Goal: Download file/media

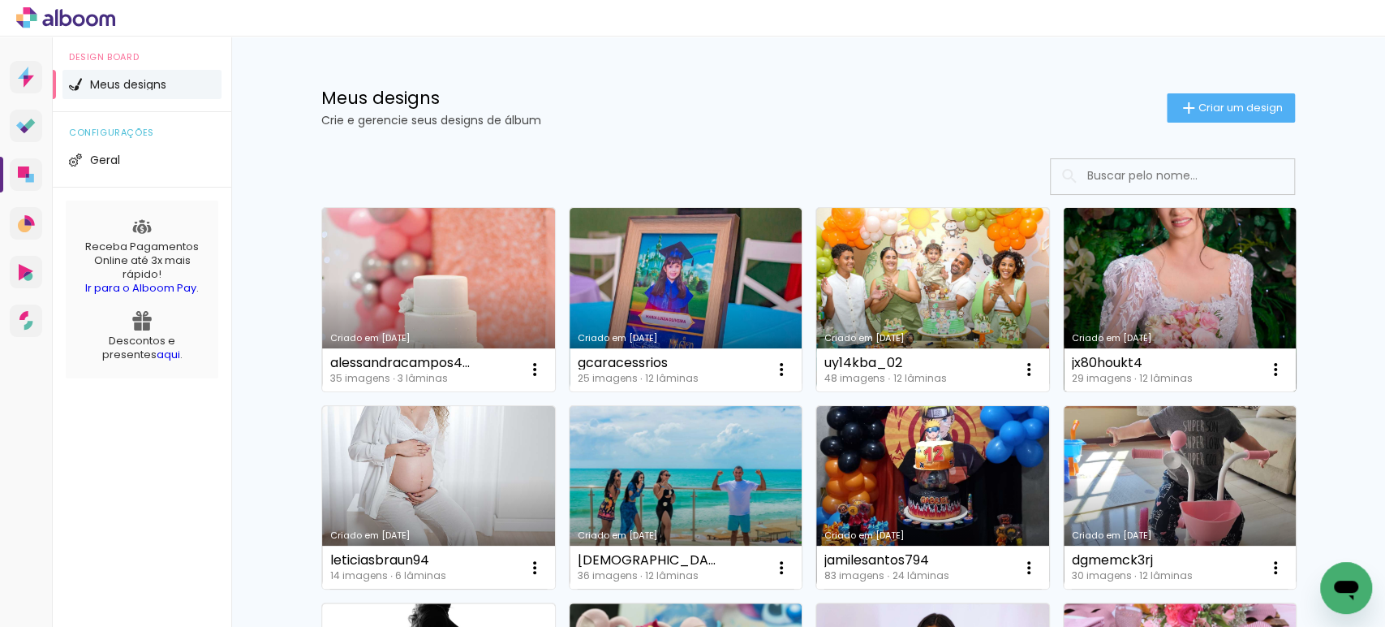
click at [1146, 254] on link "Criado em [DATE]" at bounding box center [1180, 299] width 233 height 183
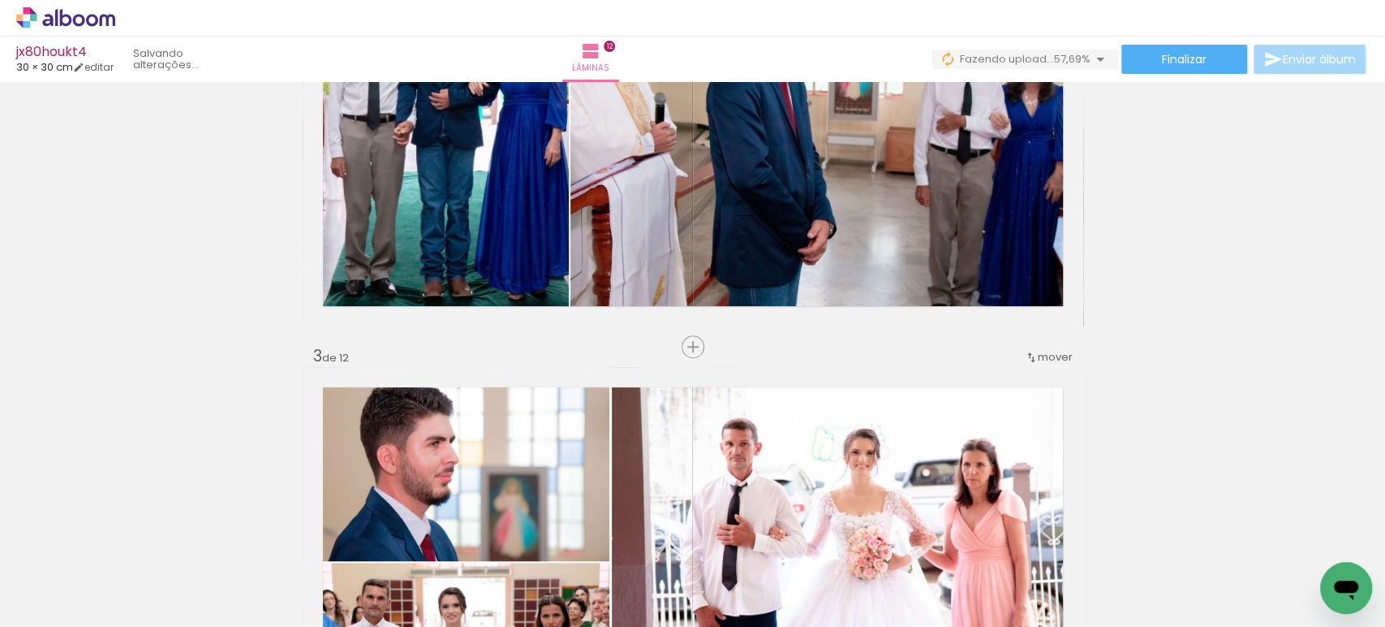
scroll to position [623, 0]
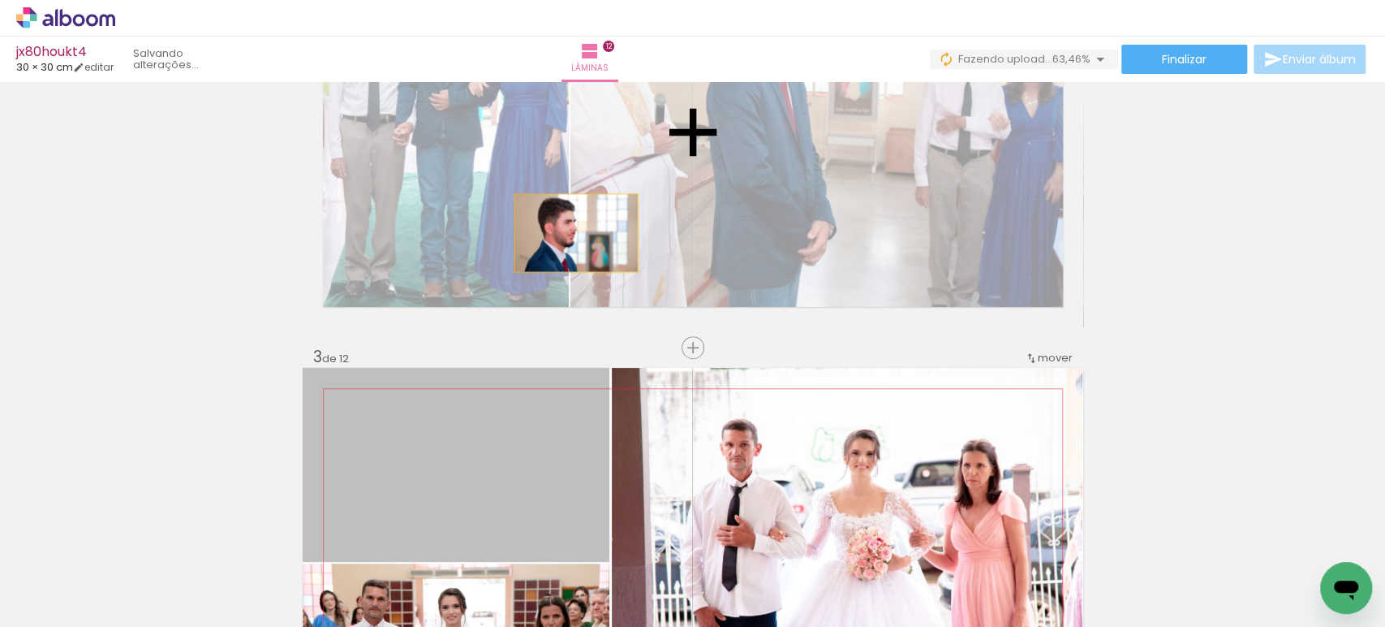
drag, startPoint x: 498, startPoint y: 472, endPoint x: 588, endPoint y: 203, distance: 283.6
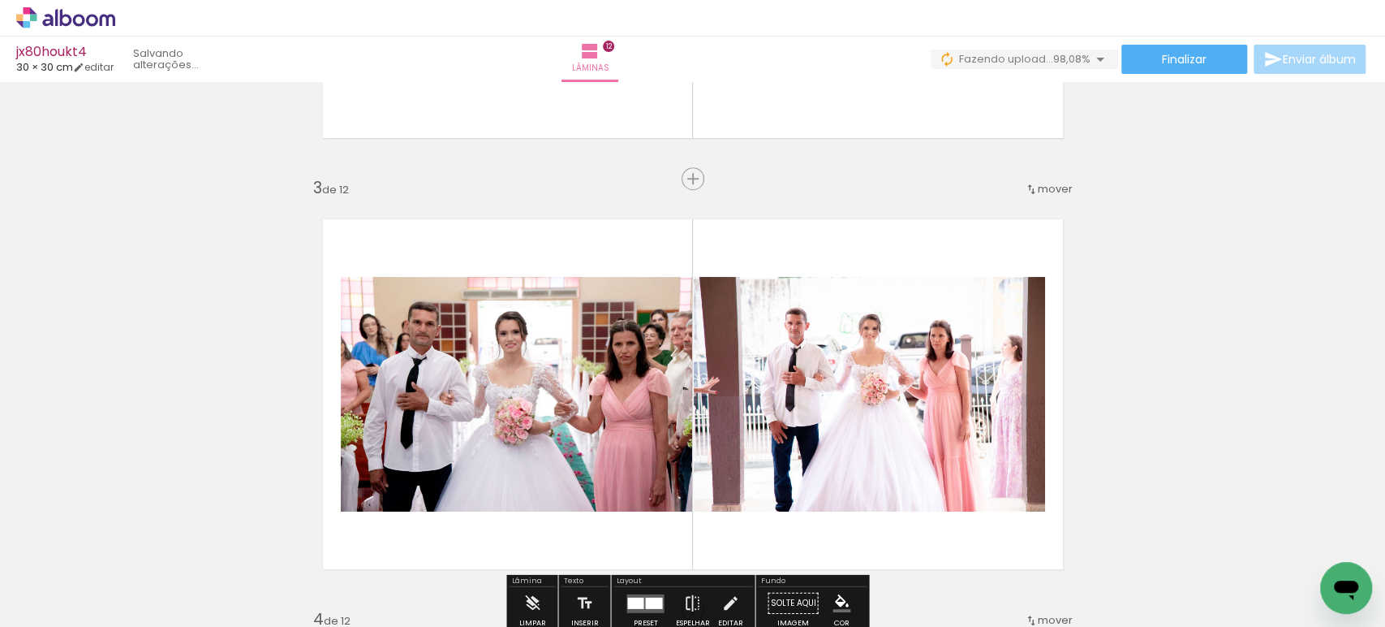
scroll to position [793, 0]
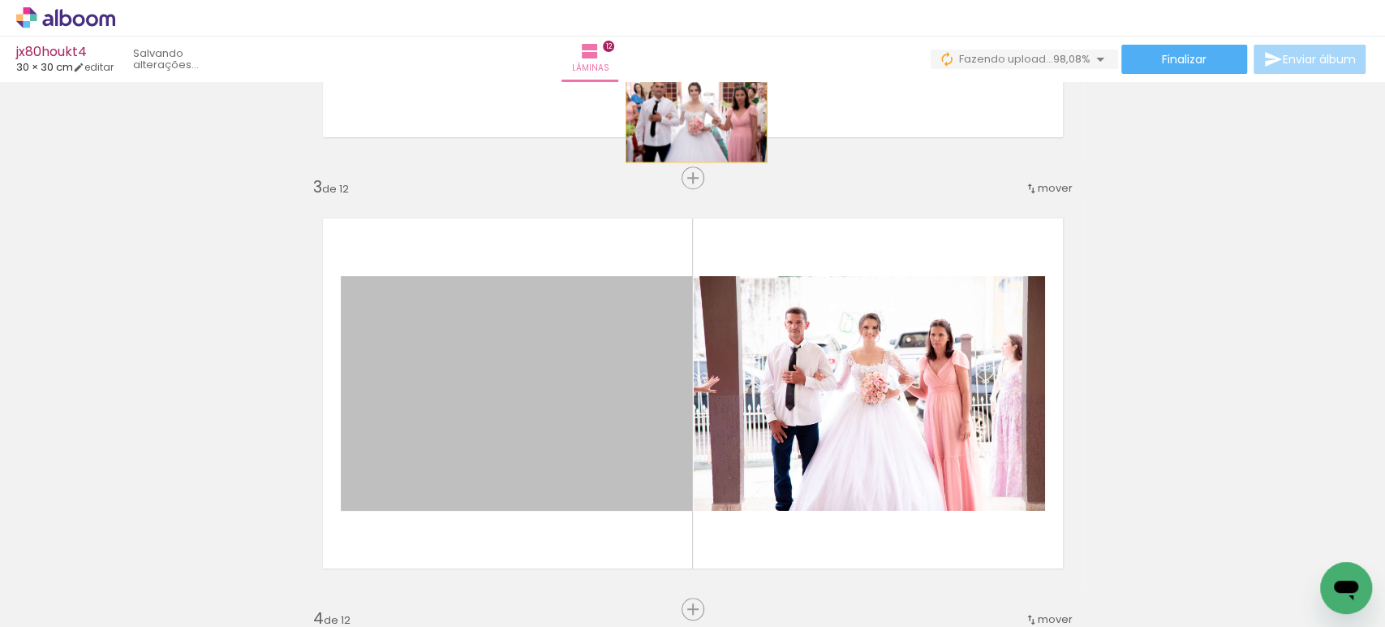
drag, startPoint x: 603, startPoint y: 354, endPoint x: 691, endPoint y: 112, distance: 257.3
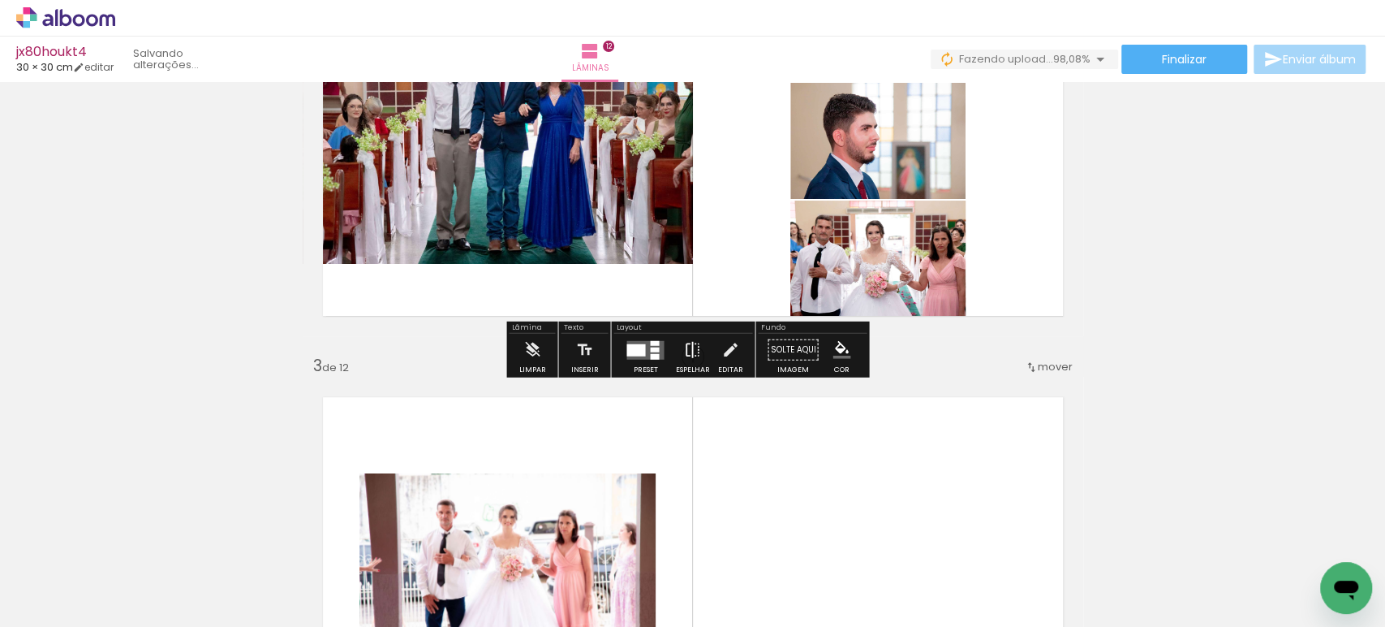
scroll to position [614, 0]
click at [643, 345] on quentale-layouter at bounding box center [645, 350] width 37 height 19
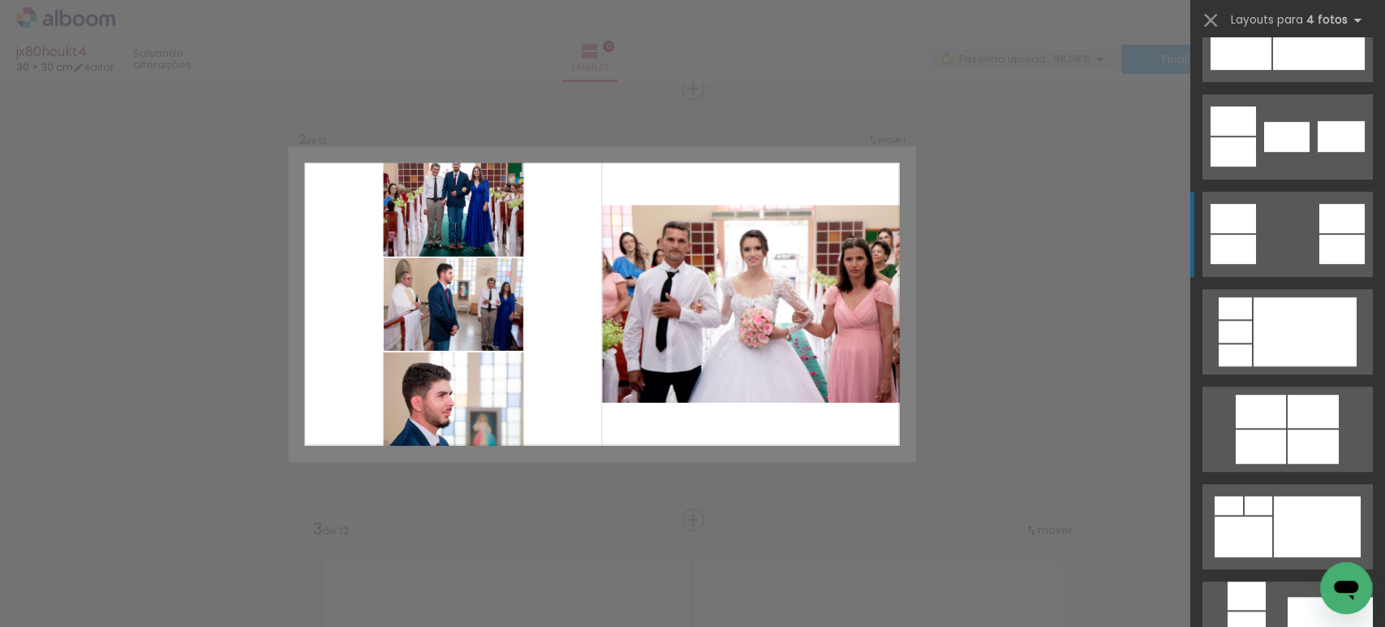
scroll to position [886, 0]
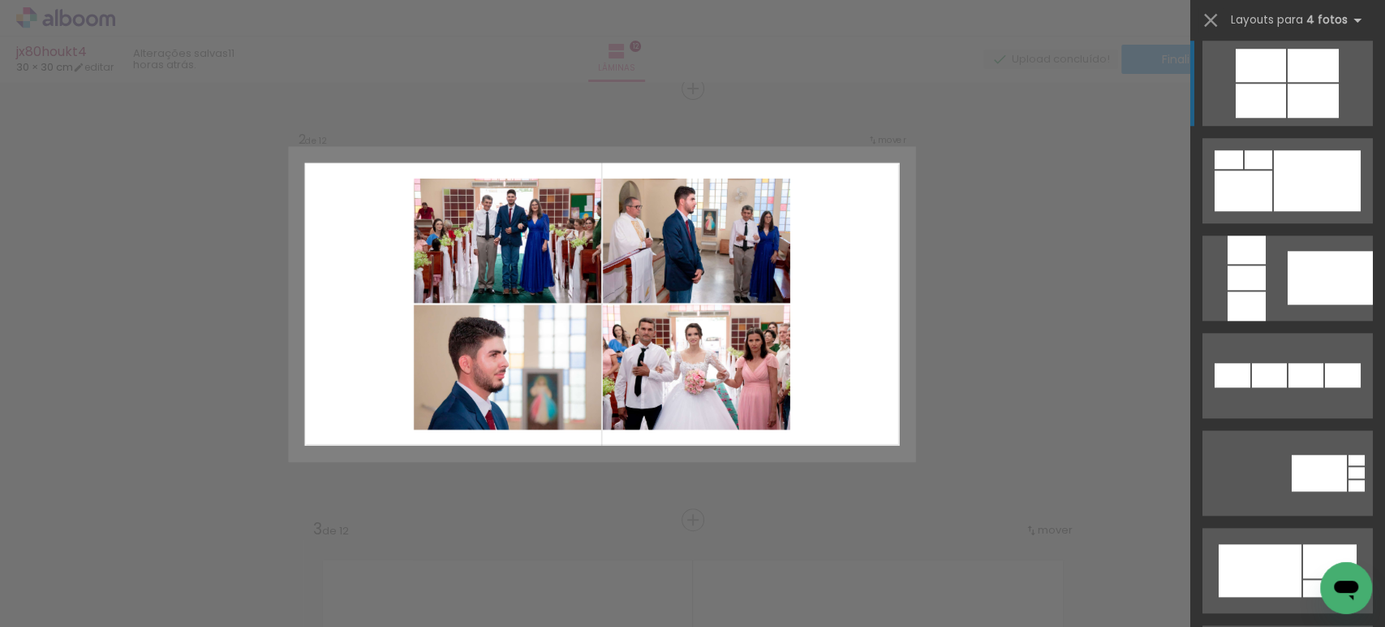
click at [1274, 82] on quentale-layouter at bounding box center [1288, 83] width 170 height 85
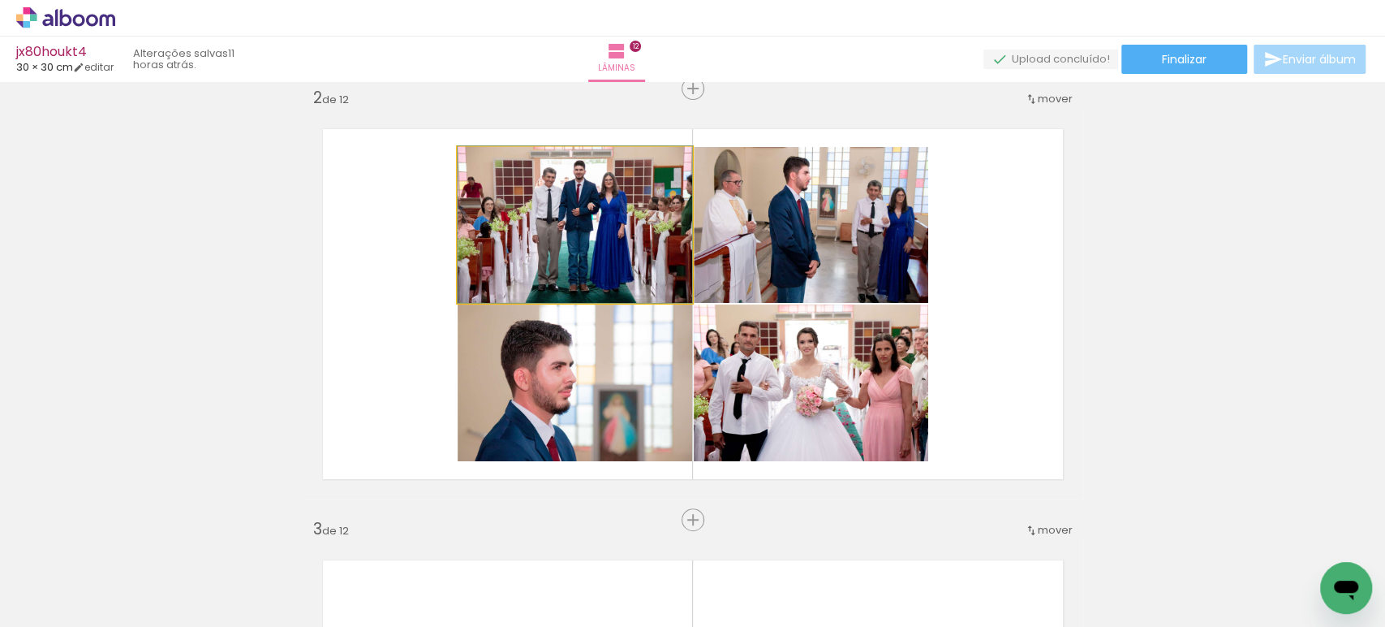
click at [577, 203] on quentale-photo at bounding box center [575, 225] width 235 height 156
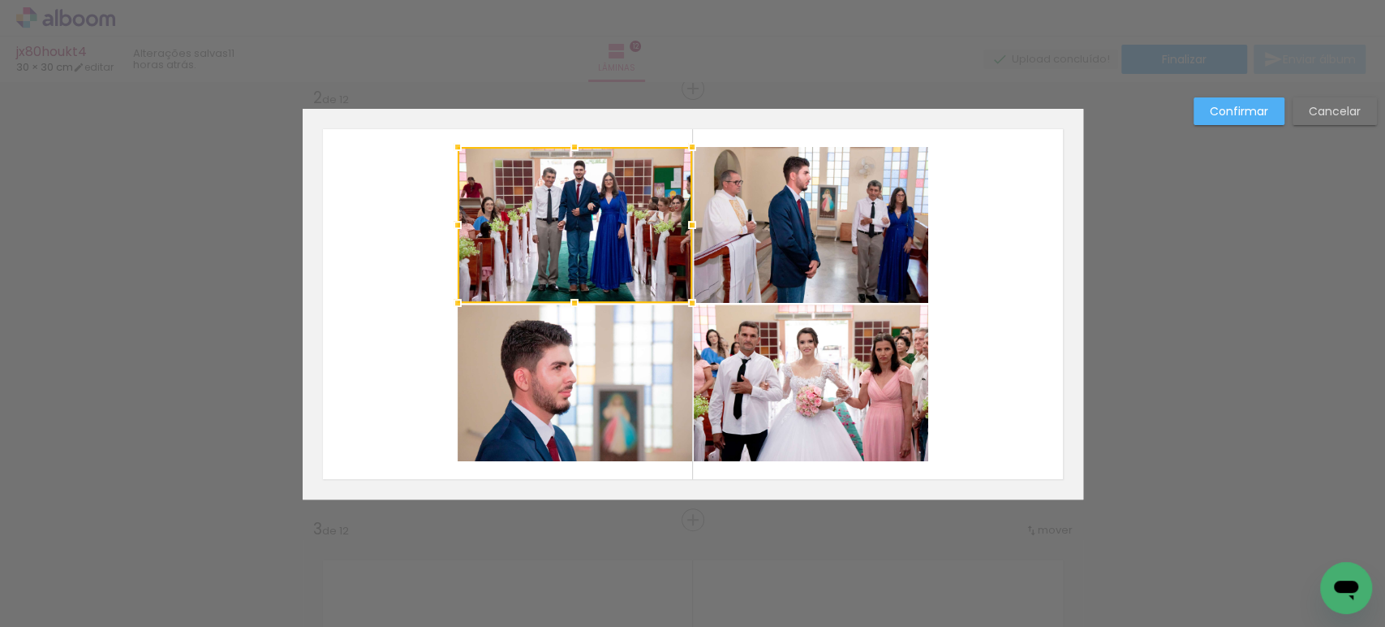
click at [577, 203] on div at bounding box center [575, 225] width 235 height 156
click at [591, 329] on quentale-photo at bounding box center [575, 382] width 235 height 157
click at [749, 240] on quentale-photo at bounding box center [811, 225] width 235 height 156
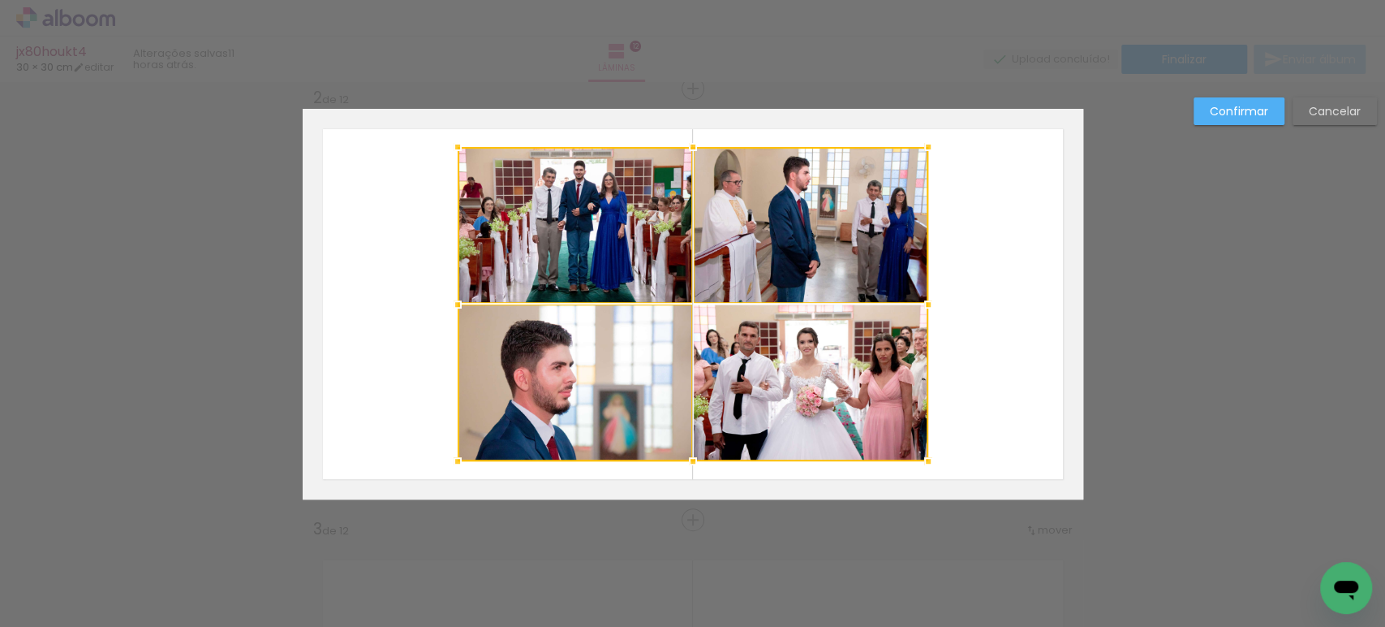
click at [757, 359] on div at bounding box center [693, 304] width 471 height 314
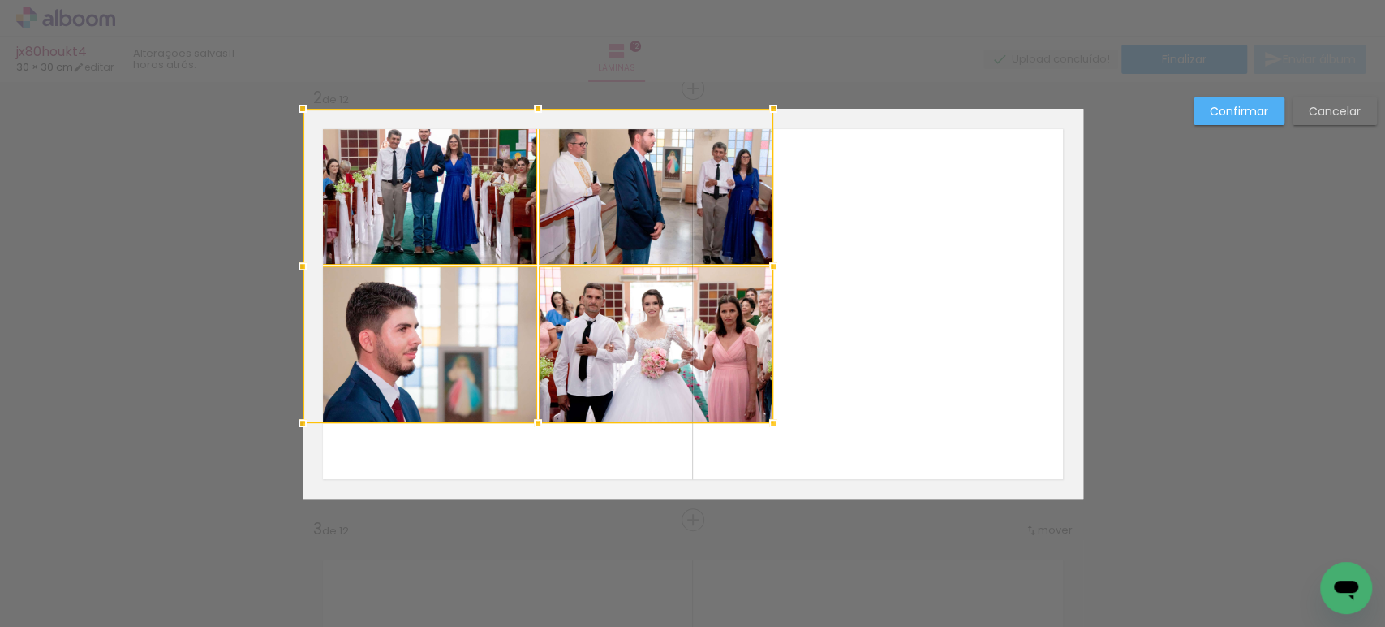
drag, startPoint x: 799, startPoint y: 390, endPoint x: 597, endPoint y: 325, distance: 212.3
click at [597, 325] on div at bounding box center [538, 266] width 471 height 314
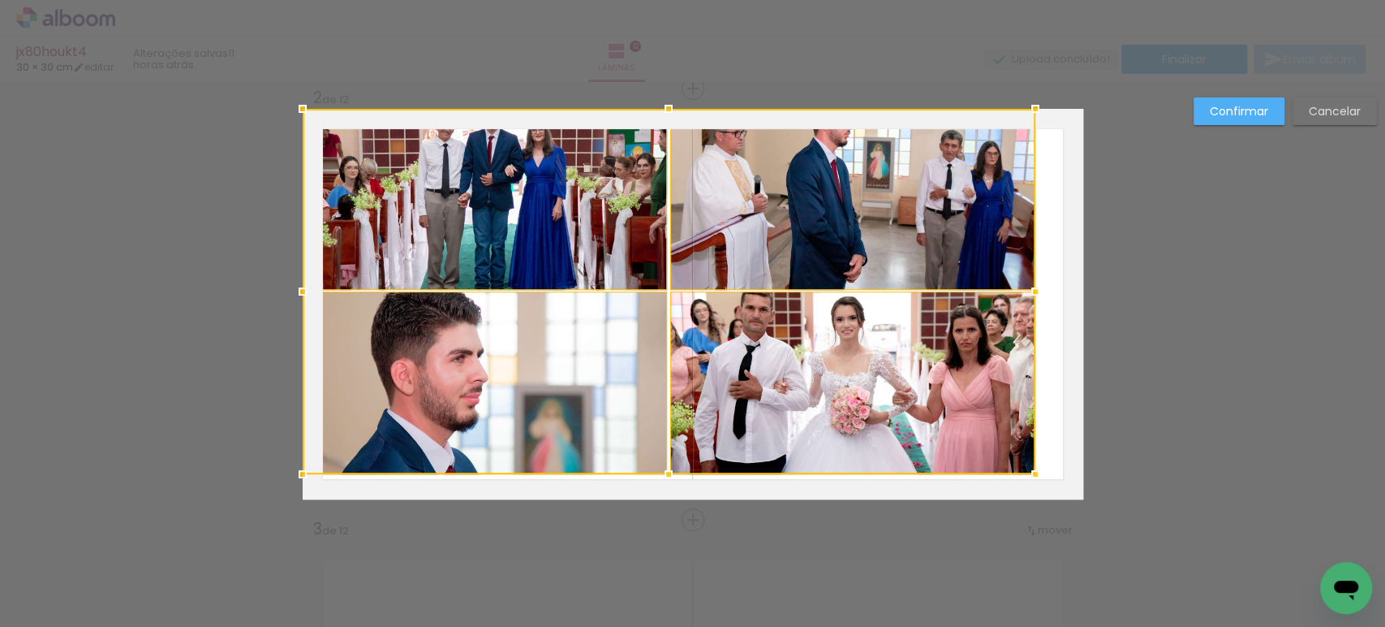
drag, startPoint x: 766, startPoint y: 420, endPoint x: 1221, endPoint y: 669, distance: 518.0
click at [1221, 626] on html "link( href="../../bower_components/polymer/polymer.html" rel="import" ) picture…" at bounding box center [692, 313] width 1385 height 627
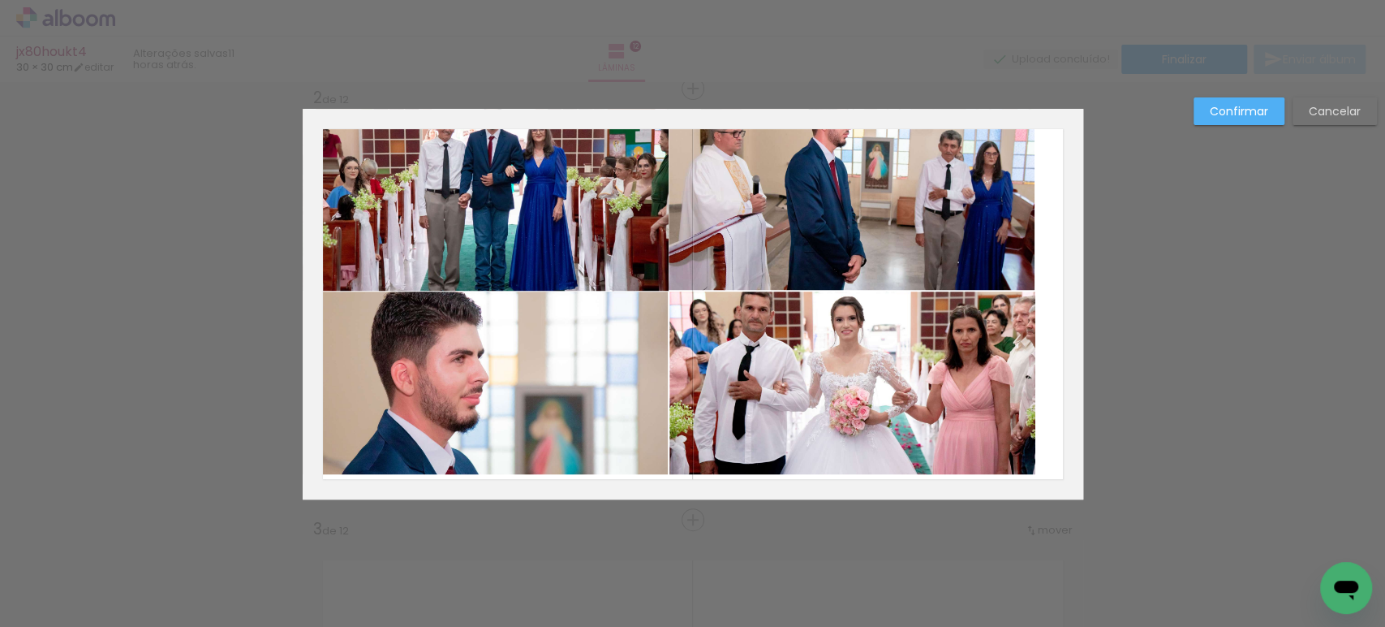
click at [506, 204] on quentale-photo at bounding box center [486, 200] width 366 height 182
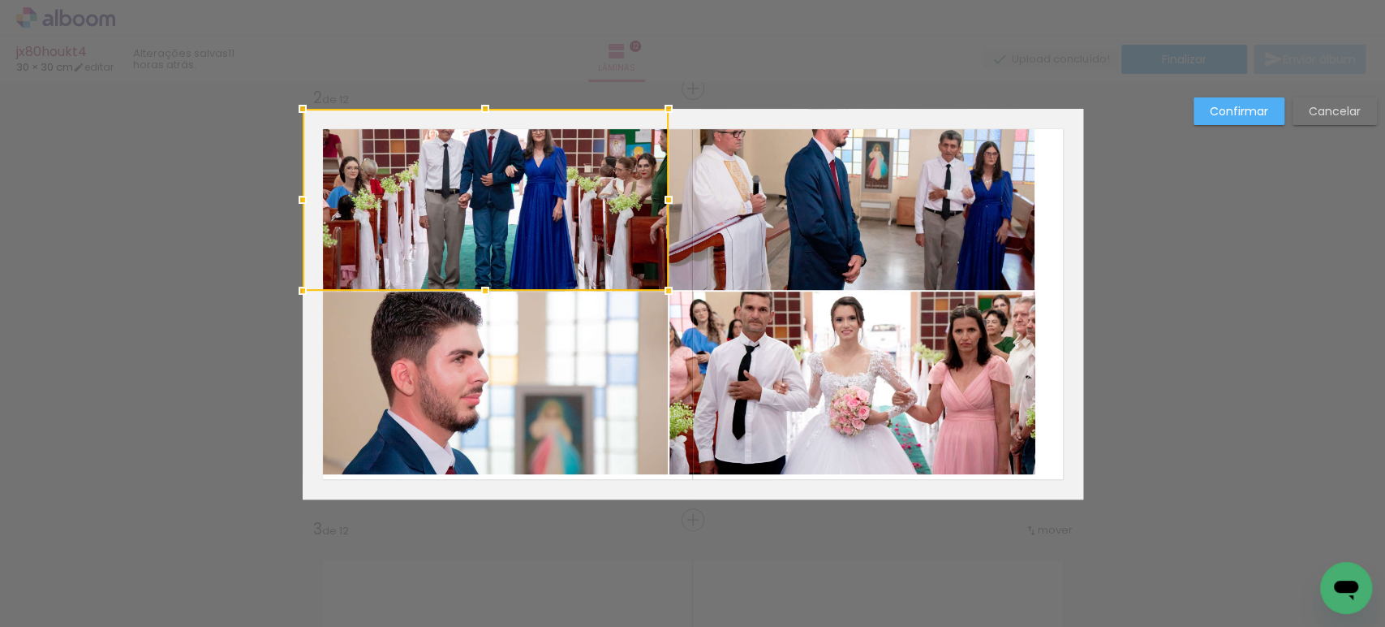
click at [511, 394] on quentale-photo at bounding box center [486, 382] width 366 height 183
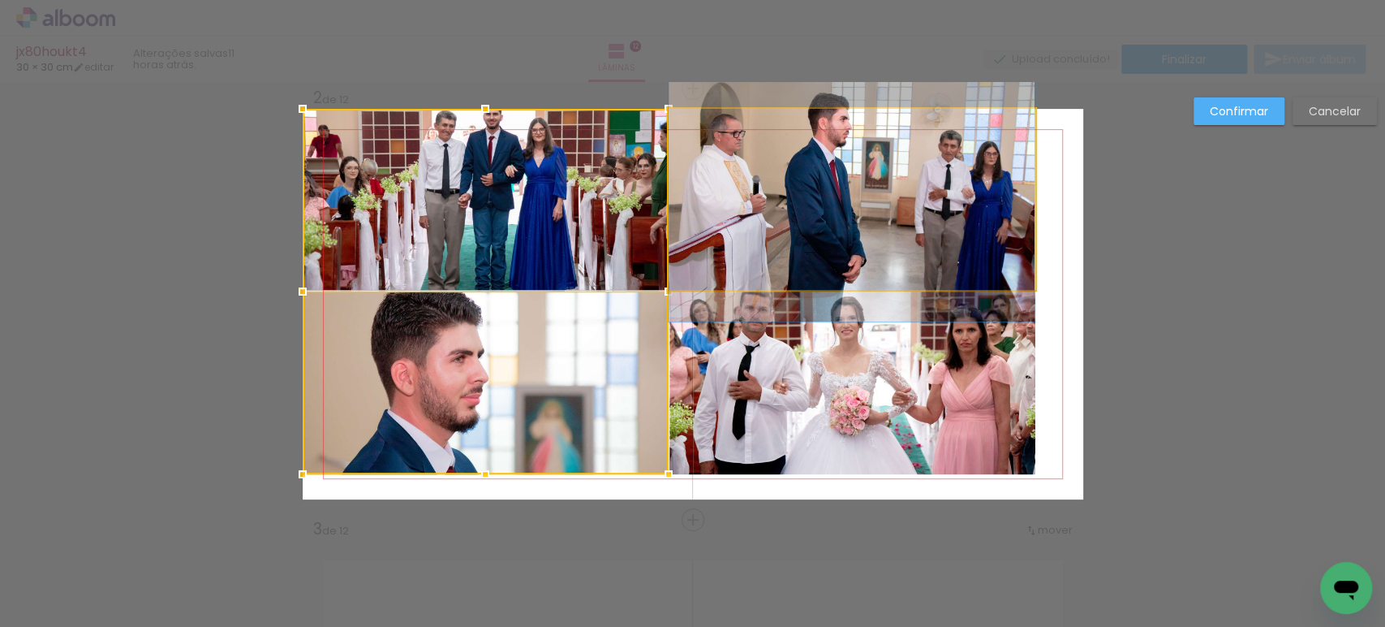
click at [730, 277] on quentale-photo at bounding box center [852, 199] width 366 height 181
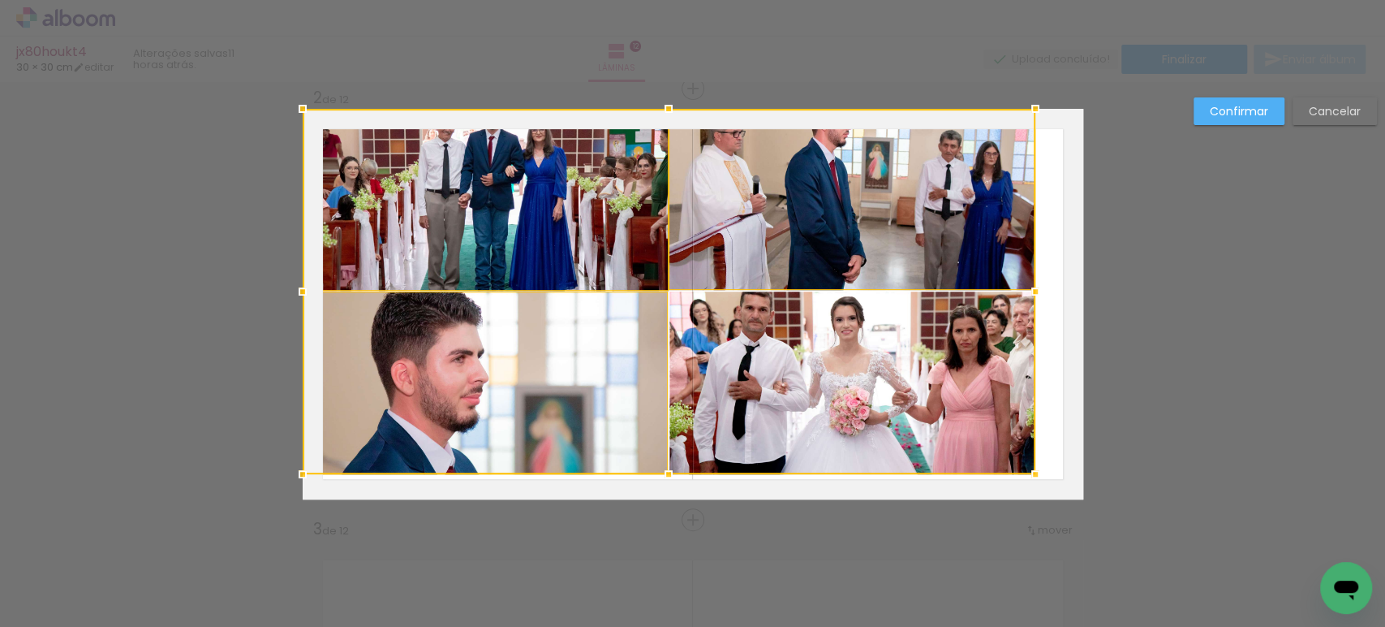
click at [728, 350] on div at bounding box center [669, 291] width 733 height 365
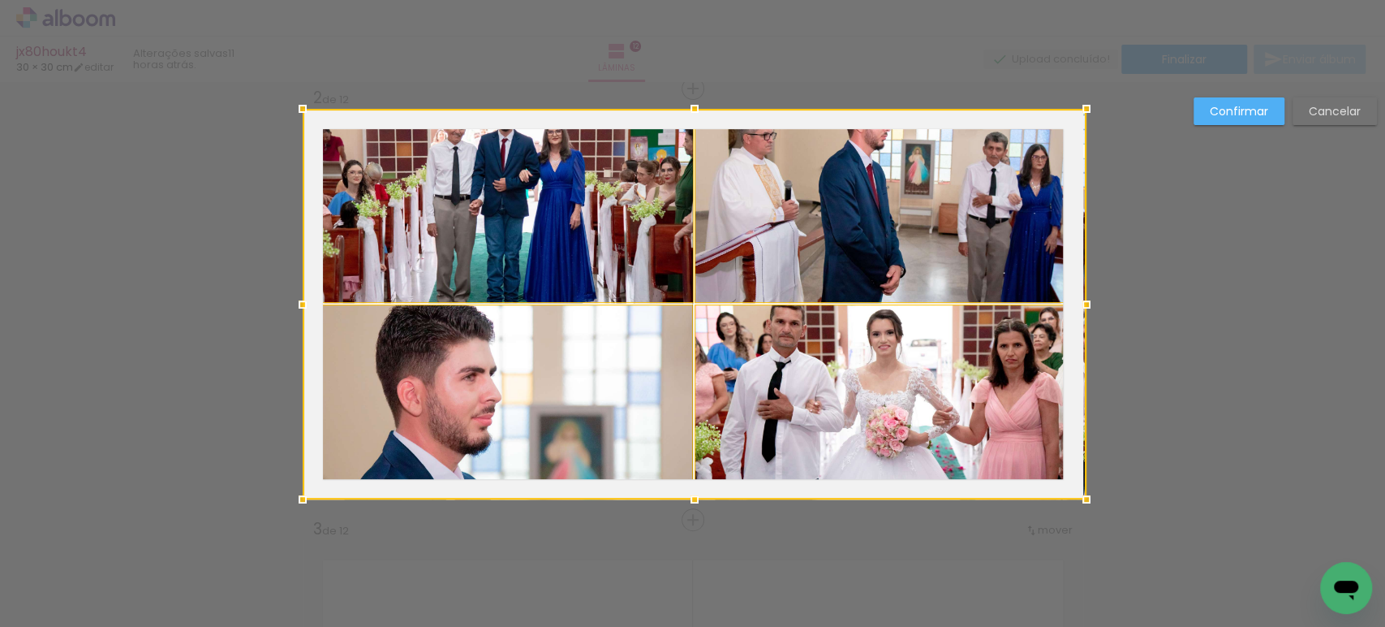
drag, startPoint x: 1027, startPoint y: 480, endPoint x: 931, endPoint y: 335, distance: 173.3
click at [931, 335] on div at bounding box center [695, 304] width 784 height 390
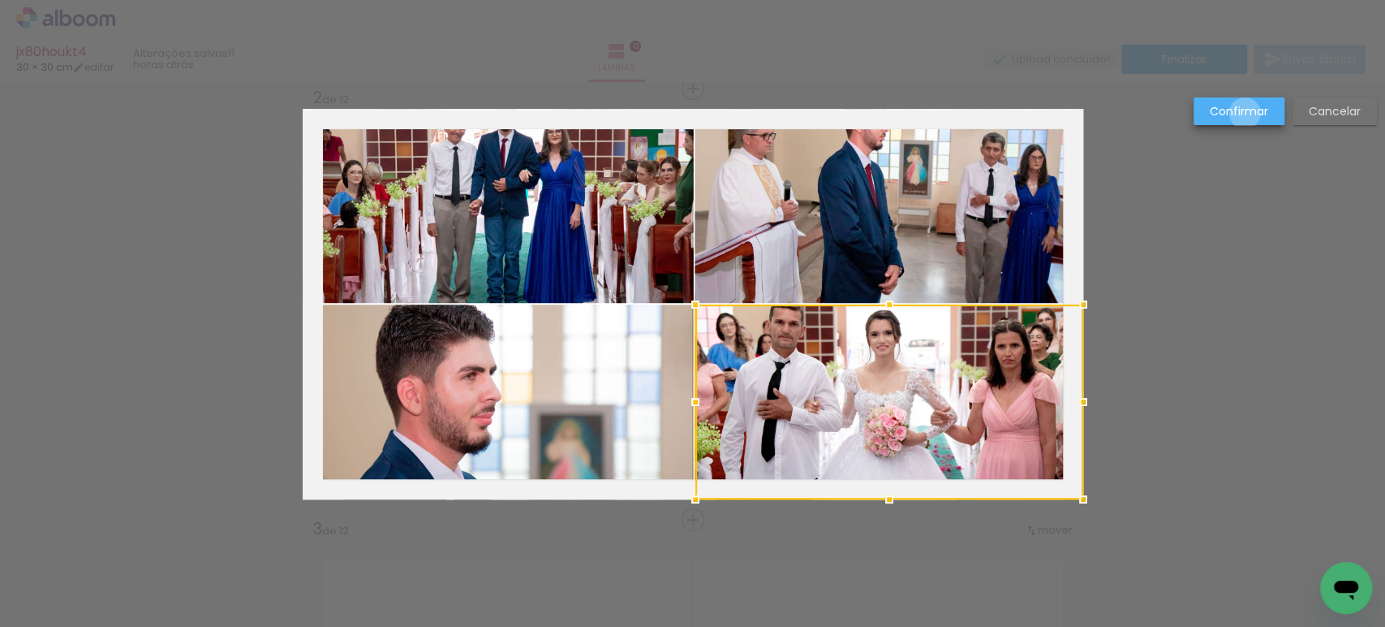
click at [0, 0] on slot "Confirmar" at bounding box center [0, 0] width 0 height 0
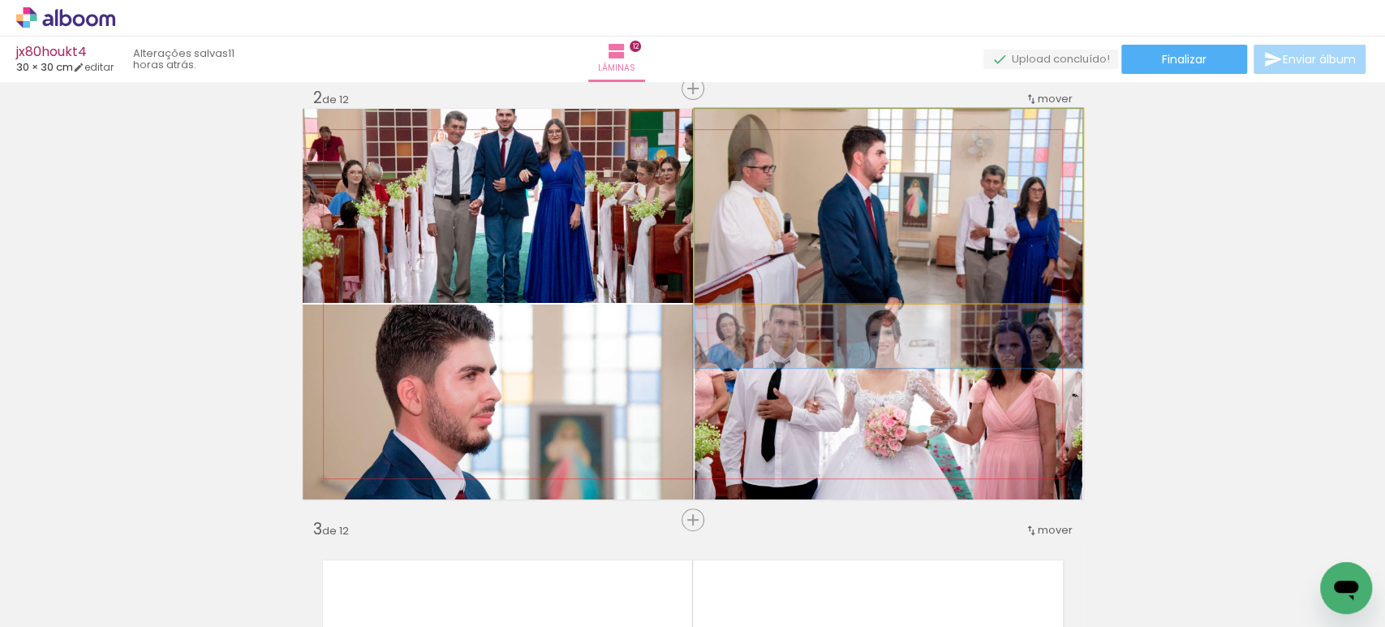
drag, startPoint x: 1003, startPoint y: 153, endPoint x: 1001, endPoint y: 196, distance: 43.1
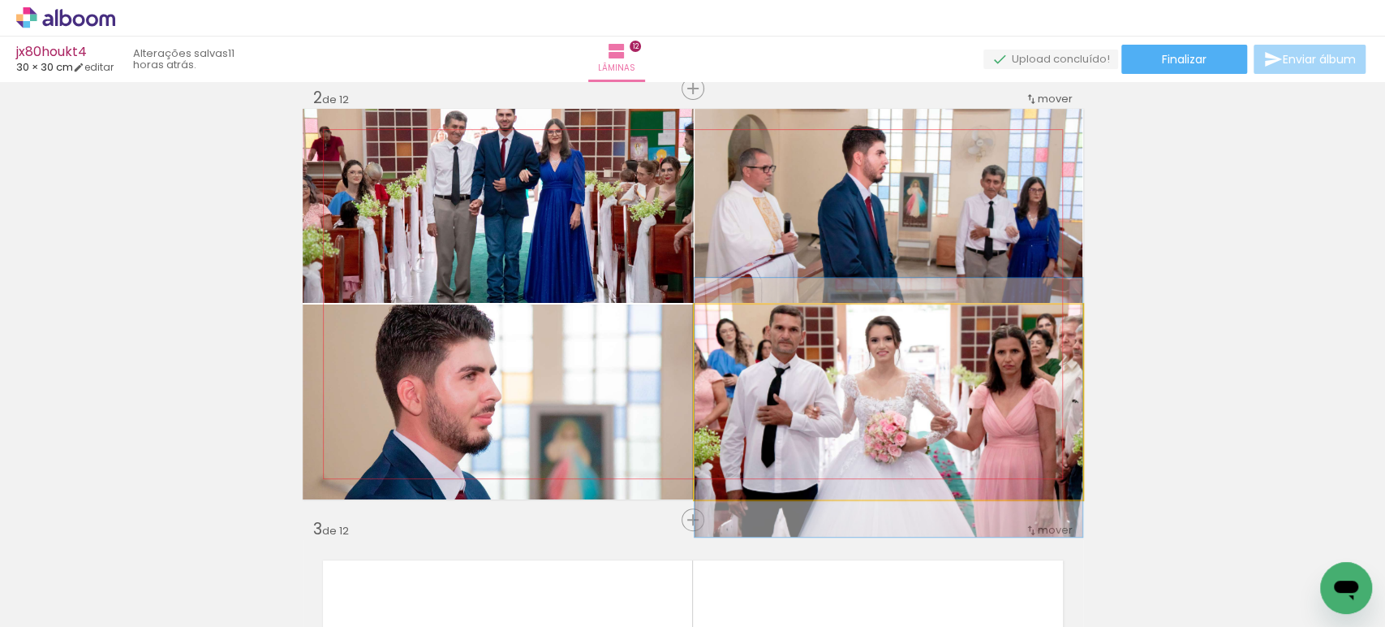
drag, startPoint x: 950, startPoint y: 384, endPoint x: 940, endPoint y: 390, distance: 12.0
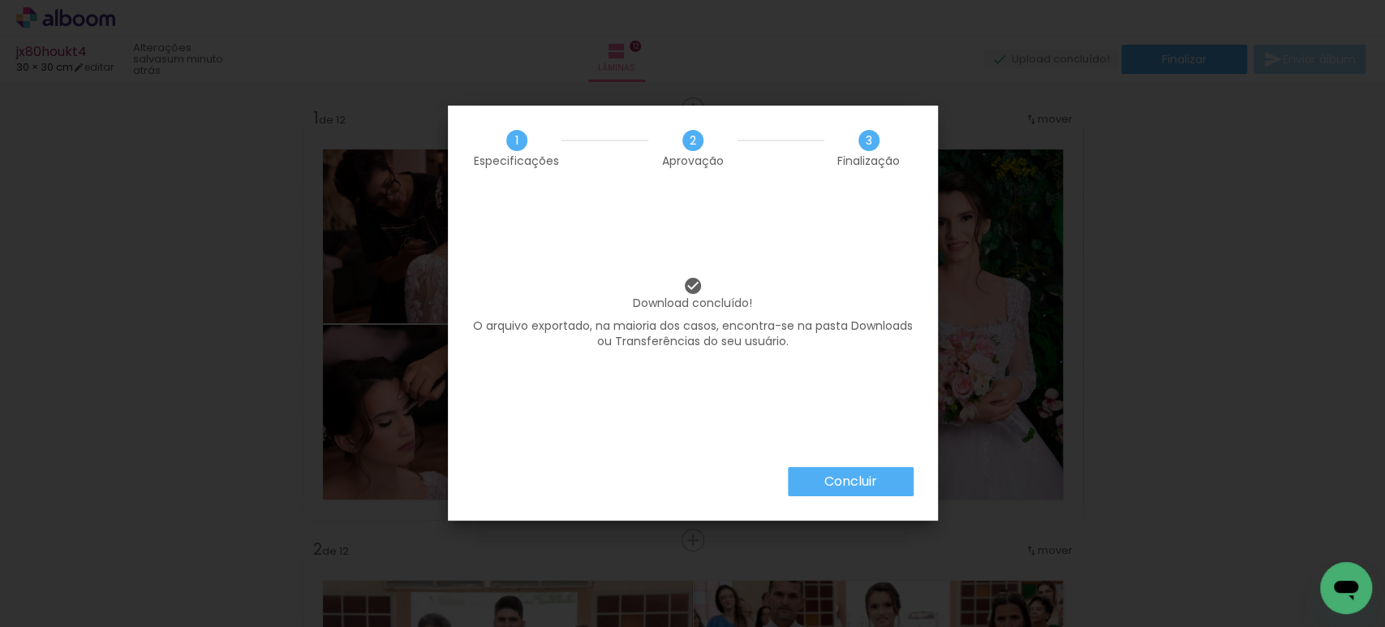
click at [0, 0] on slot "Concluir" at bounding box center [0, 0] width 0 height 0
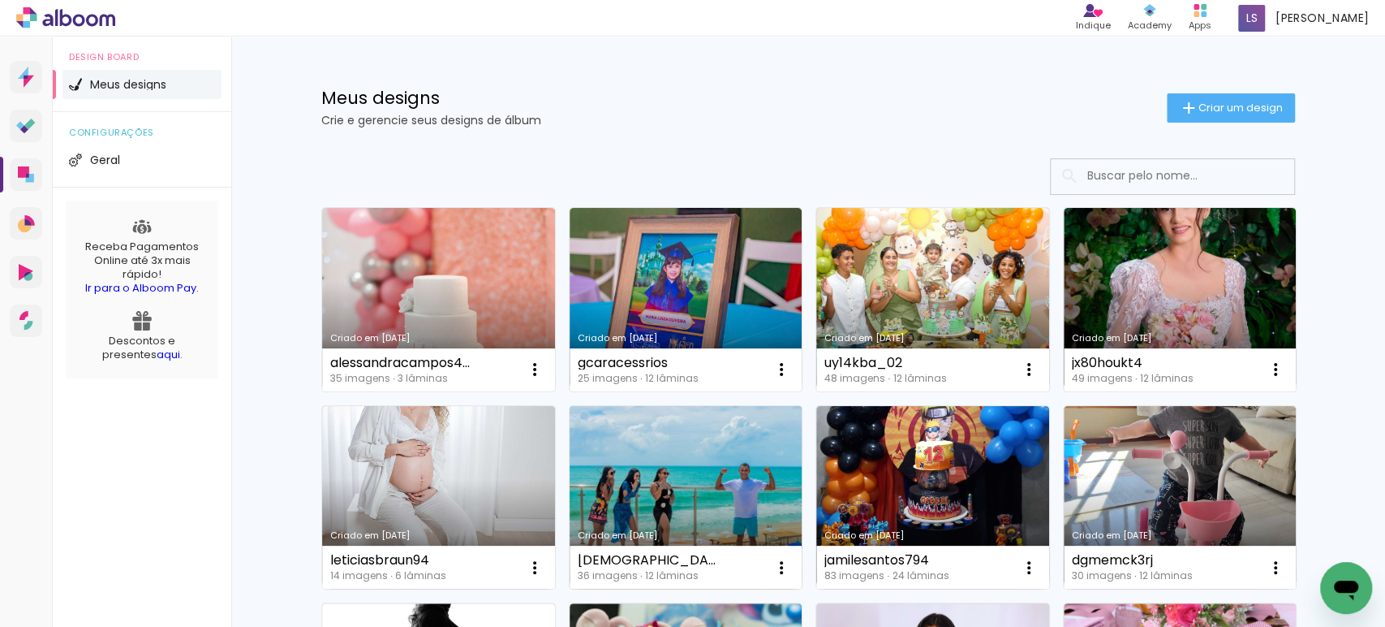
click at [666, 474] on link "Criado em [DATE]" at bounding box center [686, 497] width 233 height 183
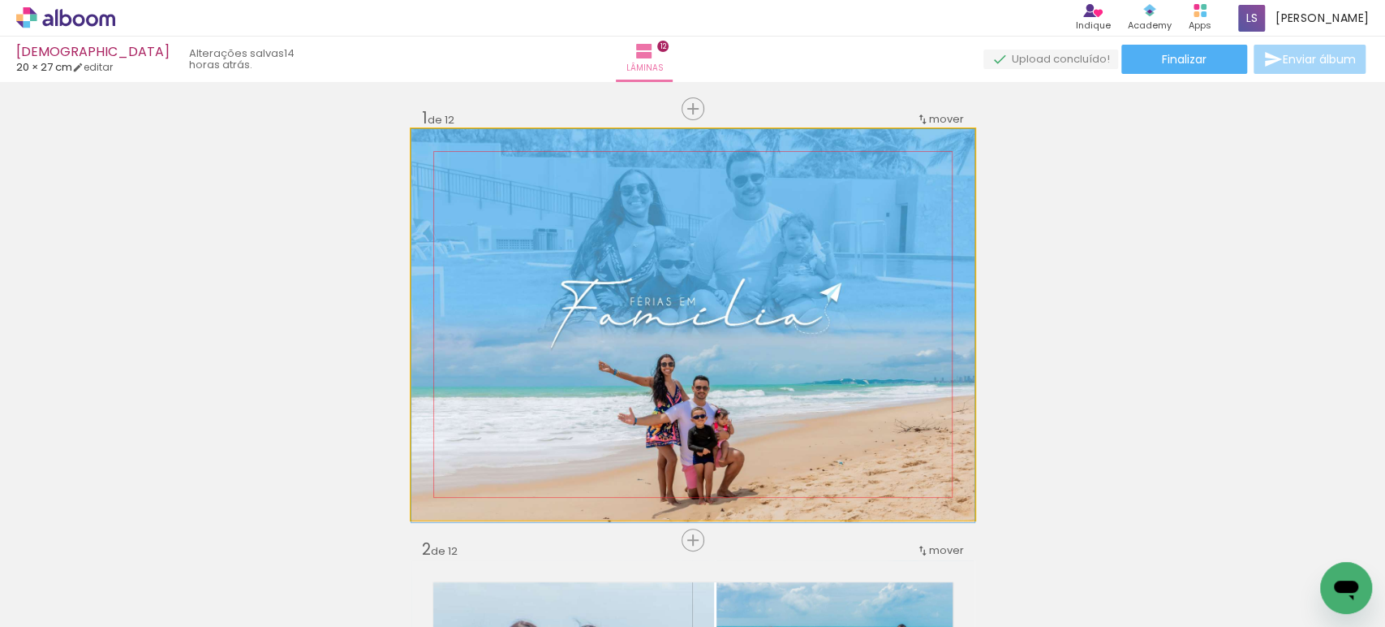
click at [554, 347] on quentale-photo at bounding box center [693, 324] width 563 height 390
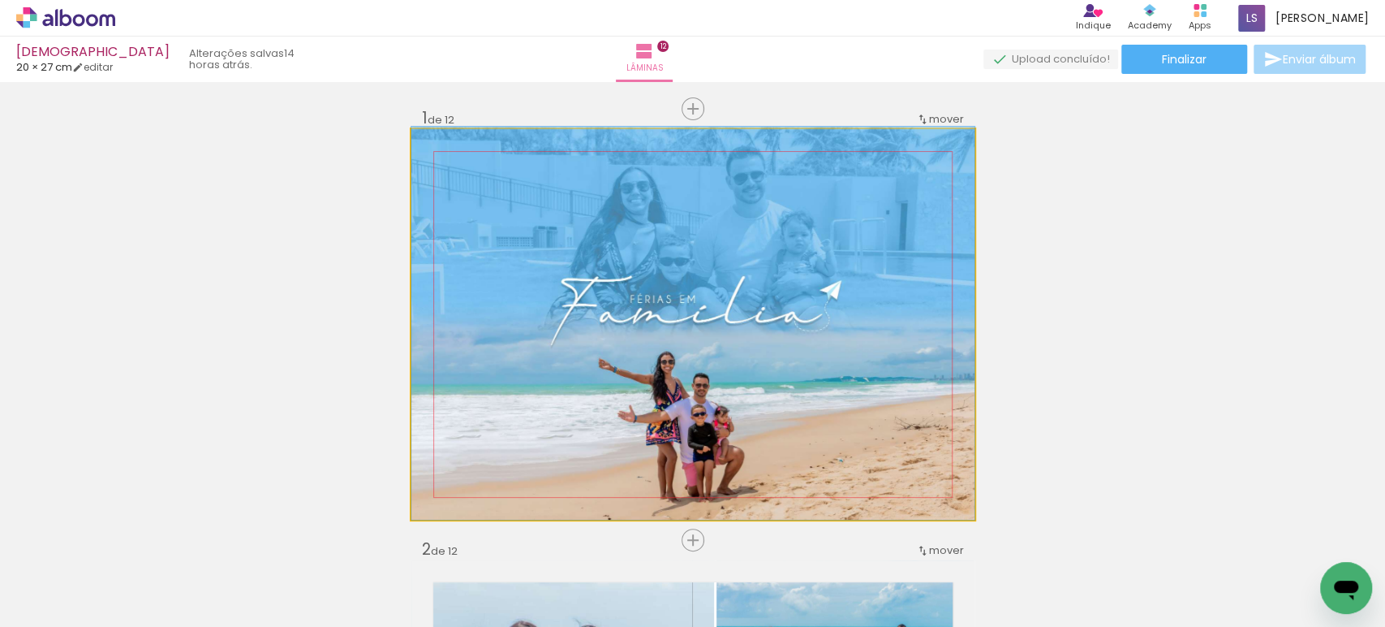
drag, startPoint x: 554, startPoint y: 347, endPoint x: 555, endPoint y: 330, distance: 16.3
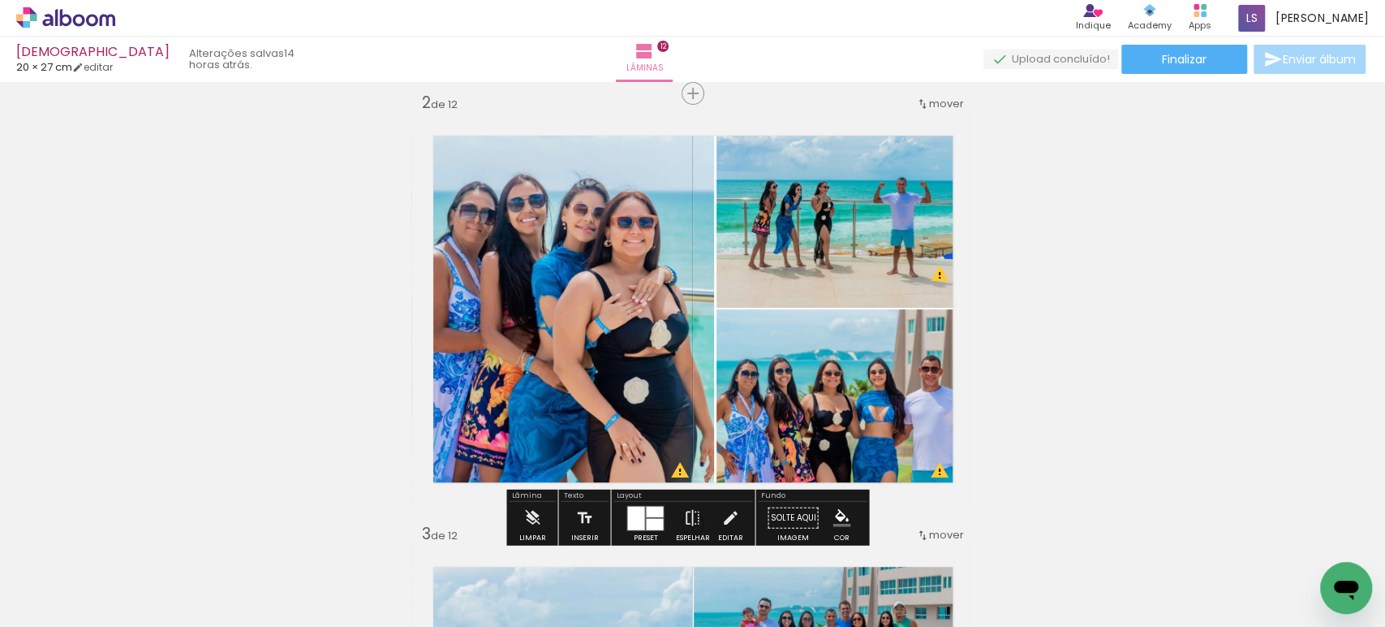
scroll to position [450, 0]
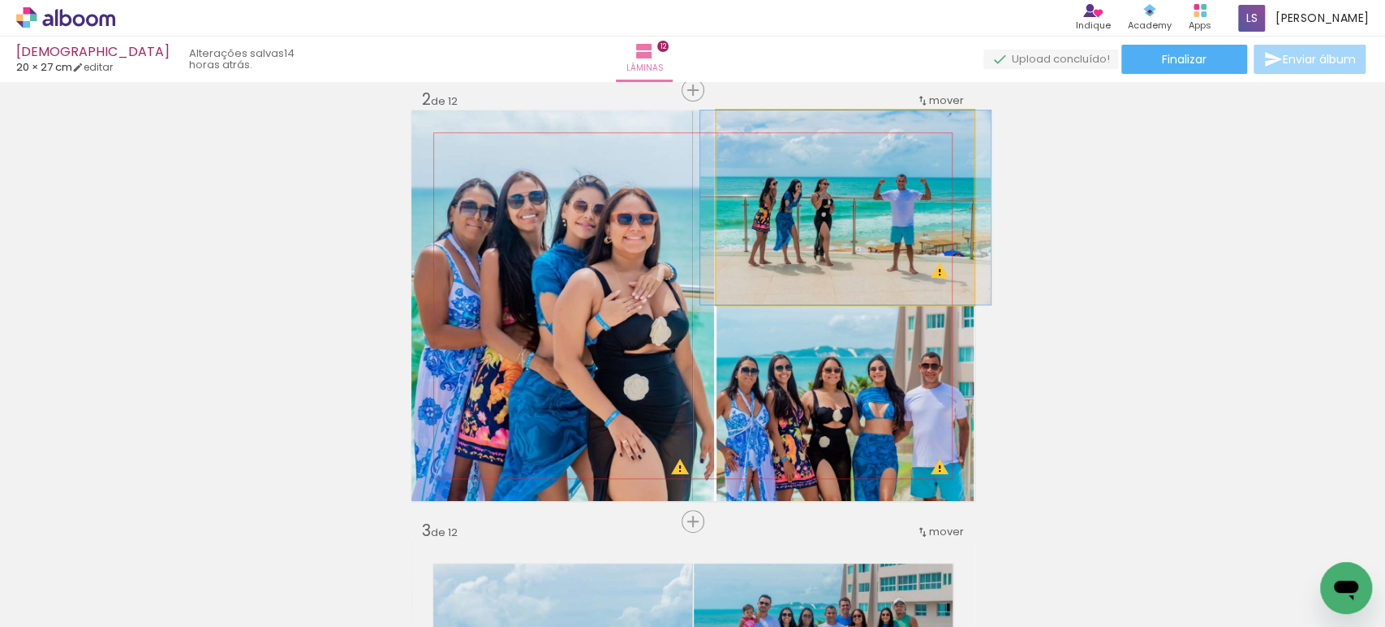
click at [817, 222] on quentale-photo at bounding box center [846, 207] width 258 height 194
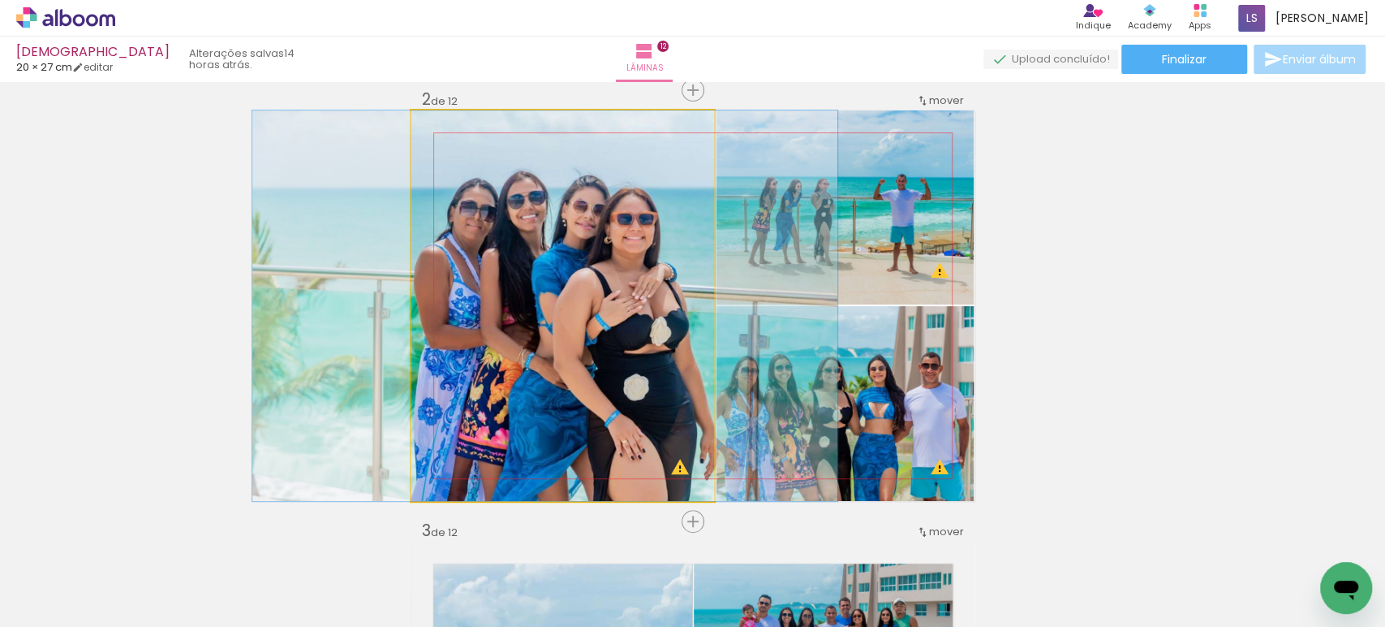
click at [623, 291] on quentale-photo at bounding box center [564, 305] width 304 height 390
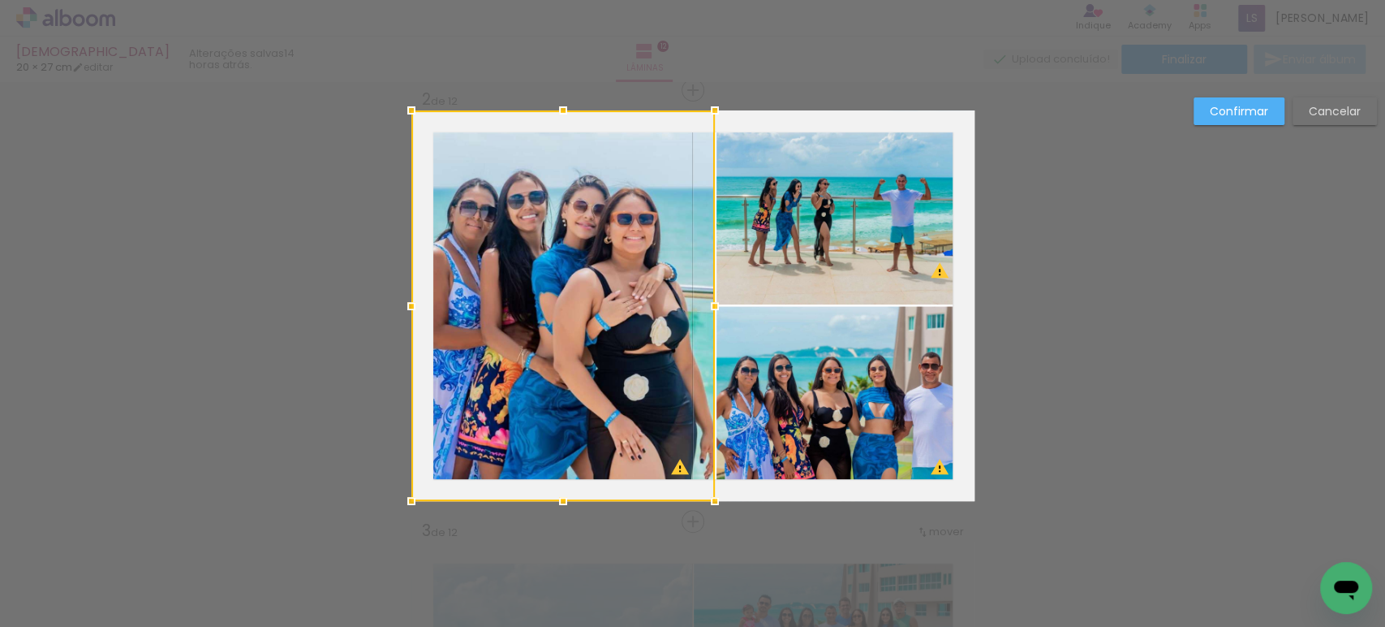
click at [623, 291] on div at bounding box center [564, 305] width 304 height 390
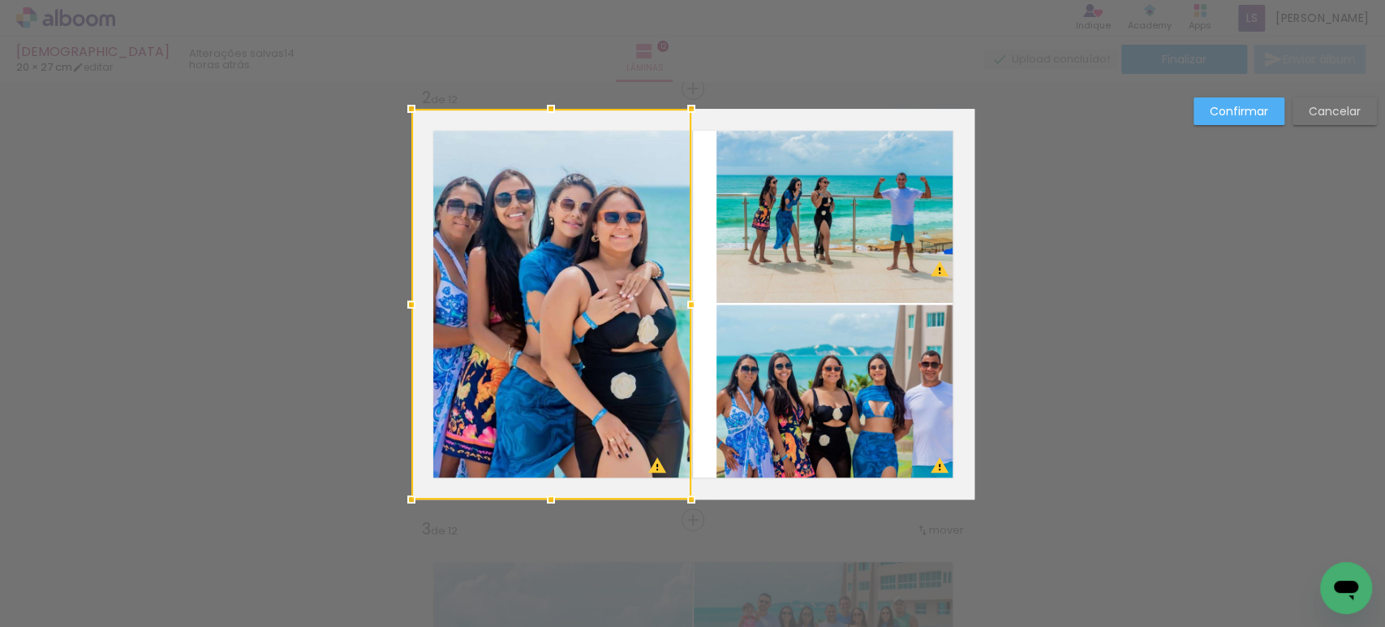
drag, startPoint x: 704, startPoint y: 300, endPoint x: 683, endPoint y: 304, distance: 20.5
click at [683, 304] on div at bounding box center [691, 304] width 32 height 32
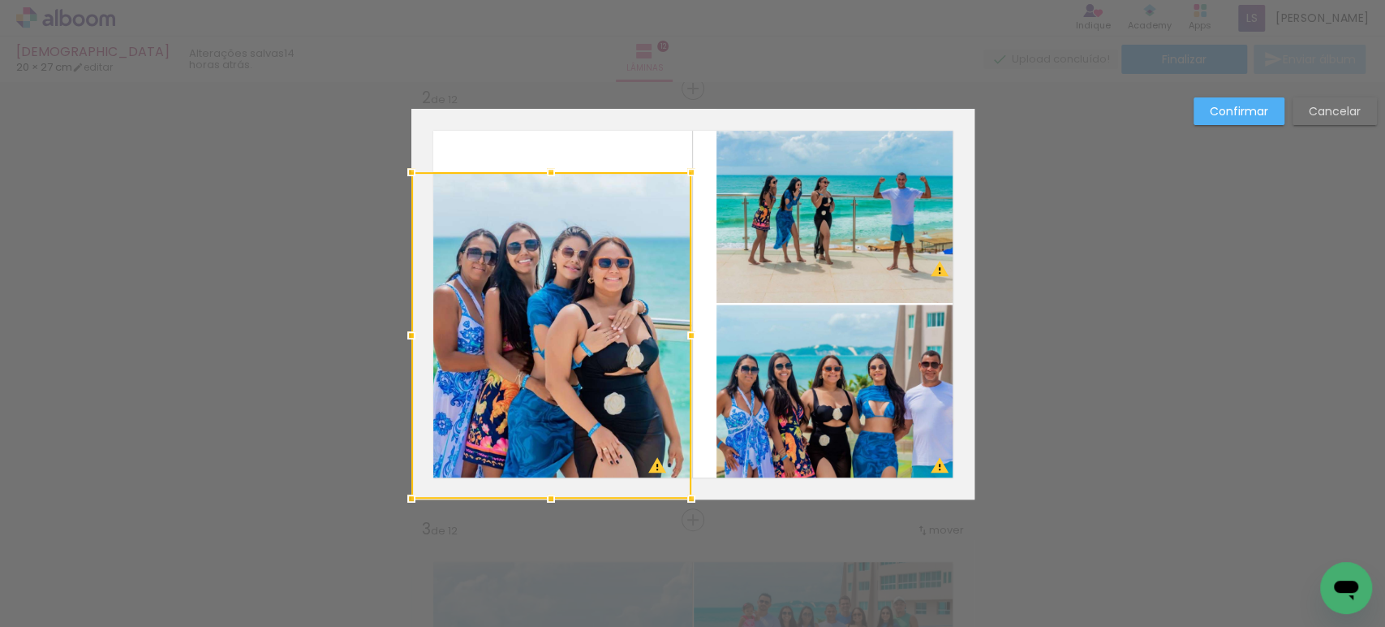
drag, startPoint x: 543, startPoint y: 110, endPoint x: 543, endPoint y: 174, distance: 64.1
click at [543, 174] on div at bounding box center [551, 172] width 32 height 32
click at [809, 178] on quentale-photo at bounding box center [846, 206] width 258 height 194
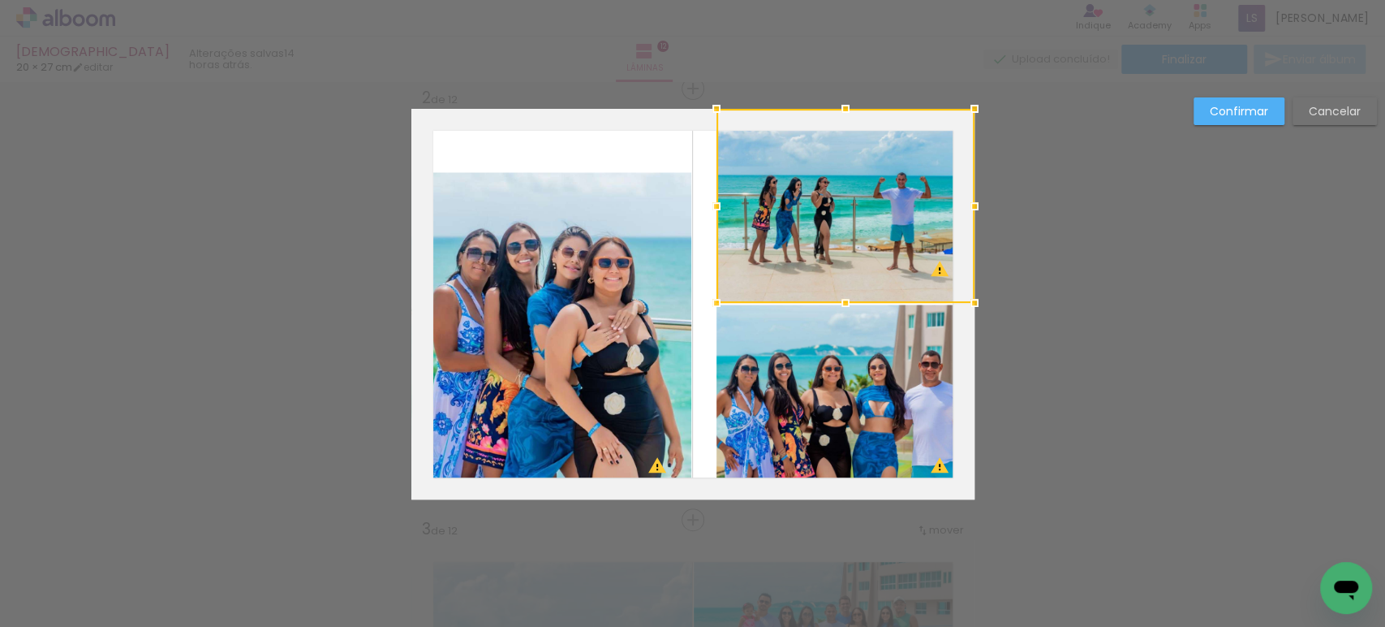
click at [788, 377] on quentale-photo at bounding box center [845, 401] width 257 height 195
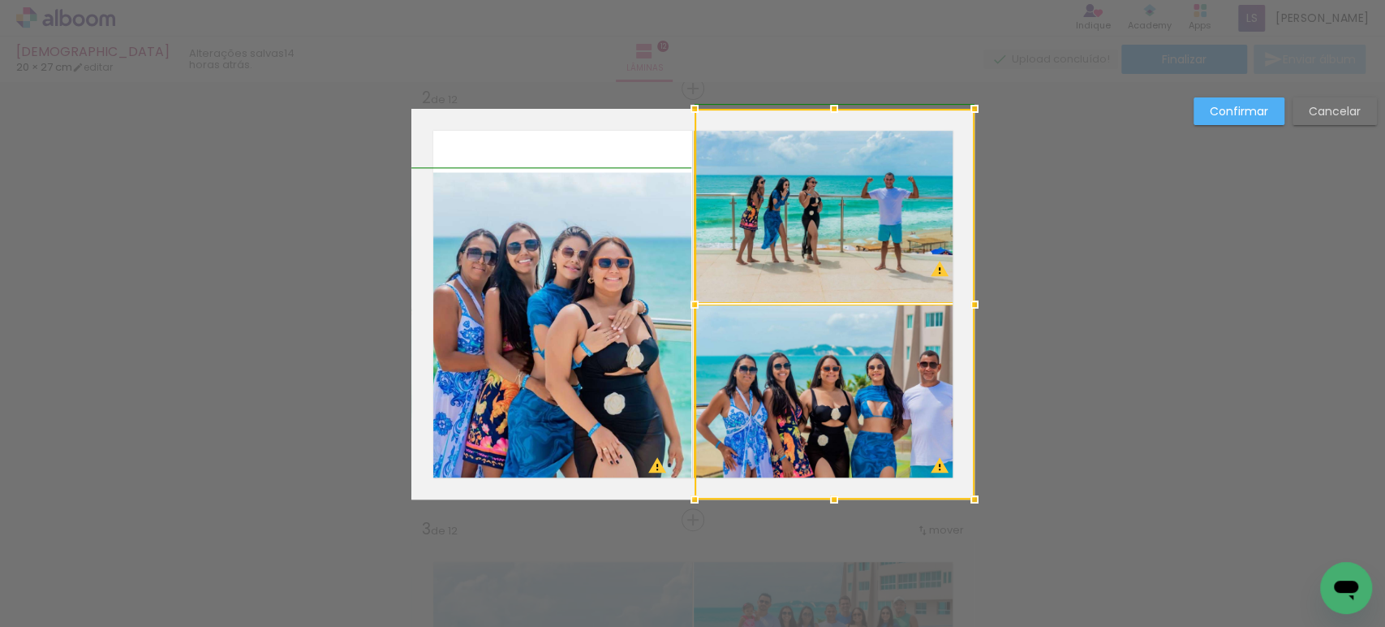
drag, startPoint x: 714, startPoint y: 303, endPoint x: 694, endPoint y: 302, distance: 20.3
click at [694, 302] on div at bounding box center [695, 304] width 32 height 32
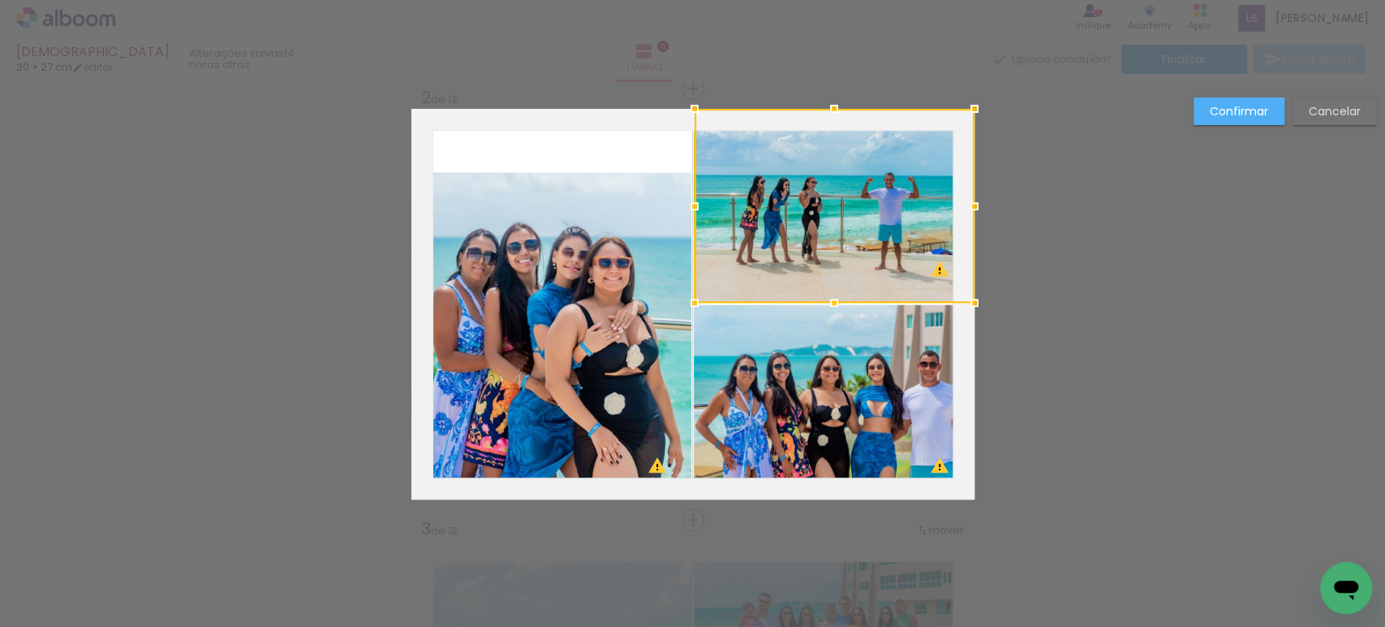
click at [777, 368] on quentale-photo at bounding box center [834, 401] width 280 height 195
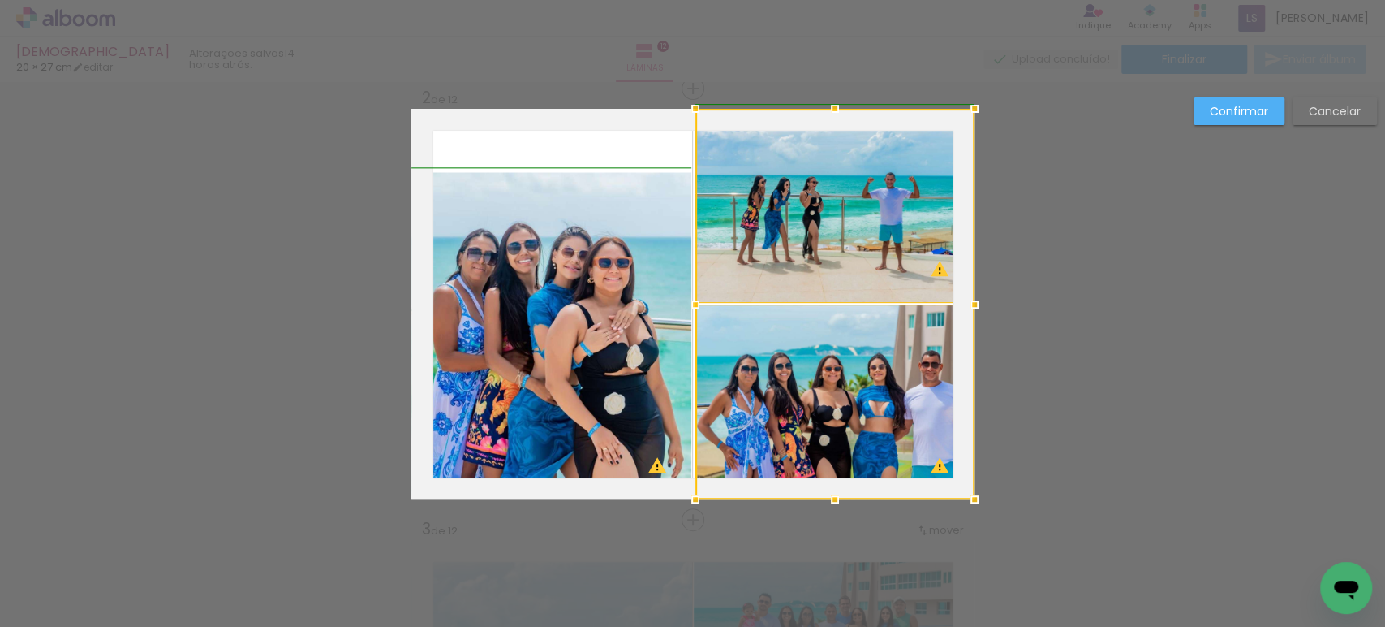
drag, startPoint x: 693, startPoint y: 300, endPoint x: 686, endPoint y: 305, distance: 8.8
click at [686, 304] on div at bounding box center [695, 304] width 32 height 32
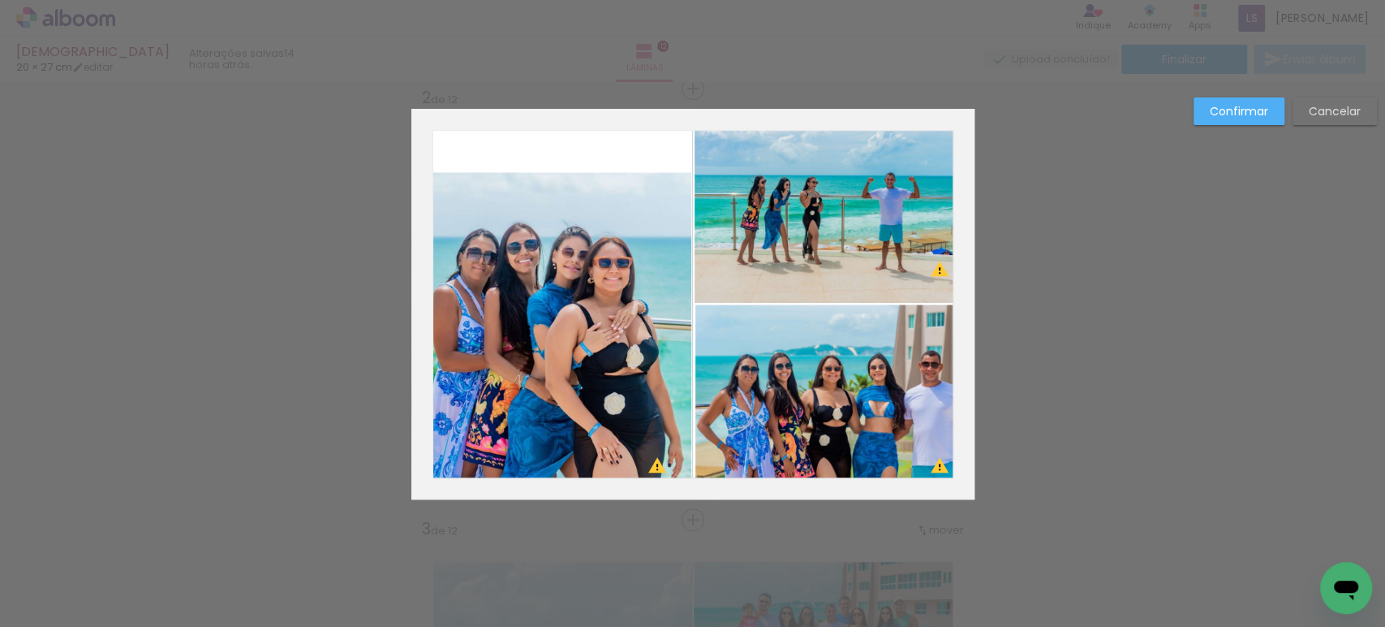
click at [665, 261] on quentale-photo at bounding box center [552, 335] width 280 height 326
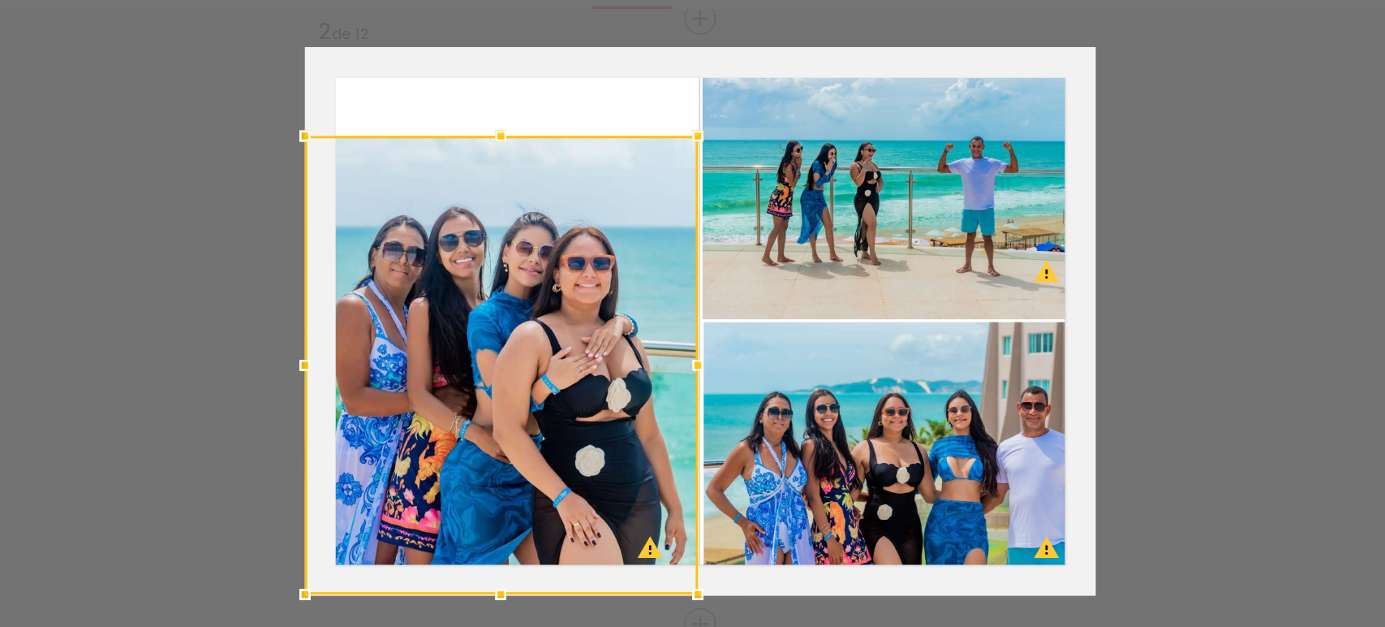
scroll to position [446, 0]
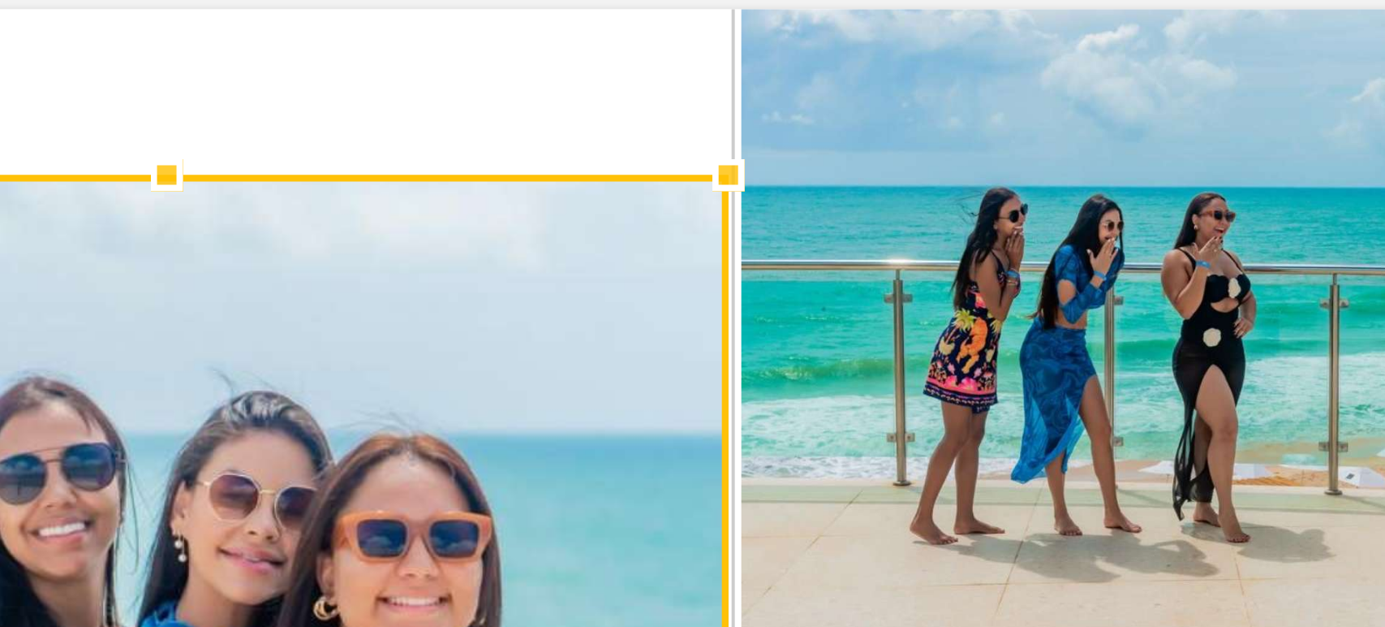
click at [698, 251] on div at bounding box center [691, 237] width 32 height 32
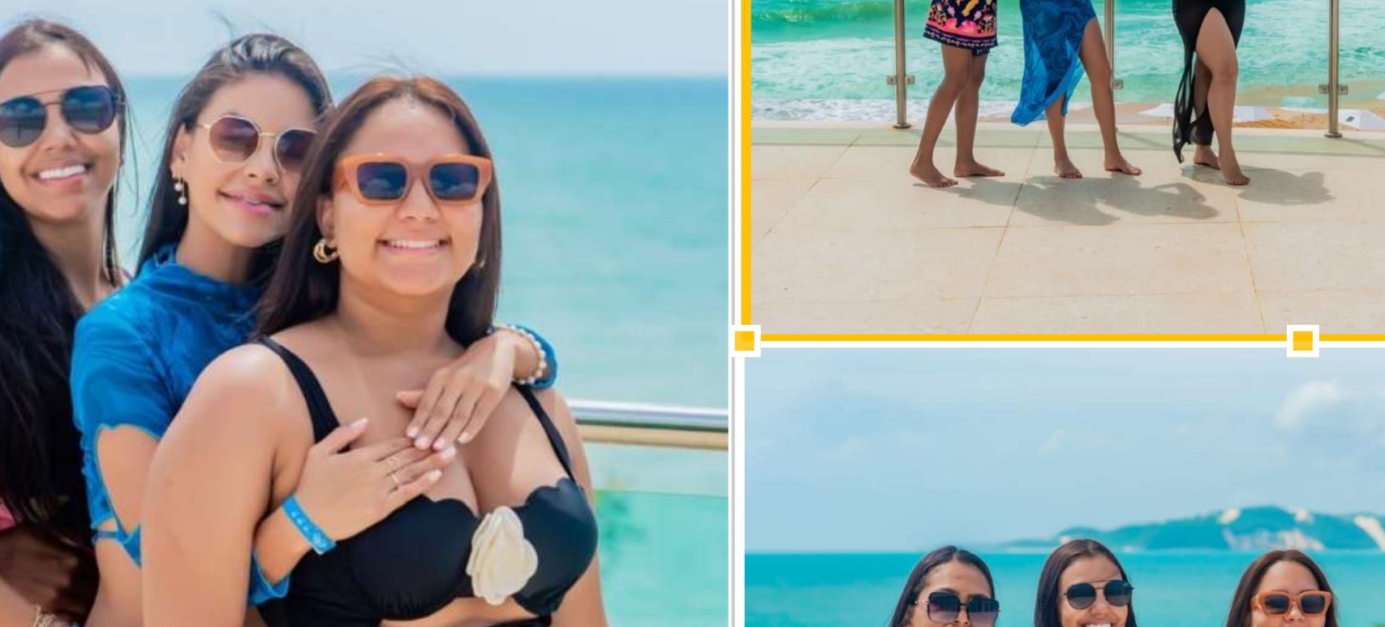
scroll to position [476, 0]
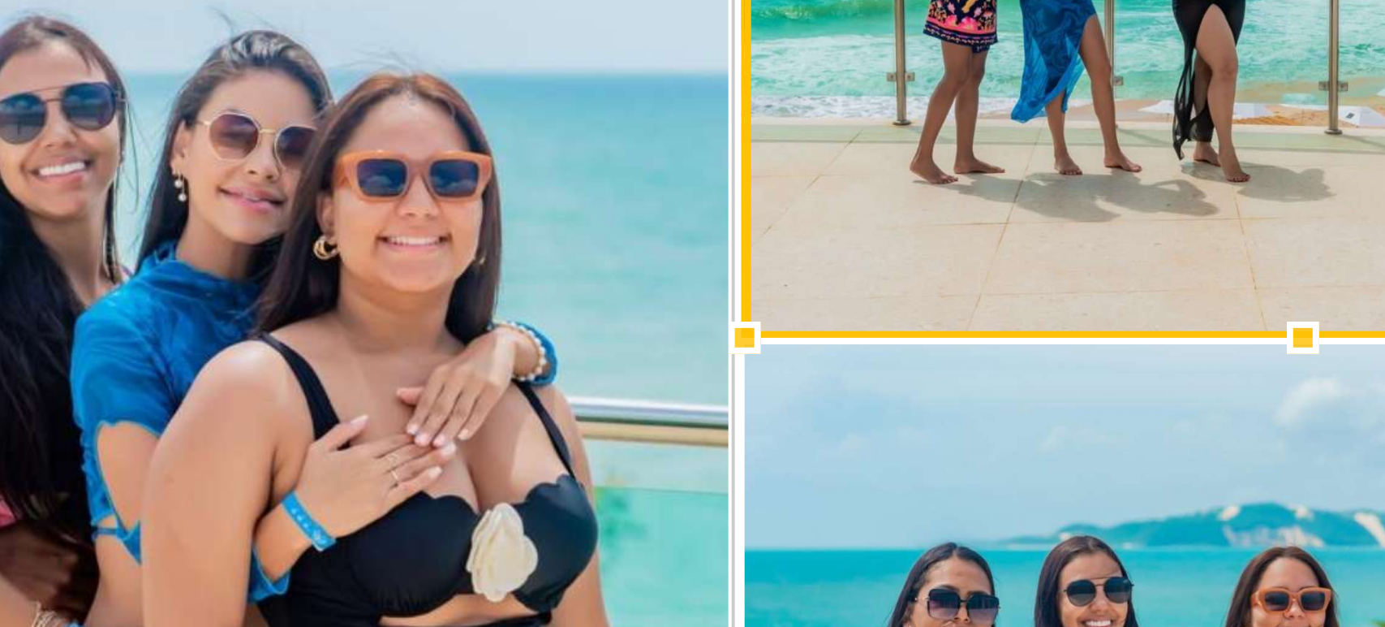
click at [700, 291] on div at bounding box center [695, 277] width 32 height 32
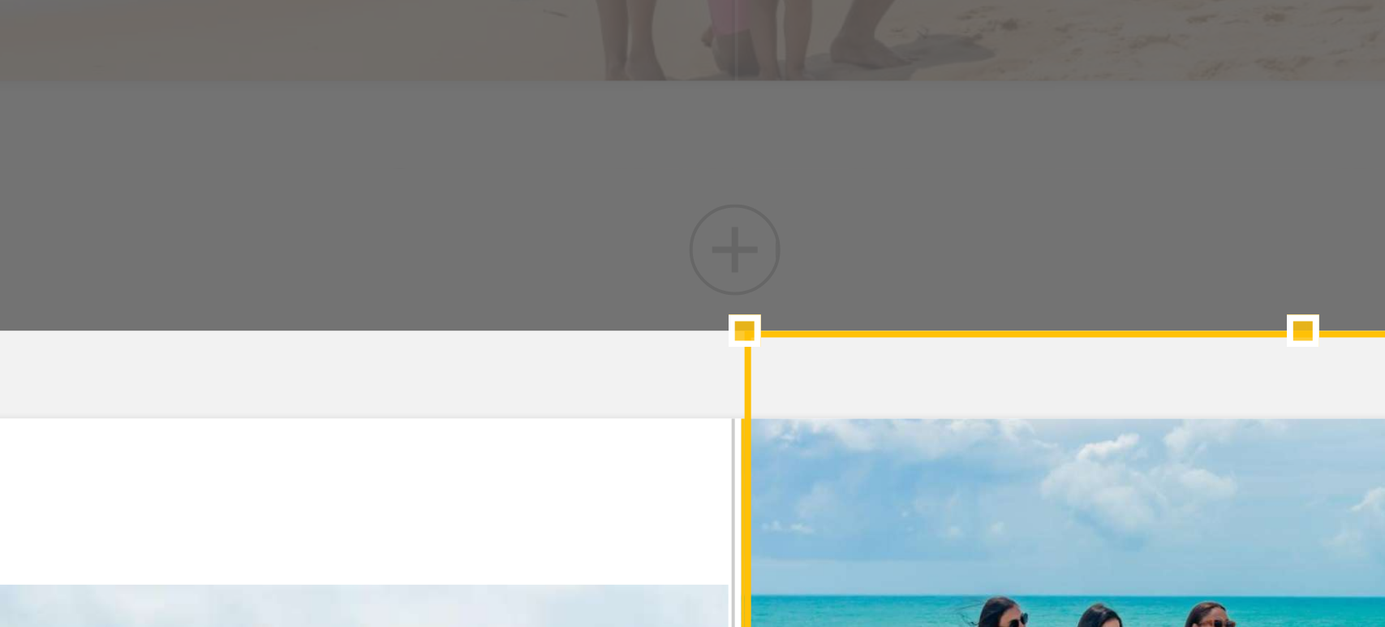
scroll to position [299, 0]
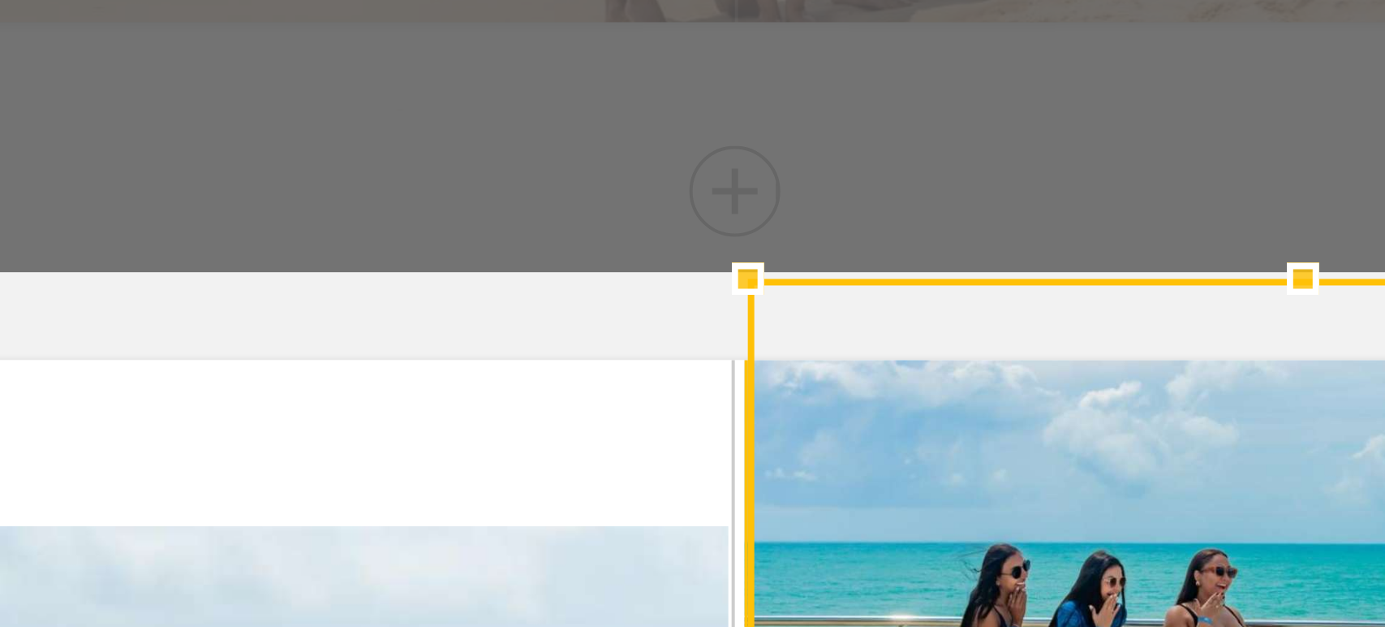
drag, startPoint x: 688, startPoint y: 260, endPoint x: 696, endPoint y: 261, distance: 8.3
click at [696, 261] on div at bounding box center [696, 263] width 32 height 32
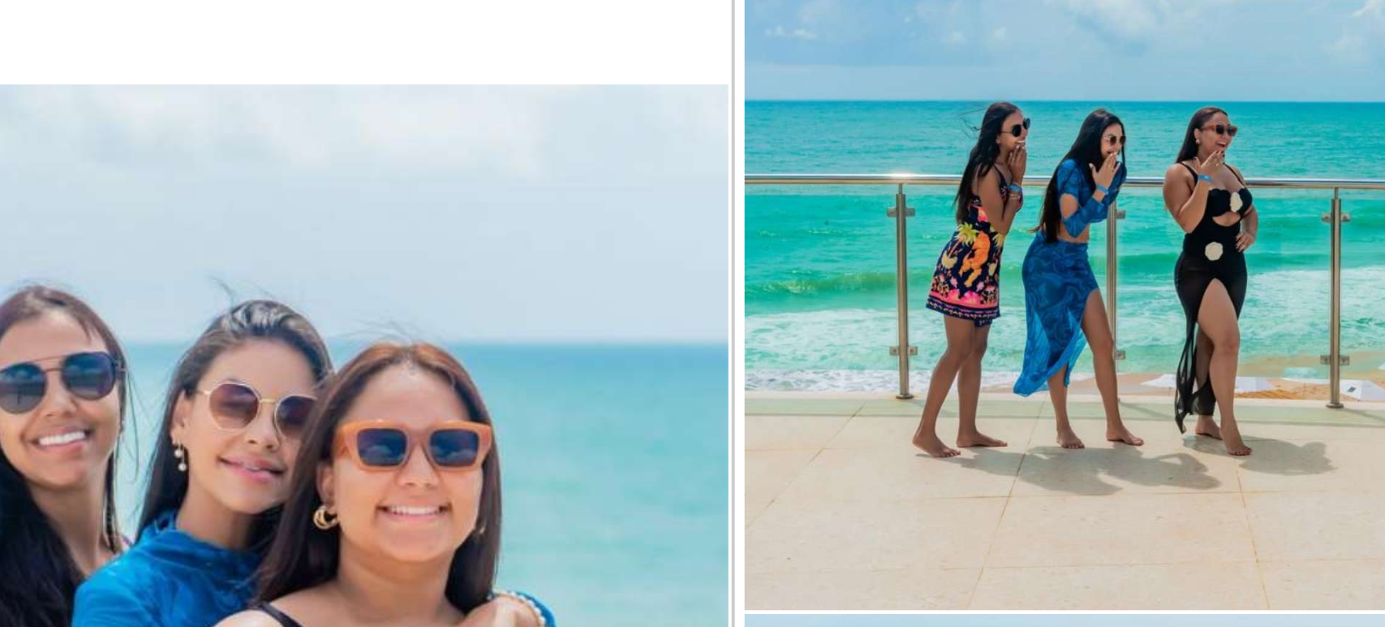
scroll to position [411, 0]
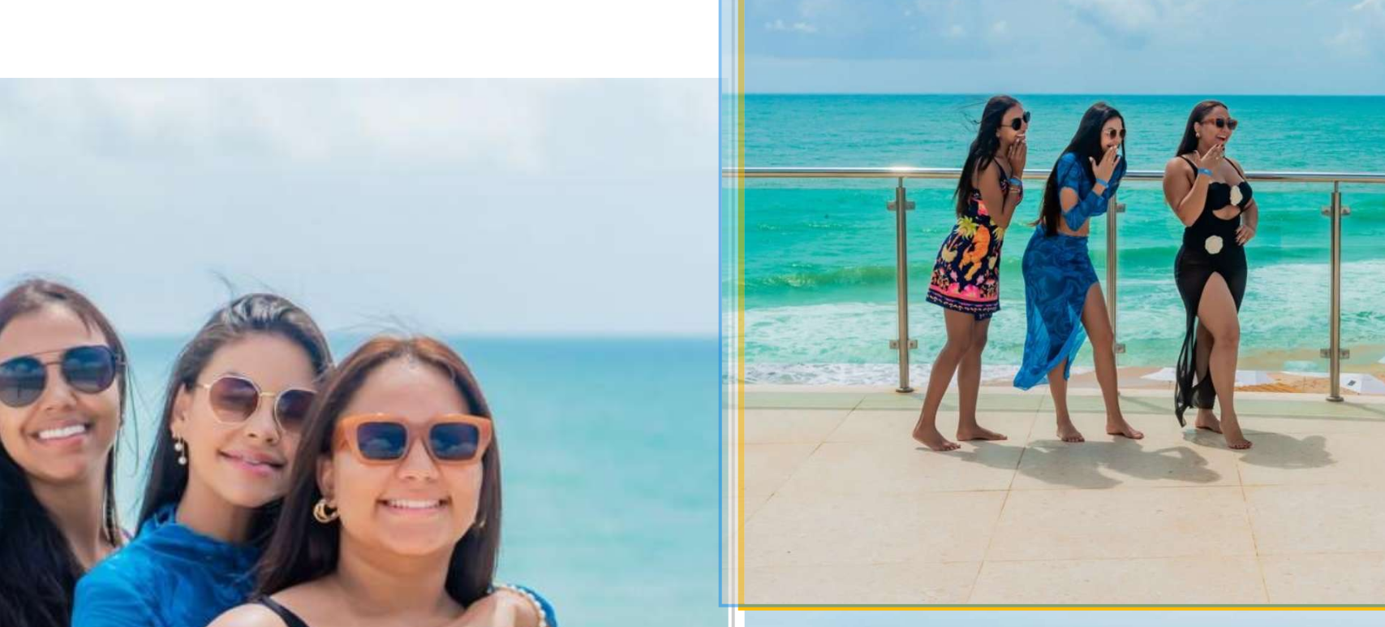
click at [699, 273] on quentale-photo at bounding box center [835, 247] width 278 height 193
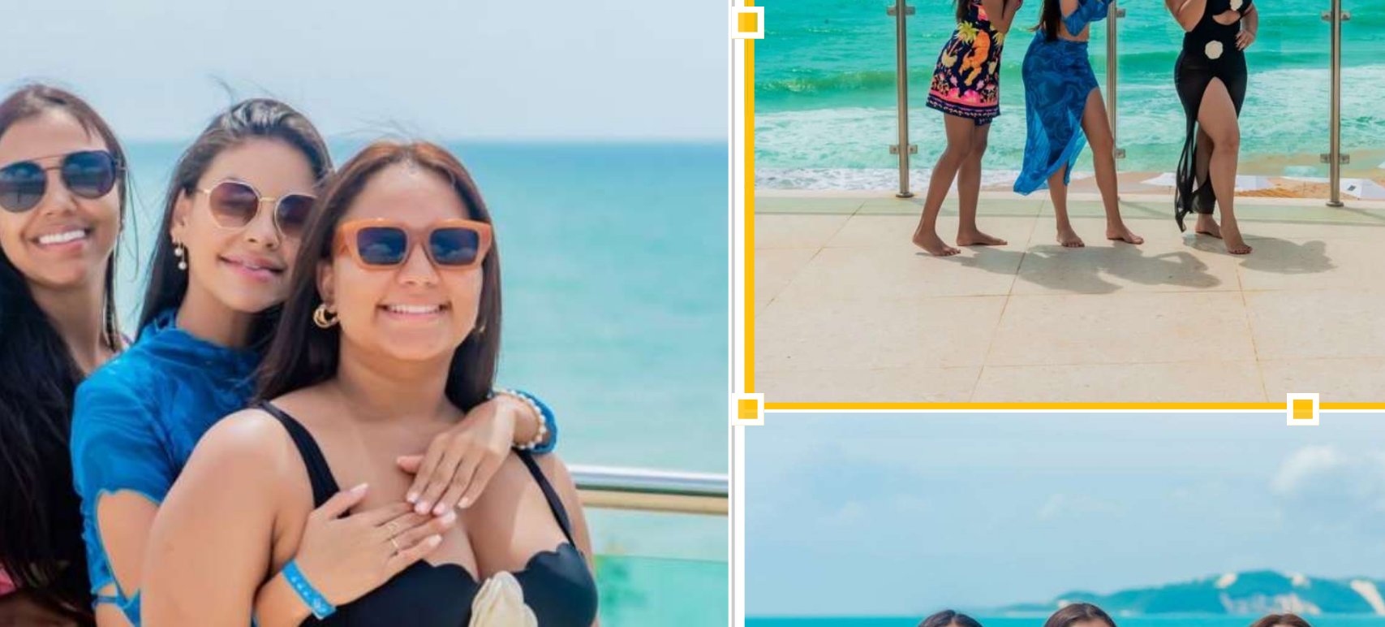
scroll to position [478, 0]
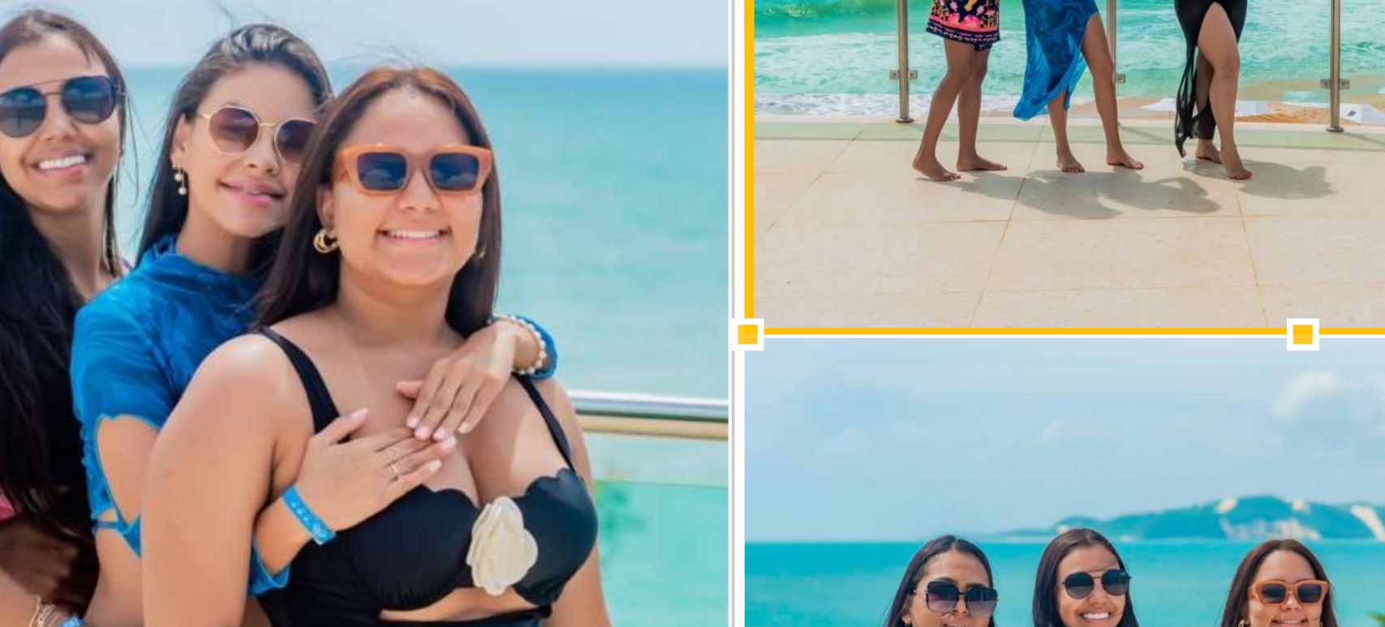
click at [703, 311] on quentale-photo at bounding box center [835, 375] width 278 height 194
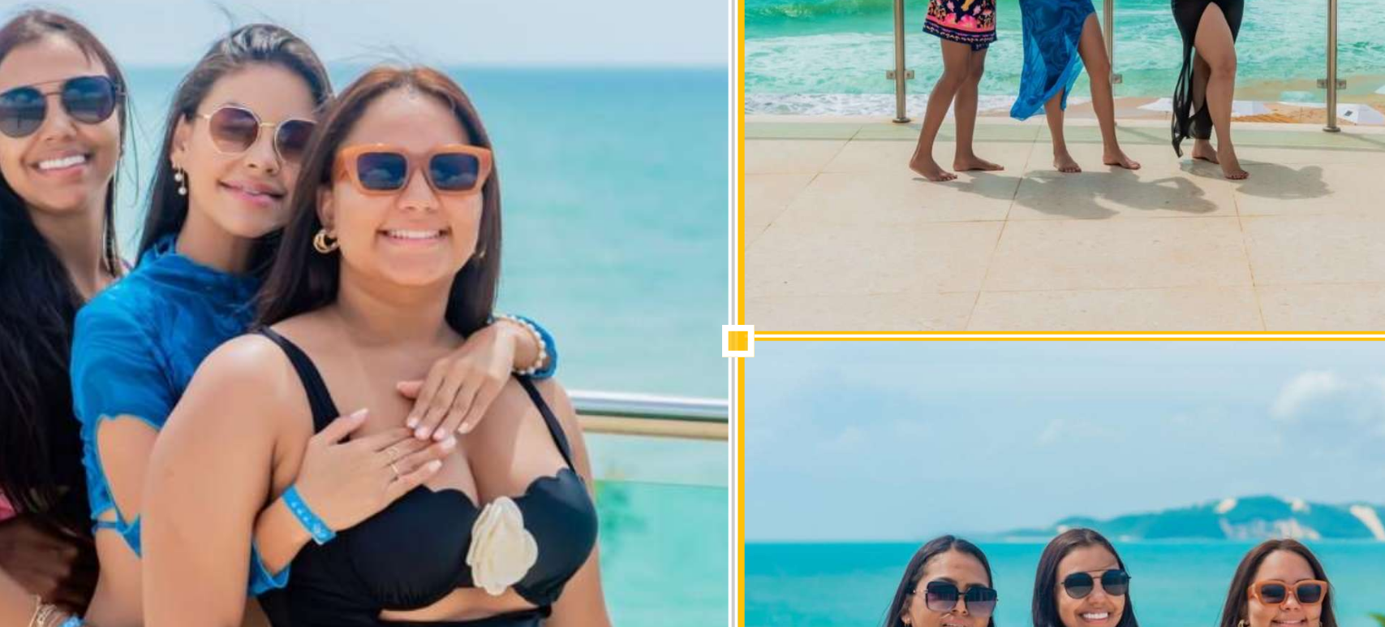
drag, startPoint x: 691, startPoint y: 279, endPoint x: 681, endPoint y: 280, distance: 9.8
click at [681, 279] on div at bounding box center [694, 278] width 32 height 32
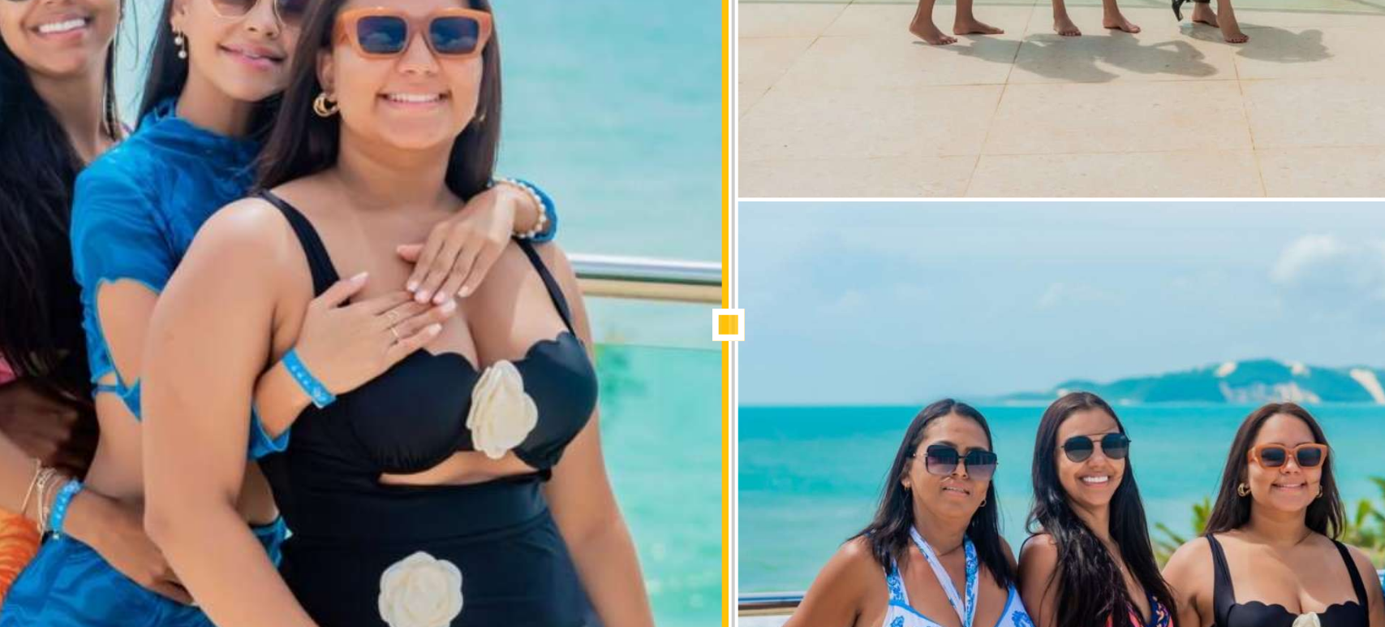
scroll to position [511, 0]
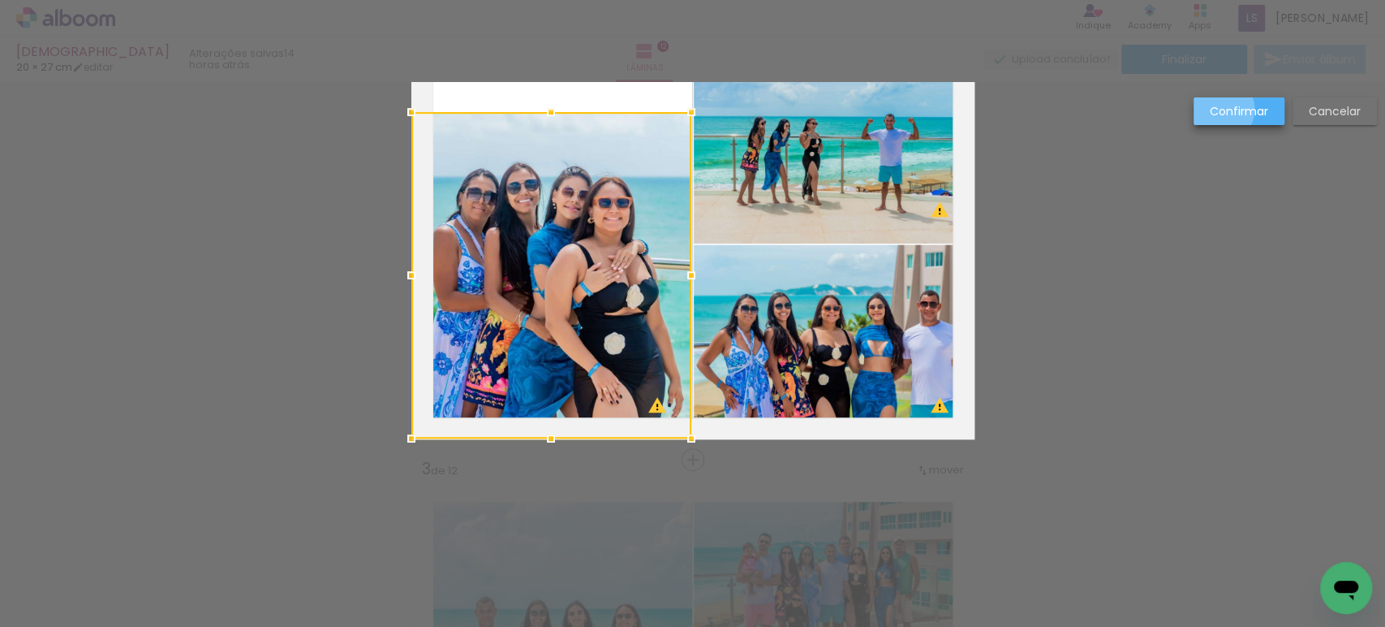
click at [0, 0] on slot "Confirmar" at bounding box center [0, 0] width 0 height 0
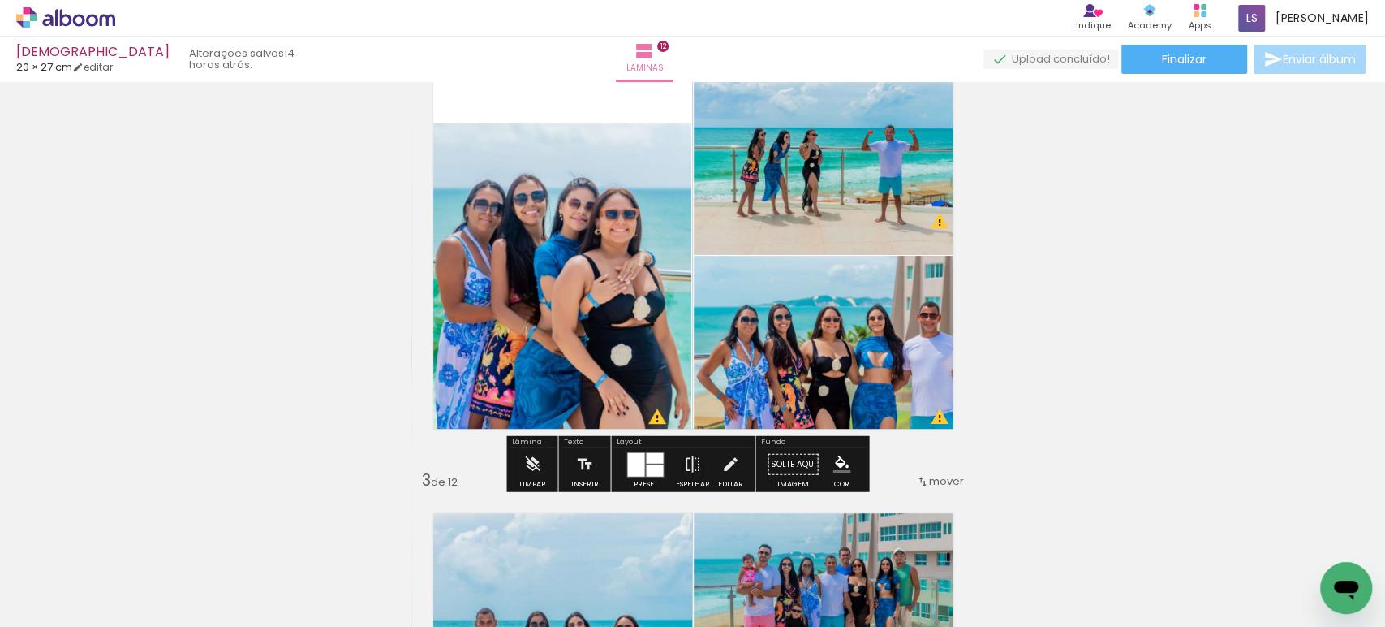
scroll to position [500, 0]
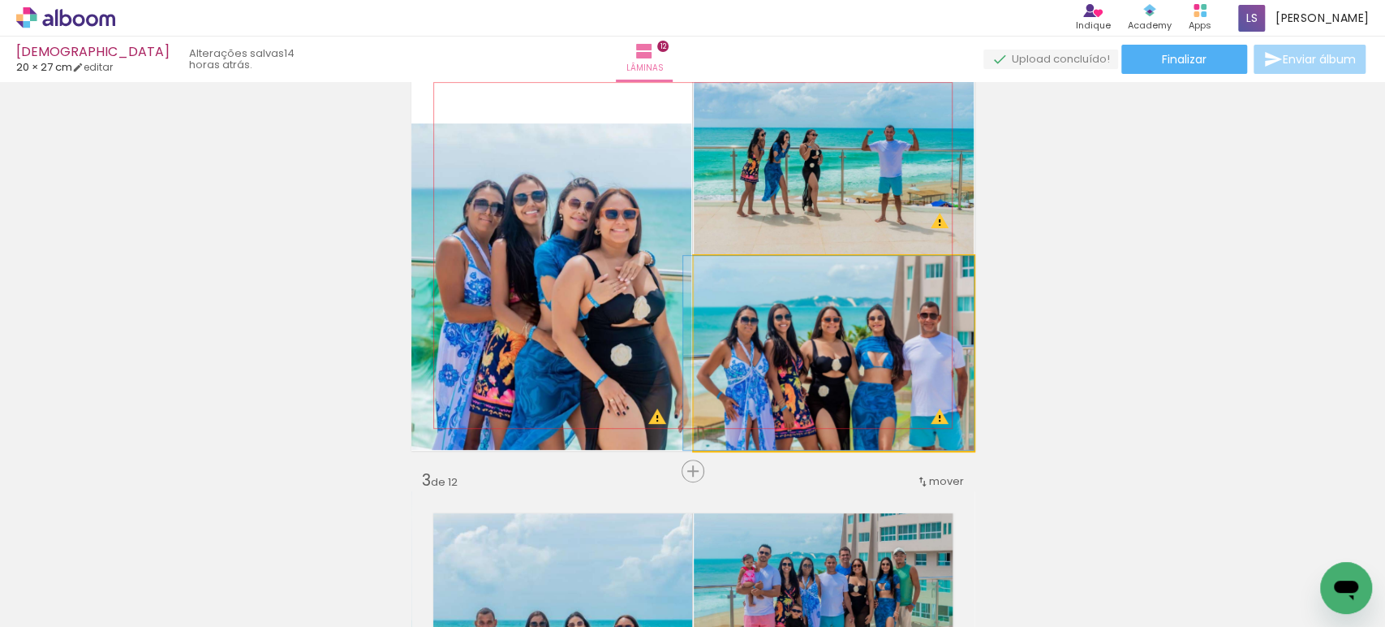
drag, startPoint x: 922, startPoint y: 327, endPoint x: 904, endPoint y: 324, distance: 18.1
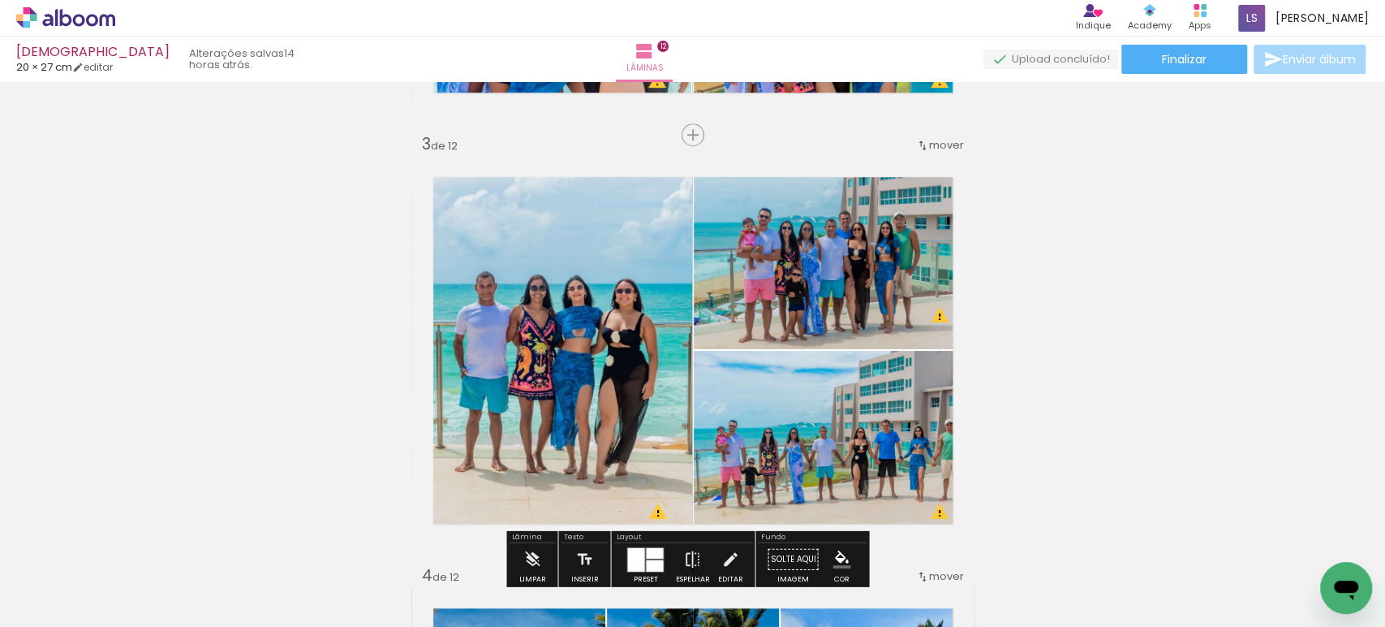
scroll to position [838, 0]
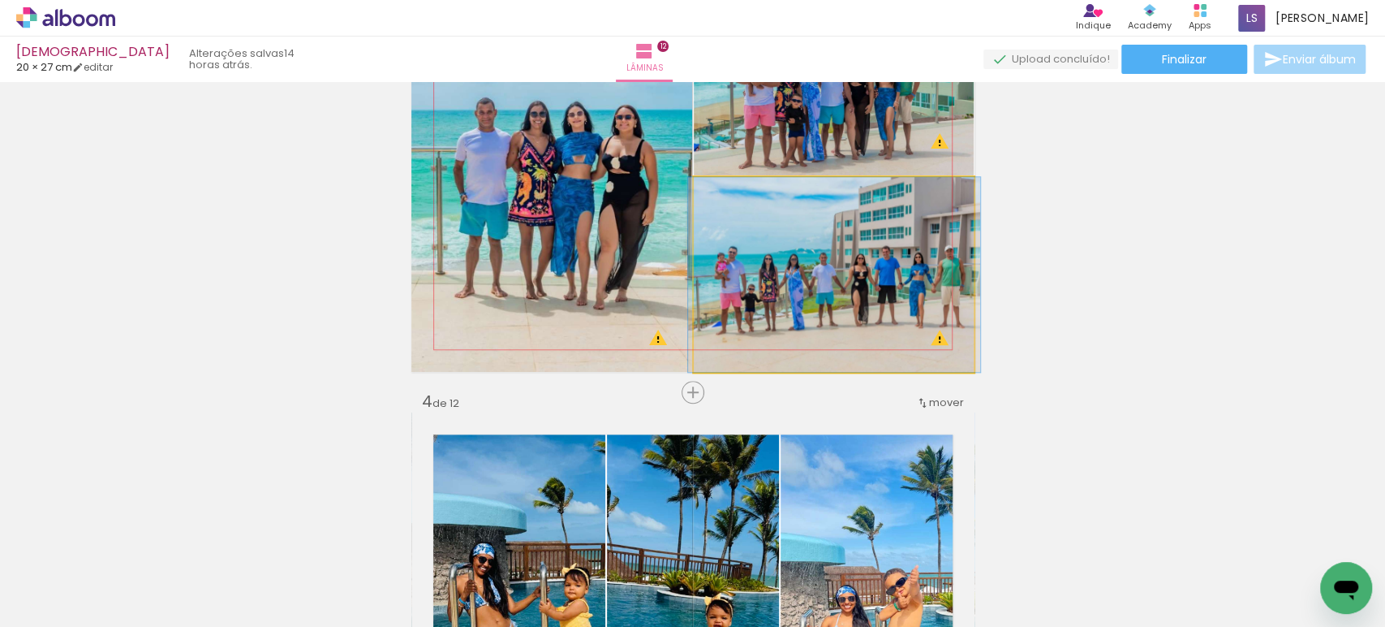
click at [881, 294] on quentale-photo at bounding box center [834, 274] width 281 height 195
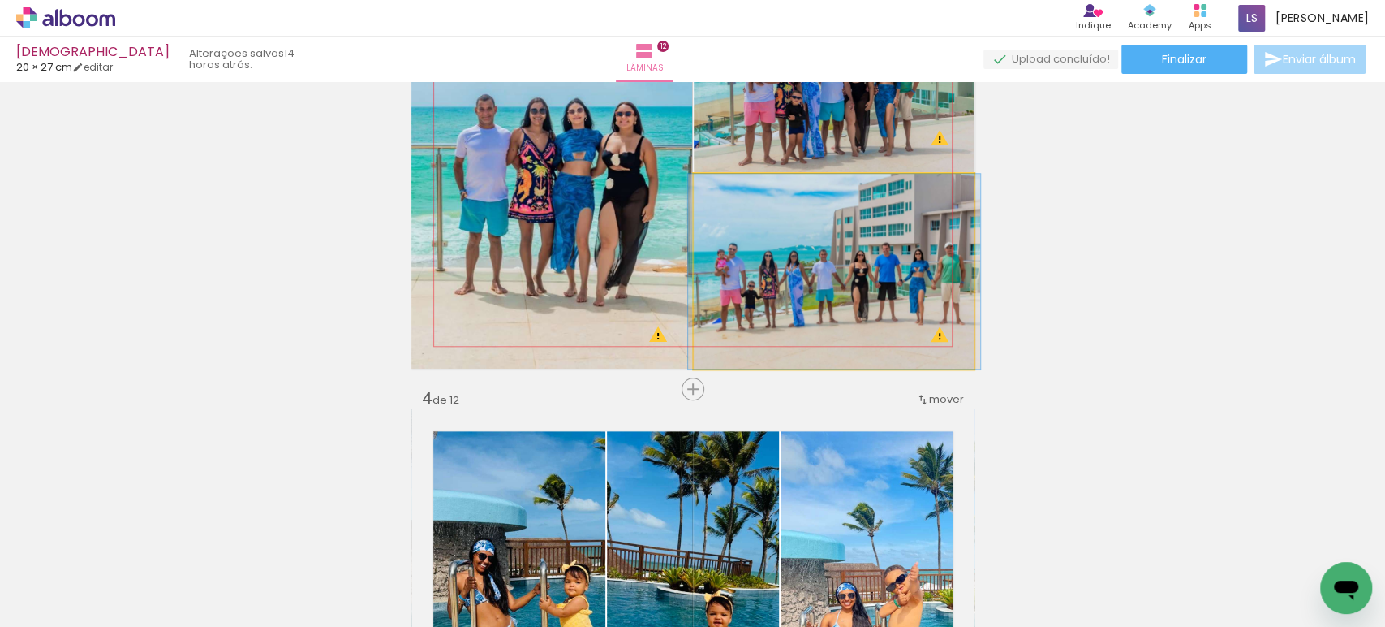
click at [881, 294] on quentale-photo at bounding box center [834, 271] width 281 height 195
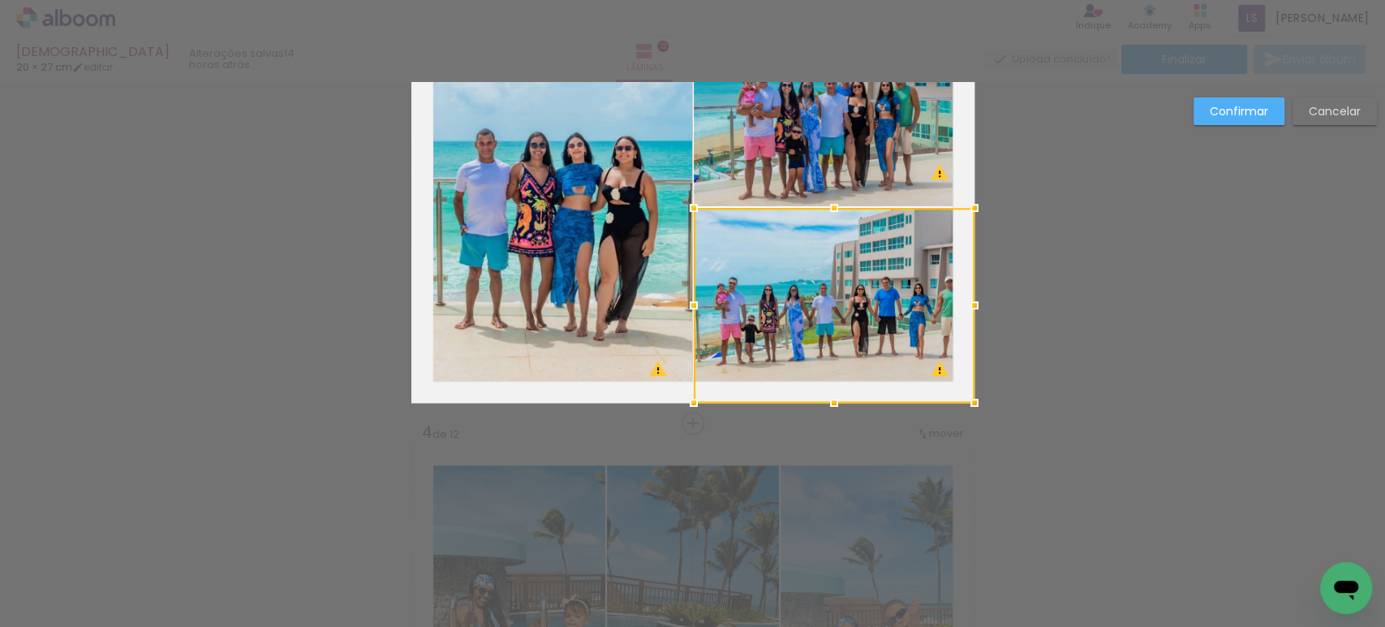
click at [881, 294] on div at bounding box center [834, 305] width 281 height 195
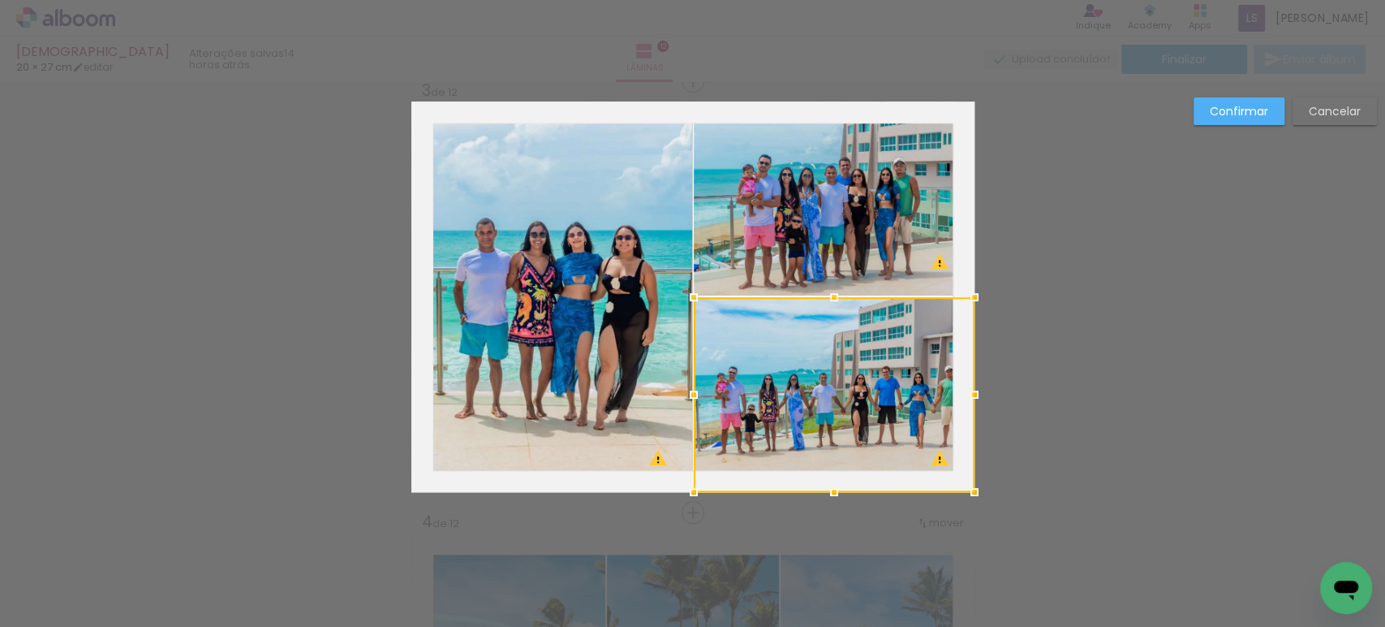
scroll to position [882, 0]
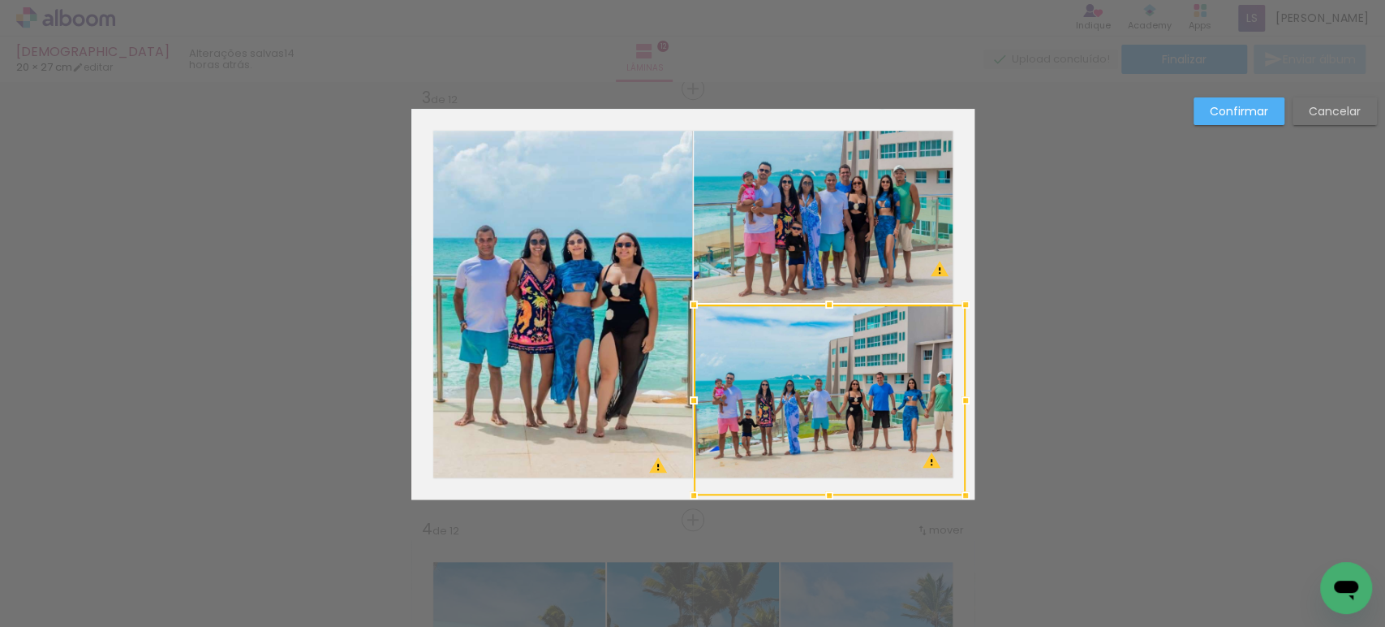
drag, startPoint x: 967, startPoint y: 498, endPoint x: 947, endPoint y: 493, distance: 20.9
click at [950, 493] on div at bounding box center [966, 495] width 32 height 32
click at [0, 0] on paper-button "Confirmar" at bounding box center [0, 0] width 0 height 0
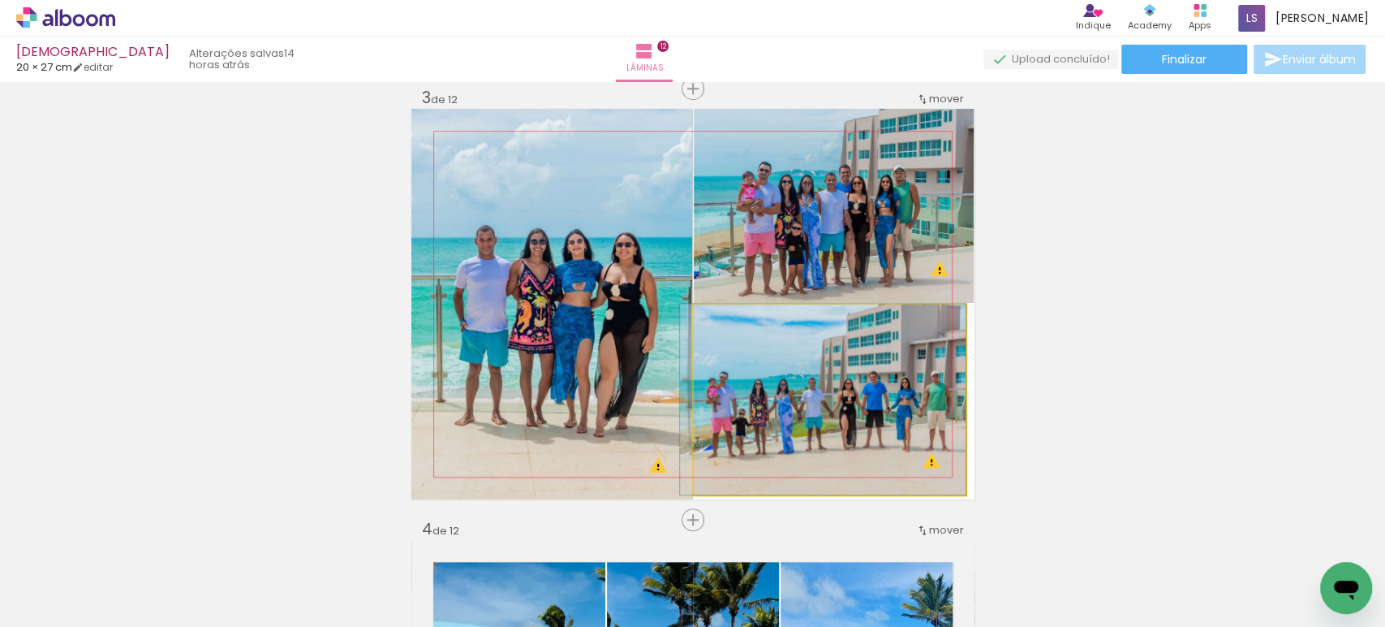
drag, startPoint x: 846, startPoint y: 388, endPoint x: 829, endPoint y: 387, distance: 17.1
click at [857, 407] on quentale-photo at bounding box center [830, 399] width 272 height 191
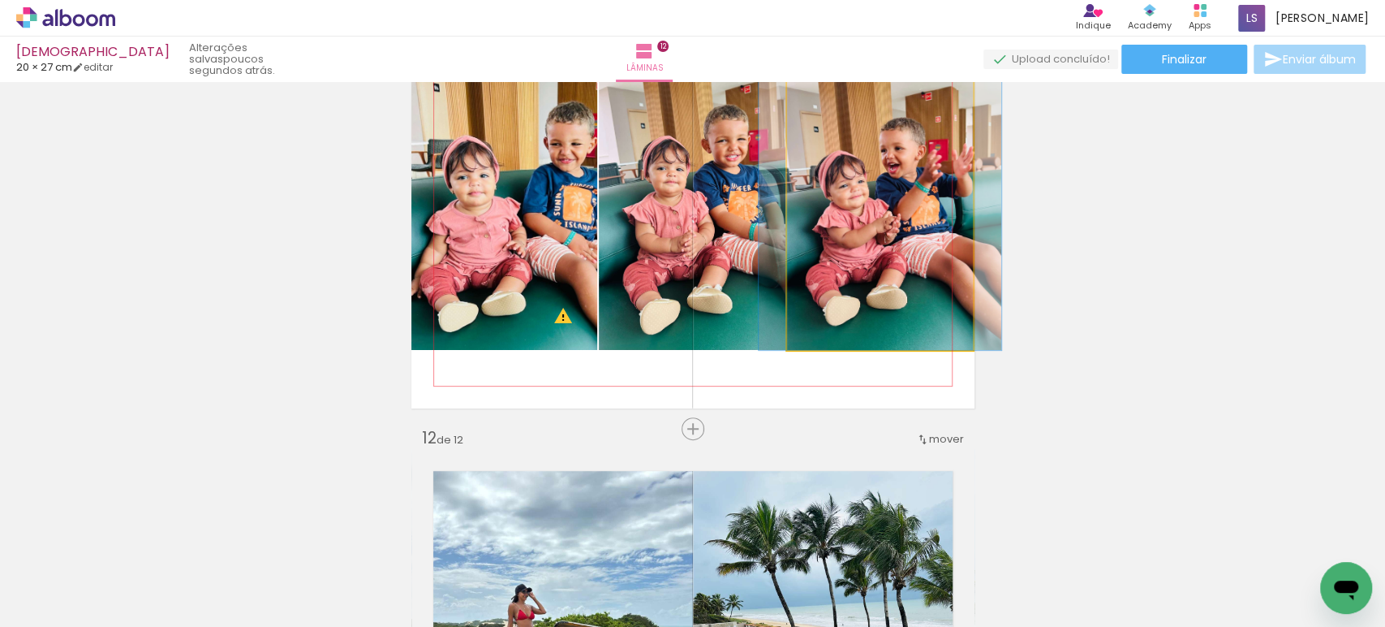
scroll to position [4422, 0]
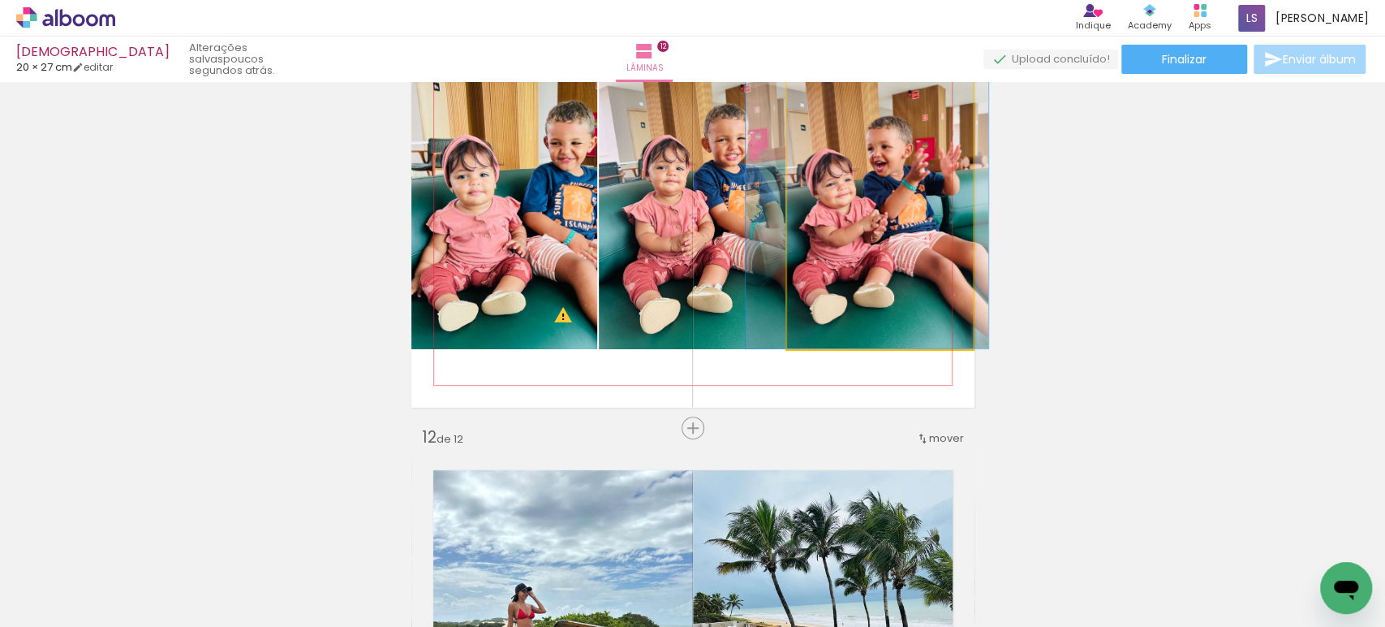
drag, startPoint x: 906, startPoint y: 330, endPoint x: 893, endPoint y: 329, distance: 13.0
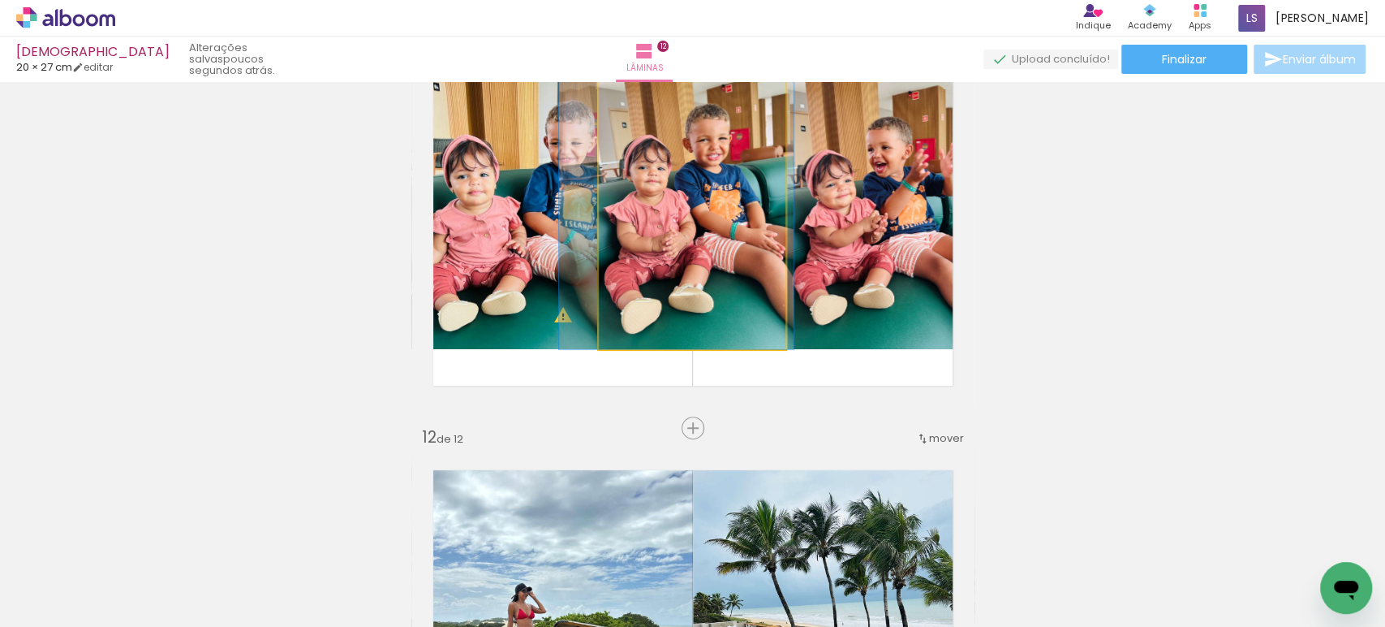
drag, startPoint x: 700, startPoint y: 303, endPoint x: 682, endPoint y: 300, distance: 18.9
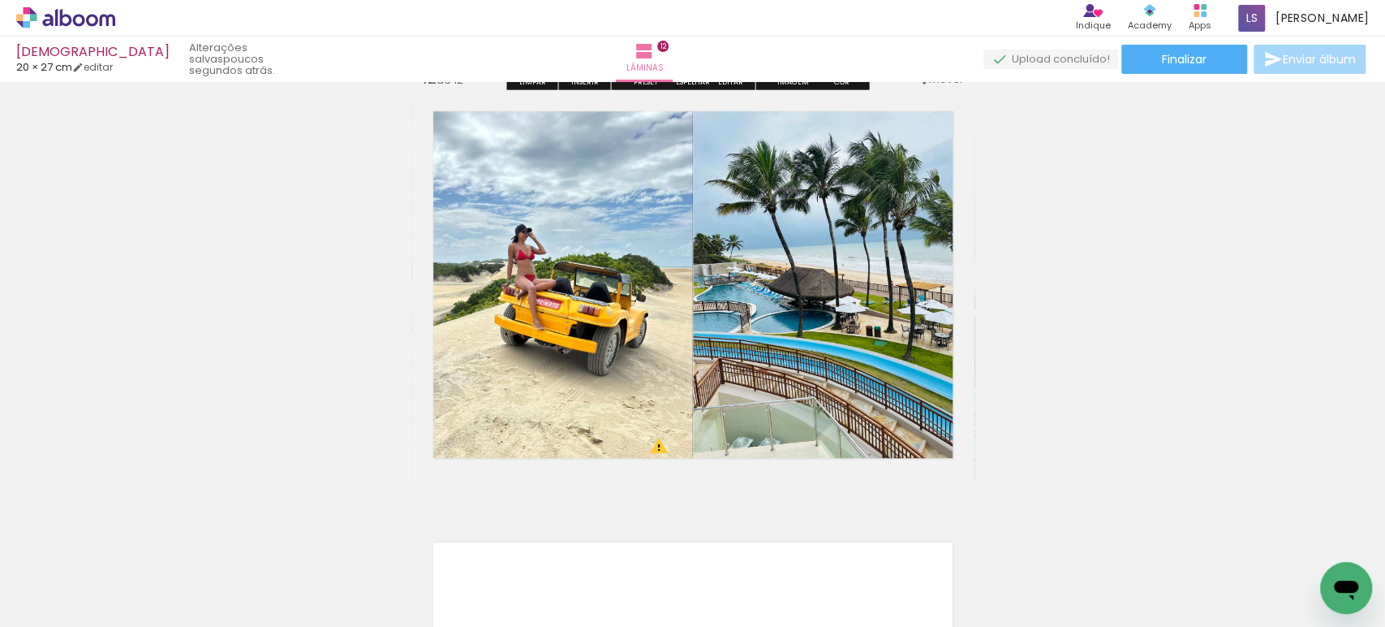
scroll to position [4781, 0]
click at [1171, 54] on span "Finalizar" at bounding box center [1184, 59] width 45 height 11
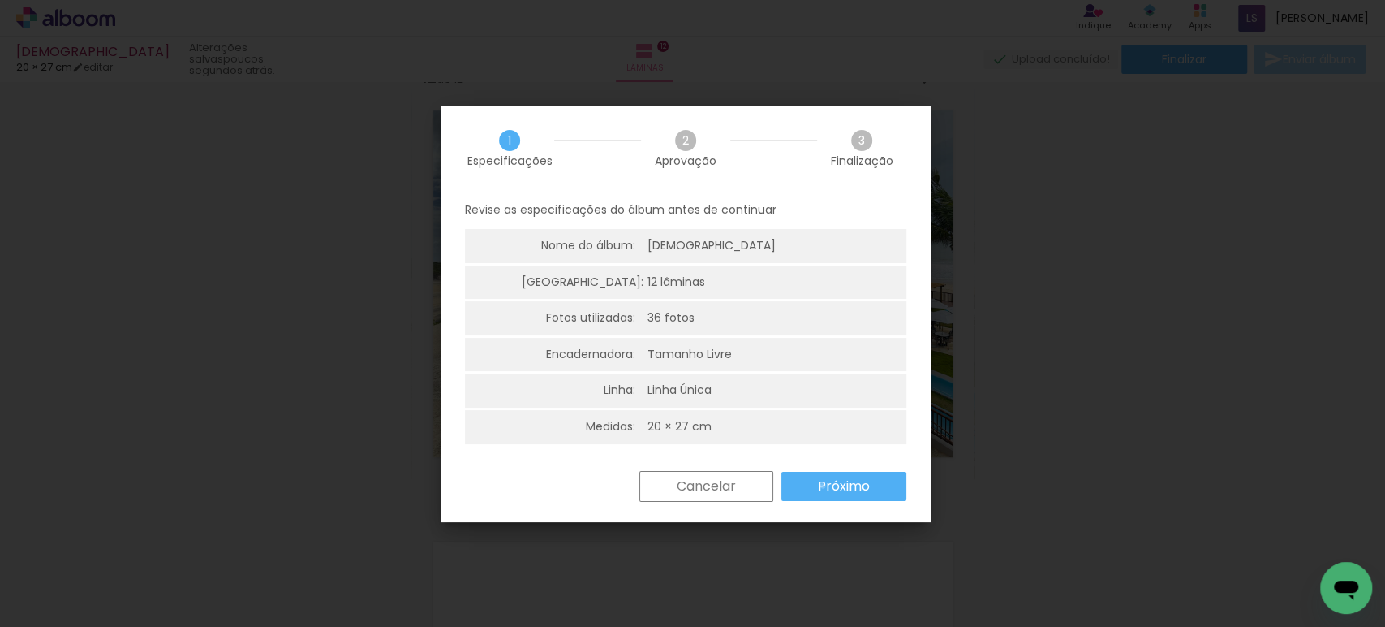
drag, startPoint x: 823, startPoint y: 485, endPoint x: 774, endPoint y: 436, distance: 69.4
click at [0, 0] on slot "Próximo" at bounding box center [0, 0] width 0 height 0
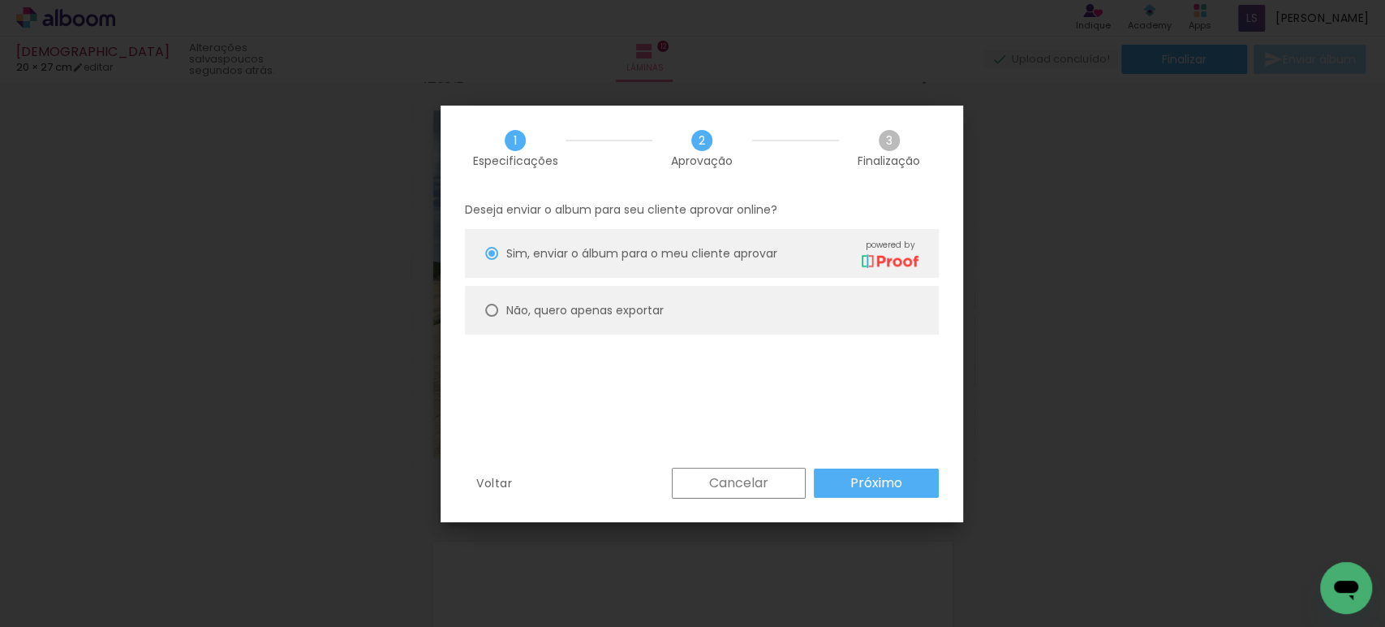
click at [0, 0] on slot "Não, quero apenas exportar" at bounding box center [0, 0] width 0 height 0
type paper-radio-button "on"
click at [0, 0] on slot "Próximo" at bounding box center [0, 0] width 0 height 0
type input "Alta, 300 DPI"
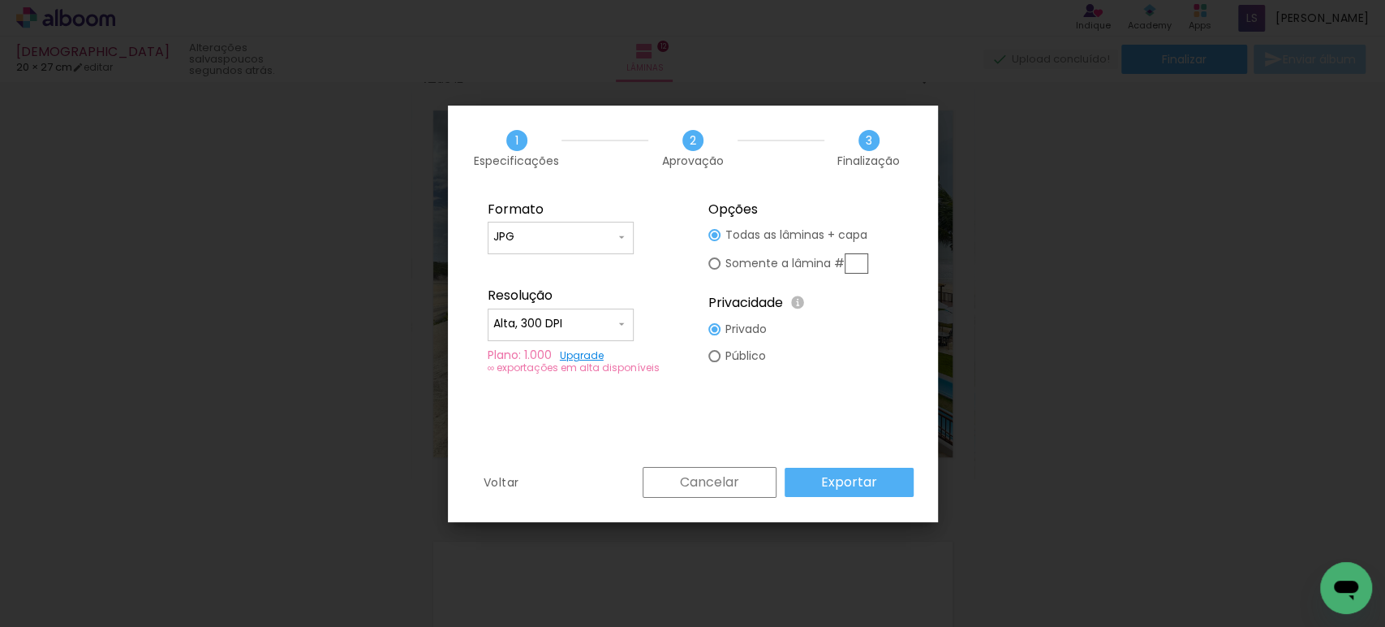
click at [881, 483] on paper-button "Exportar" at bounding box center [849, 482] width 129 height 29
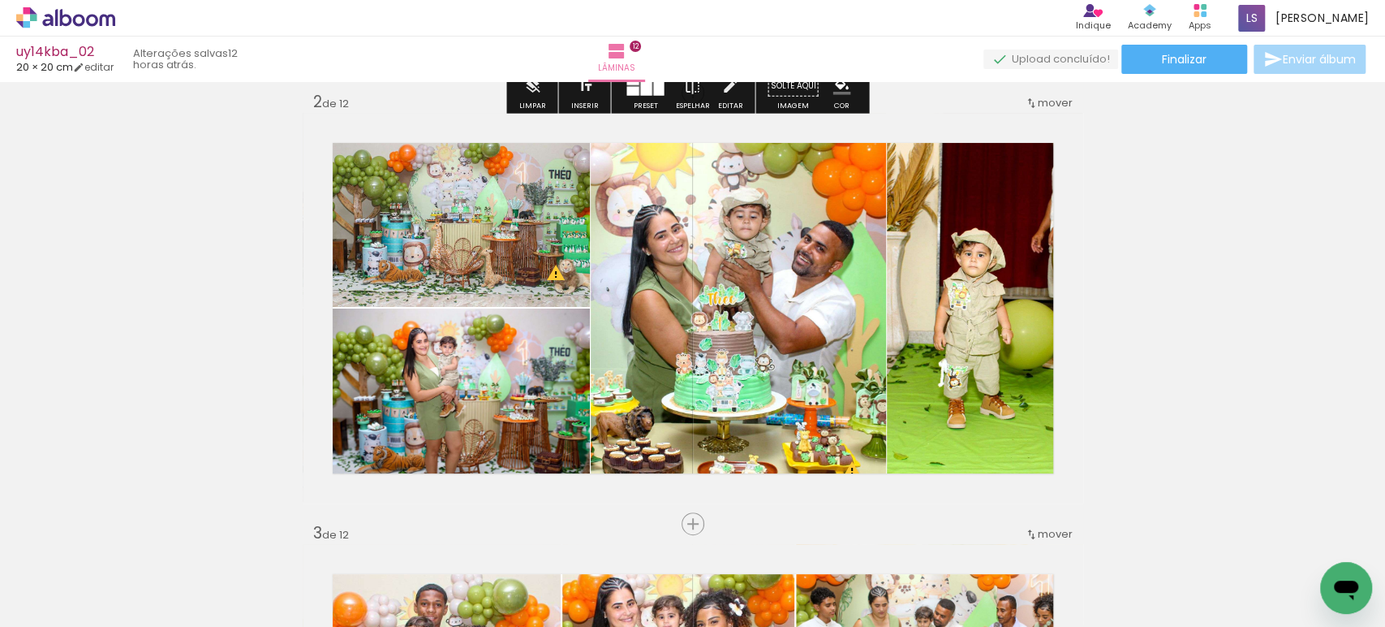
scroll to position [448, 0]
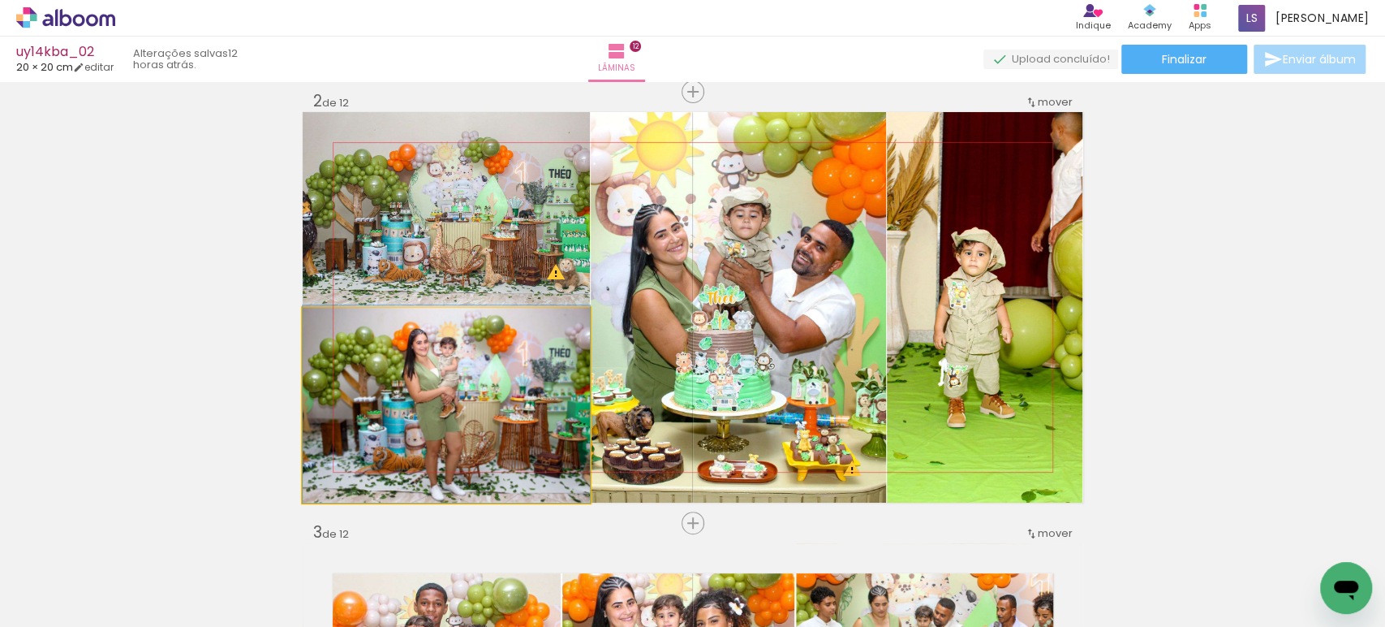
drag, startPoint x: 430, startPoint y: 445, endPoint x: 438, endPoint y: 420, distance: 25.7
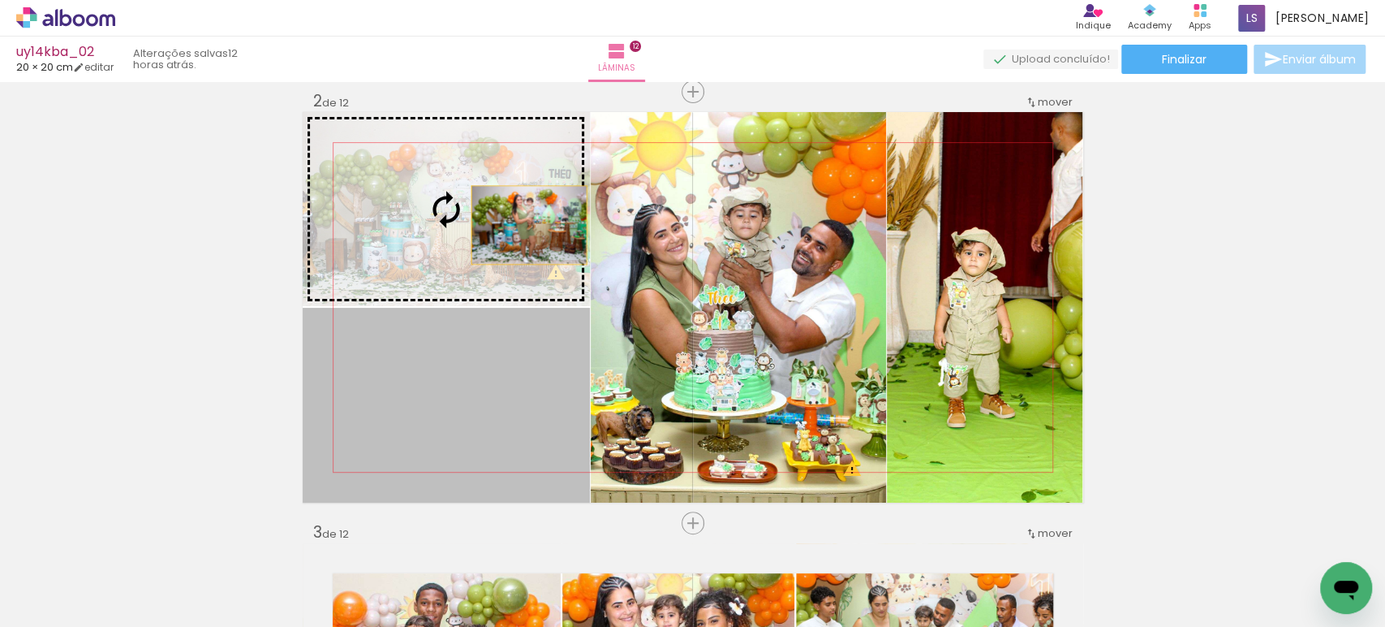
drag, startPoint x: 468, startPoint y: 433, endPoint x: 529, endPoint y: 186, distance: 254.3
click at [0, 0] on slot at bounding box center [0, 0] width 0 height 0
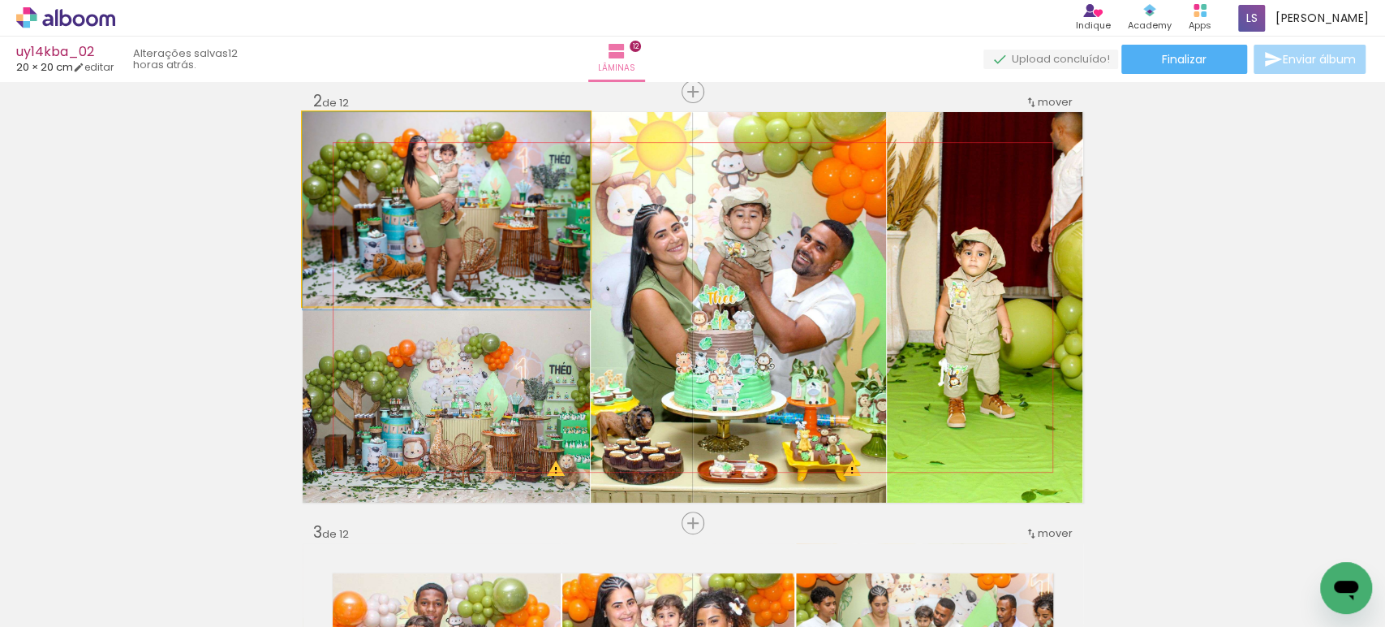
drag, startPoint x: 503, startPoint y: 195, endPoint x: 517, endPoint y: 220, distance: 28.7
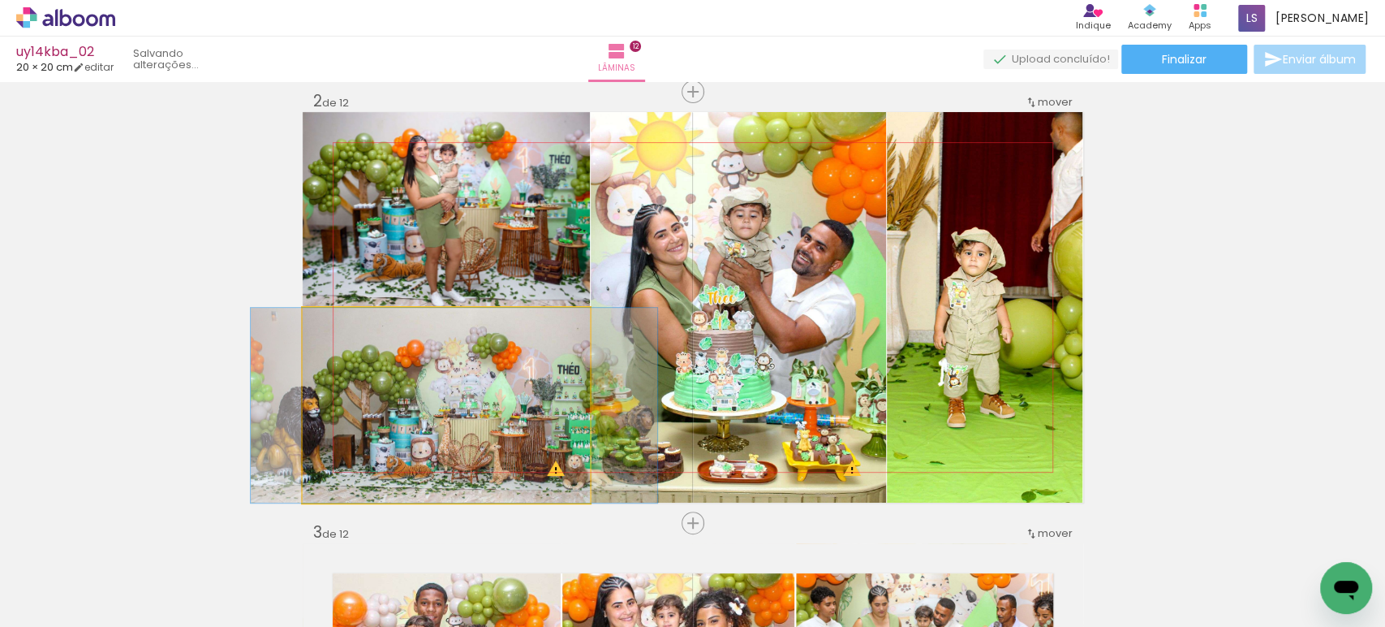
drag, startPoint x: 491, startPoint y: 430, endPoint x: 499, endPoint y: 410, distance: 21.9
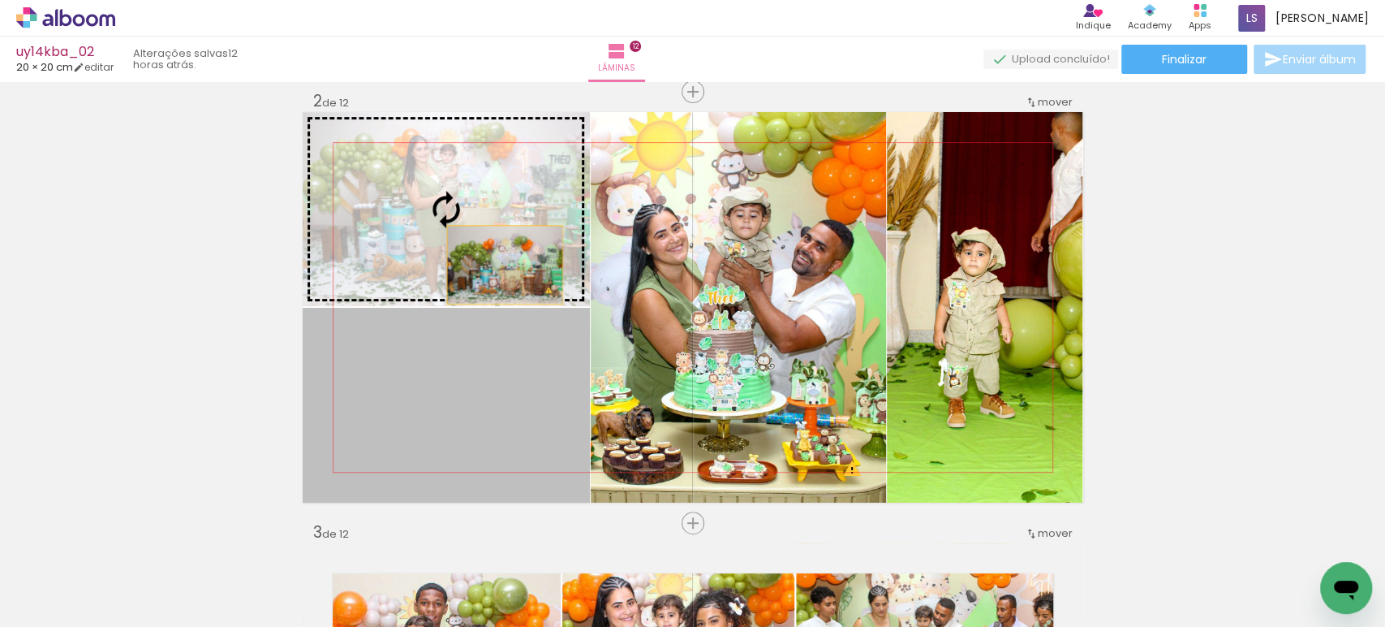
drag, startPoint x: 499, startPoint y: 410, endPoint x: 501, endPoint y: 236, distance: 173.7
click at [0, 0] on slot at bounding box center [0, 0] width 0 height 0
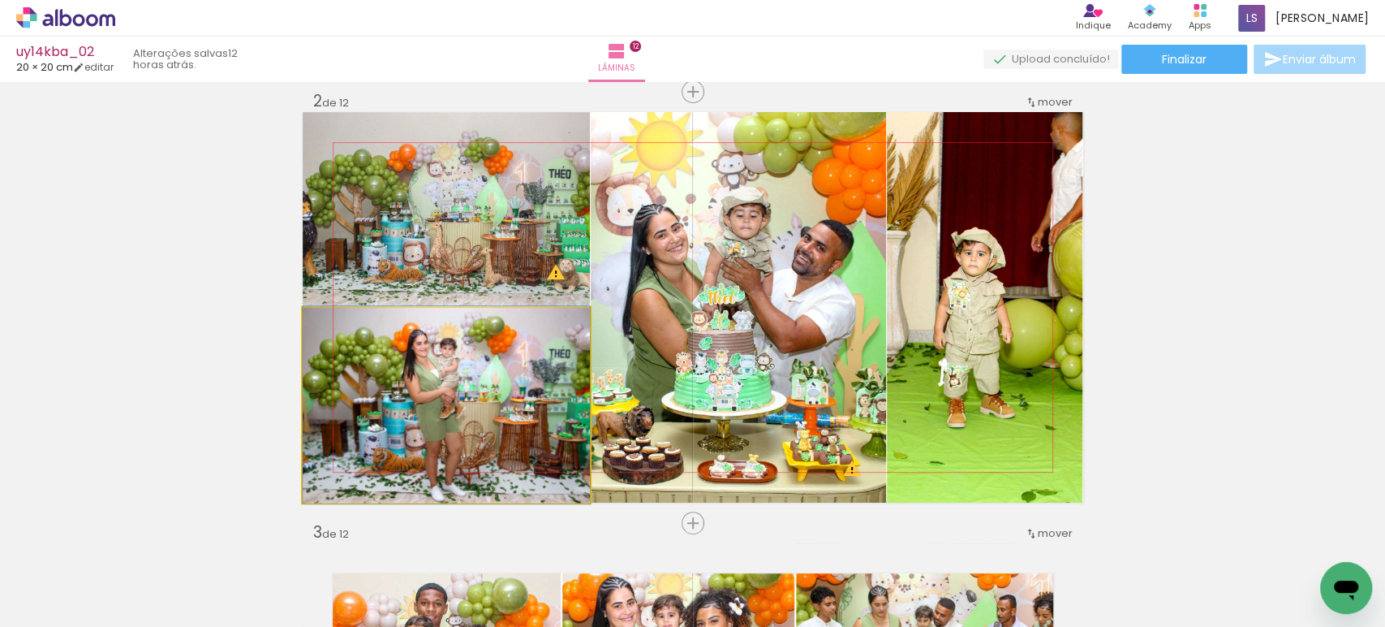
click at [470, 425] on quentale-photo at bounding box center [446, 405] width 287 height 195
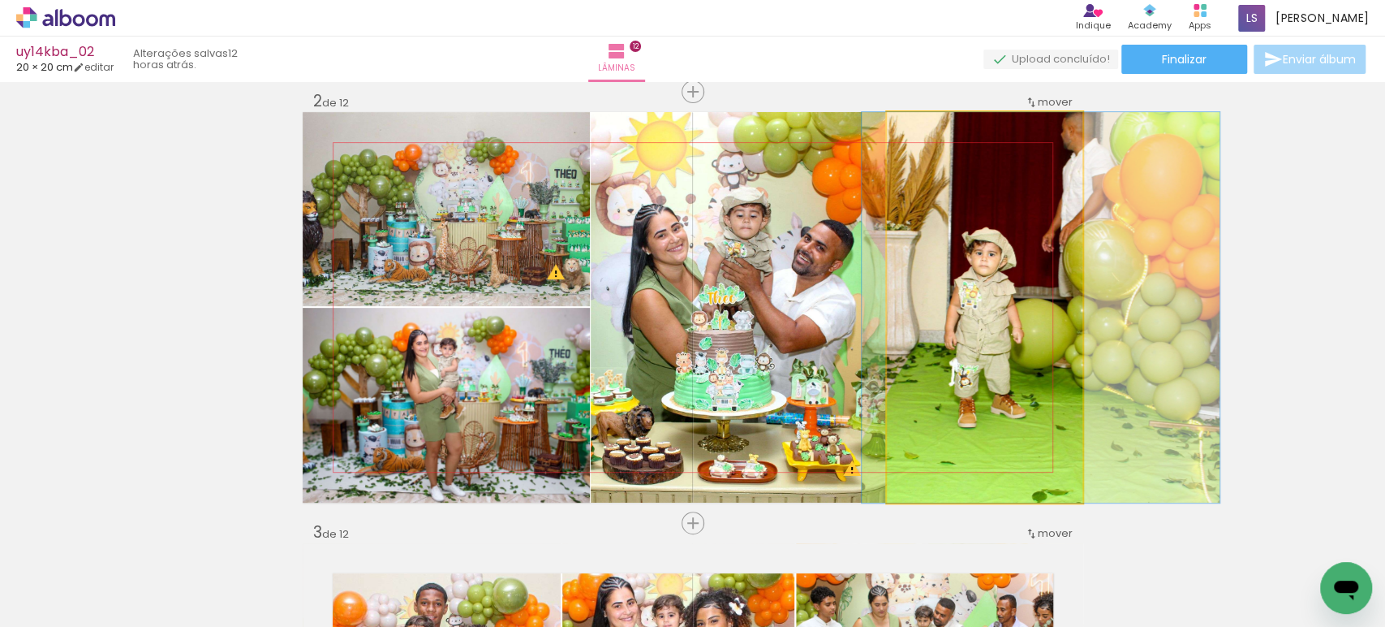
drag, startPoint x: 925, startPoint y: 317, endPoint x: 936, endPoint y: 308, distance: 13.3
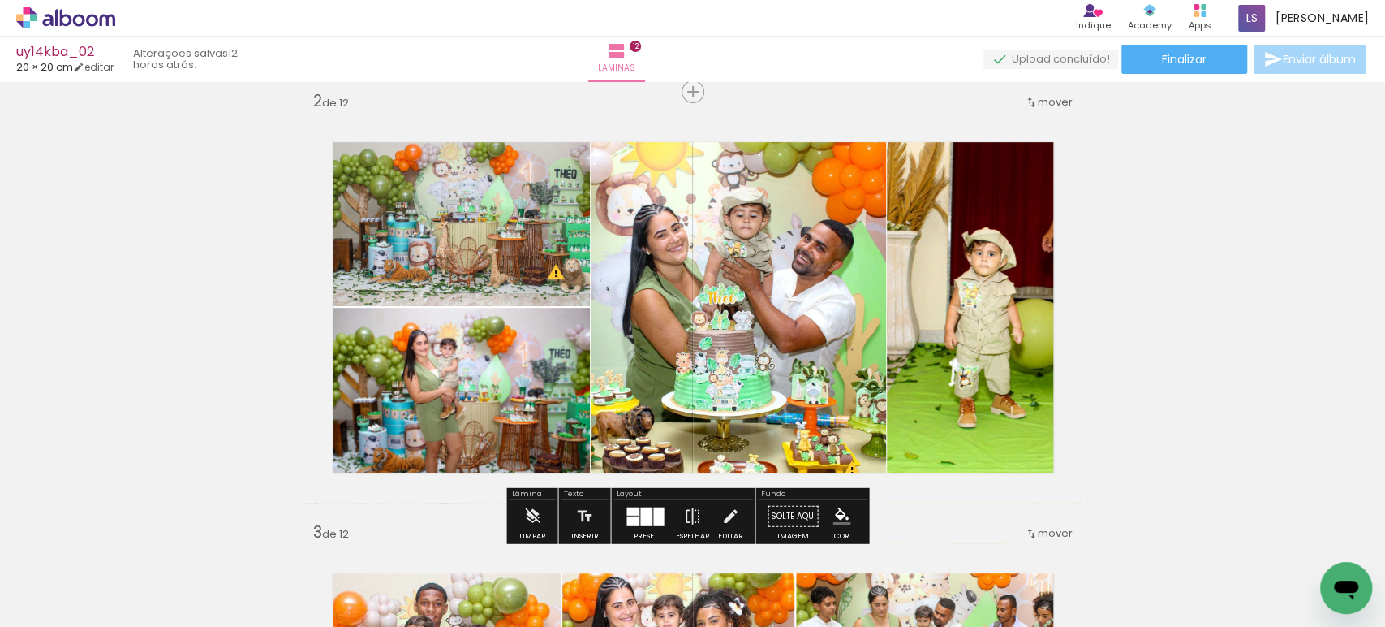
click at [442, 429] on quentale-photo at bounding box center [446, 405] width 287 height 195
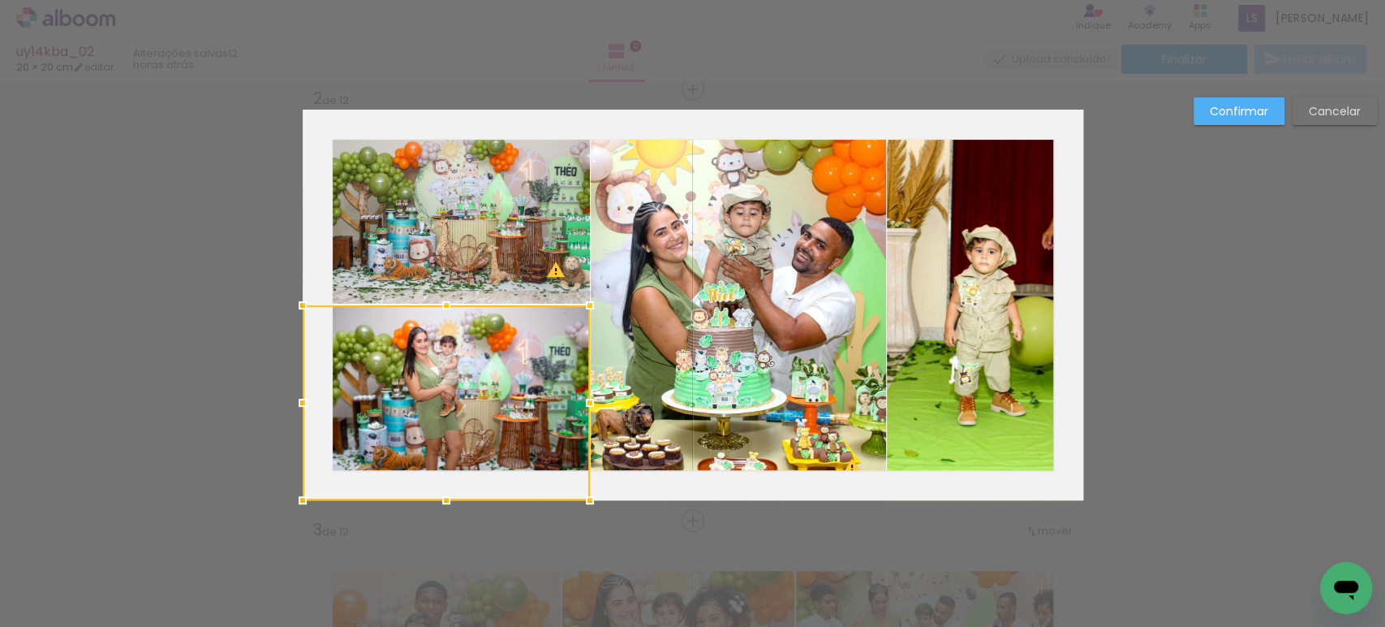
click at [442, 429] on div at bounding box center [446, 402] width 287 height 195
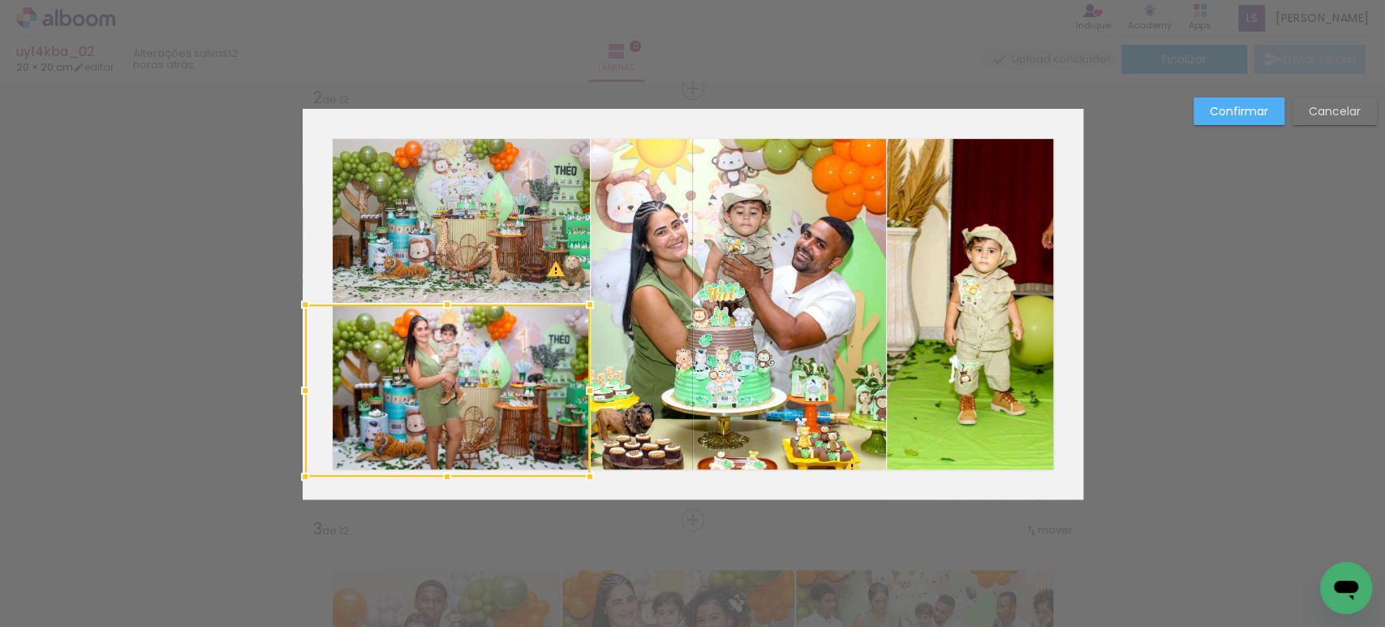
drag, startPoint x: 292, startPoint y: 499, endPoint x: 295, endPoint y: 476, distance: 23.0
click at [295, 476] on div at bounding box center [305, 476] width 32 height 32
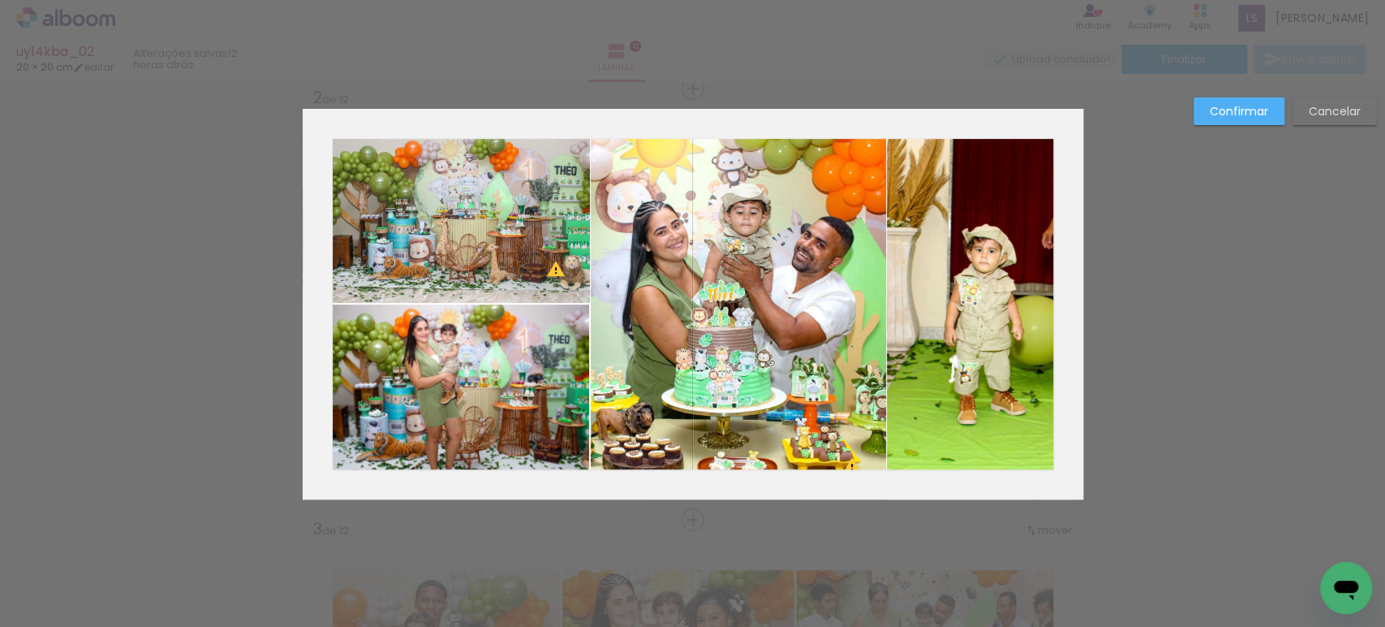
click at [0, 0] on paper-button "Confirmar" at bounding box center [0, 0] width 0 height 0
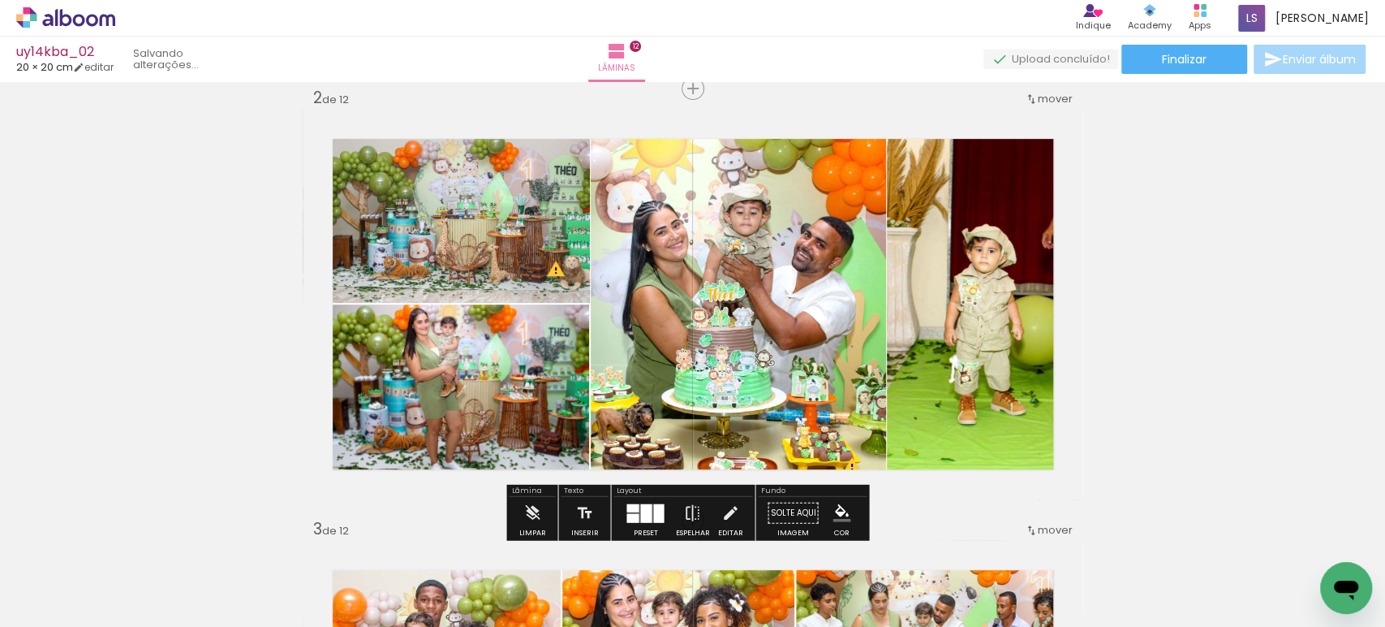
click at [398, 446] on quentale-photo at bounding box center [446, 390] width 285 height 172
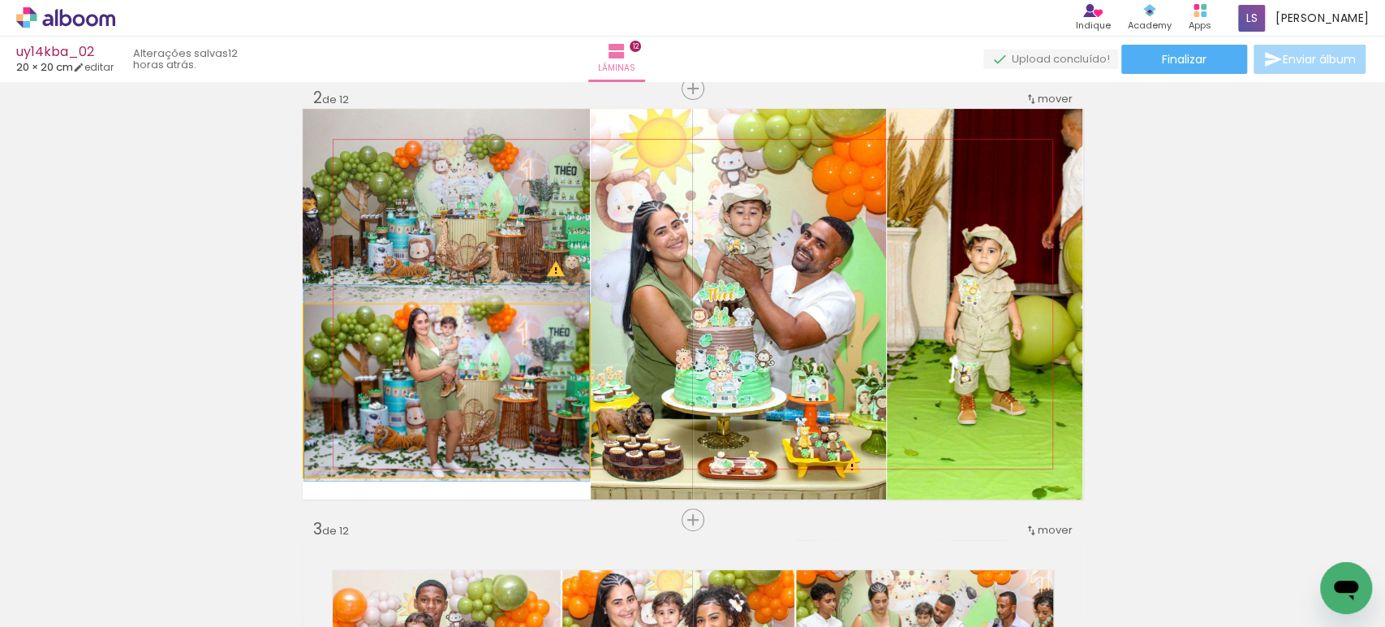
click at [397, 446] on quentale-photo at bounding box center [446, 390] width 285 height 172
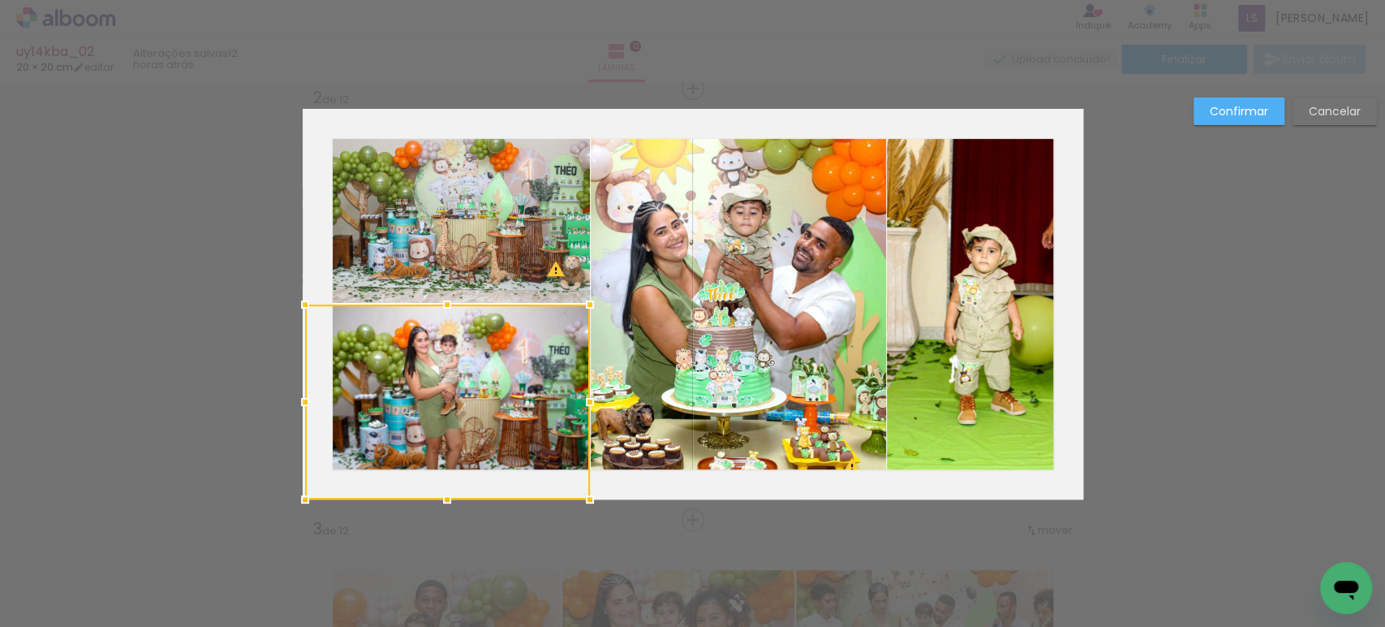
click at [445, 480] on div at bounding box center [447, 401] width 285 height 195
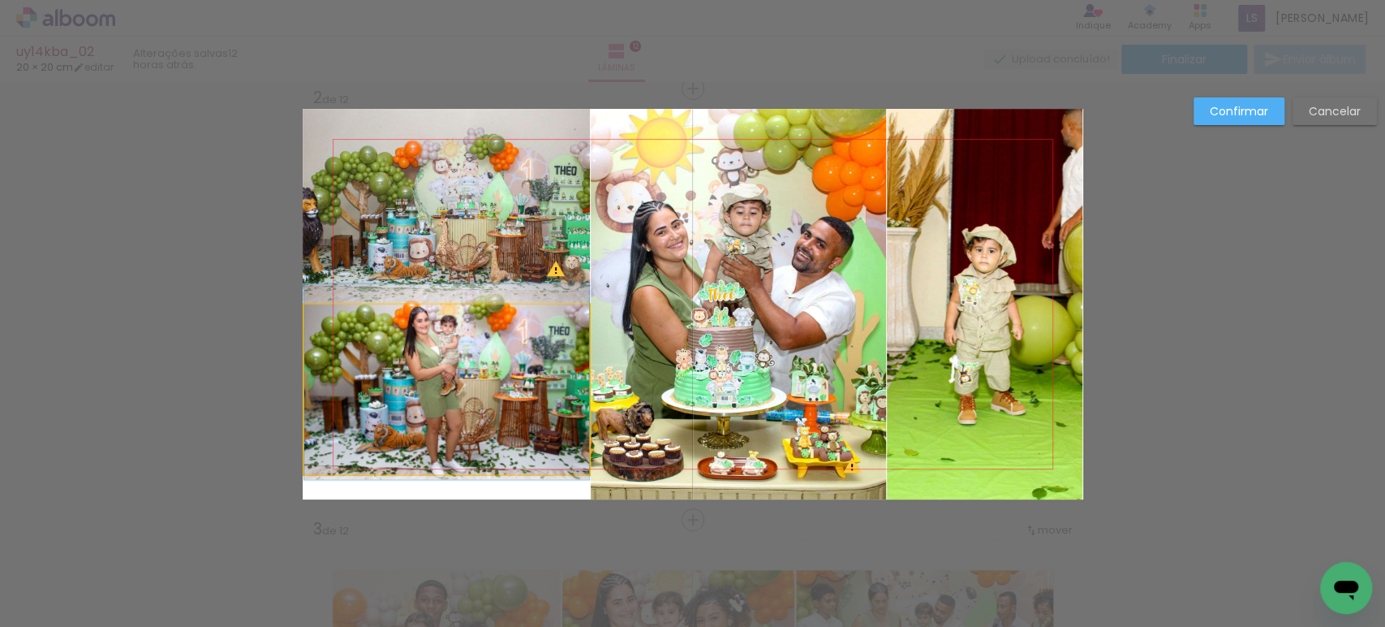
click at [338, 450] on quentale-photo at bounding box center [446, 389] width 285 height 170
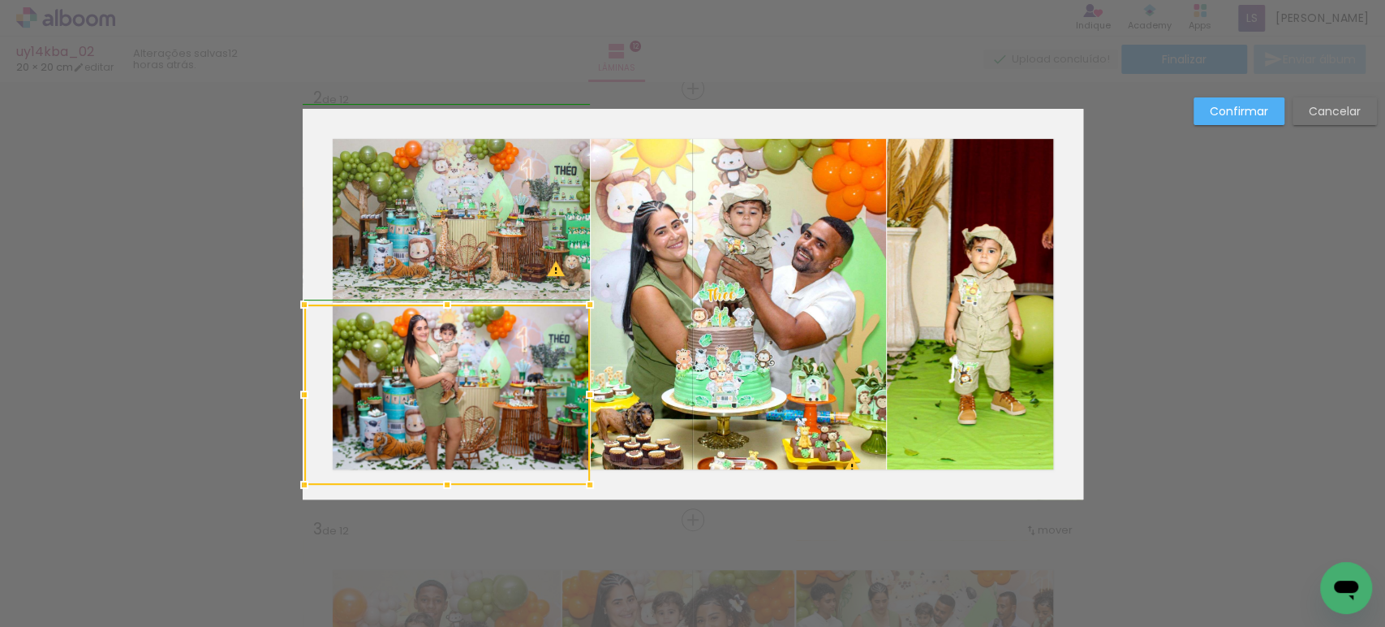
drag, startPoint x: 295, startPoint y: 476, endPoint x: 293, endPoint y: 485, distance: 9.3
click at [293, 485] on div at bounding box center [304, 484] width 32 height 32
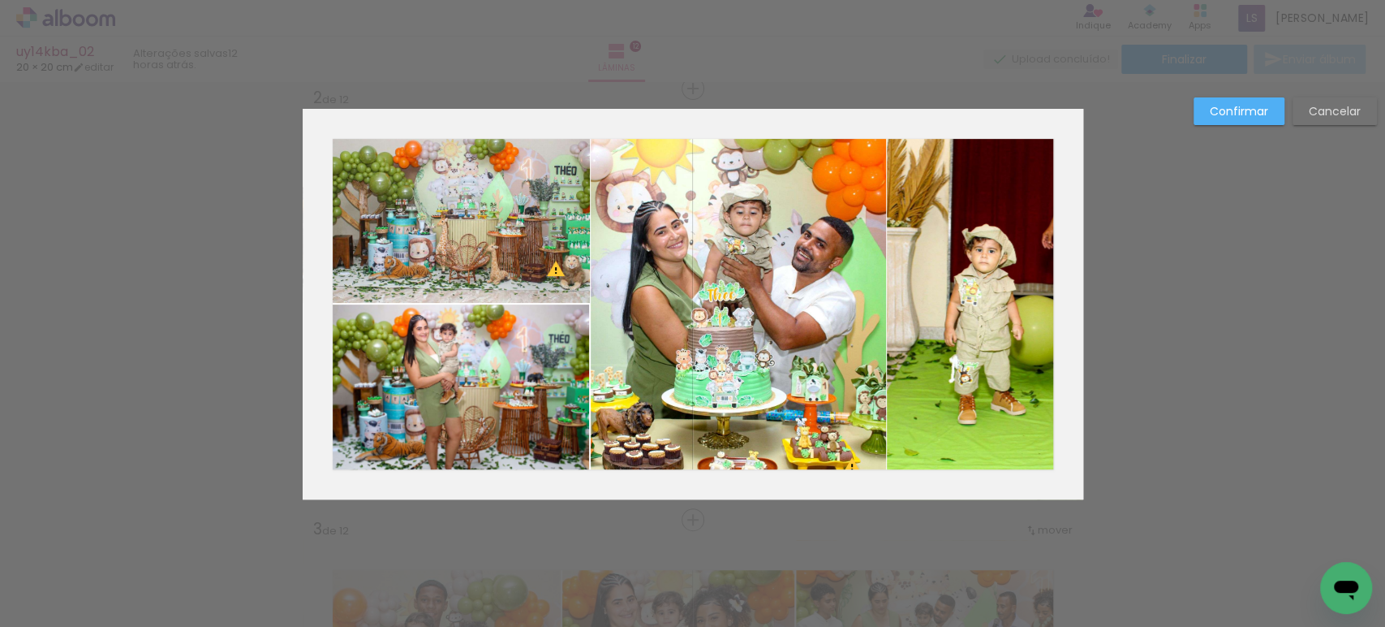
click at [0, 0] on slot "Confirmar" at bounding box center [0, 0] width 0 height 0
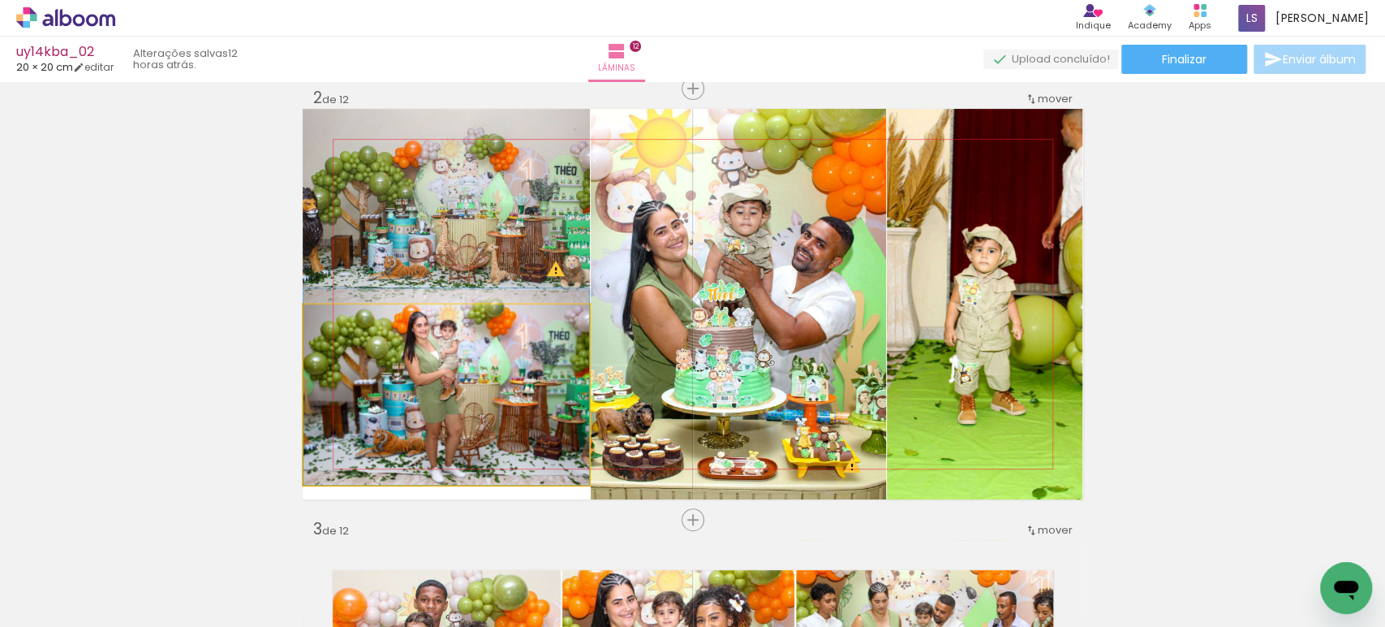
drag, startPoint x: 425, startPoint y: 379, endPoint x: 420, endPoint y: 365, distance: 14.6
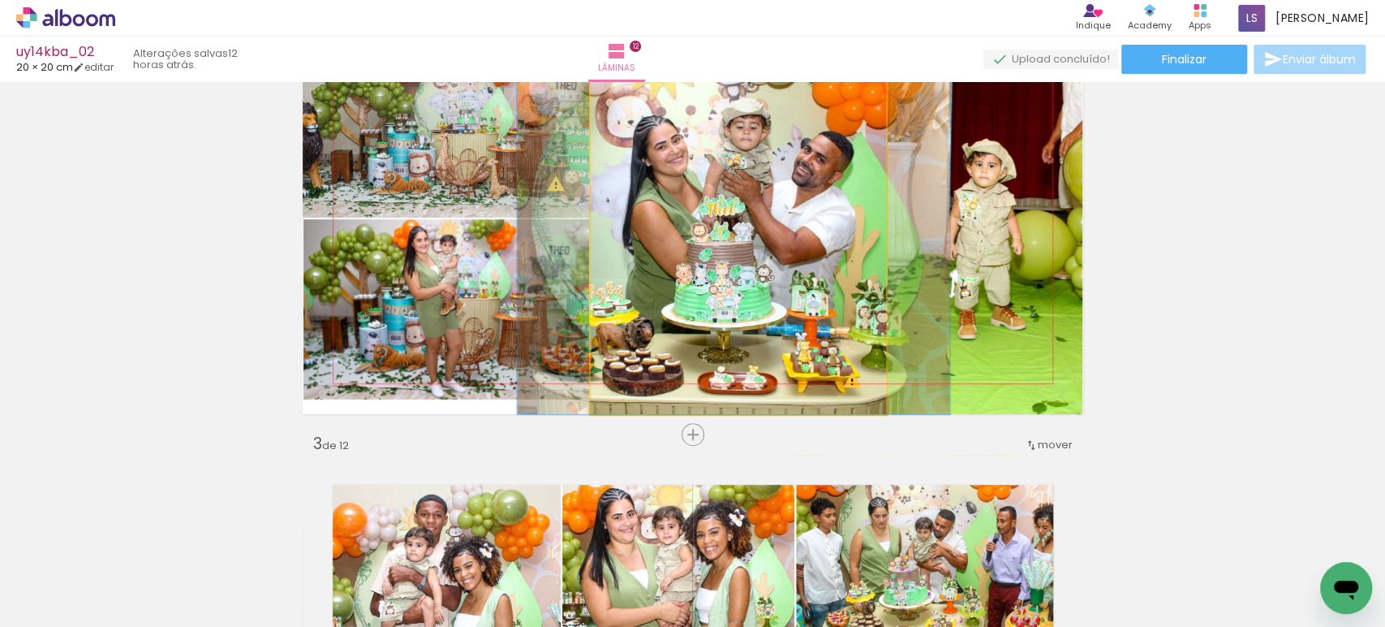
scroll to position [537, 0]
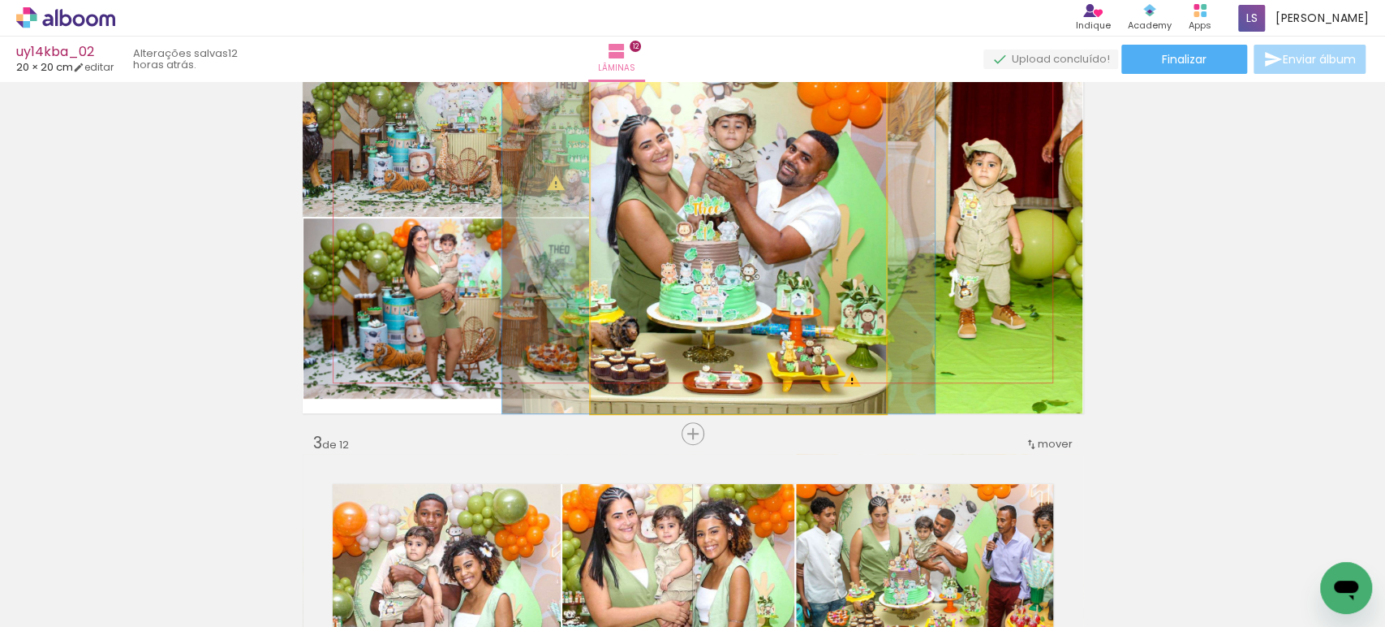
drag, startPoint x: 775, startPoint y: 276, endPoint x: 760, endPoint y: 271, distance: 16.2
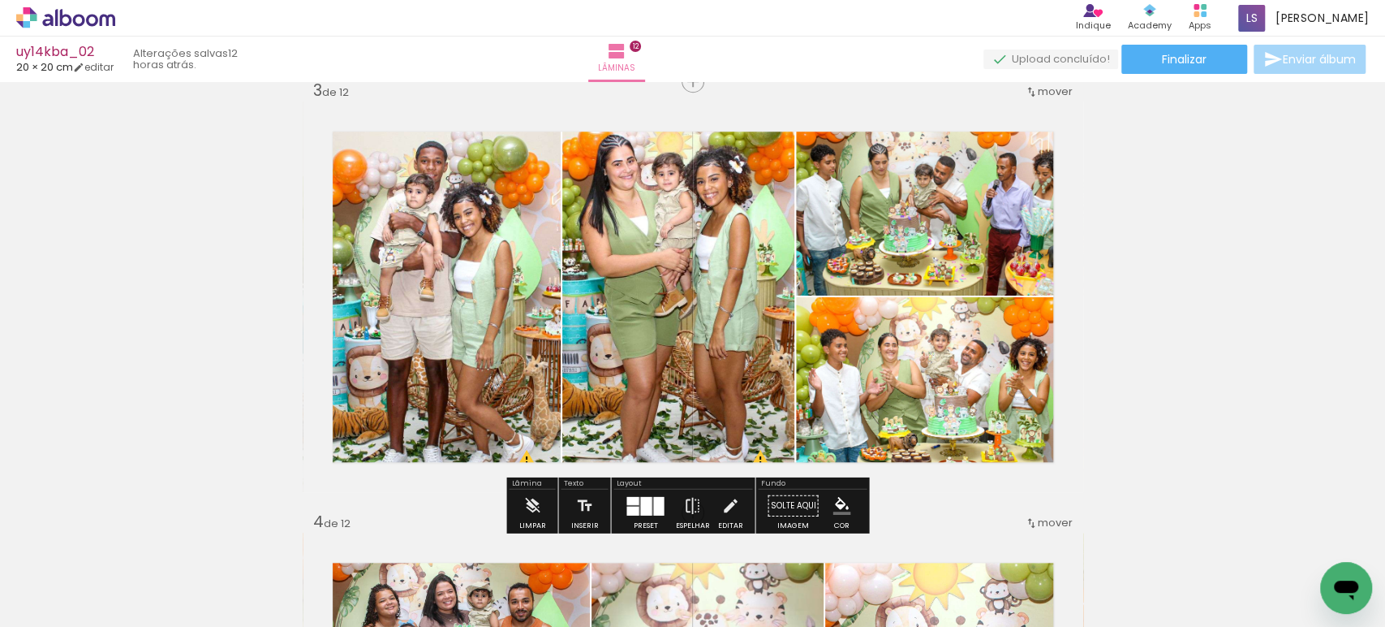
scroll to position [889, 0]
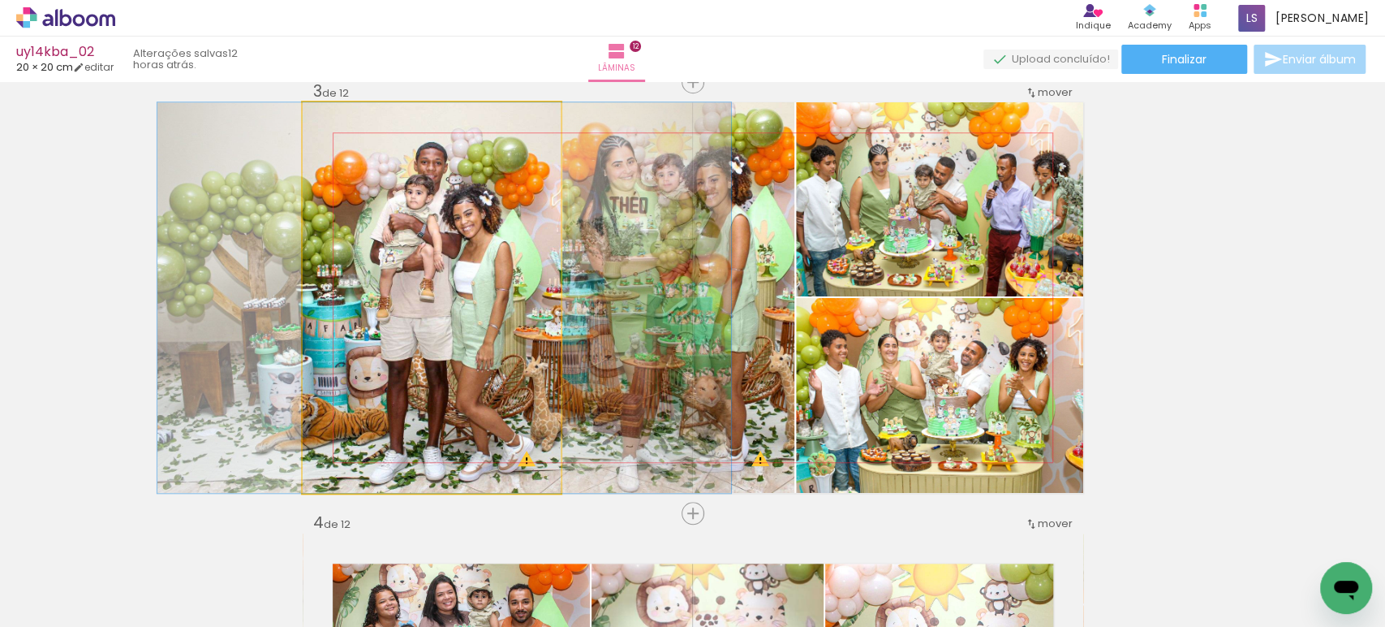
click at [448, 326] on quentale-photo at bounding box center [432, 297] width 258 height 390
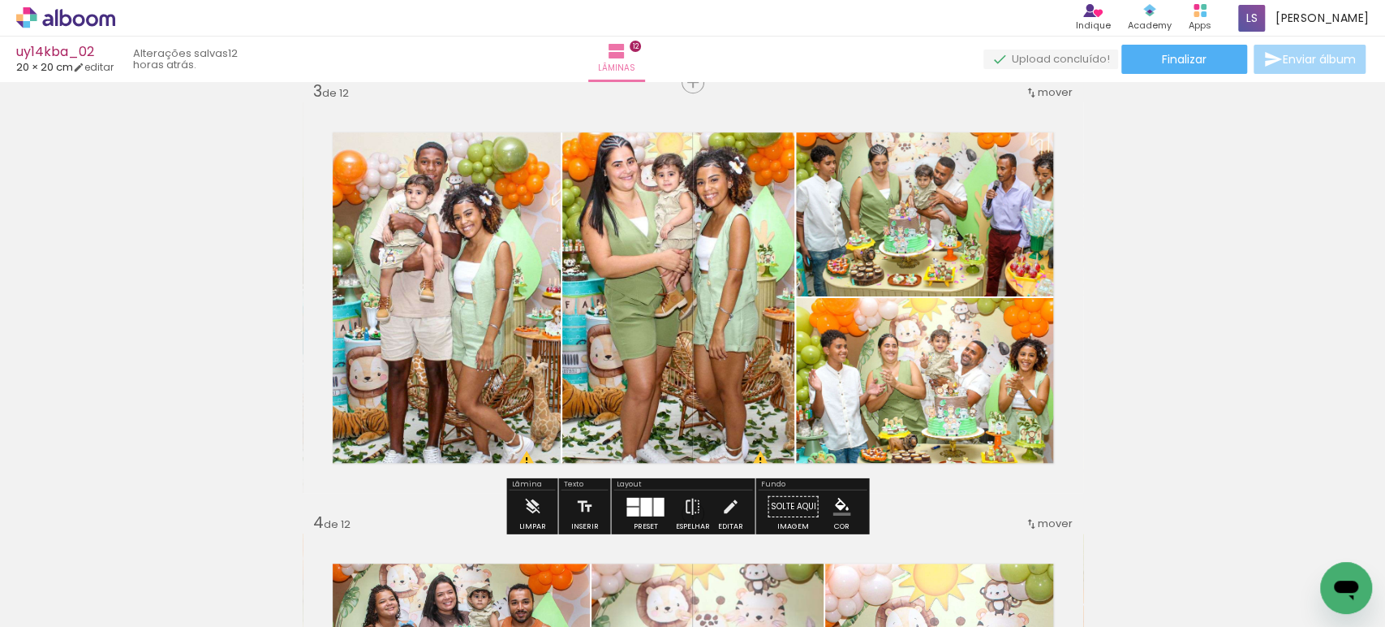
click at [448, 326] on quentale-photo at bounding box center [432, 297] width 258 height 390
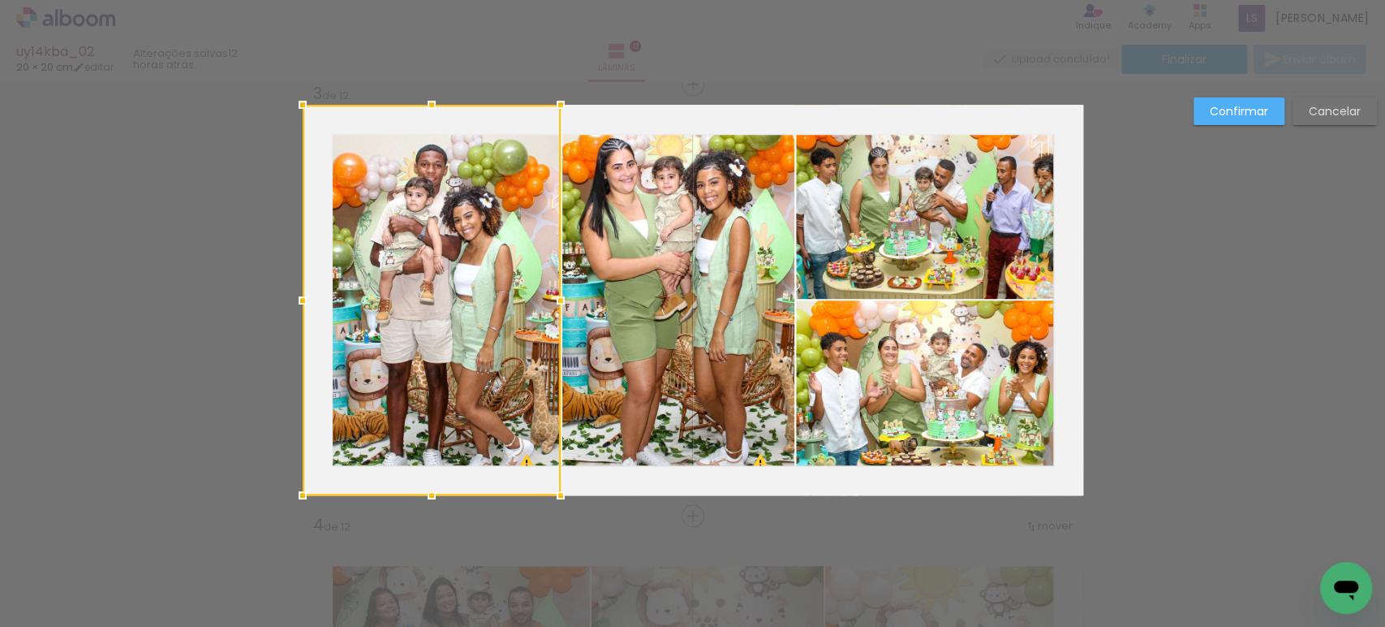
click at [448, 326] on div at bounding box center [432, 300] width 258 height 390
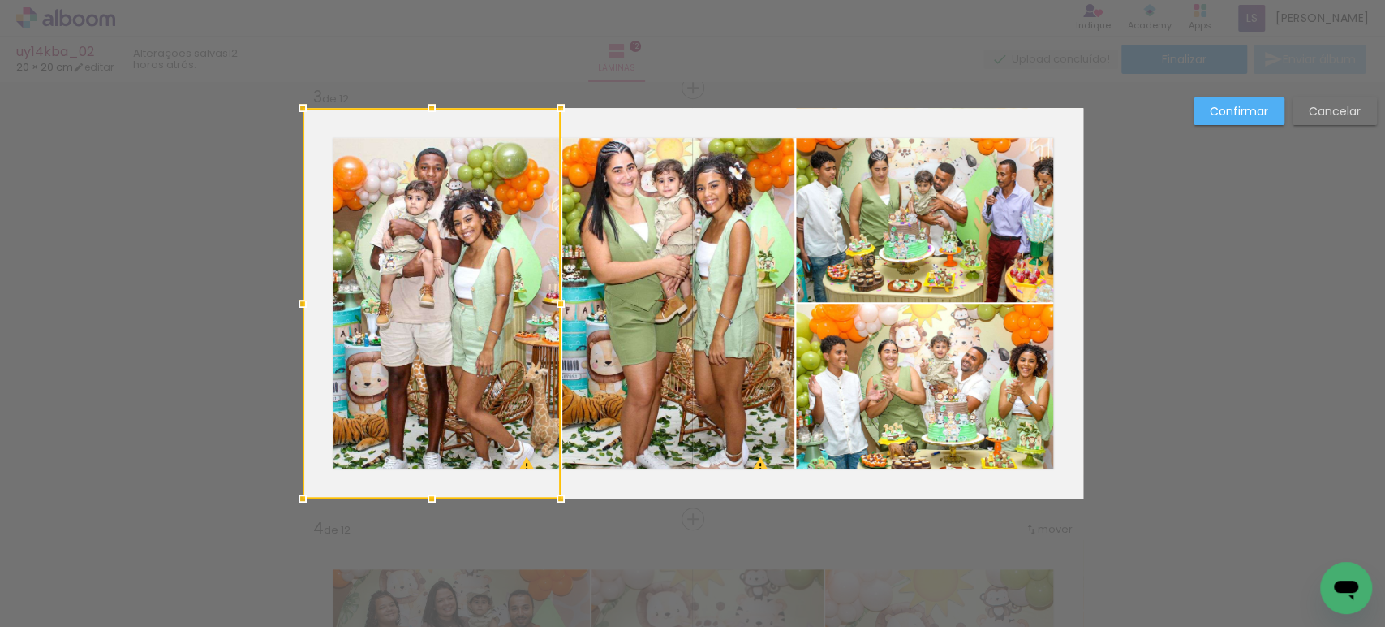
scroll to position [882, 0]
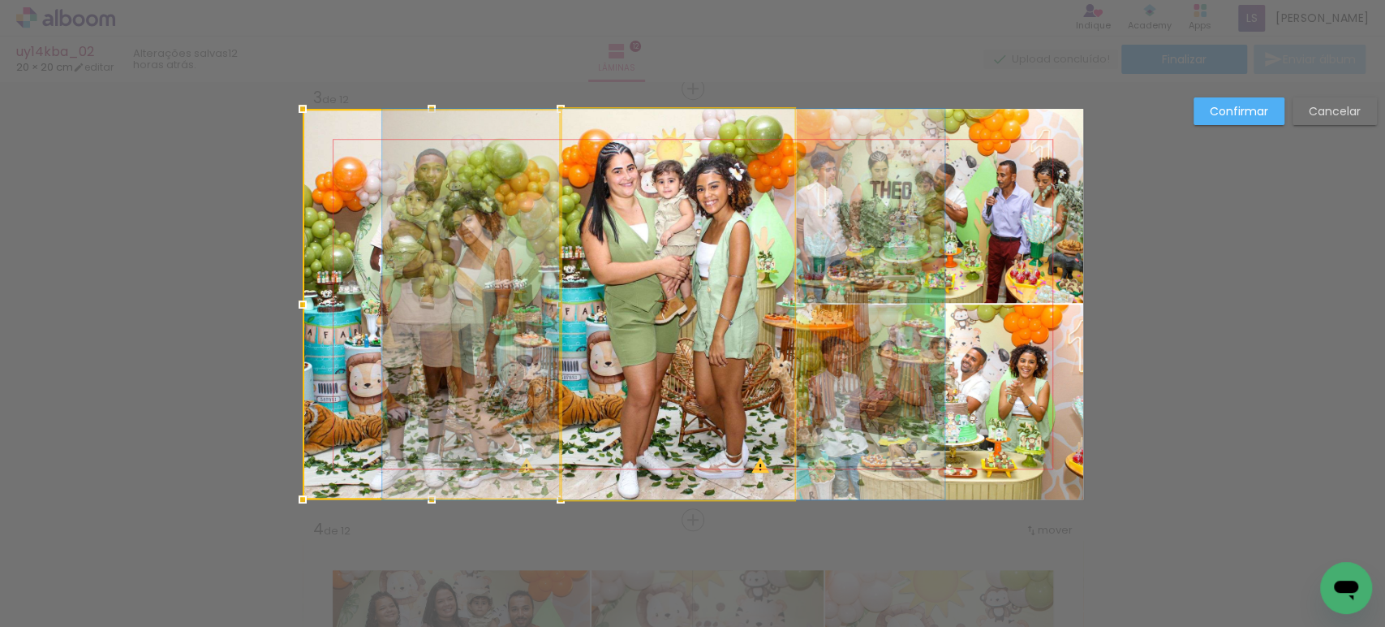
click at [654, 321] on quentale-photo at bounding box center [678, 304] width 232 height 390
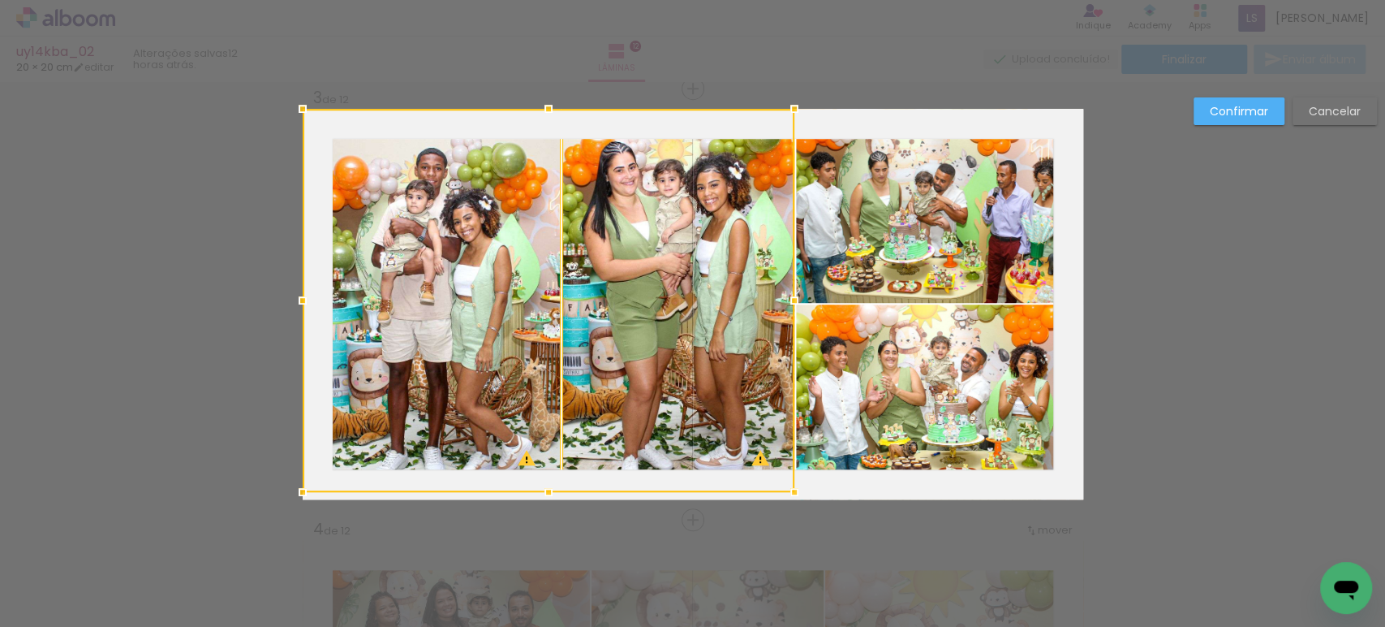
drag, startPoint x: 539, startPoint y: 506, endPoint x: 545, endPoint y: 472, distance: 33.9
click at [545, 472] on div at bounding box center [549, 300] width 492 height 383
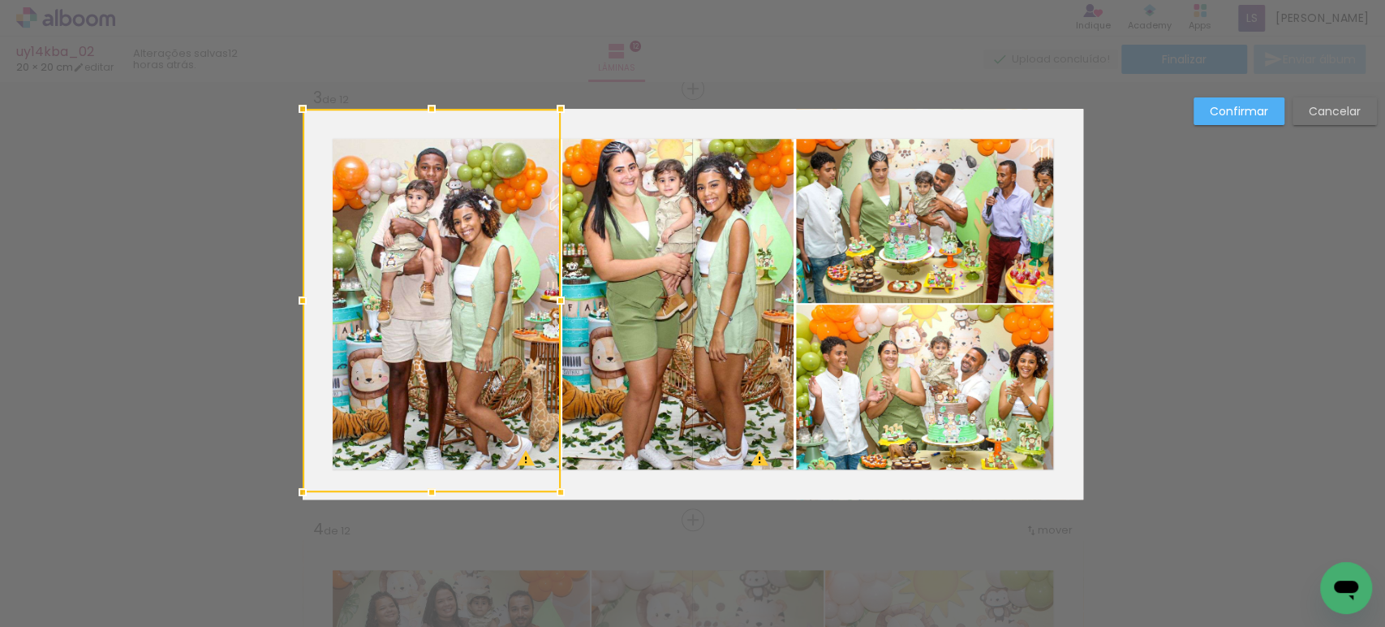
click at [610, 399] on quentale-photo at bounding box center [678, 300] width 232 height 383
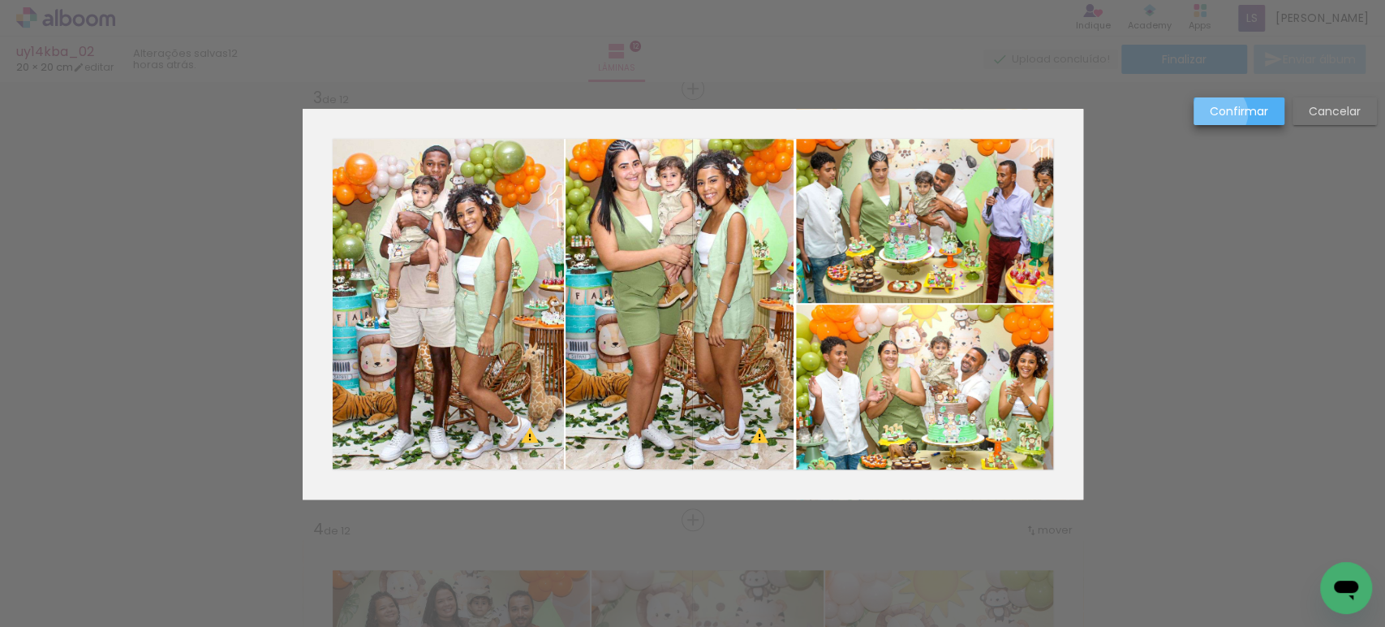
click at [0, 0] on slot "Confirmar" at bounding box center [0, 0] width 0 height 0
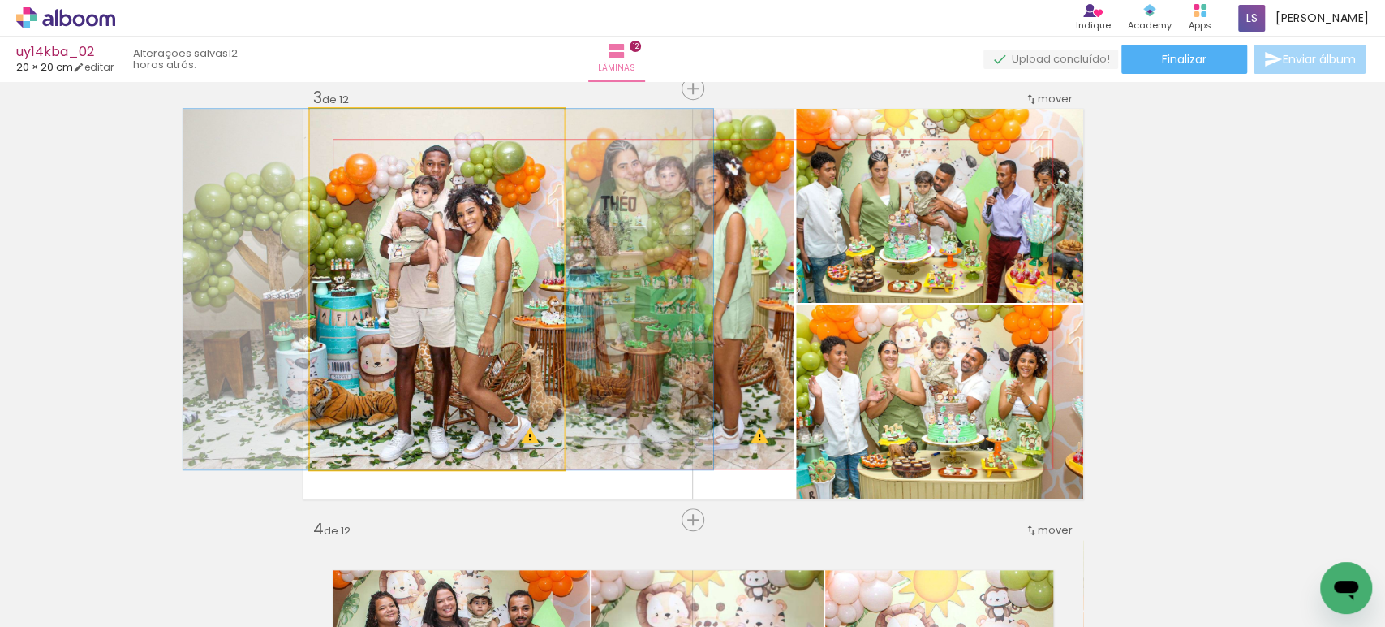
click at [437, 340] on quentale-photo at bounding box center [437, 289] width 254 height 360
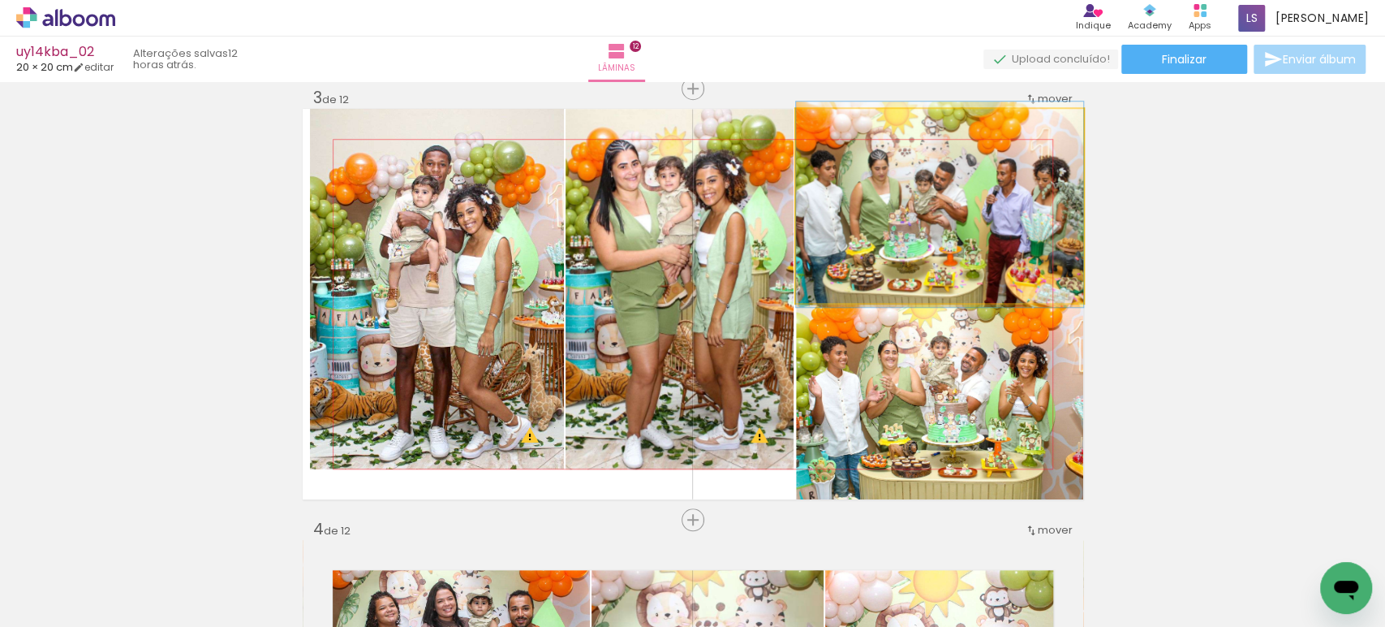
drag, startPoint x: 911, startPoint y: 234, endPoint x: 898, endPoint y: 232, distance: 13.1
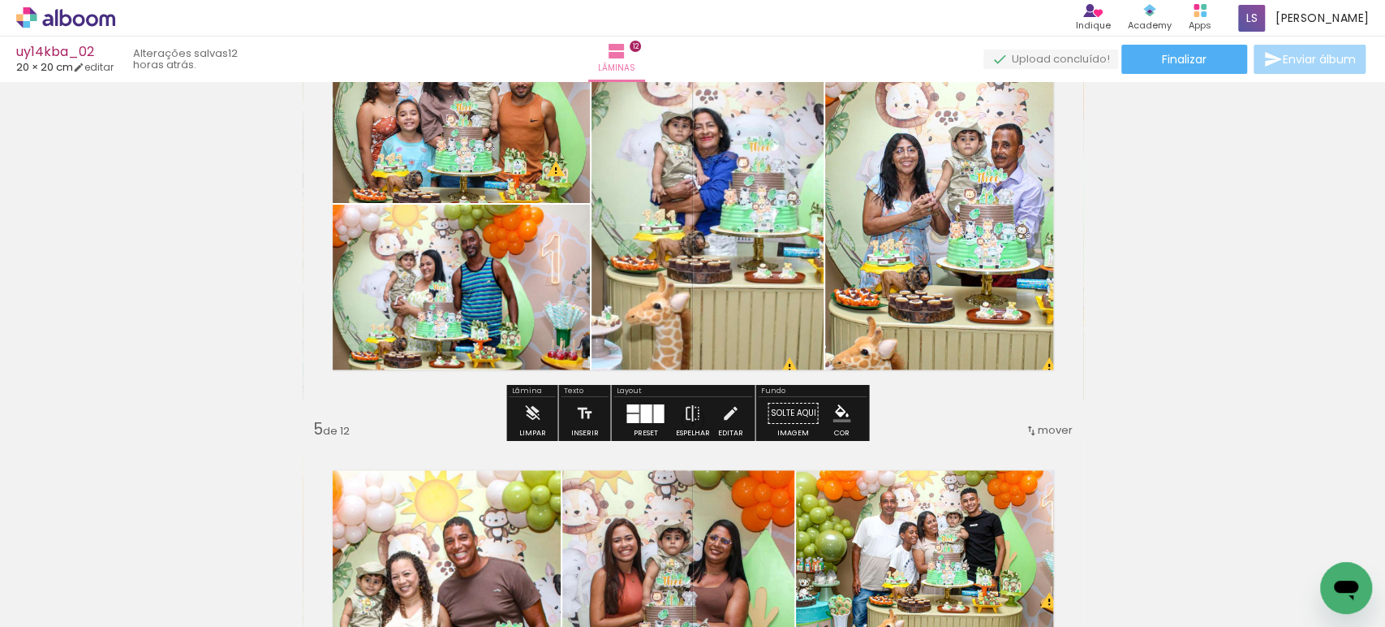
scroll to position [1414, 0]
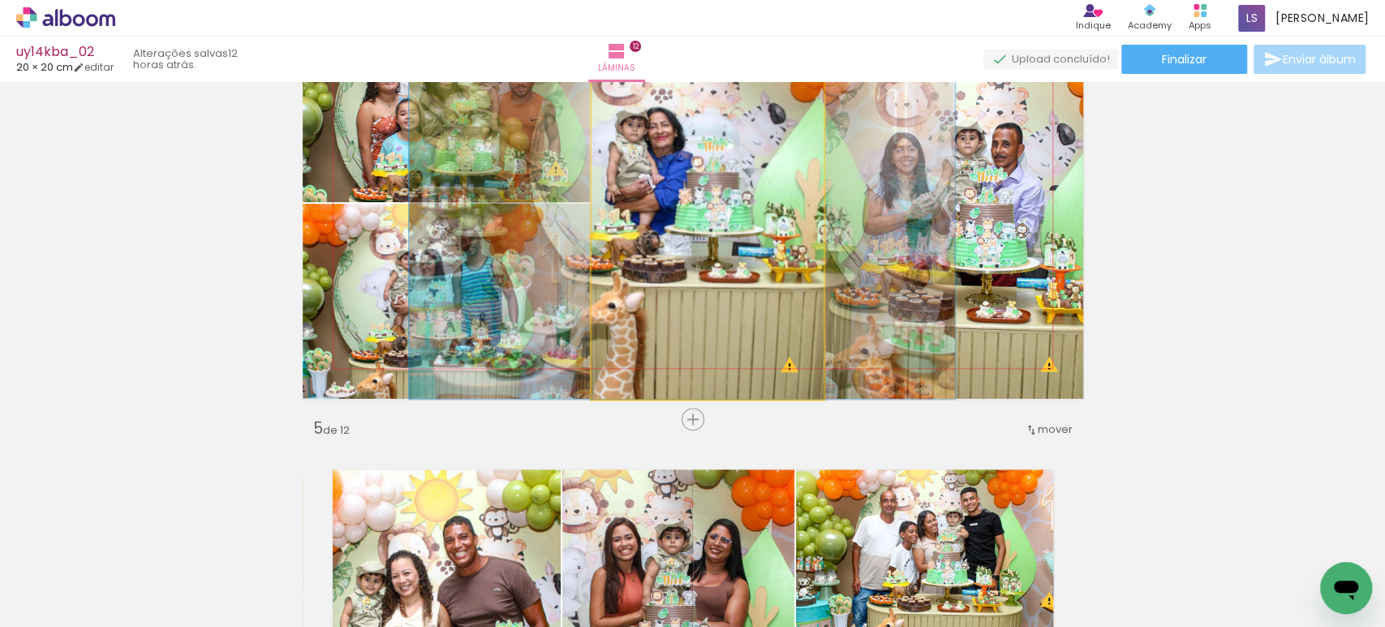
drag, startPoint x: 749, startPoint y: 256, endPoint x: 704, endPoint y: 251, distance: 45.7
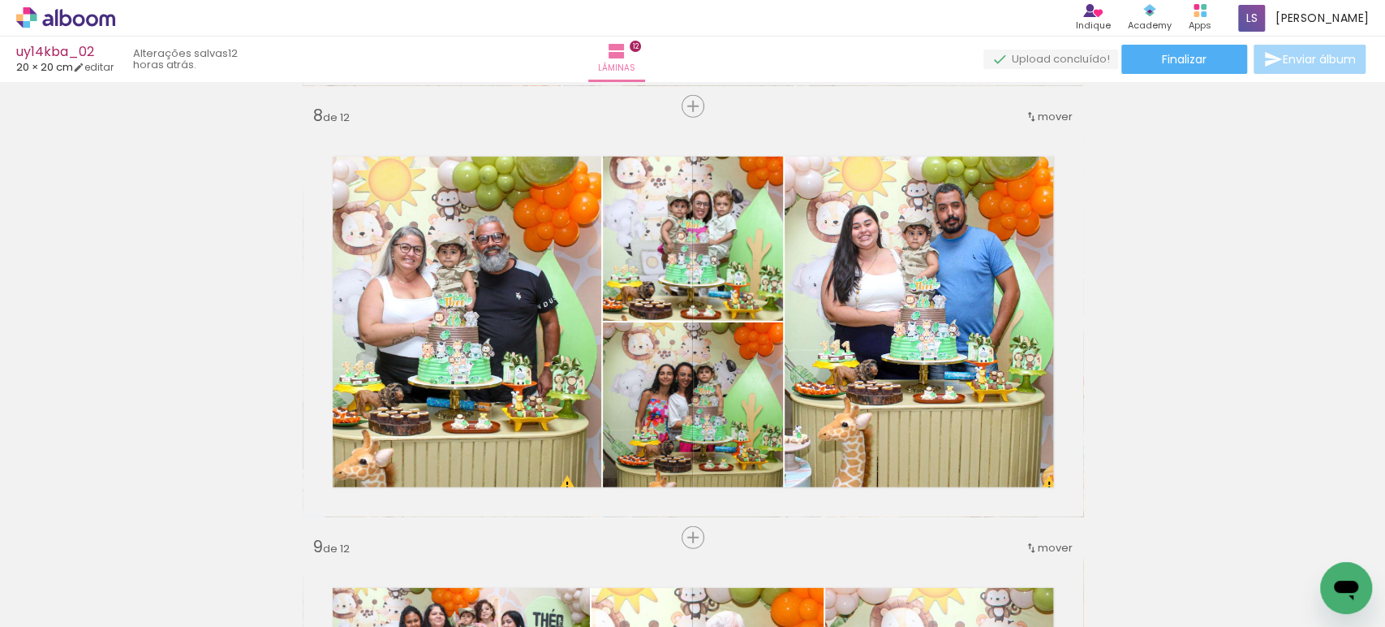
scroll to position [3021, 0]
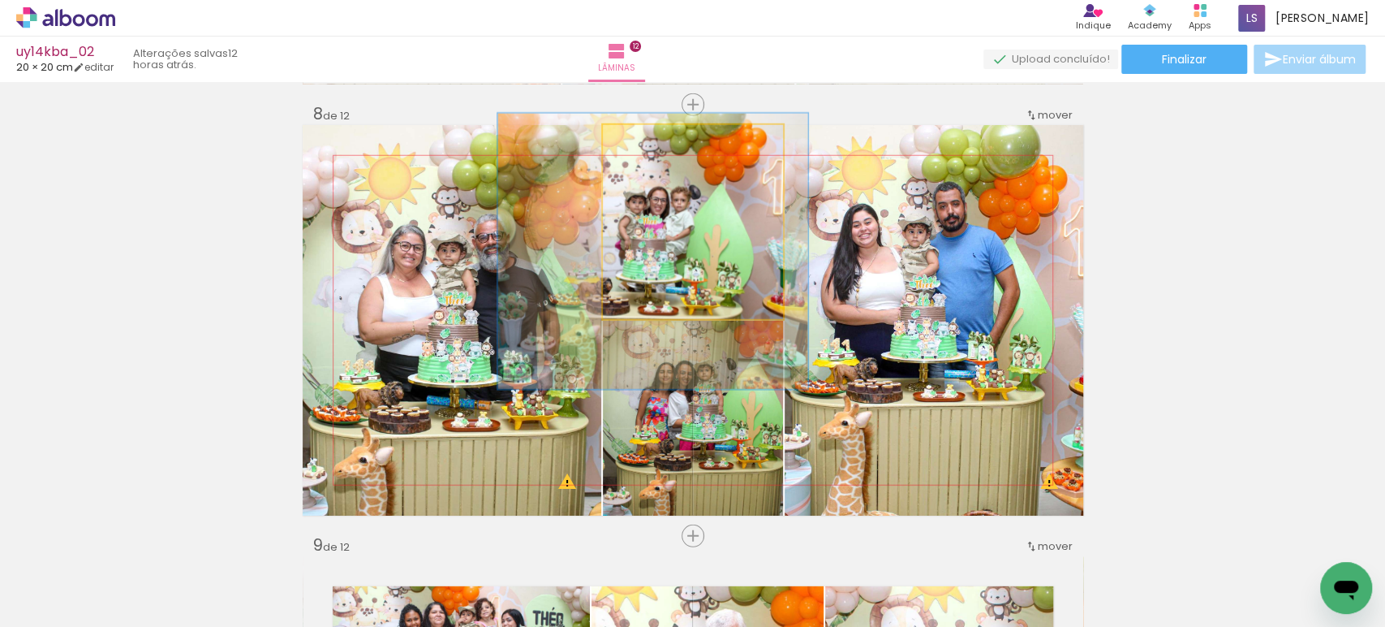
drag, startPoint x: 716, startPoint y: 248, endPoint x: 674, endPoint y: 245, distance: 41.5
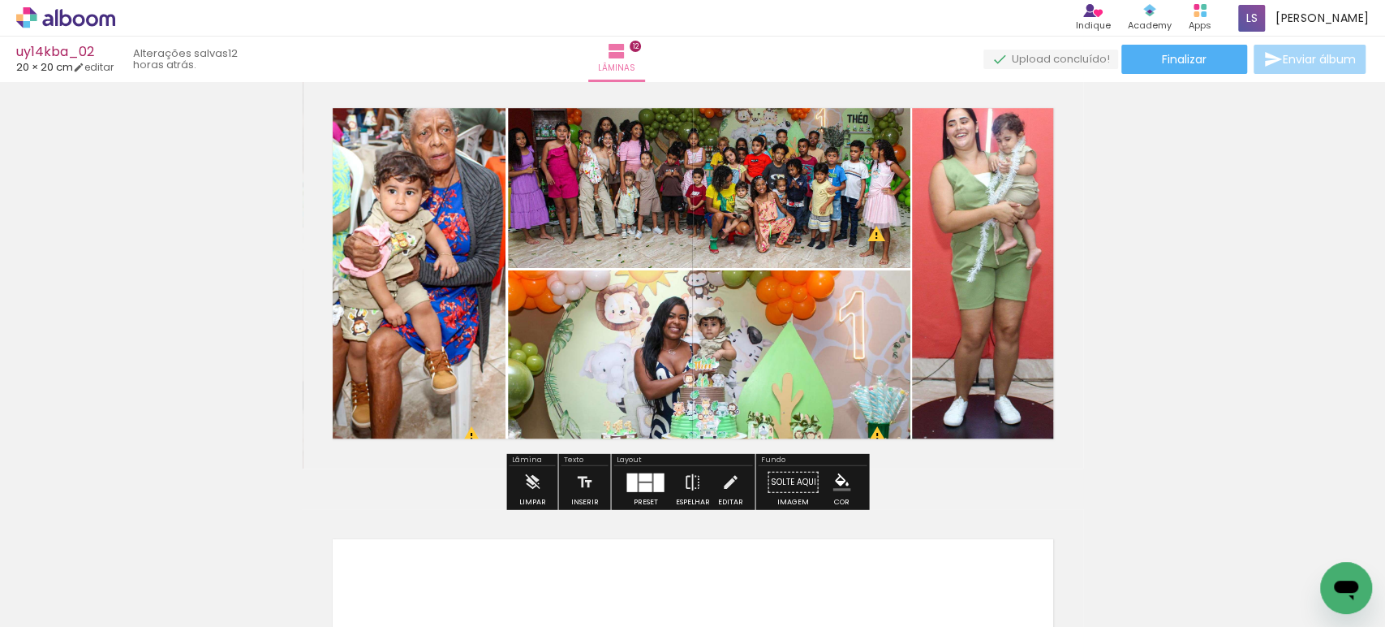
scroll to position [4788, 0]
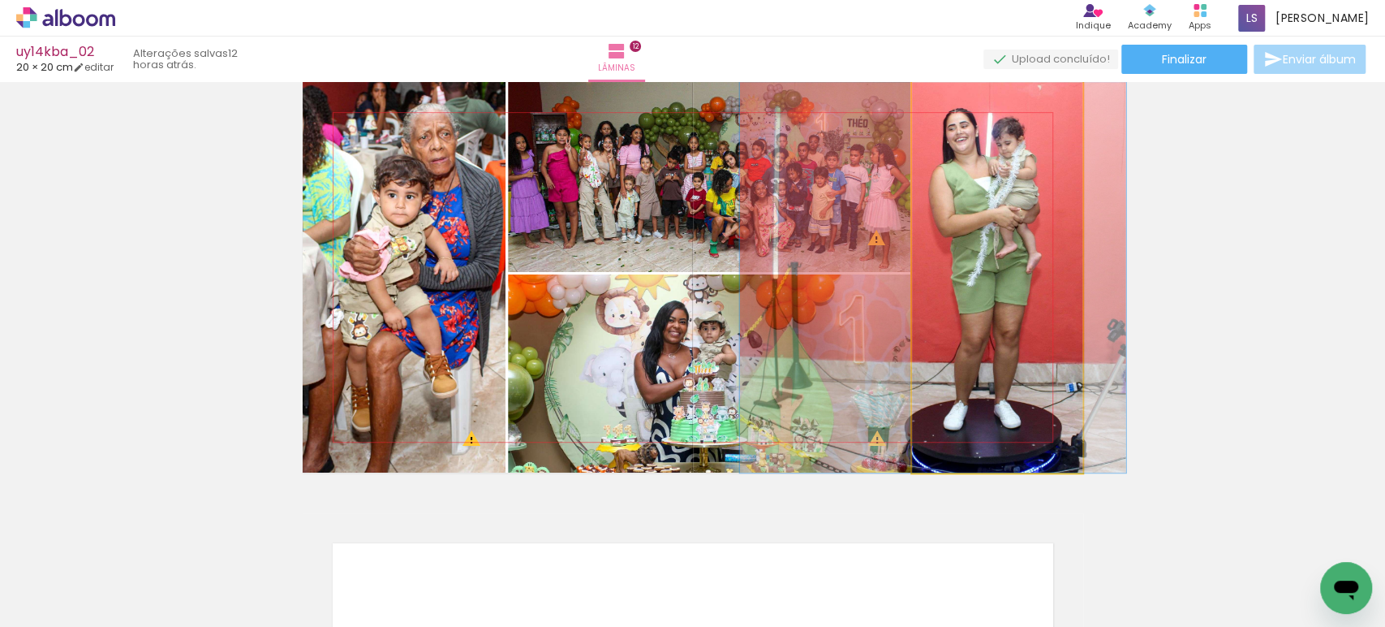
click at [1006, 227] on quentale-photo at bounding box center [997, 277] width 170 height 390
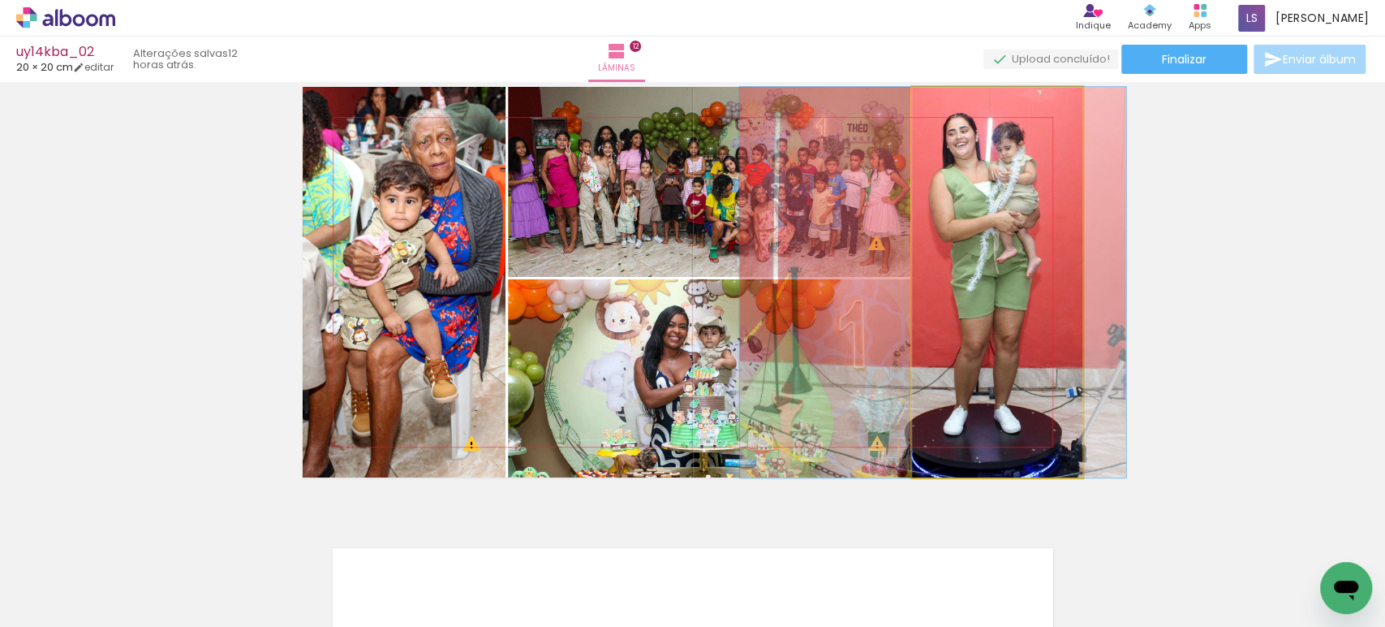
click at [0, 0] on div at bounding box center [0, 0] width 0 height 0
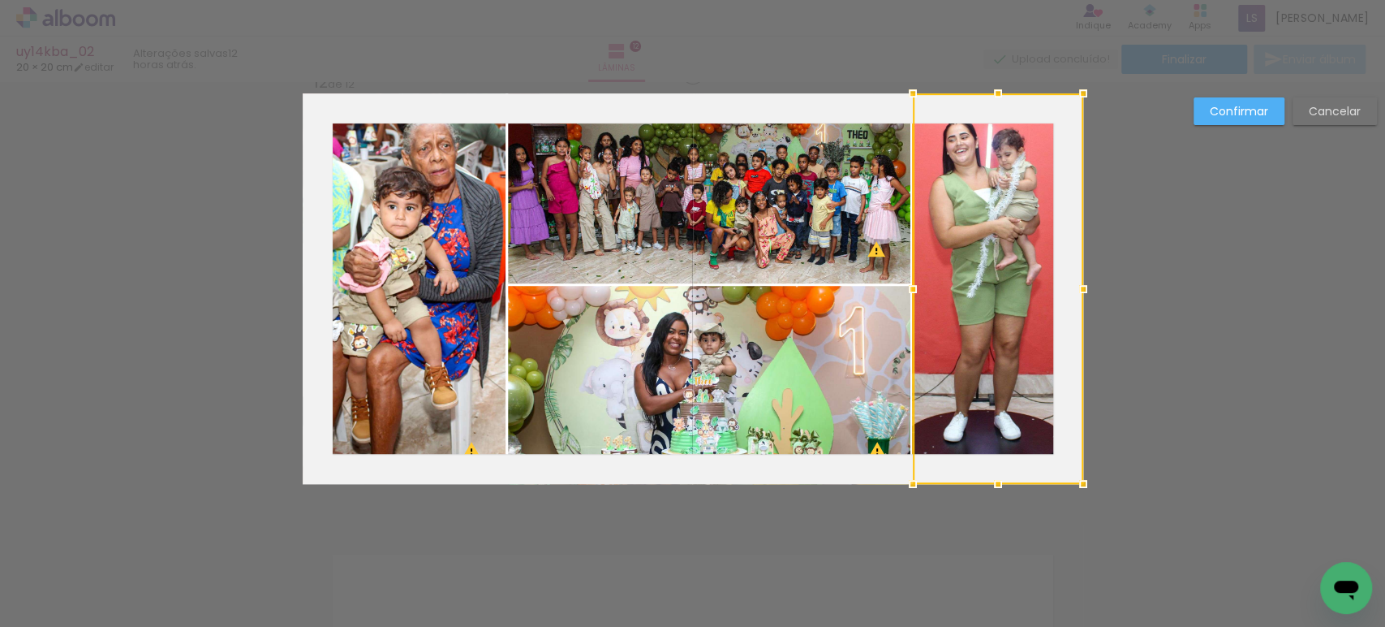
scroll to position [4761, 0]
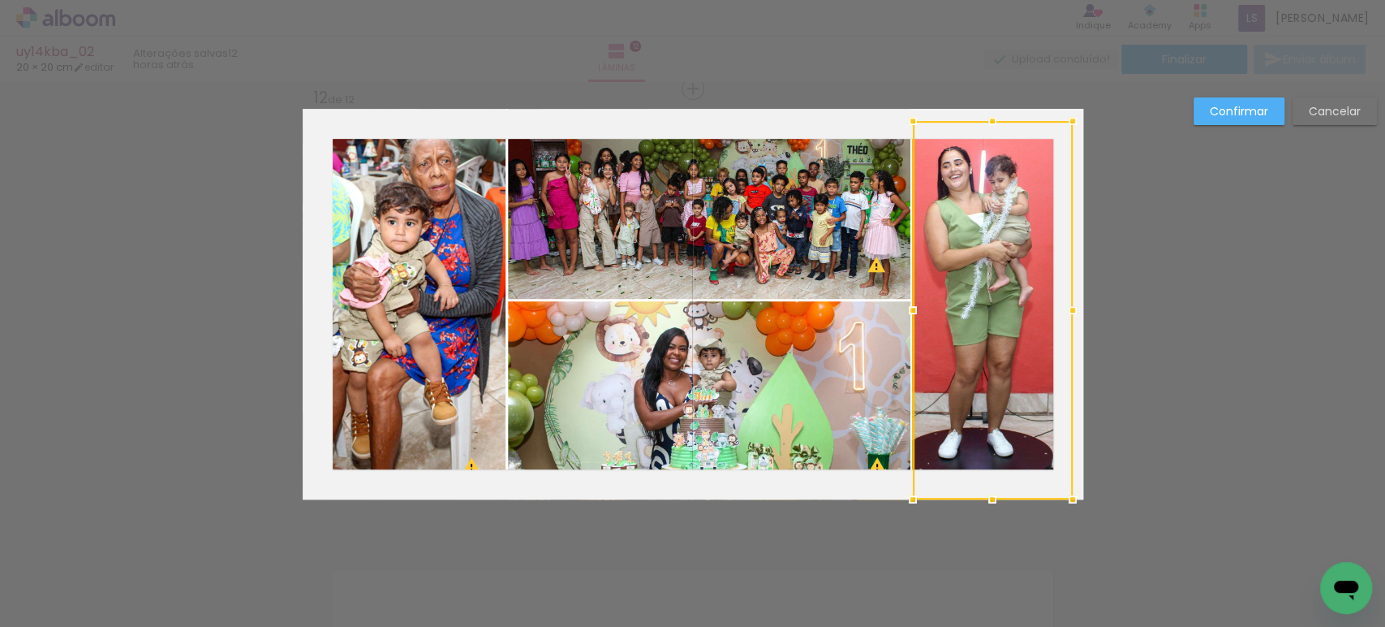
drag, startPoint x: 1078, startPoint y: 104, endPoint x: 1078, endPoint y: 119, distance: 14.6
click at [1078, 119] on div at bounding box center [1073, 121] width 32 height 32
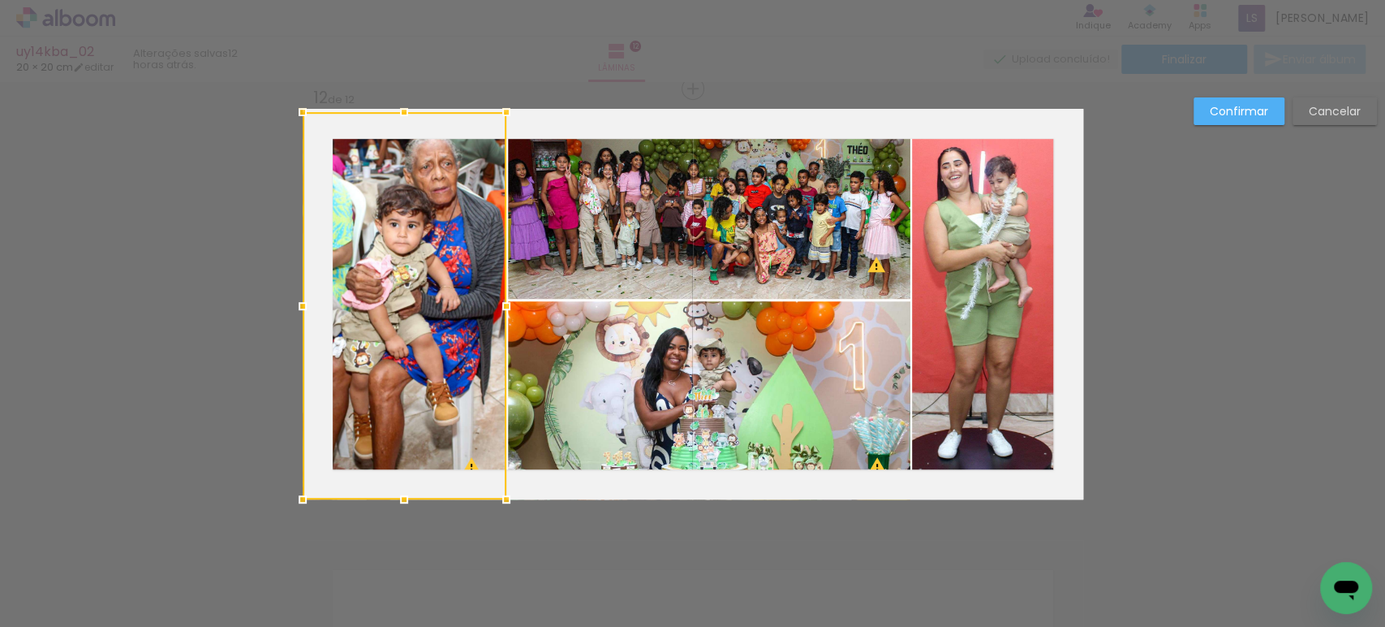
drag, startPoint x: 402, startPoint y: 105, endPoint x: 405, endPoint y: 130, distance: 25.4
click at [405, 130] on div at bounding box center [405, 305] width 204 height 387
click at [0, 0] on slot "Confirmar" at bounding box center [0, 0] width 0 height 0
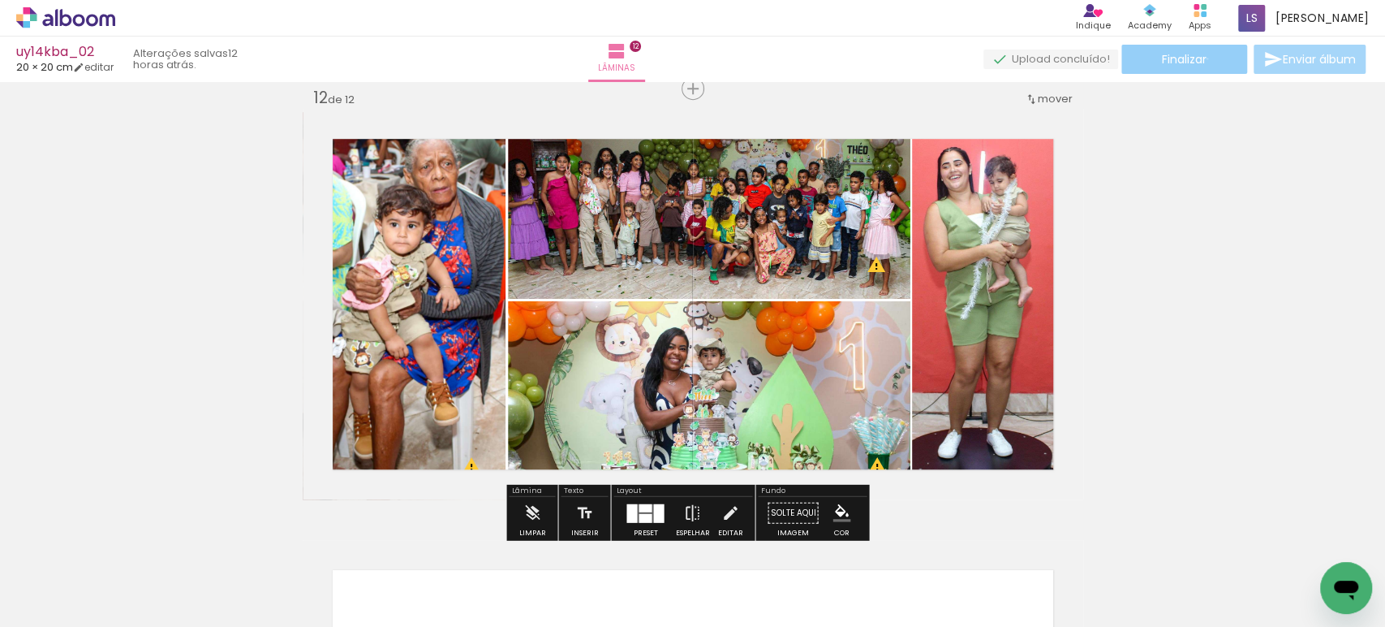
click at [1201, 58] on span "Finalizar" at bounding box center [1184, 59] width 45 height 11
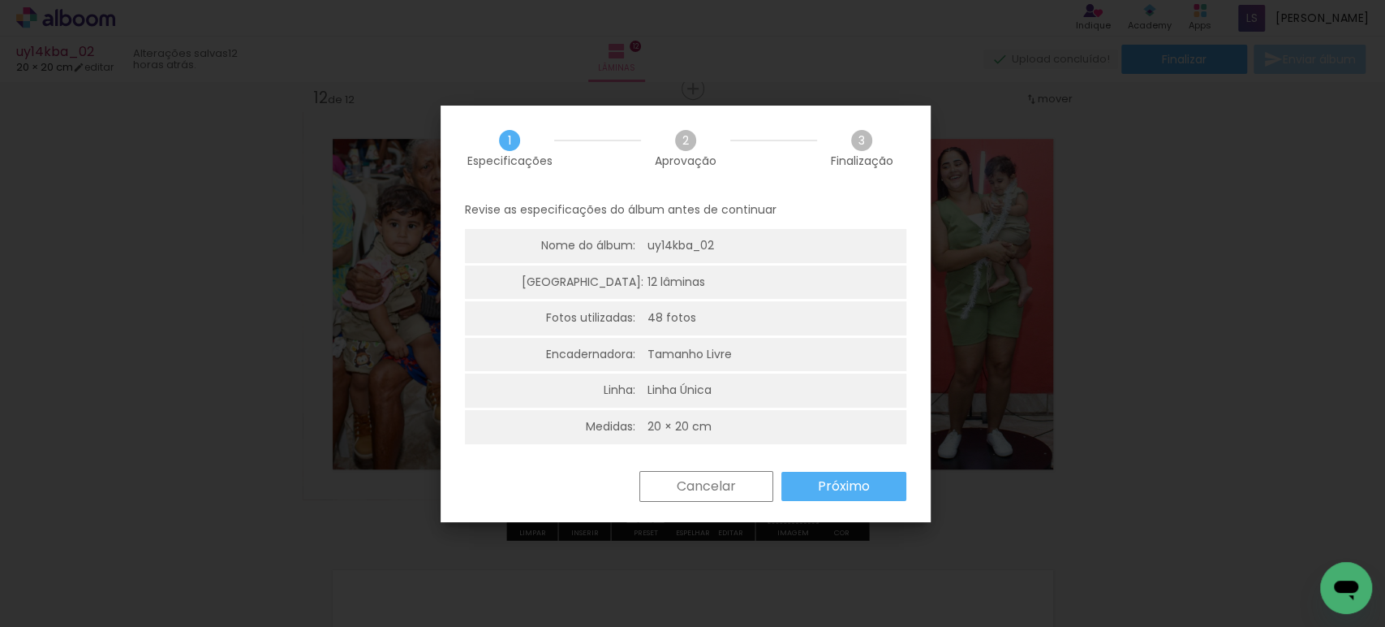
click at [0, 0] on slot "Próximo" at bounding box center [0, 0] width 0 height 0
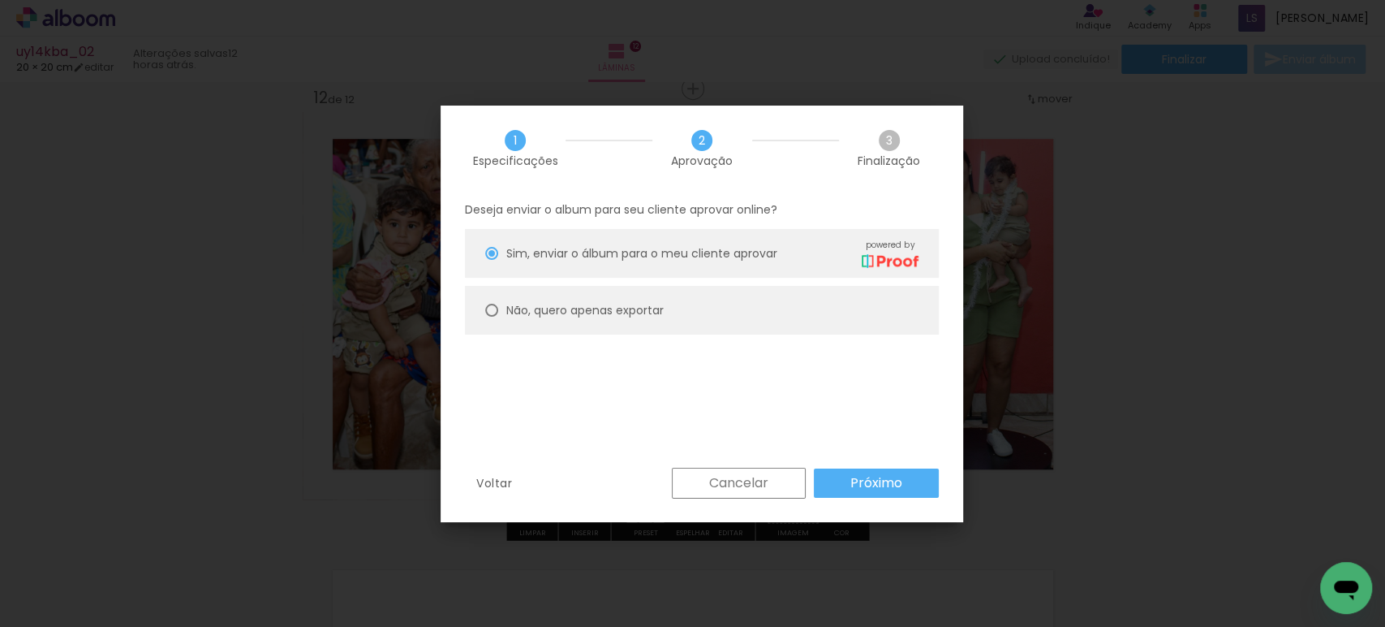
click at [0, 0] on slot "Não, quero apenas exportar" at bounding box center [0, 0] width 0 height 0
type paper-radio-button "on"
click at [904, 478] on paper-button "Próximo" at bounding box center [876, 482] width 125 height 29
type input "Alta, 300 DPI"
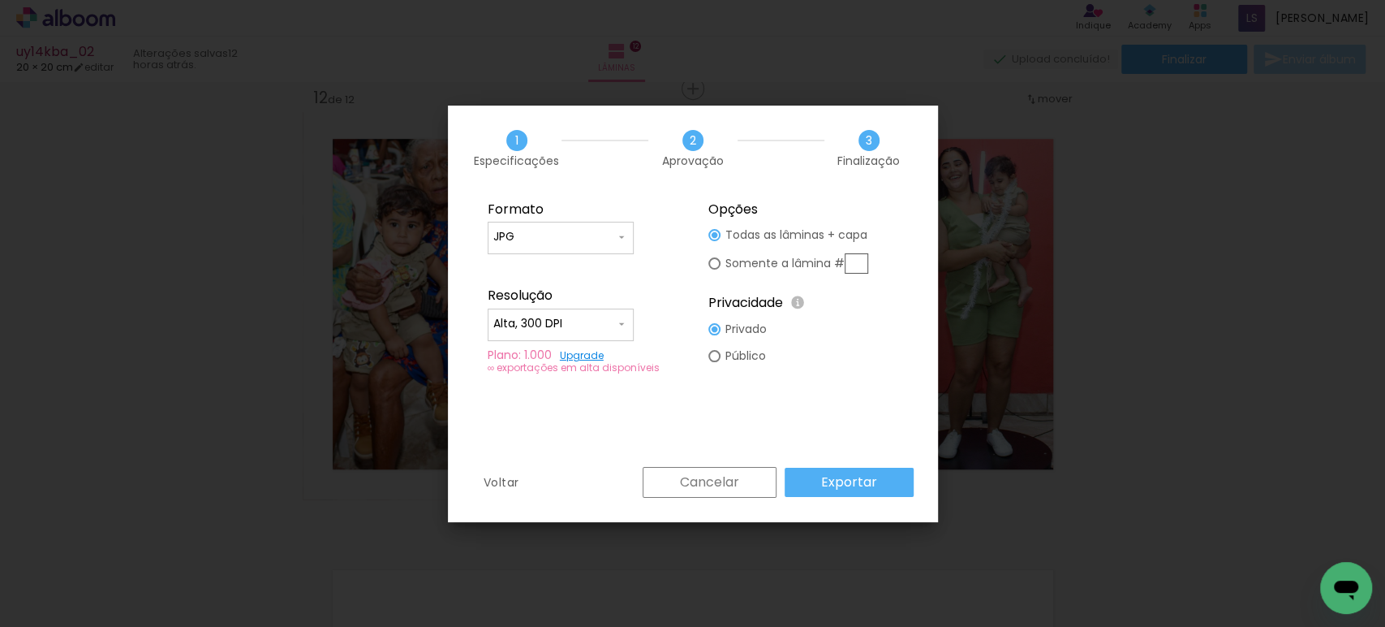
click at [0, 0] on paper-button "Exportar" at bounding box center [0, 0] width 0 height 0
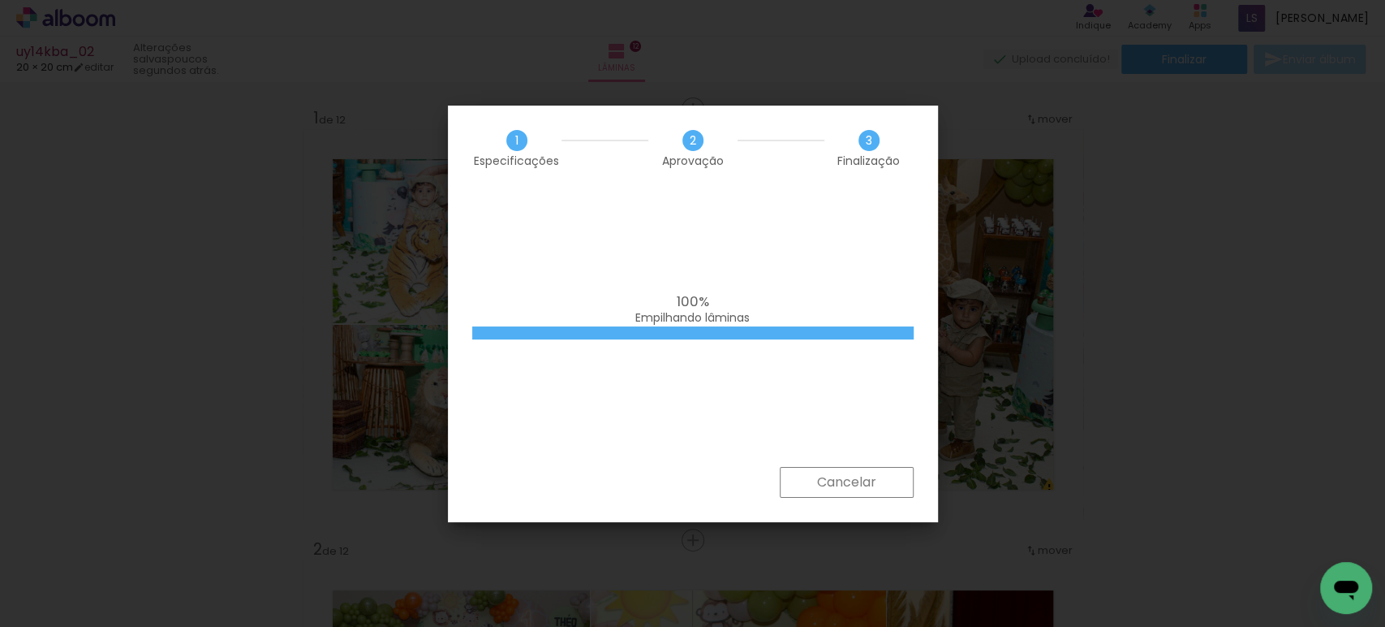
scroll to position [4761, 0]
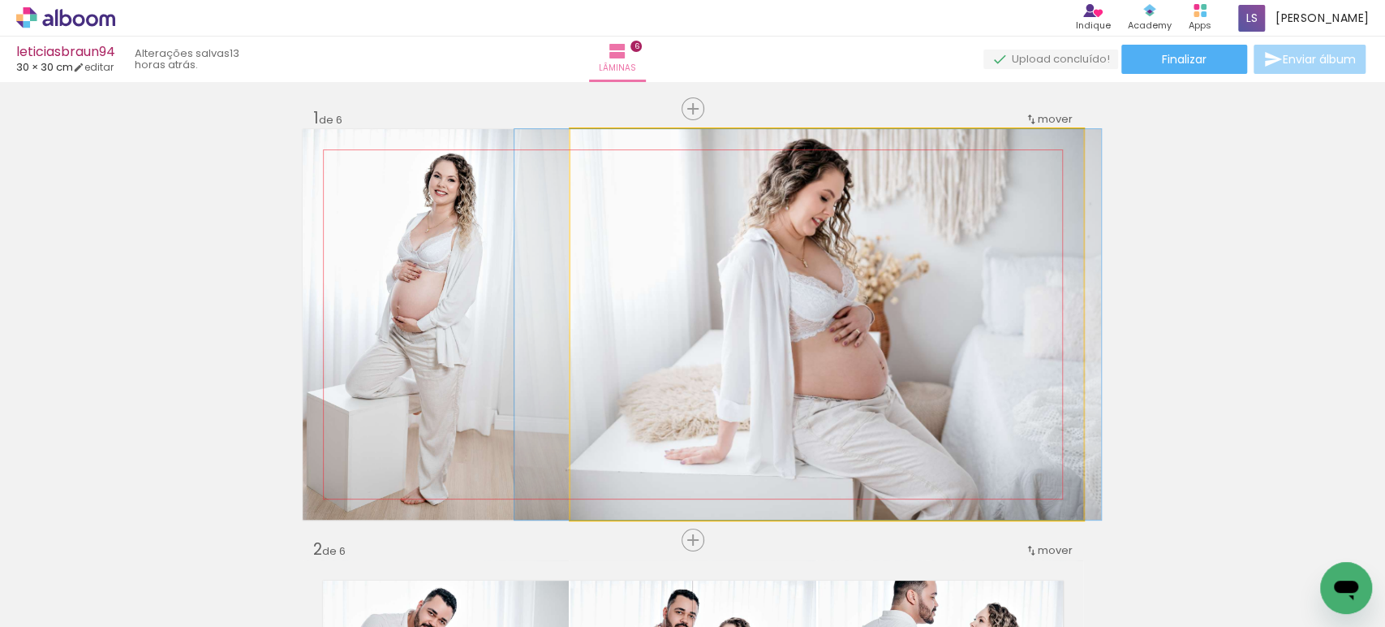
click at [901, 254] on quentale-photo at bounding box center [827, 324] width 513 height 390
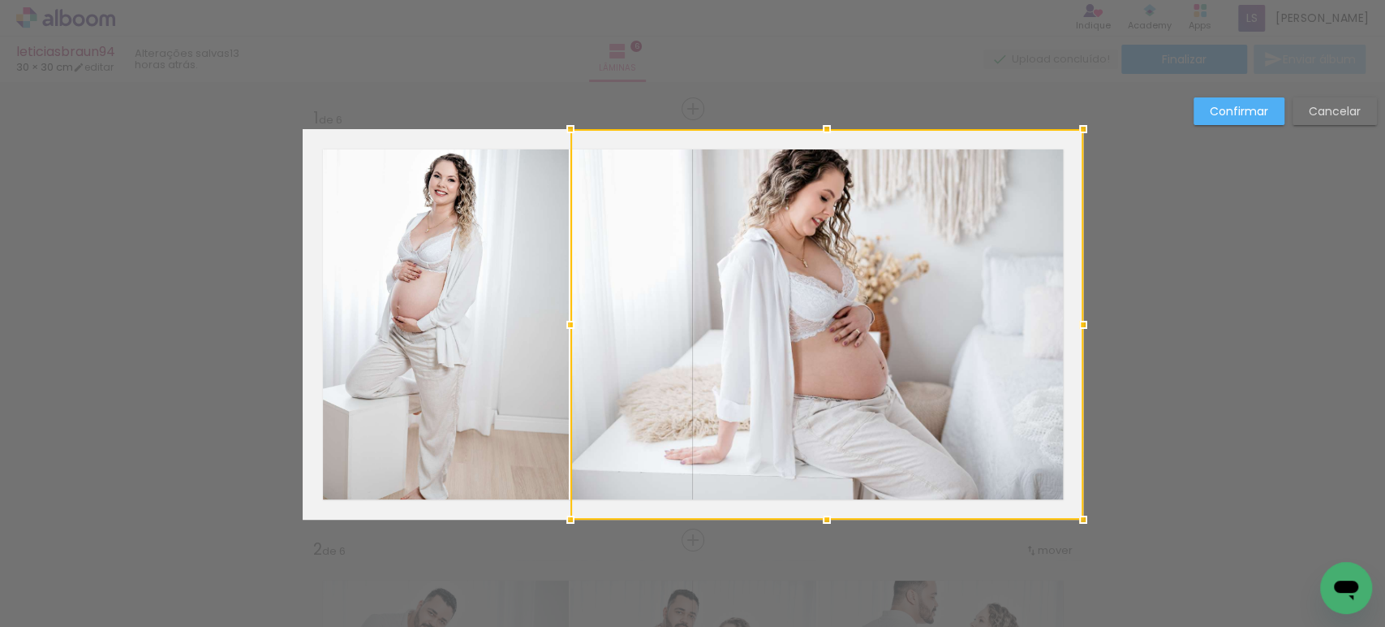
click at [901, 254] on div at bounding box center [827, 324] width 513 height 390
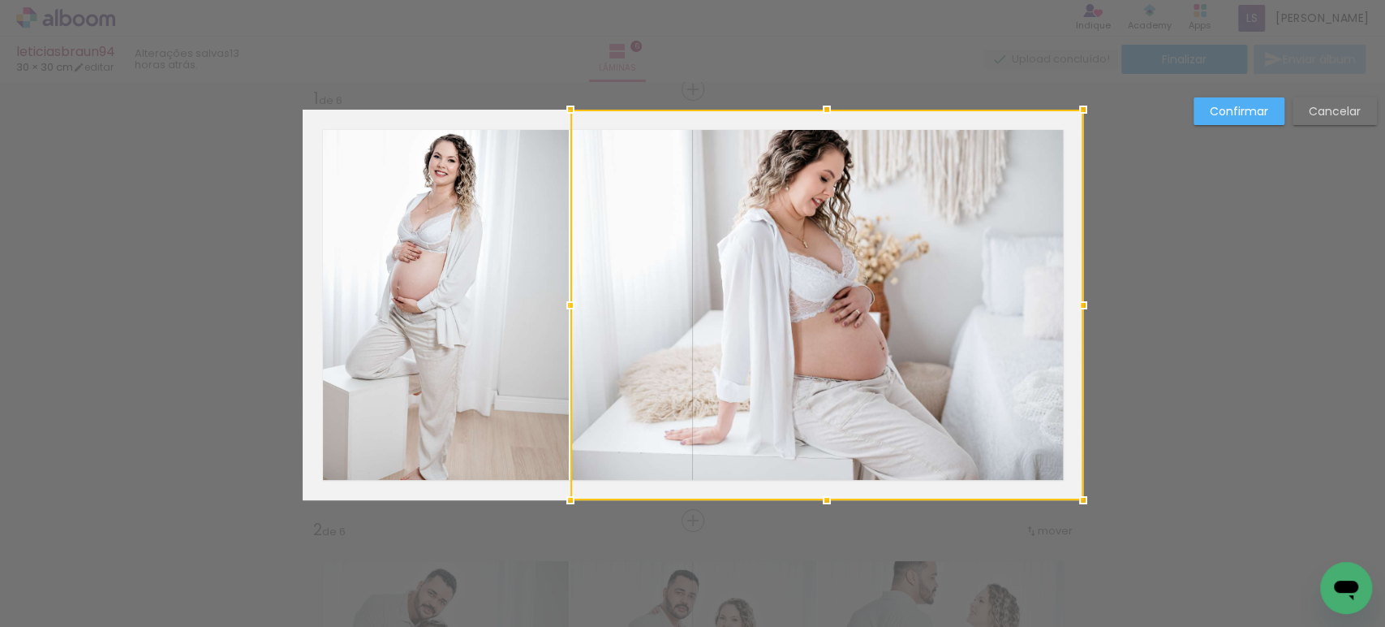
click at [1003, 200] on div at bounding box center [827, 305] width 513 height 390
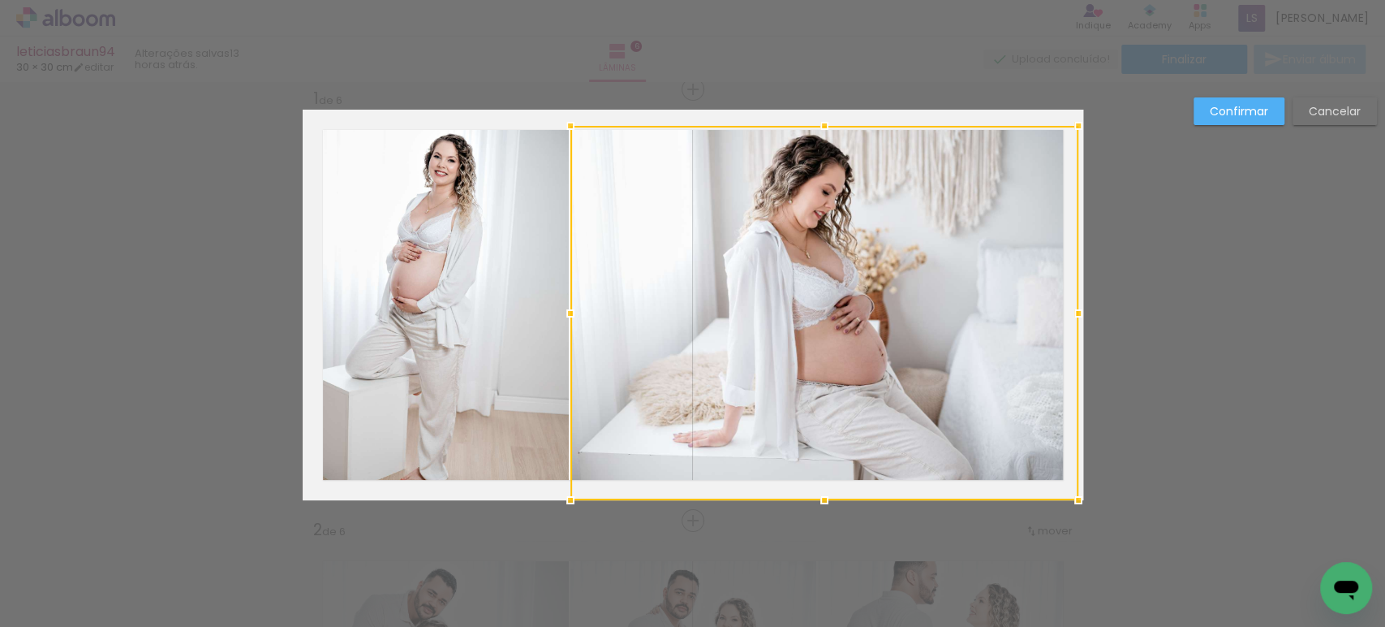
drag, startPoint x: 1080, startPoint y: 102, endPoint x: 1084, endPoint y: 119, distance: 16.6
click at [1084, 119] on div at bounding box center [1078, 126] width 32 height 32
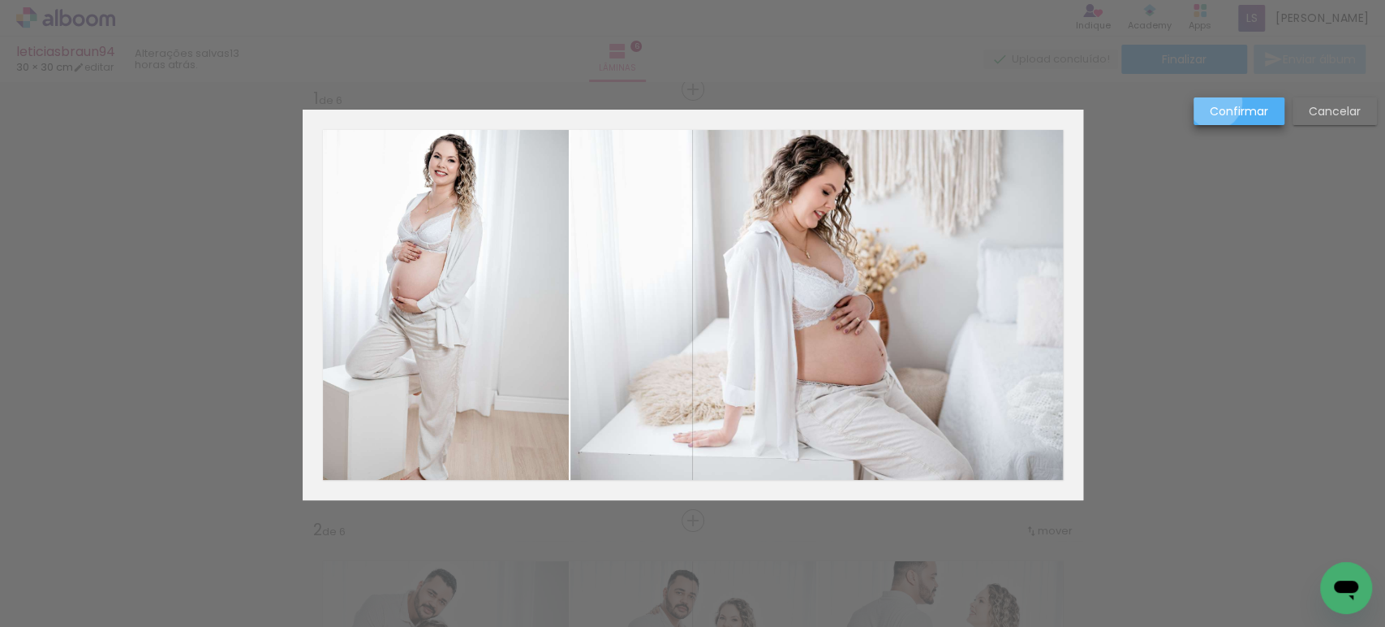
click at [0, 0] on slot "Confirmar" at bounding box center [0, 0] width 0 height 0
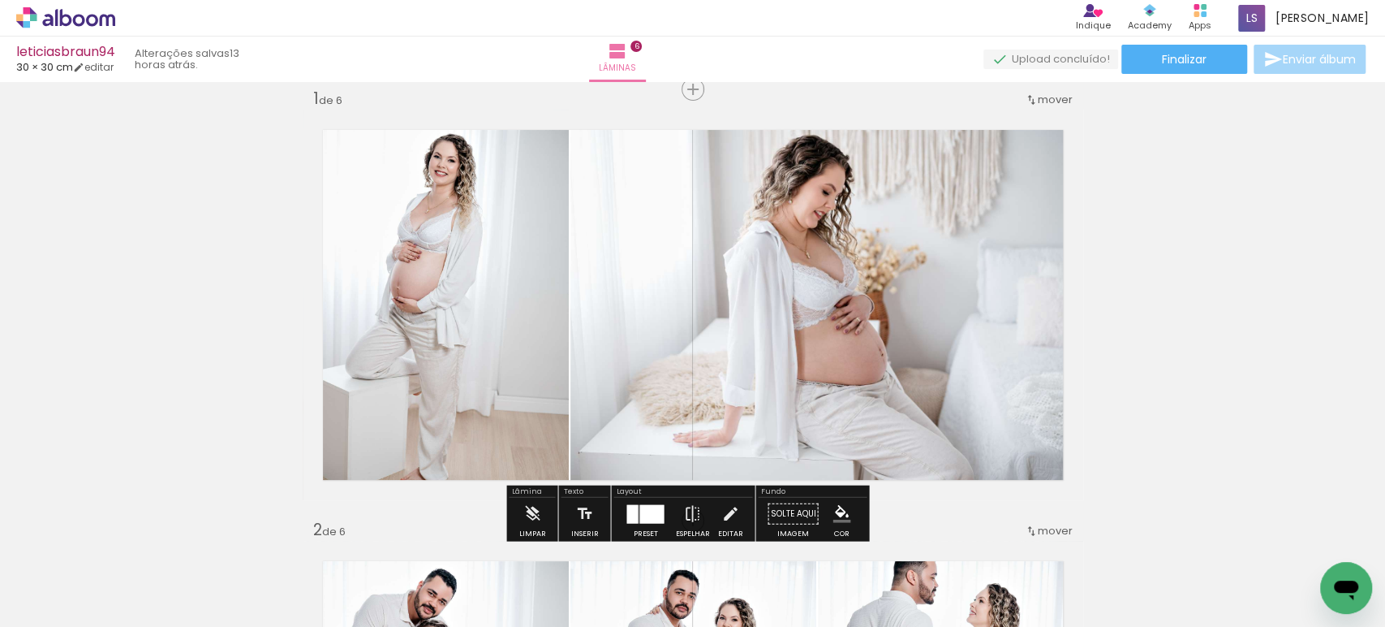
click at [412, 288] on quentale-photo at bounding box center [436, 305] width 266 height 390
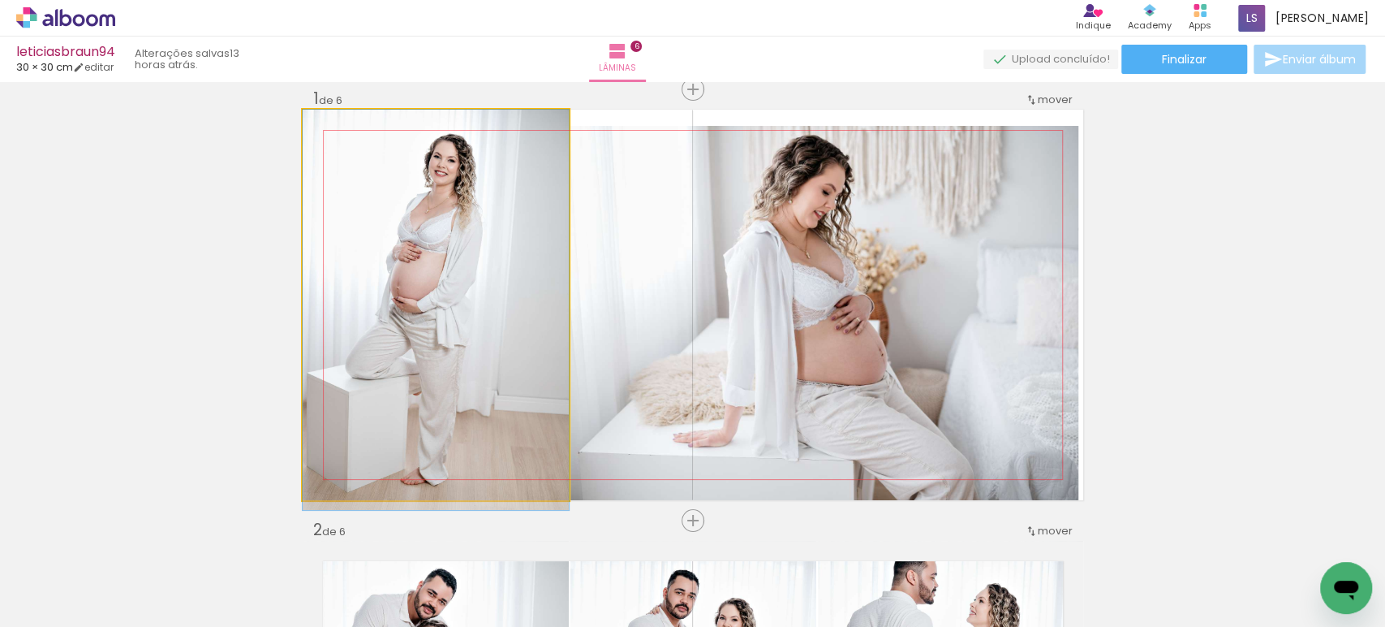
click at [412, 288] on quentale-photo at bounding box center [436, 305] width 266 height 390
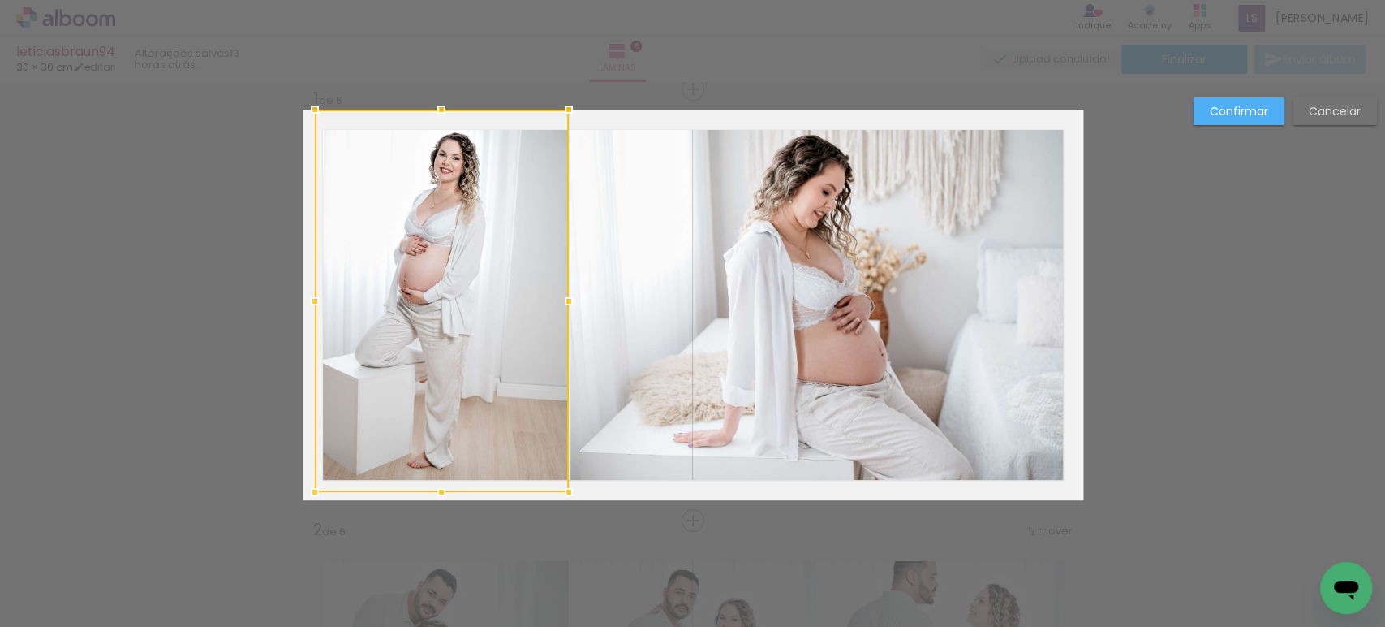
drag, startPoint x: 295, startPoint y: 508, endPoint x: 299, endPoint y: 495, distance: 13.6
click at [299, 495] on div at bounding box center [315, 492] width 32 height 32
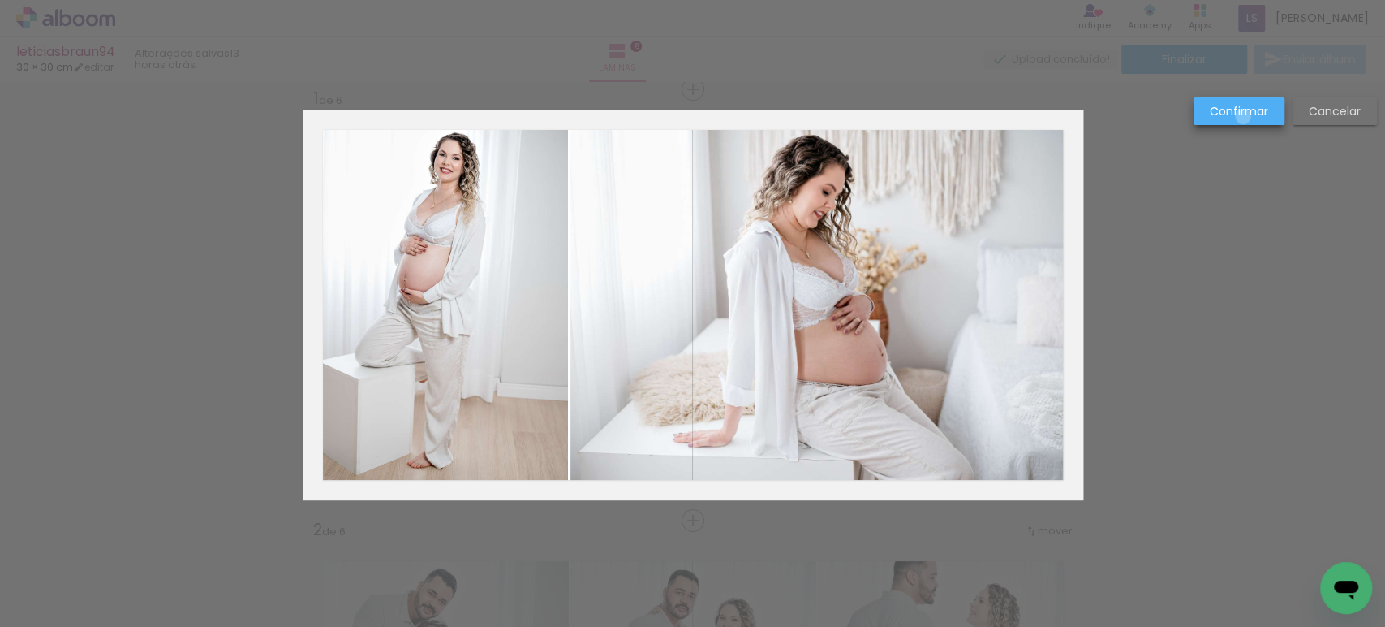
click at [0, 0] on slot "Confirmar" at bounding box center [0, 0] width 0 height 0
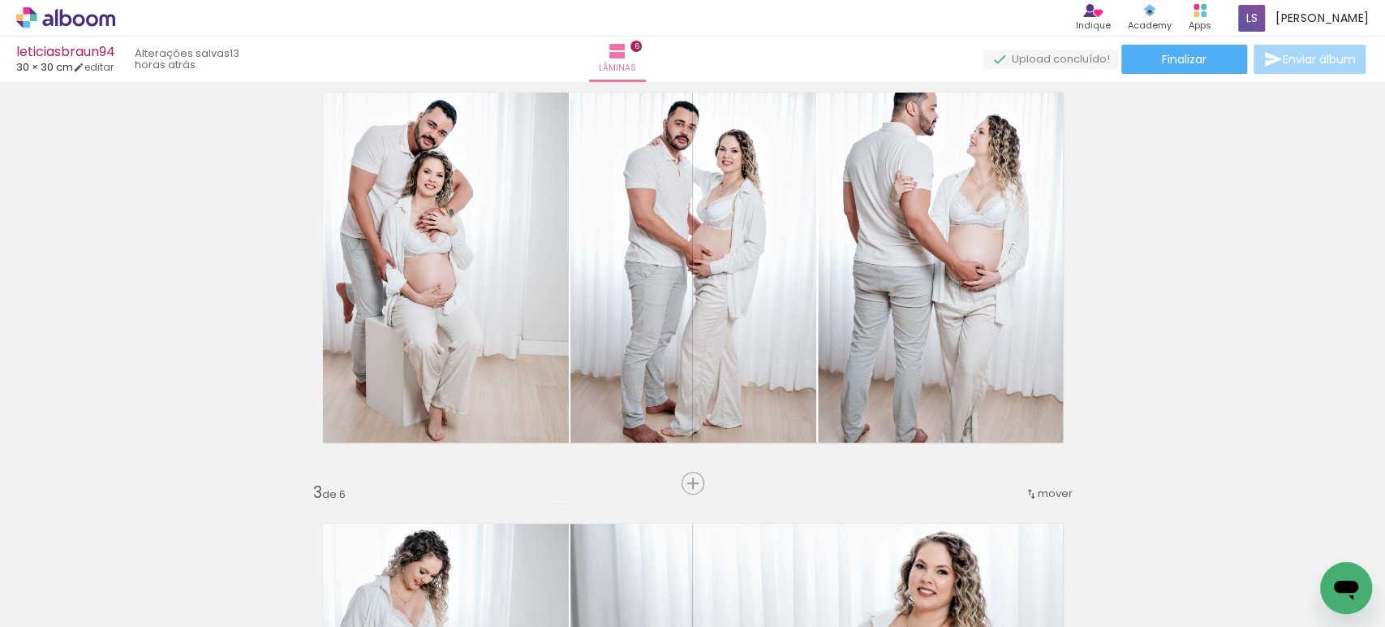
scroll to position [489, 0]
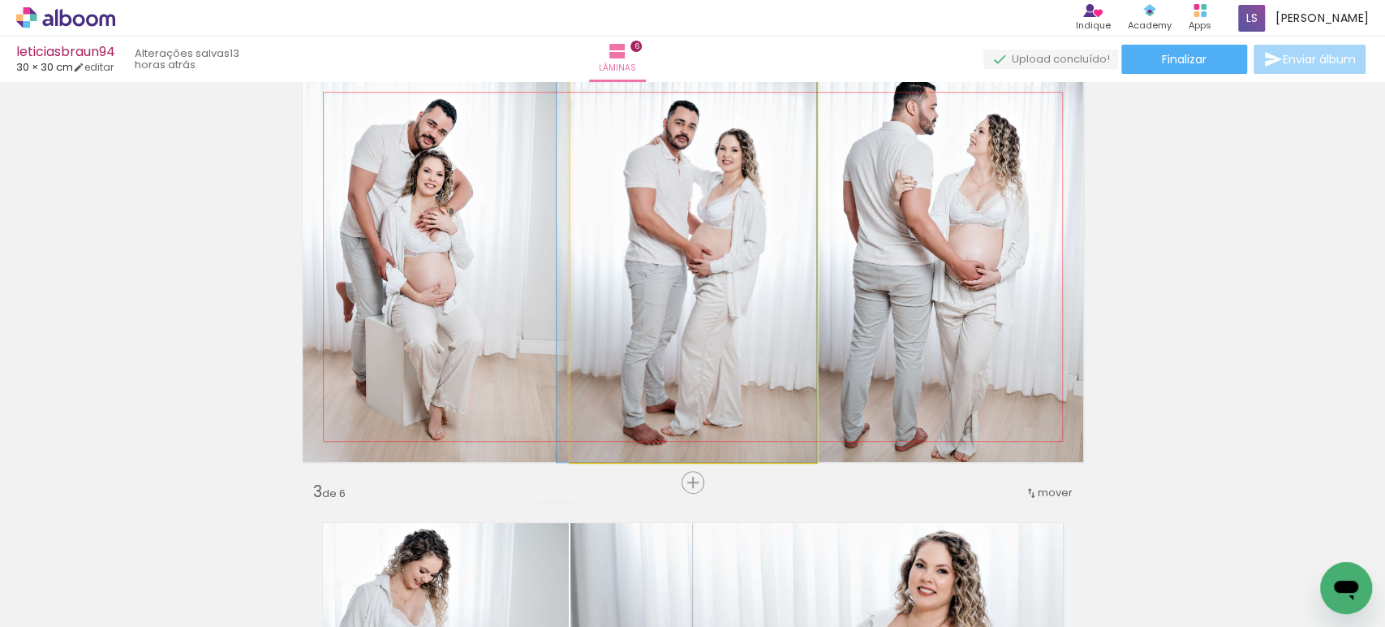
drag, startPoint x: 747, startPoint y: 255, endPoint x: 726, endPoint y: 253, distance: 21.2
drag, startPoint x: 726, startPoint y: 253, endPoint x: 701, endPoint y: 254, distance: 24.4
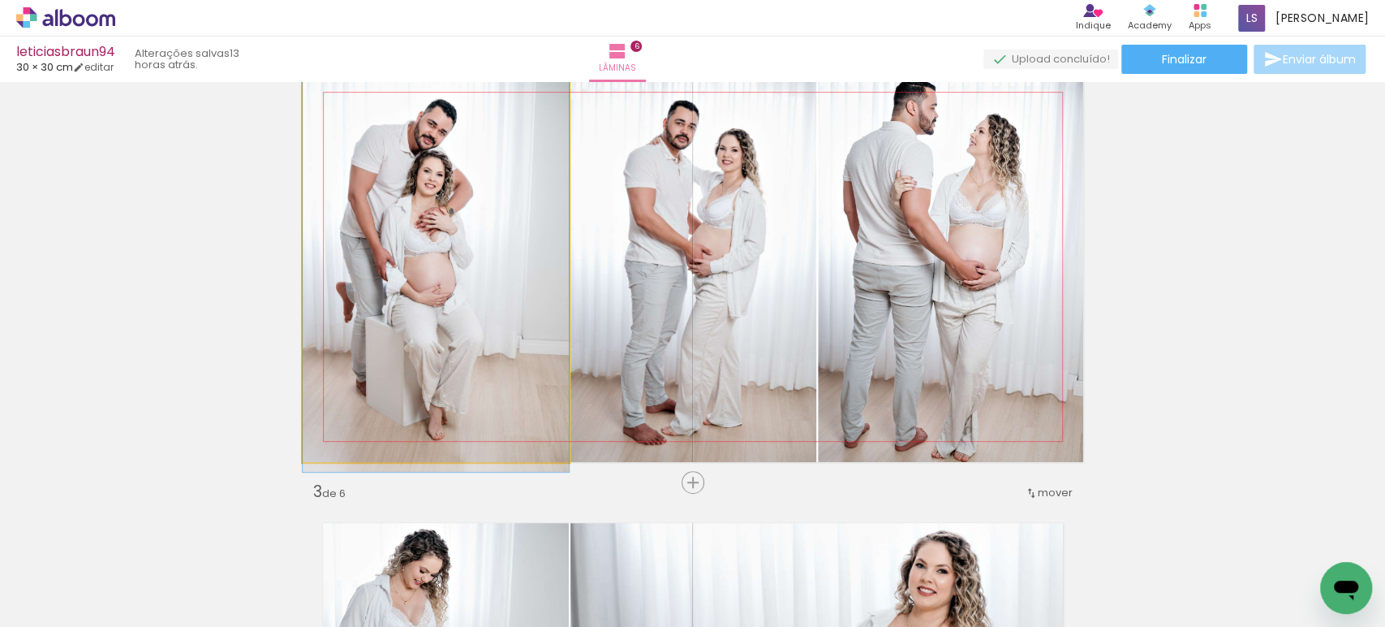
drag, startPoint x: 428, startPoint y: 261, endPoint x: 447, endPoint y: 264, distance: 19.7
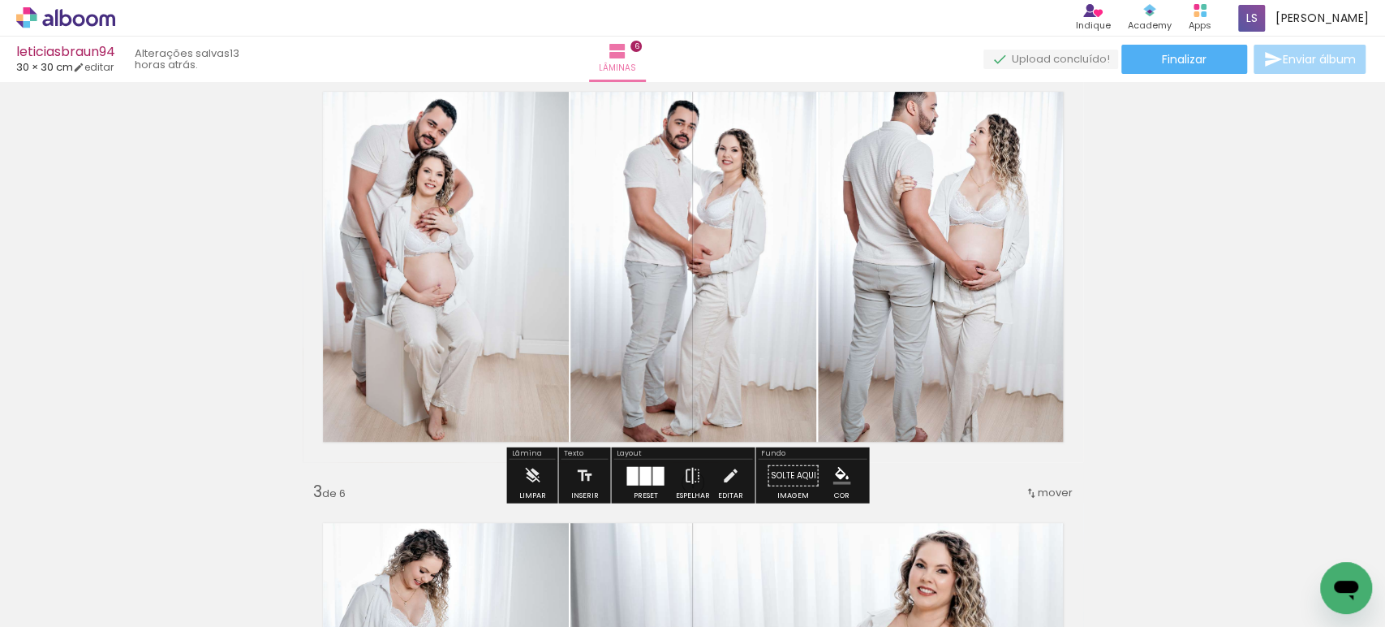
click at [390, 248] on quentale-photo at bounding box center [436, 266] width 266 height 390
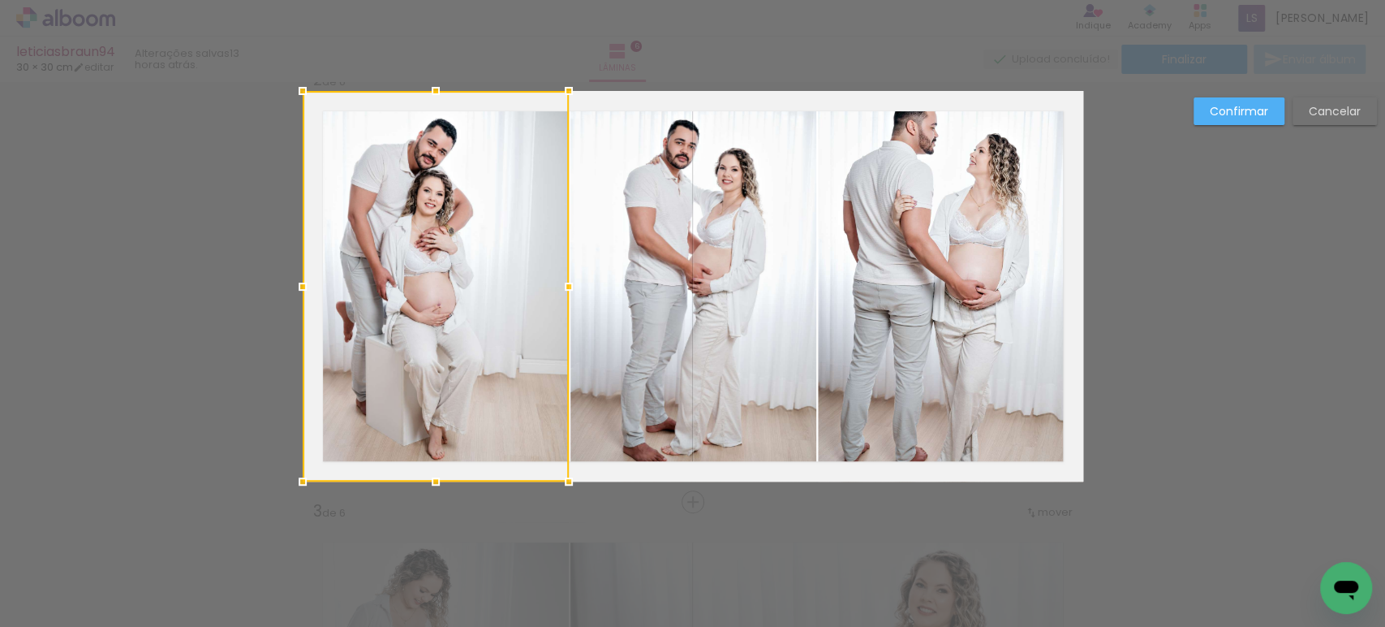
click at [390, 248] on div at bounding box center [436, 286] width 266 height 390
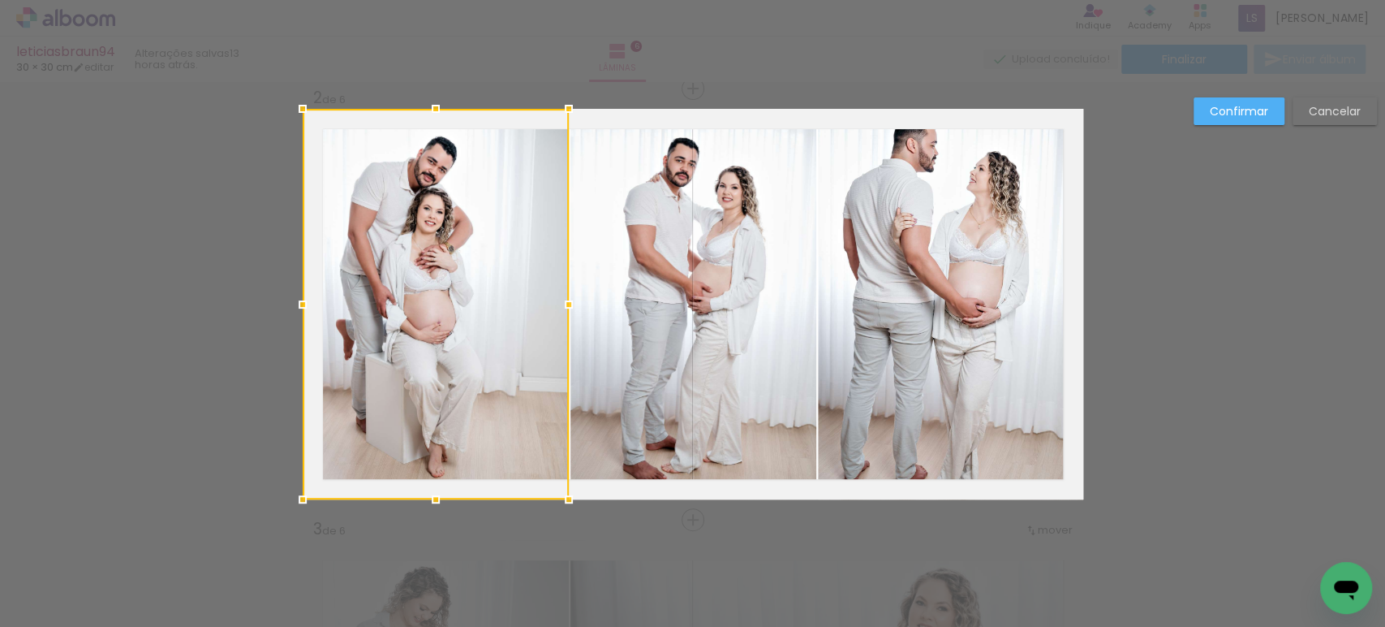
click at [637, 246] on quentale-photo at bounding box center [694, 304] width 246 height 390
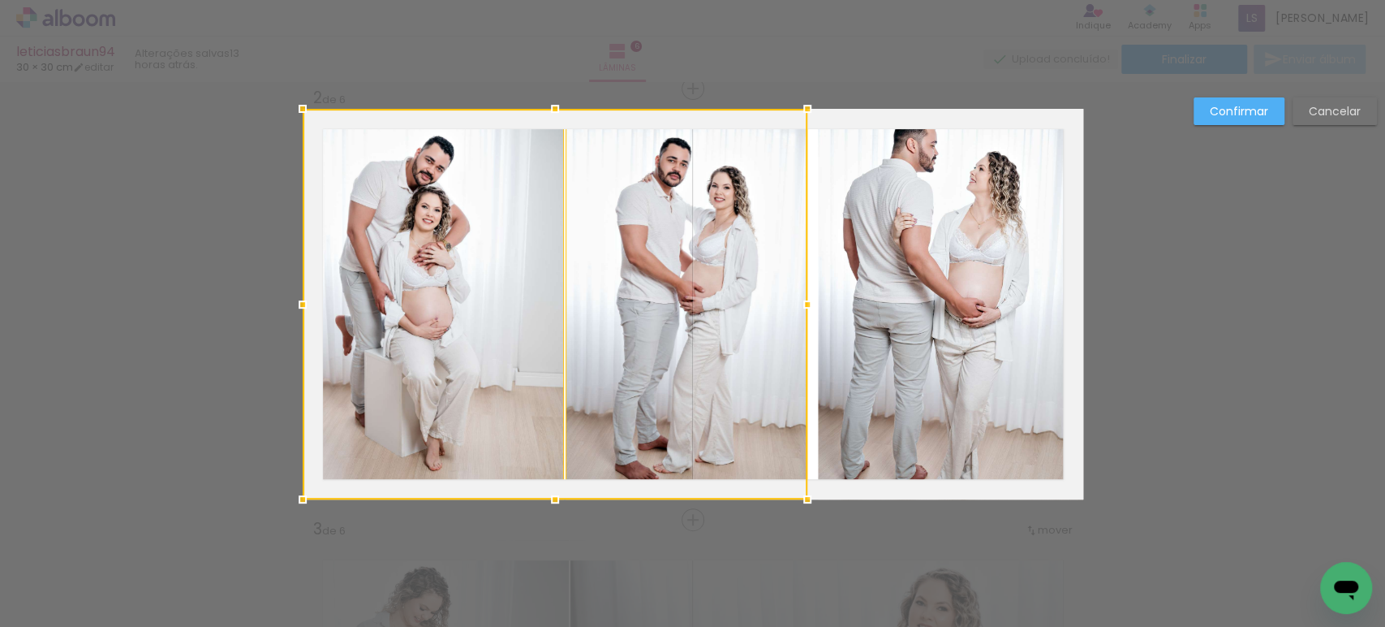
drag, startPoint x: 809, startPoint y: 304, endPoint x: 800, endPoint y: 304, distance: 8.9
click at [800, 304] on div at bounding box center [807, 304] width 32 height 32
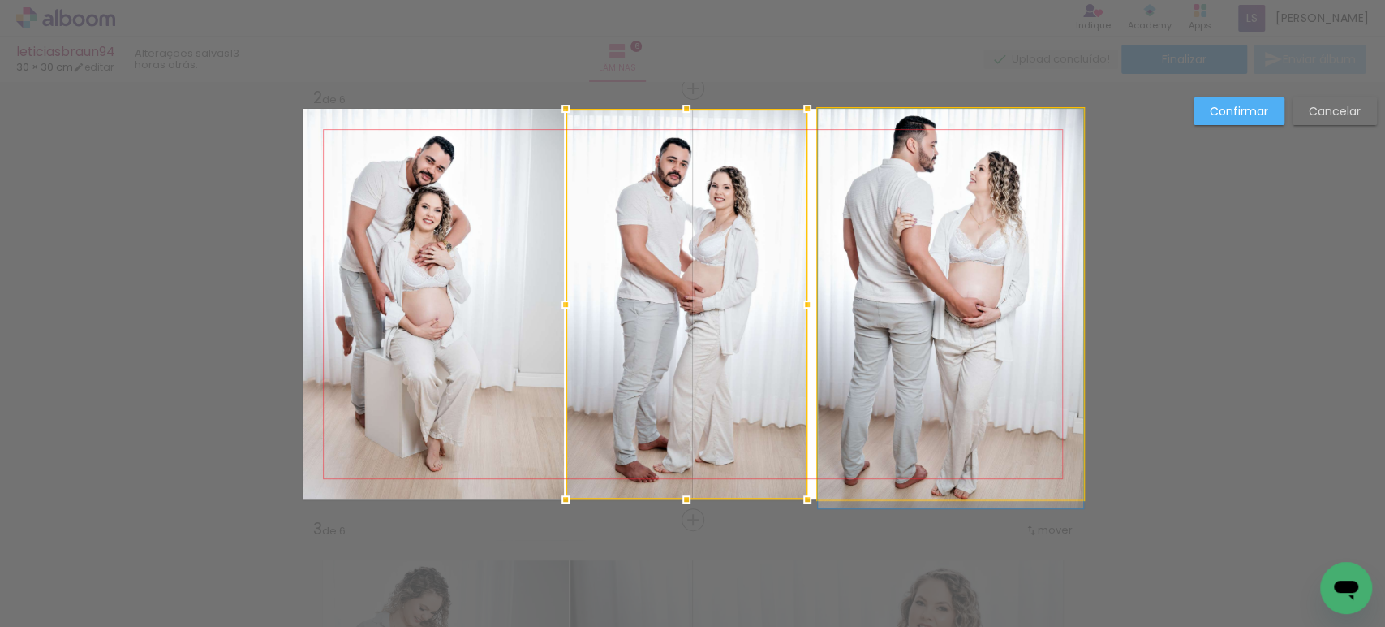
click at [864, 299] on quentale-photo at bounding box center [950, 304] width 265 height 390
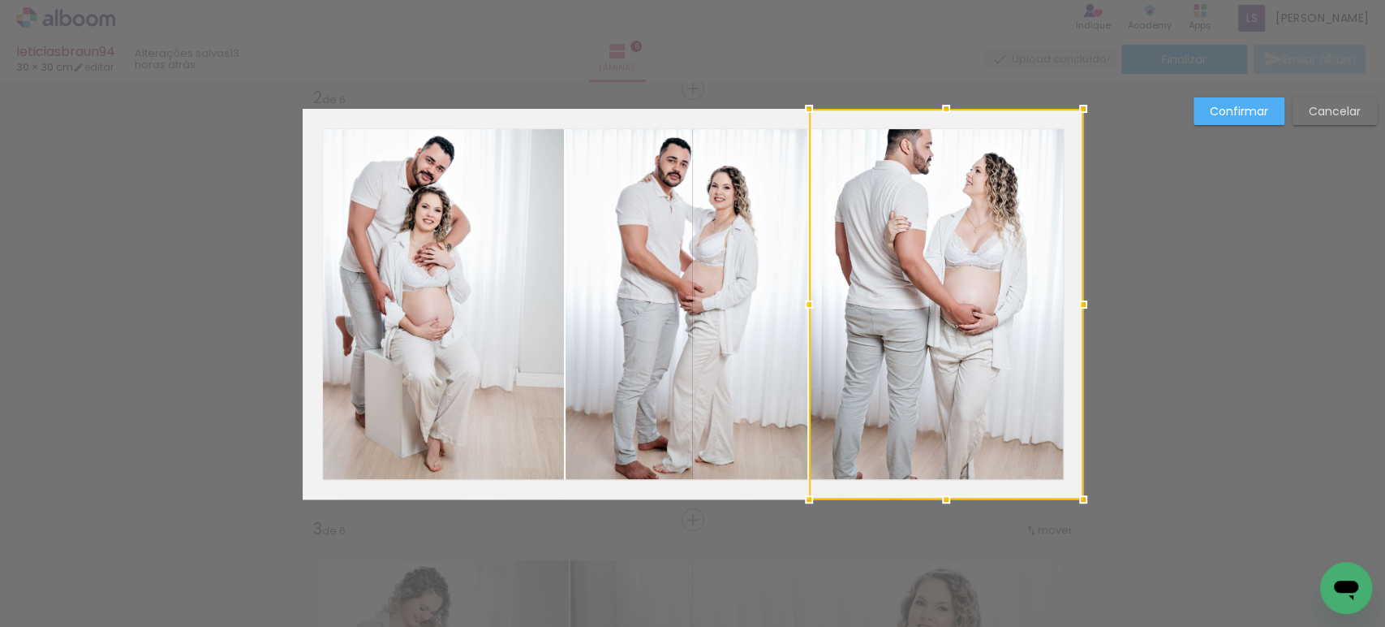
drag, startPoint x: 812, startPoint y: 304, endPoint x: 804, endPoint y: 304, distance: 8.2
click at [804, 304] on div at bounding box center [809, 304] width 32 height 32
click at [0, 0] on slot "Confirmar" at bounding box center [0, 0] width 0 height 0
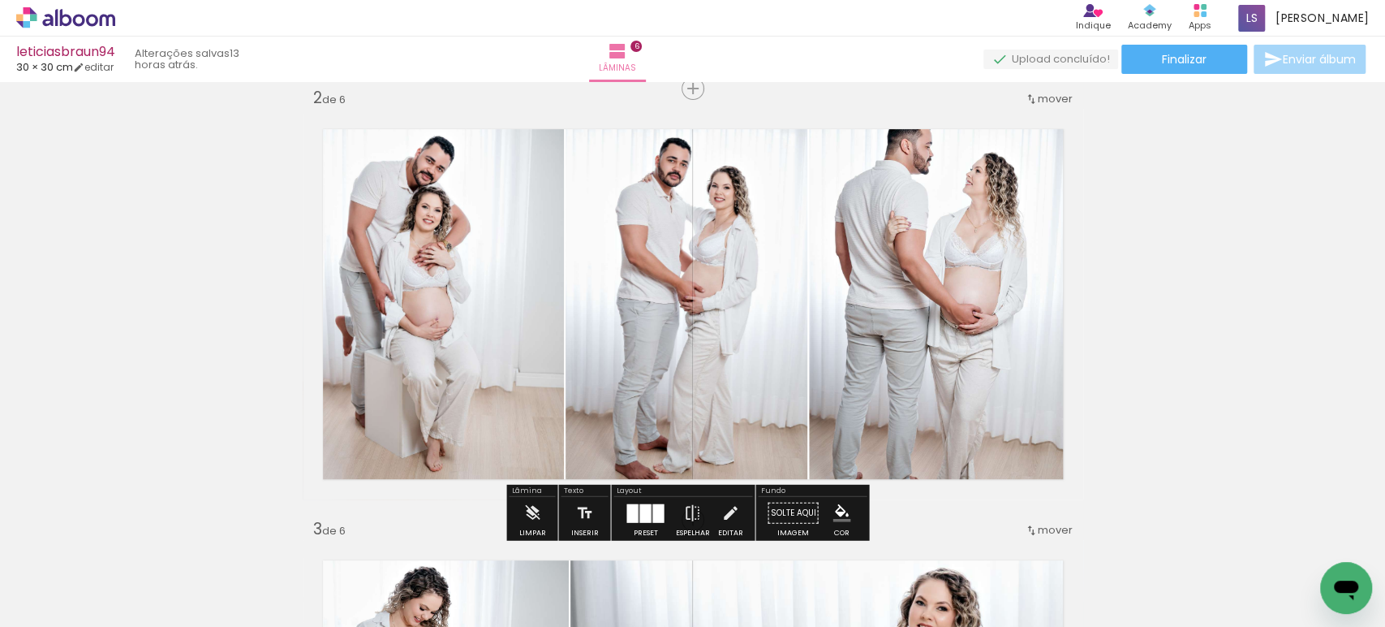
click at [1002, 218] on quentale-photo at bounding box center [946, 304] width 274 height 390
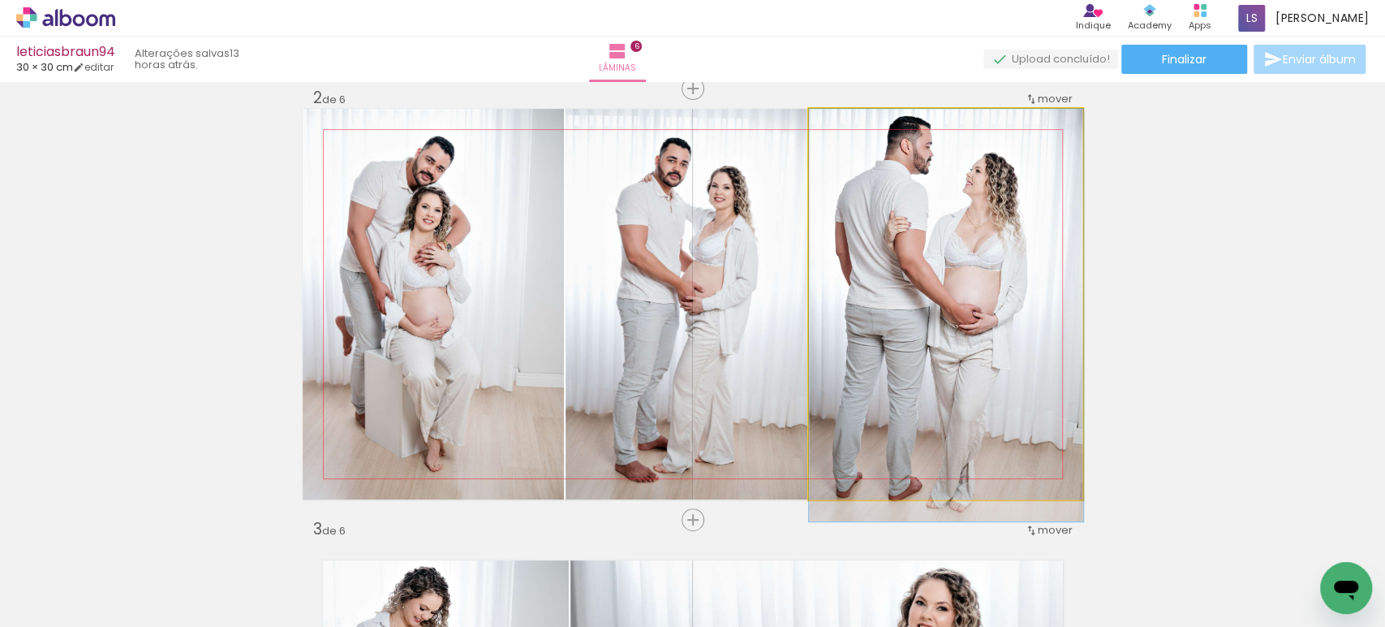
click at [1002, 218] on quentale-photo at bounding box center [946, 304] width 274 height 390
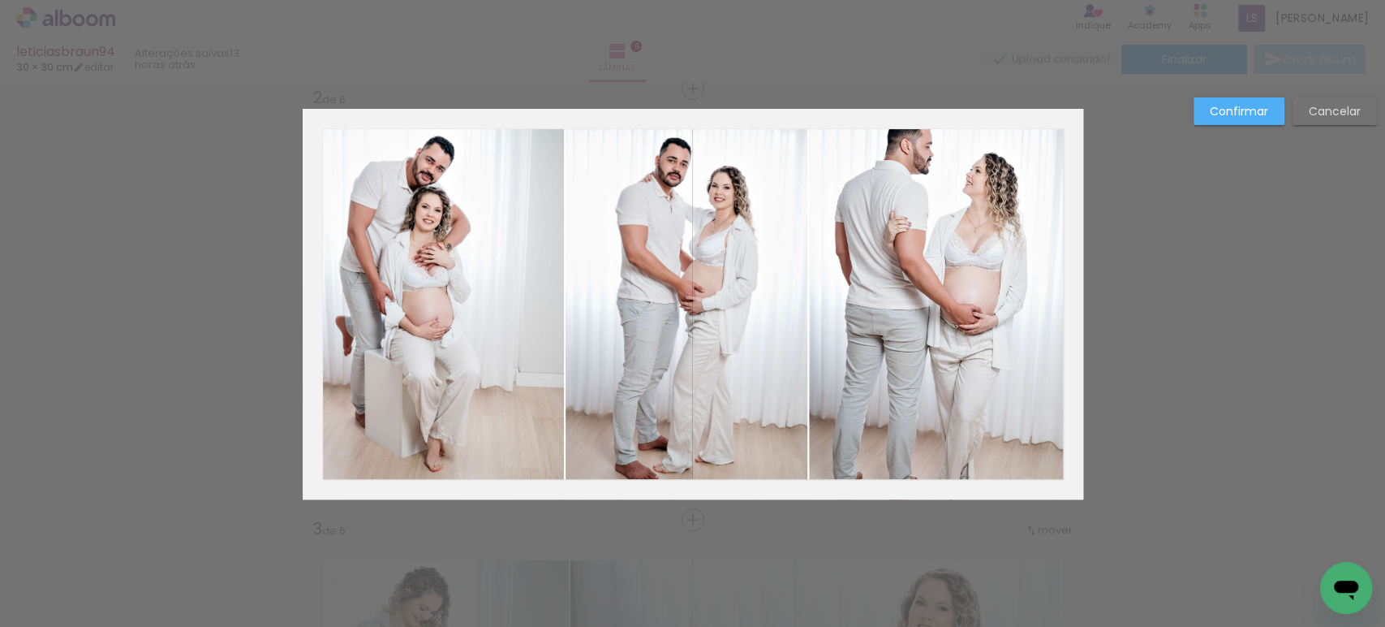
click at [1060, 154] on quentale-photo at bounding box center [946, 304] width 274 height 390
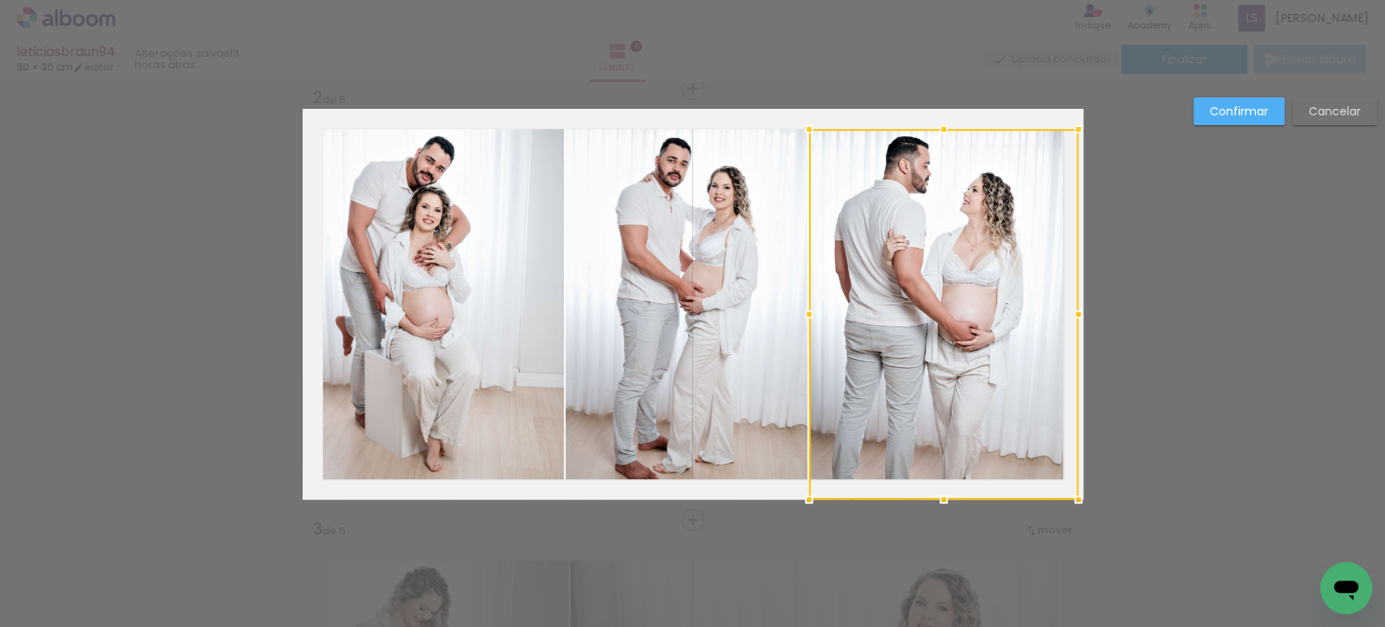
drag, startPoint x: 1075, startPoint y: 109, endPoint x: 1062, endPoint y: 124, distance: 20.2
click at [1062, 124] on div at bounding box center [1078, 129] width 32 height 32
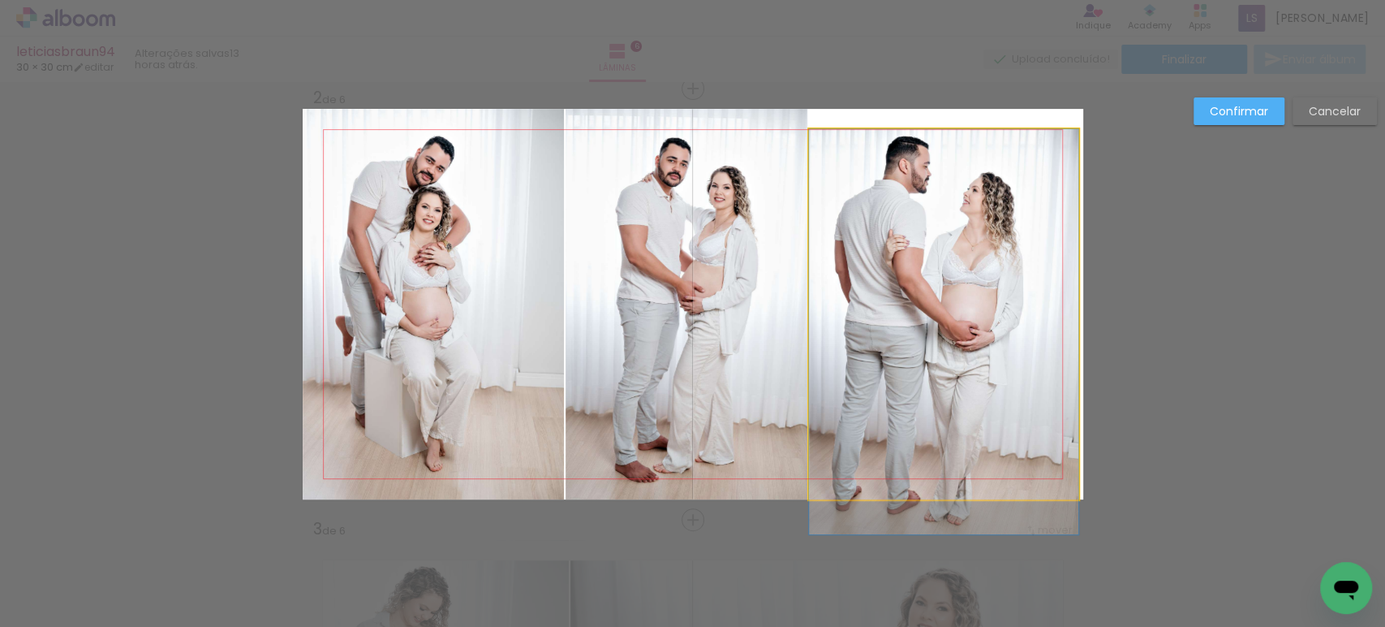
click at [1026, 316] on quentale-photo at bounding box center [943, 314] width 269 height 370
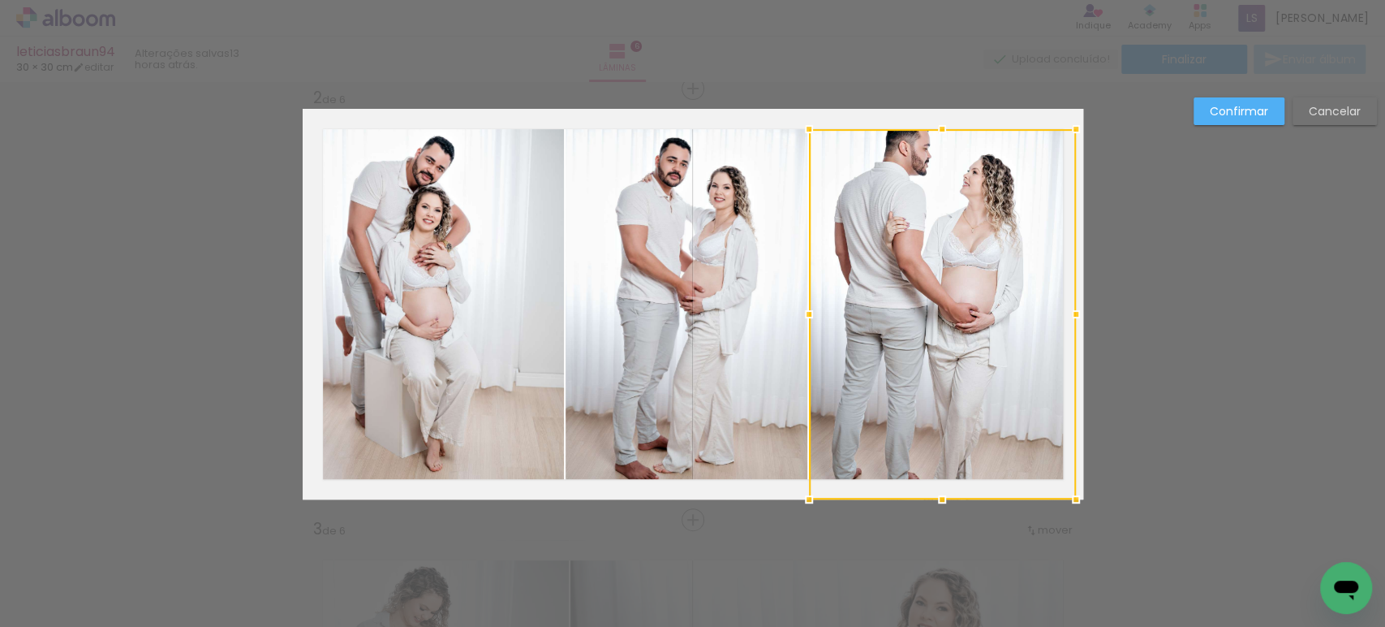
drag, startPoint x: 1071, startPoint y: 507, endPoint x: 1050, endPoint y: 494, distance: 24.8
click at [1050, 494] on div at bounding box center [942, 314] width 267 height 370
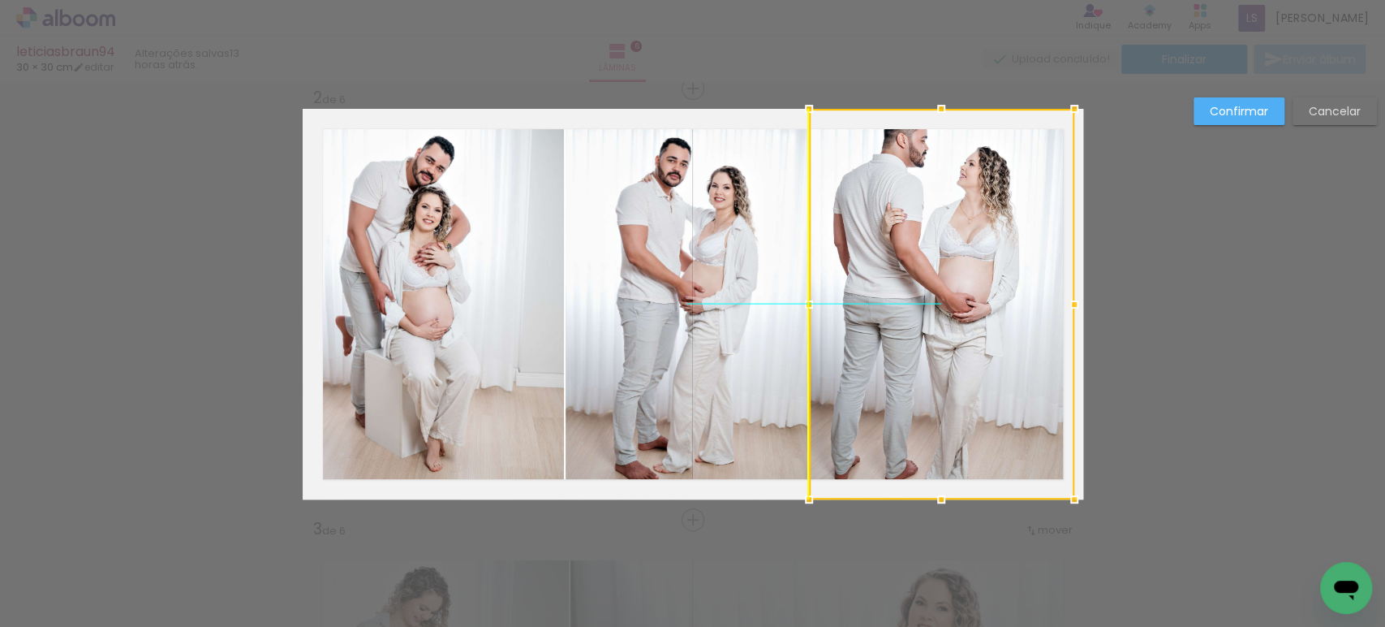
click at [1019, 444] on div at bounding box center [941, 304] width 265 height 390
click at [1039, 387] on div at bounding box center [941, 304] width 265 height 390
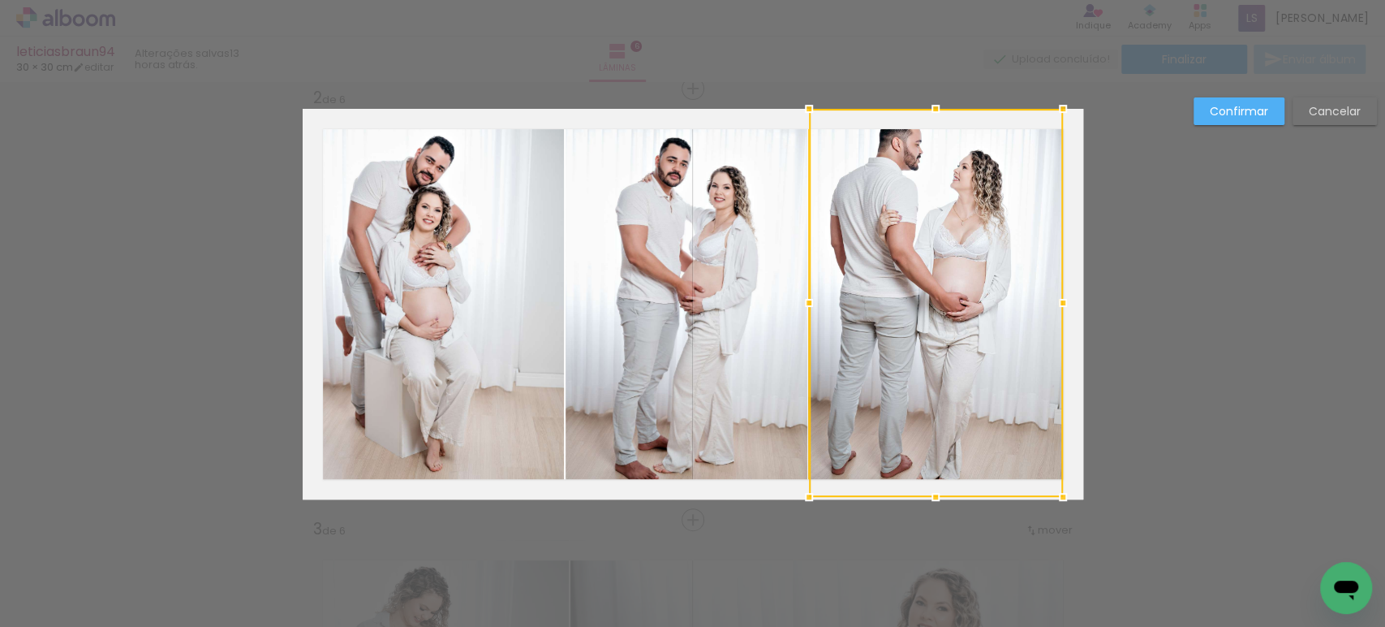
drag, startPoint x: 1065, startPoint y: 498, endPoint x: 1058, endPoint y: 482, distance: 17.8
click at [1058, 482] on div at bounding box center [1063, 497] width 32 height 32
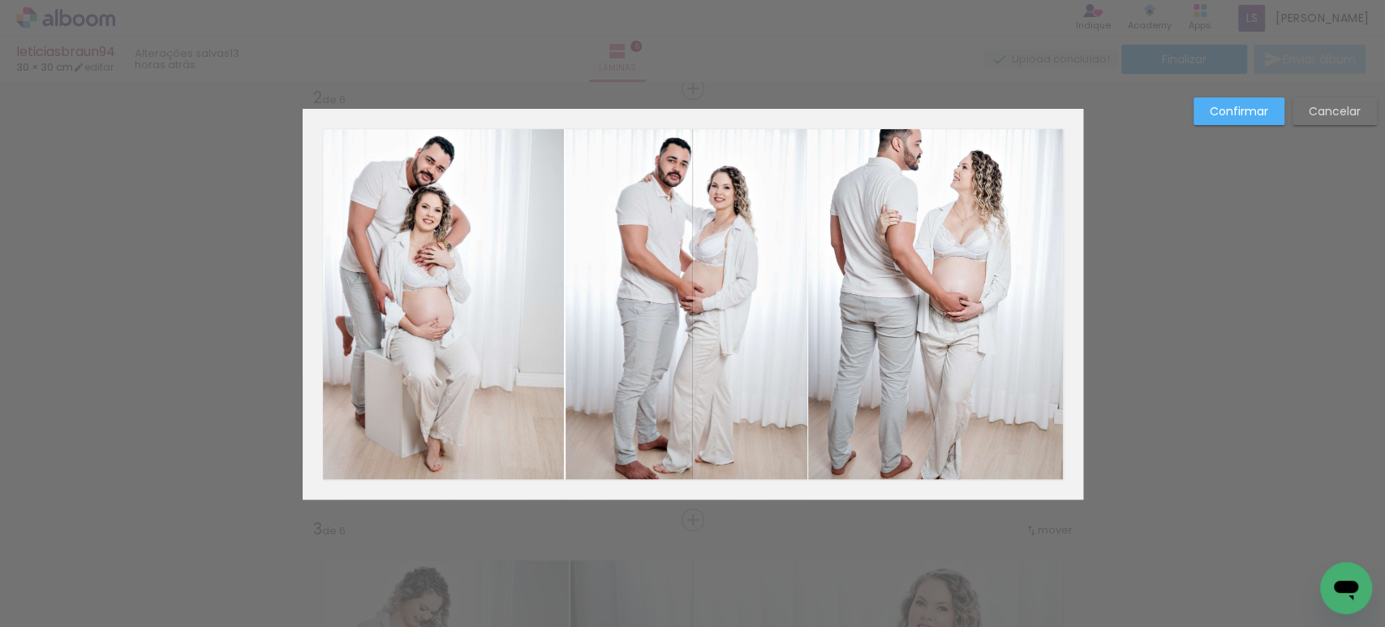
click at [1052, 476] on quentale-photo at bounding box center [935, 303] width 254 height 388
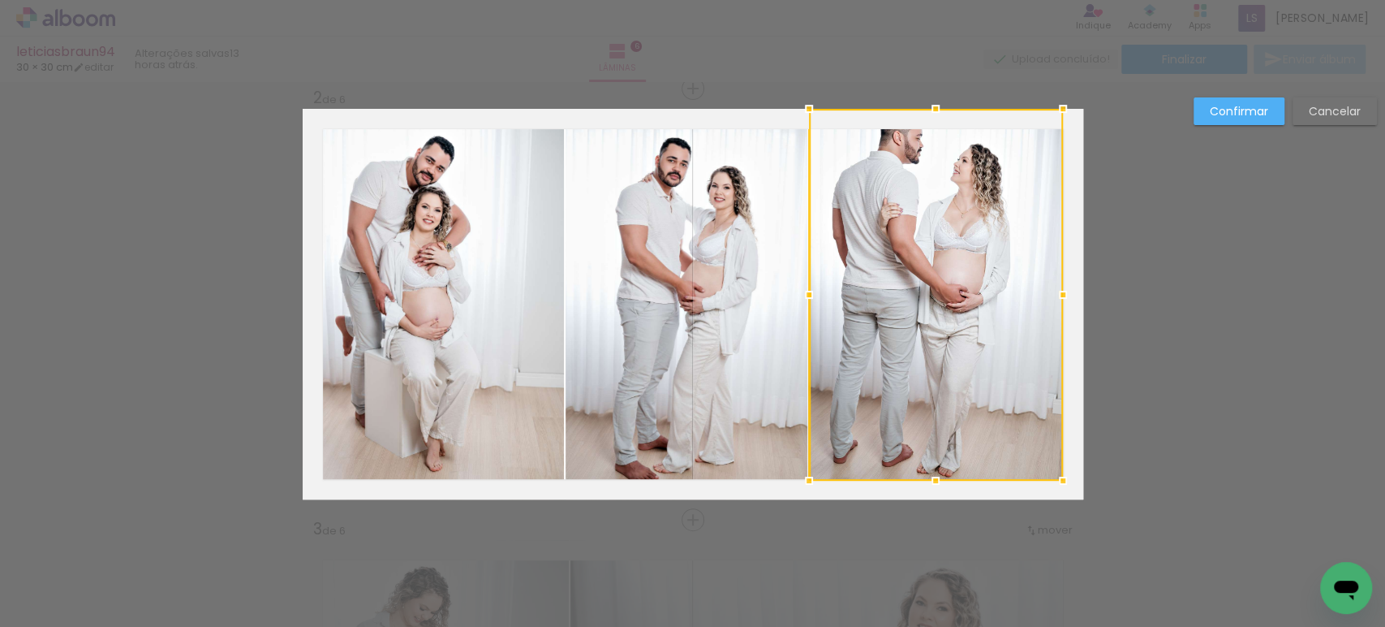
click at [926, 492] on div at bounding box center [936, 480] width 32 height 32
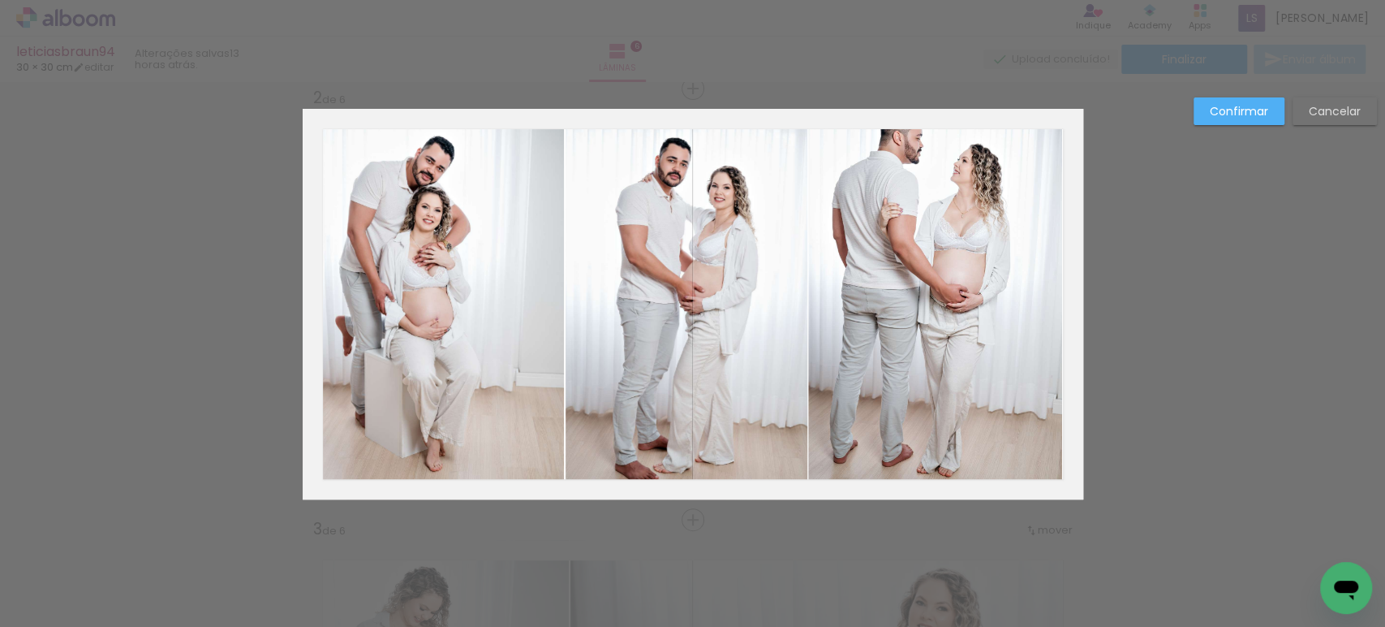
click at [997, 246] on quentale-photo at bounding box center [935, 295] width 254 height 372
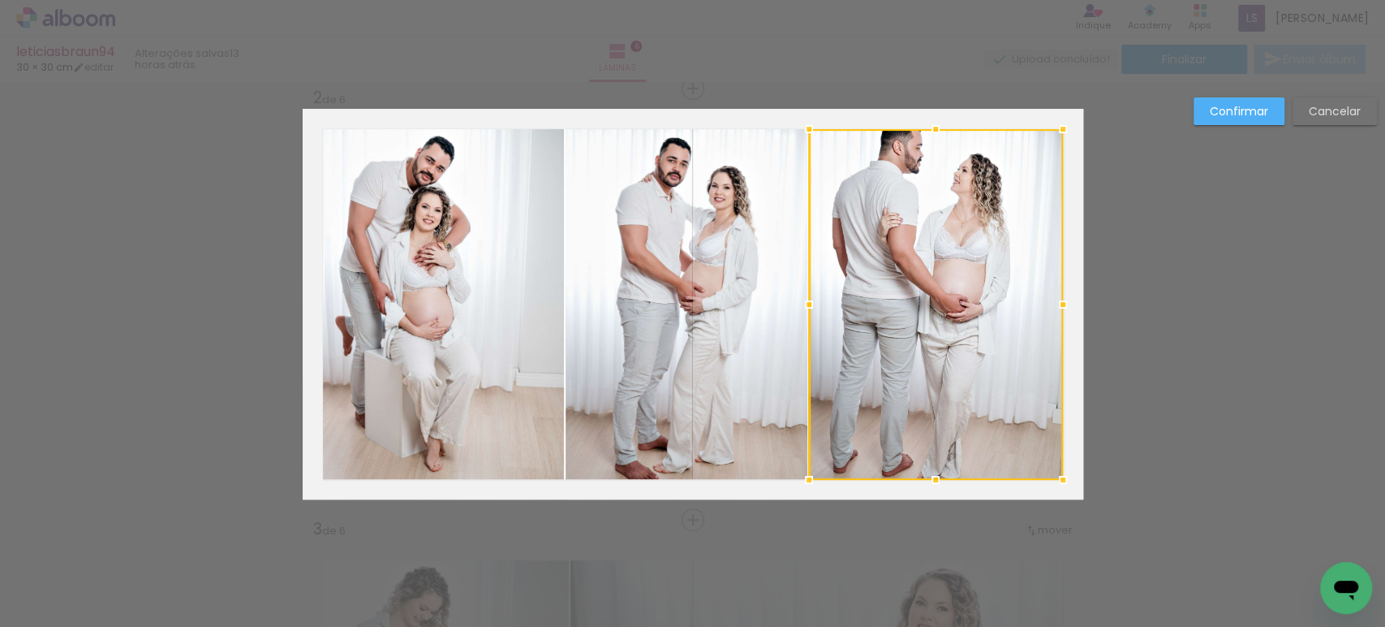
drag, startPoint x: 933, startPoint y: 108, endPoint x: 930, endPoint y: 135, distance: 26.9
click at [930, 135] on div at bounding box center [936, 129] width 32 height 32
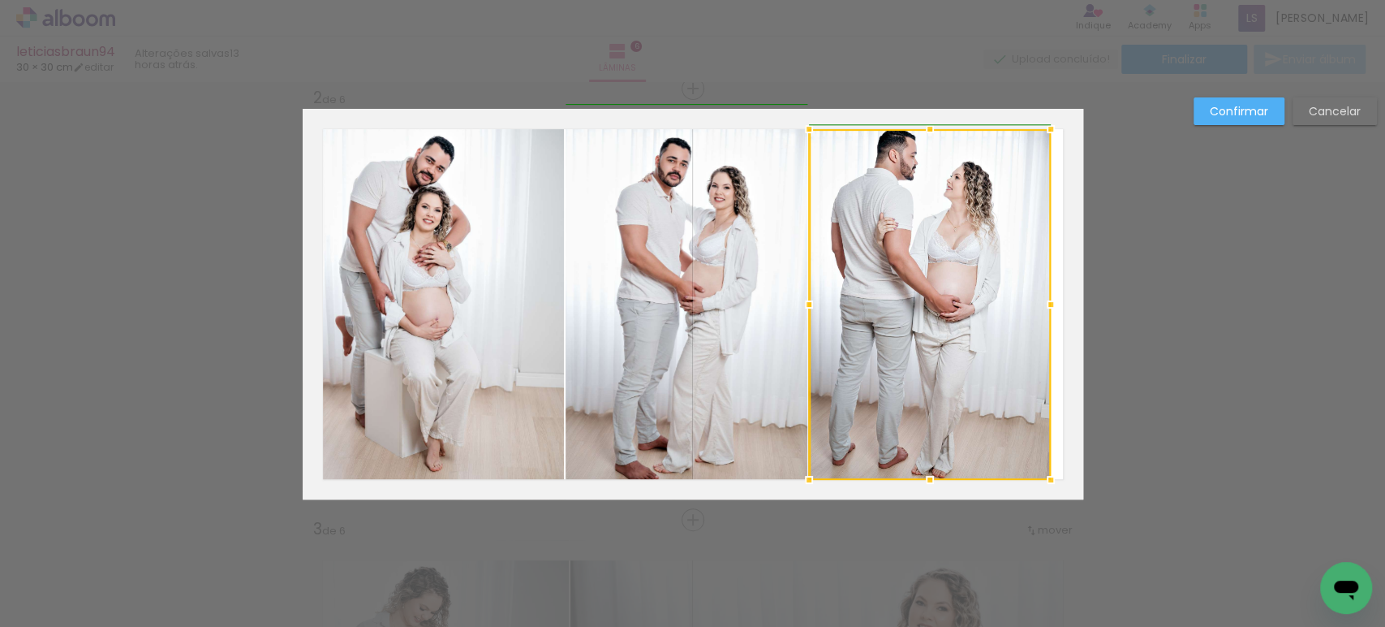
click at [1045, 133] on div at bounding box center [1051, 129] width 32 height 32
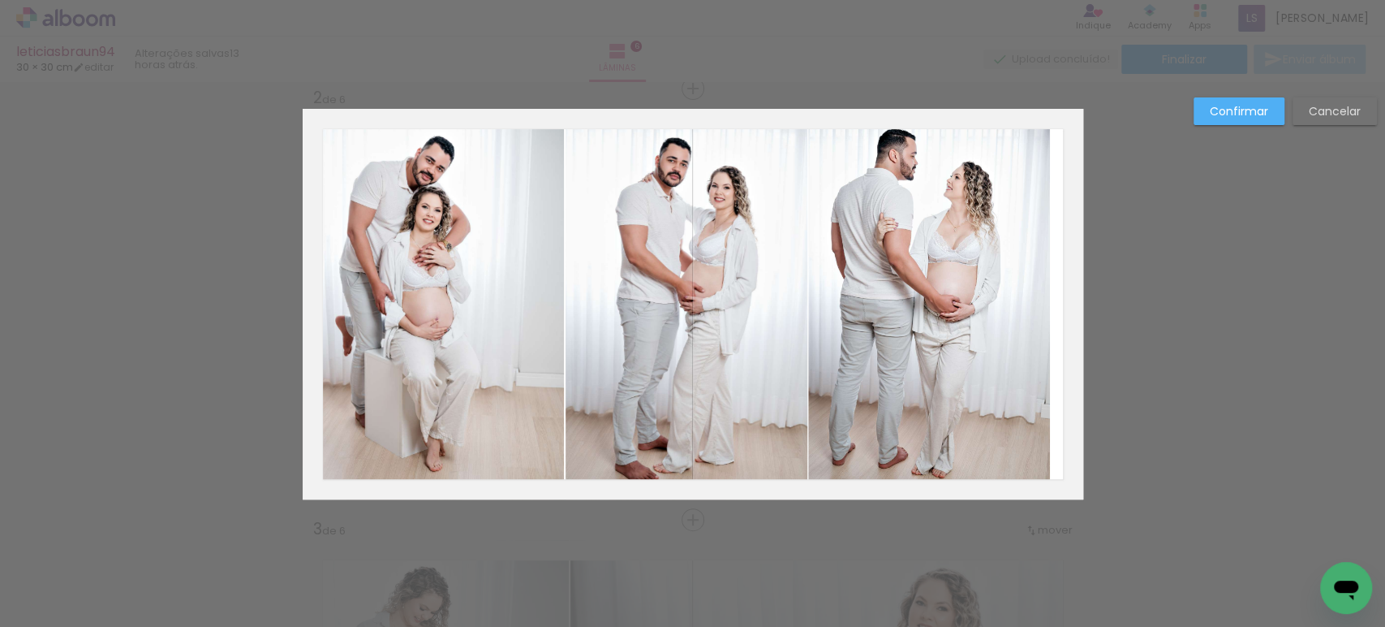
click at [1227, 101] on paper-button "Confirmar" at bounding box center [1239, 111] width 91 height 28
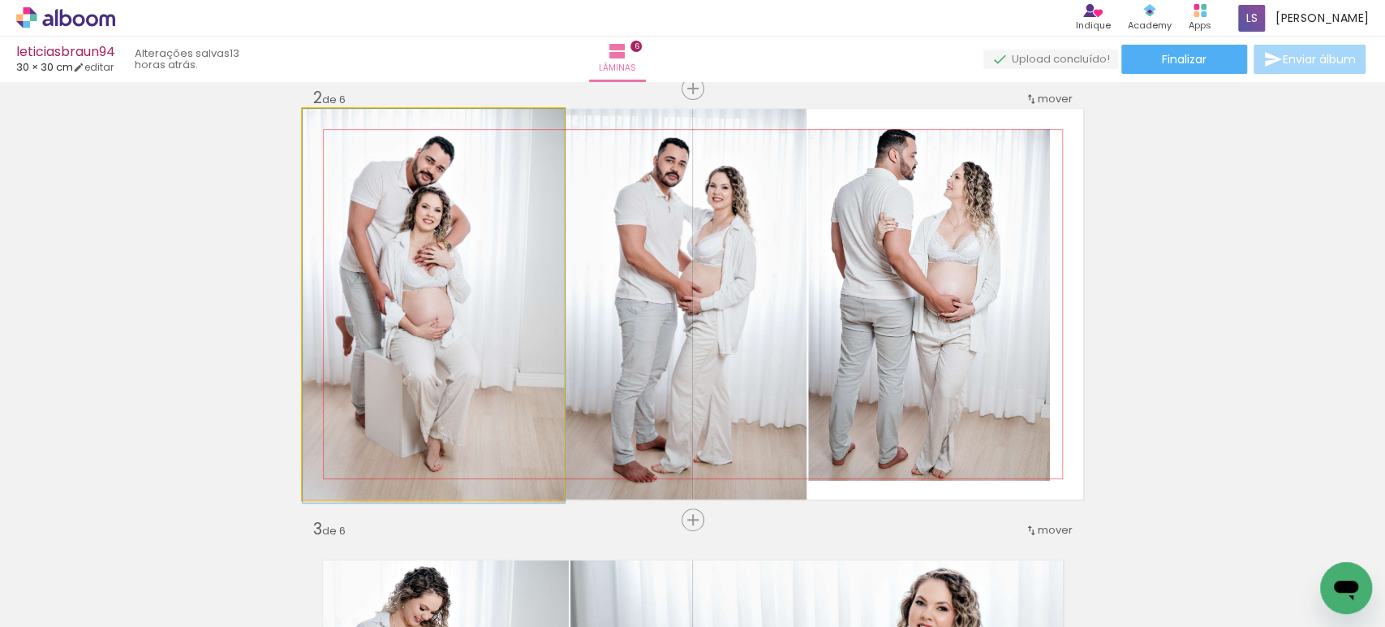
click at [450, 327] on quentale-photo at bounding box center [434, 304] width 262 height 390
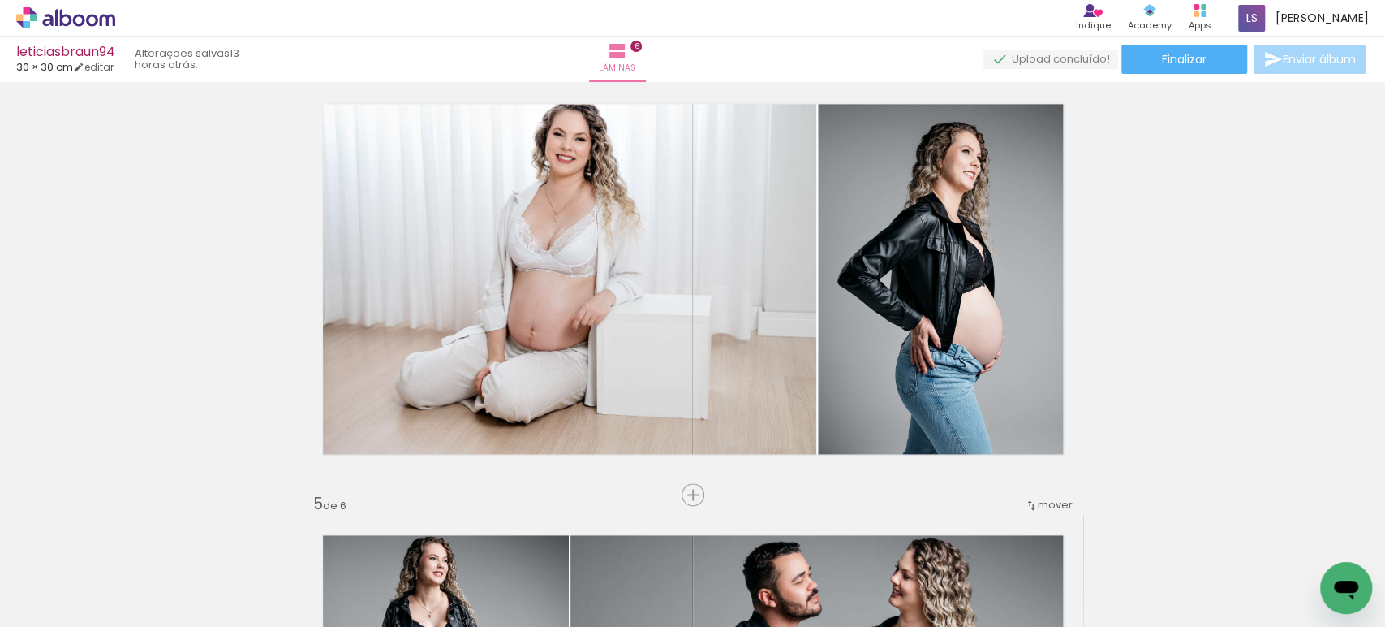
scroll to position [1342, 0]
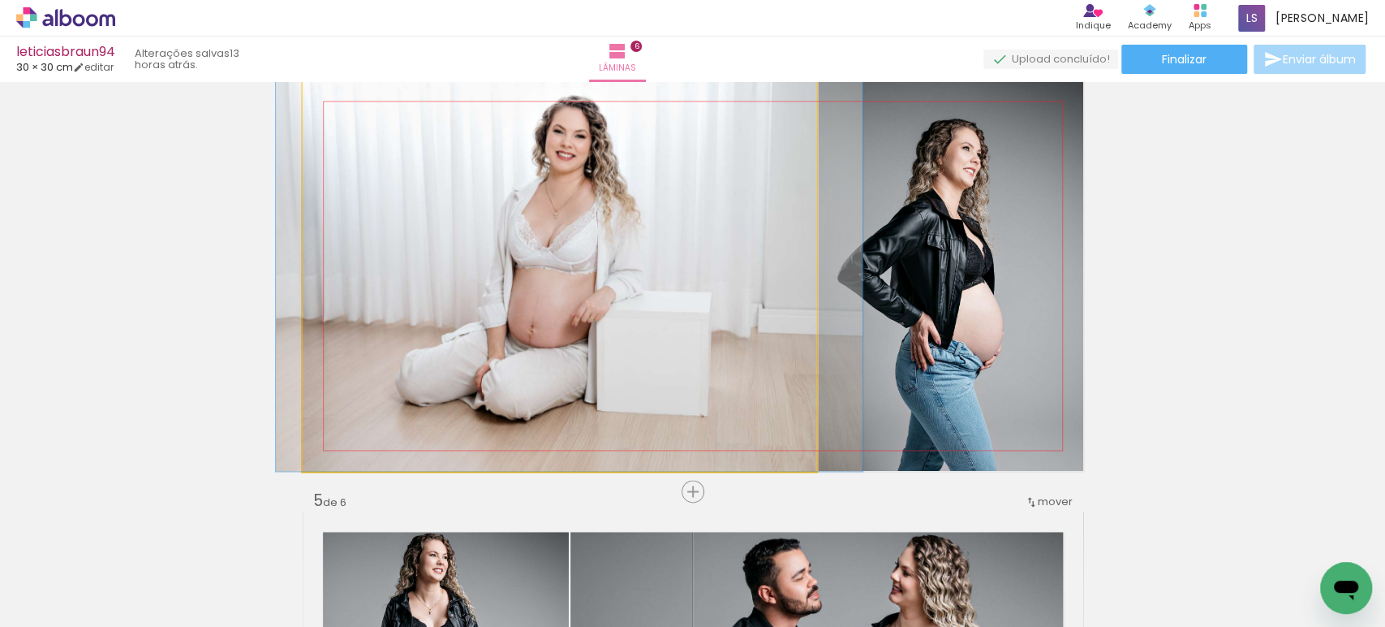
click at [725, 243] on quentale-photo at bounding box center [560, 275] width 514 height 390
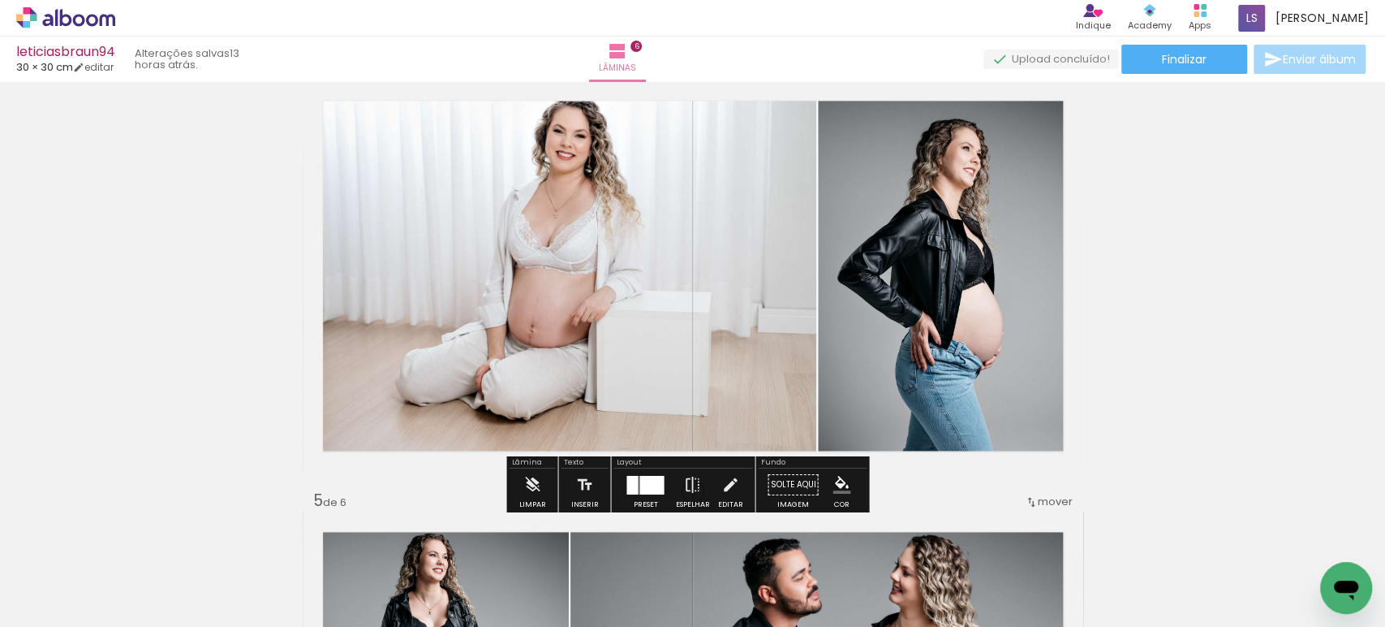
click at [725, 243] on quentale-photo at bounding box center [560, 275] width 514 height 390
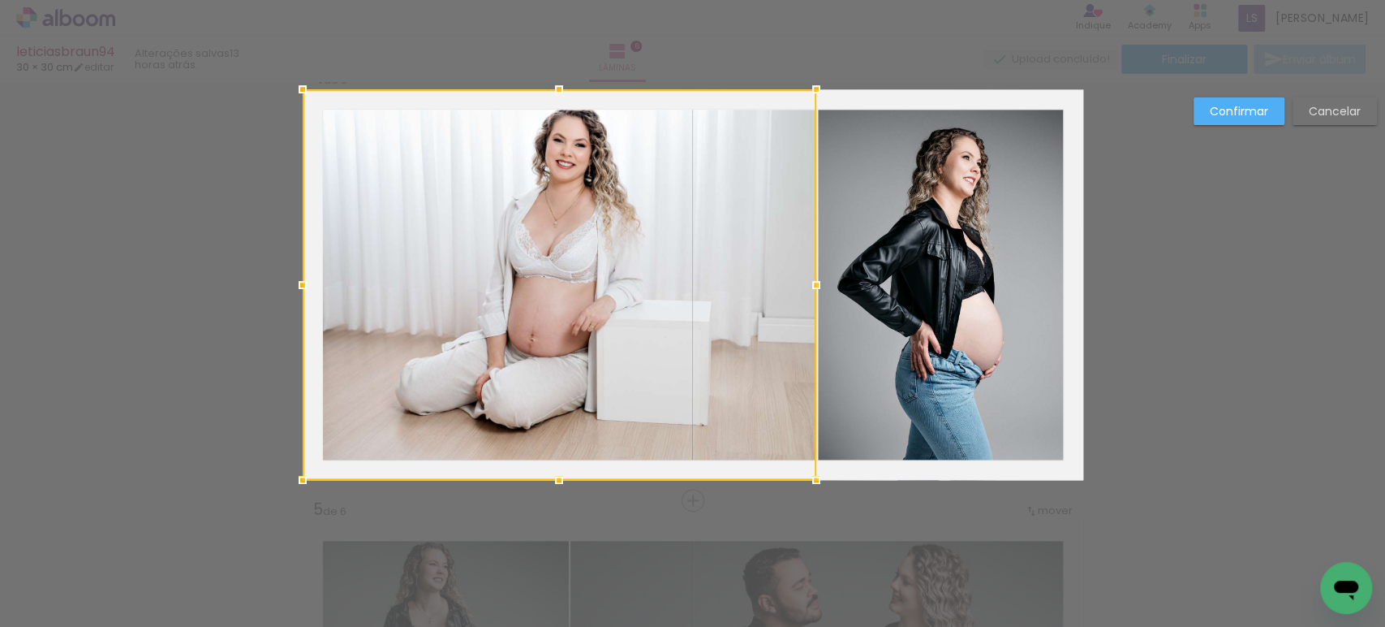
click at [725, 243] on div at bounding box center [560, 284] width 514 height 390
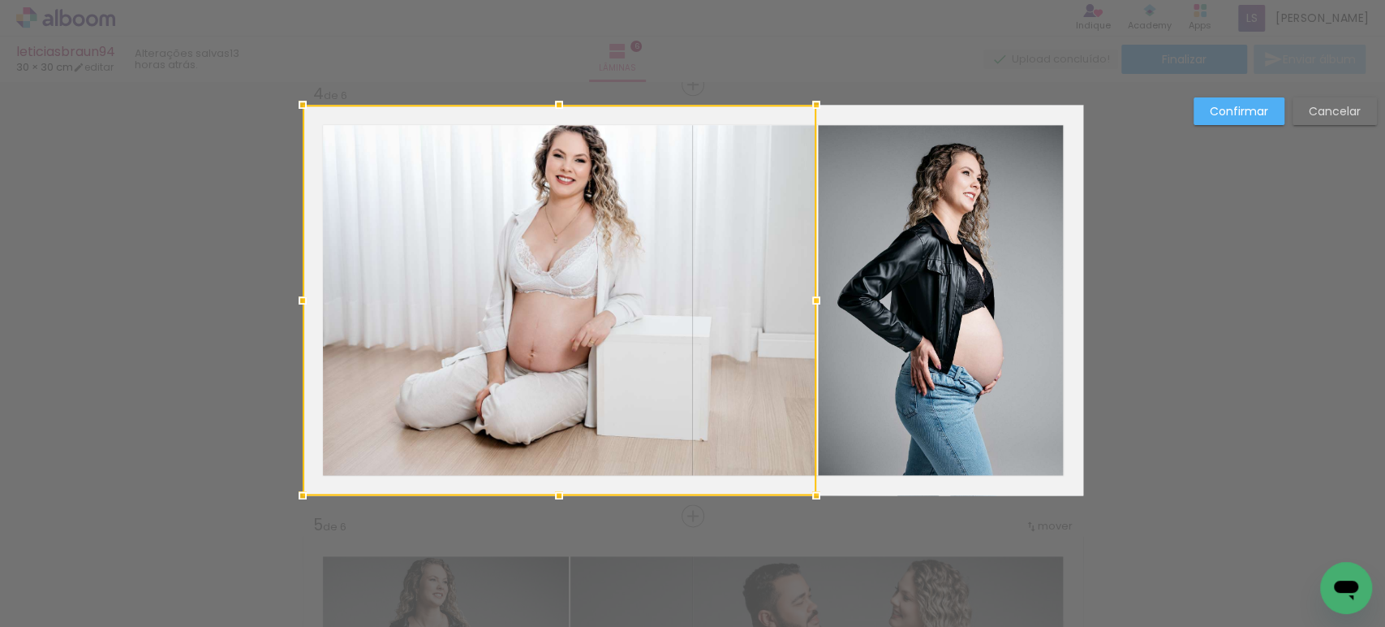
scroll to position [1313, 0]
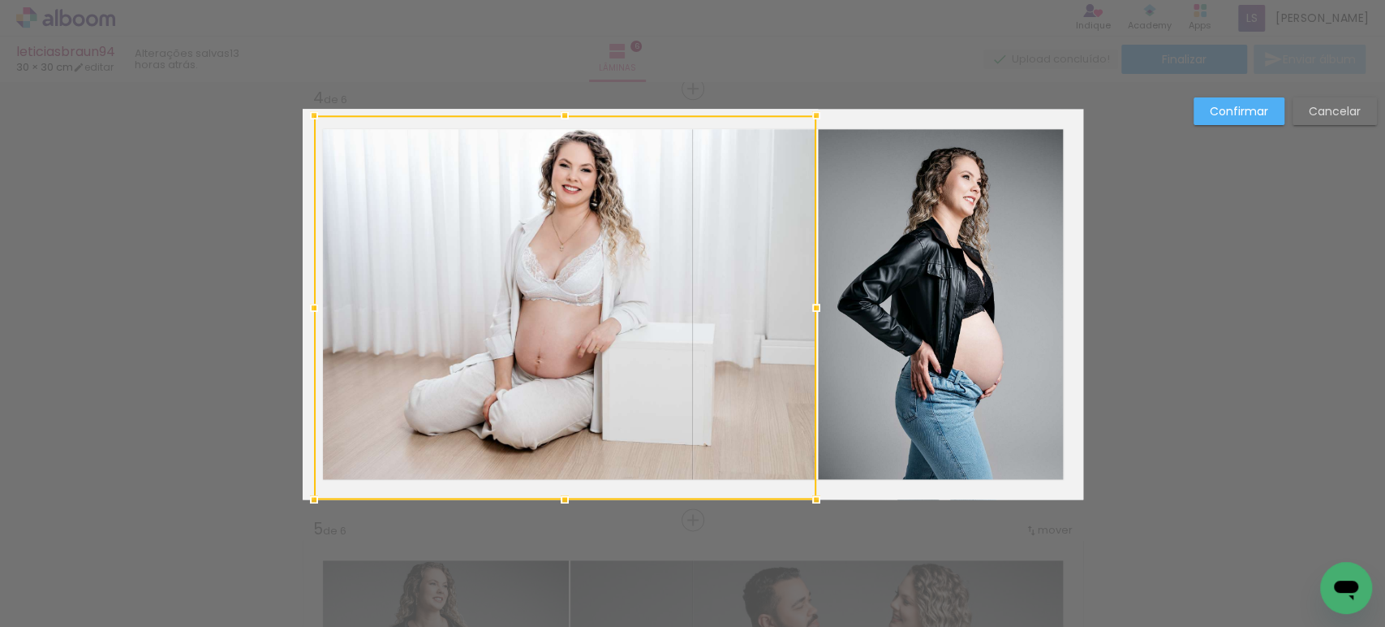
click at [287, 108] on div "Inserir lâmina 1 de 6 Inserir lâmina 2 de 6 Inserir lâmina 3 de 6 Inserir lâmin…" at bounding box center [692, 297] width 1385 height 3056
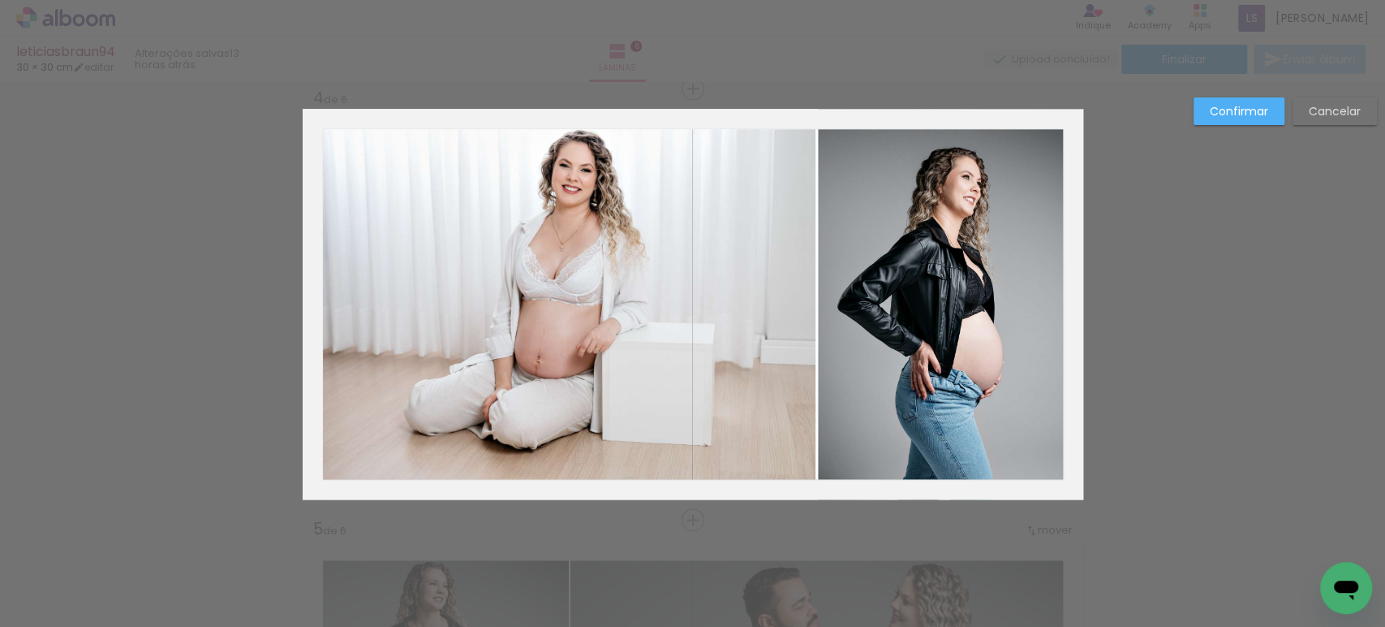
click at [0, 0] on slot "Confirmar" at bounding box center [0, 0] width 0 height 0
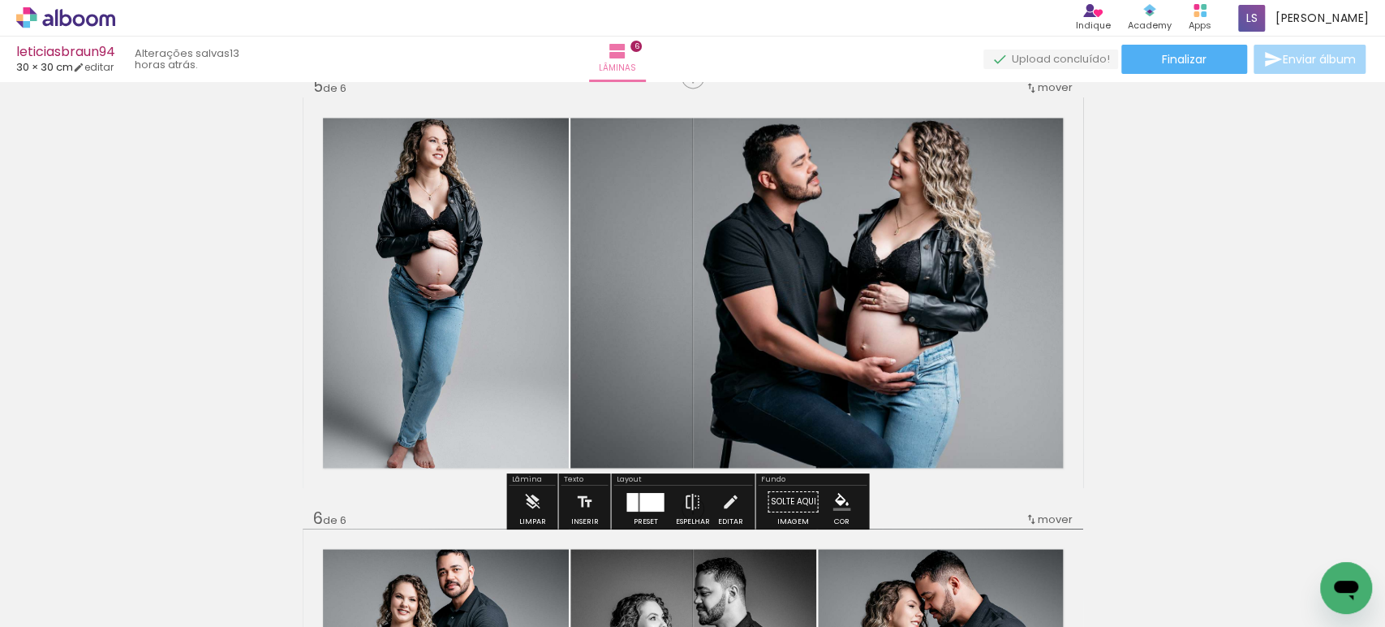
click at [448, 283] on quentale-photo at bounding box center [436, 292] width 266 height 390
click at [447, 283] on quentale-photo at bounding box center [436, 292] width 266 height 390
click at [0, 0] on div at bounding box center [0, 0] width 0 height 0
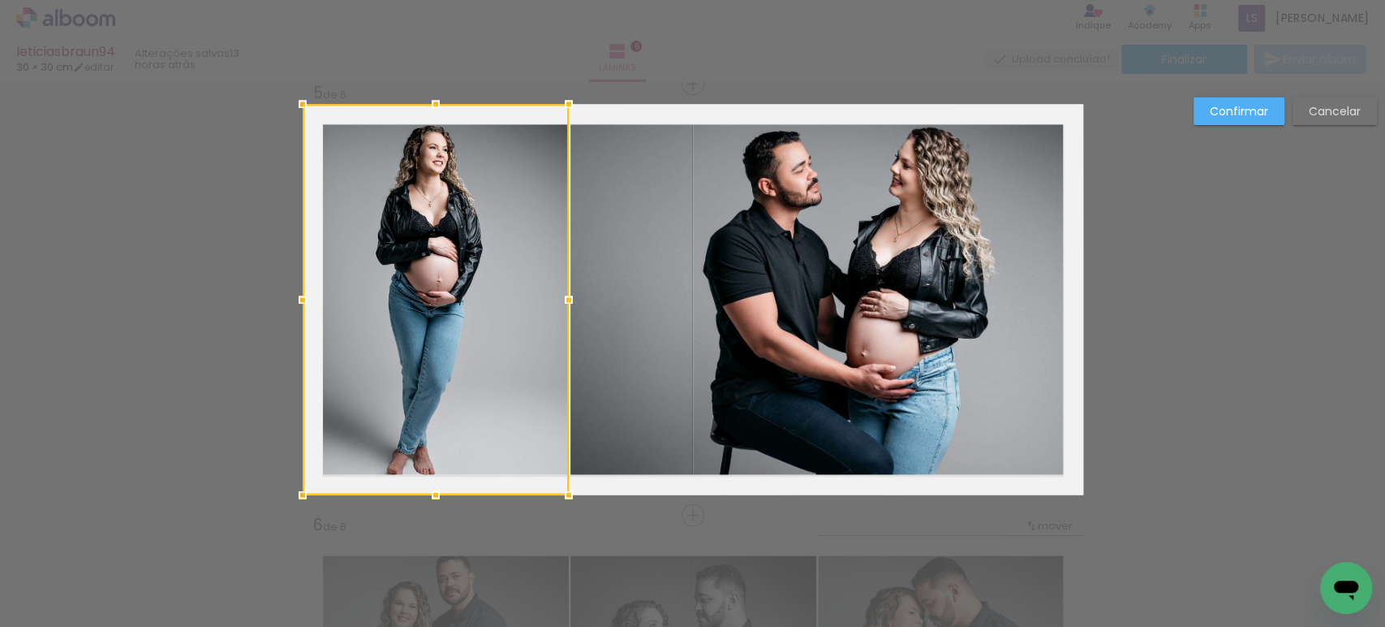
scroll to position [1744, 0]
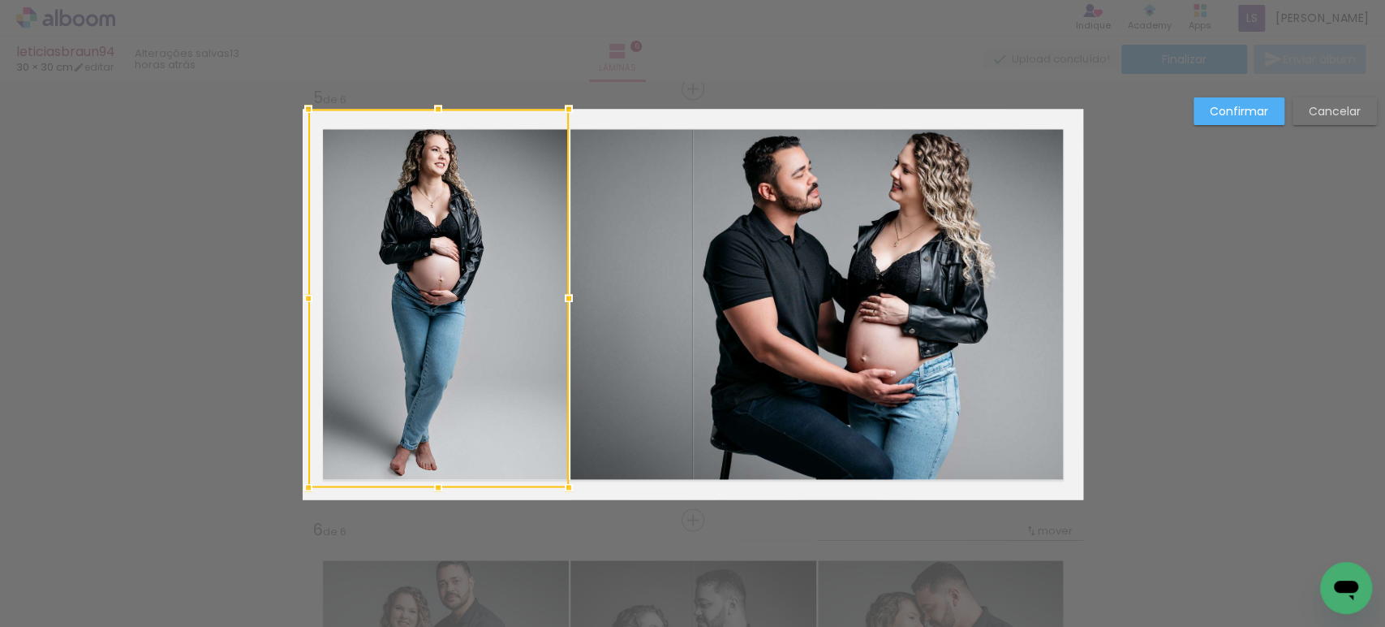
drag, startPoint x: 295, startPoint y: 502, endPoint x: 308, endPoint y: 495, distance: 14.5
click at [308, 495] on div at bounding box center [308, 487] width 32 height 32
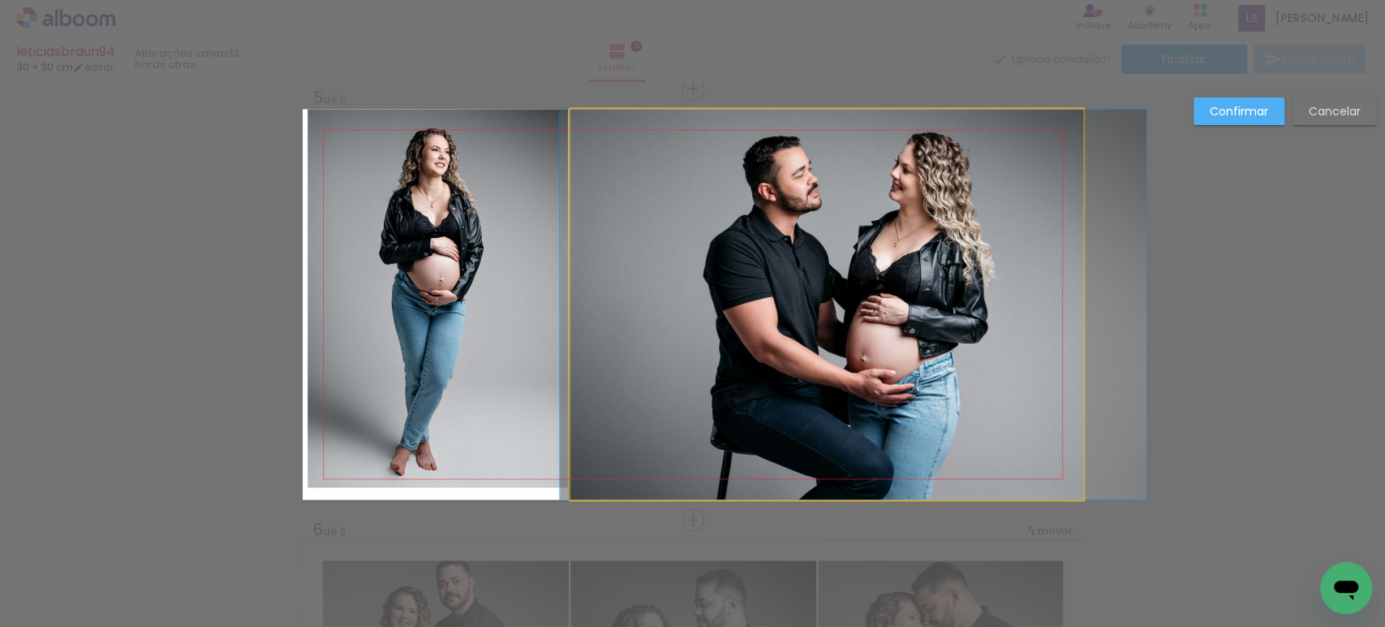
click at [807, 450] on quentale-photo at bounding box center [827, 304] width 513 height 390
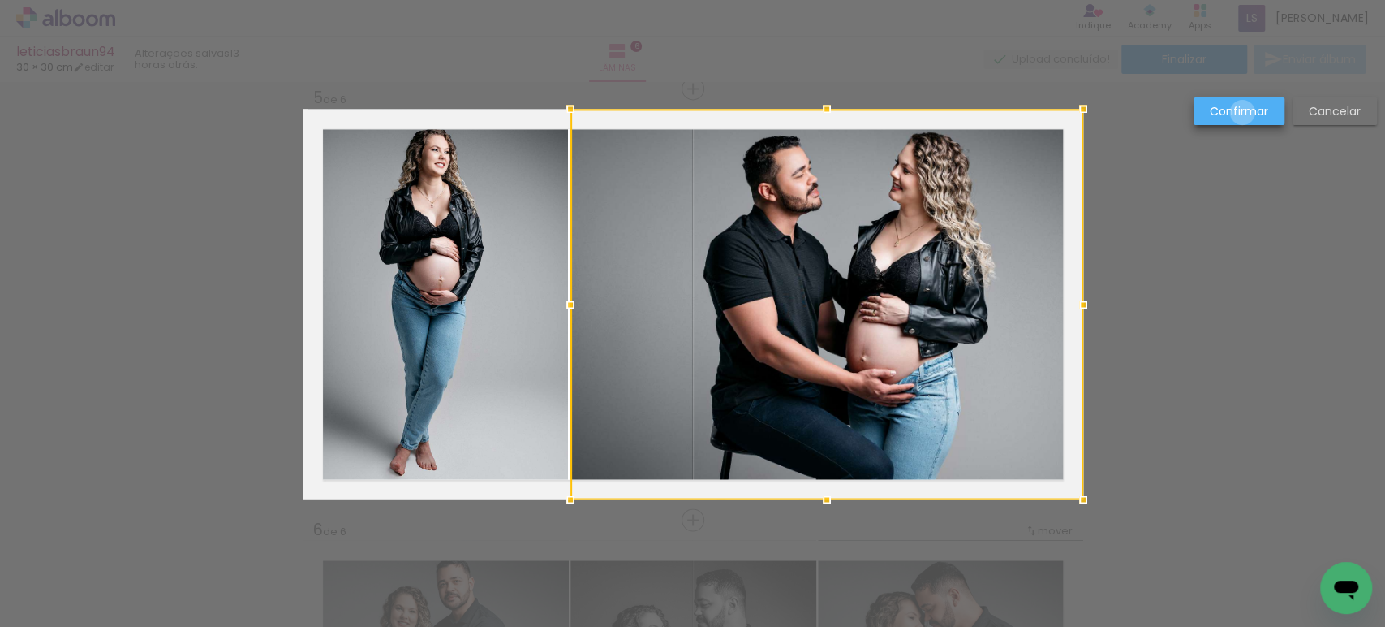
click at [0, 0] on slot "Confirmar" at bounding box center [0, 0] width 0 height 0
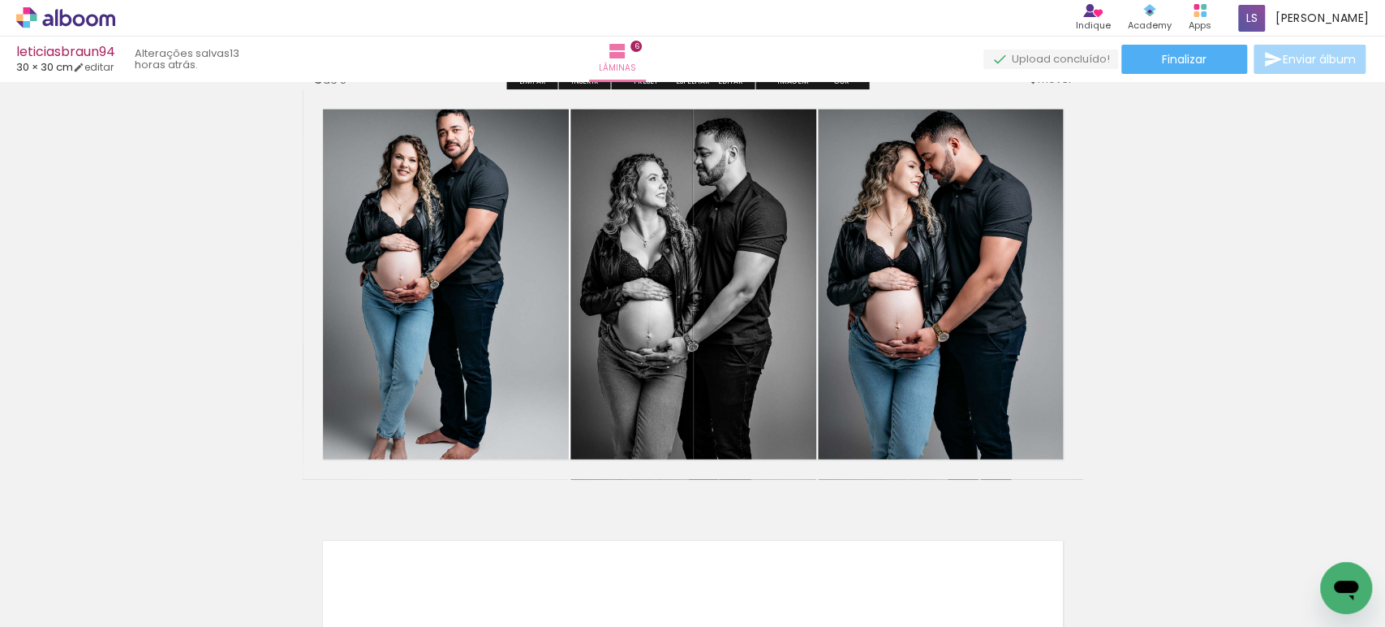
scroll to position [2195, 0]
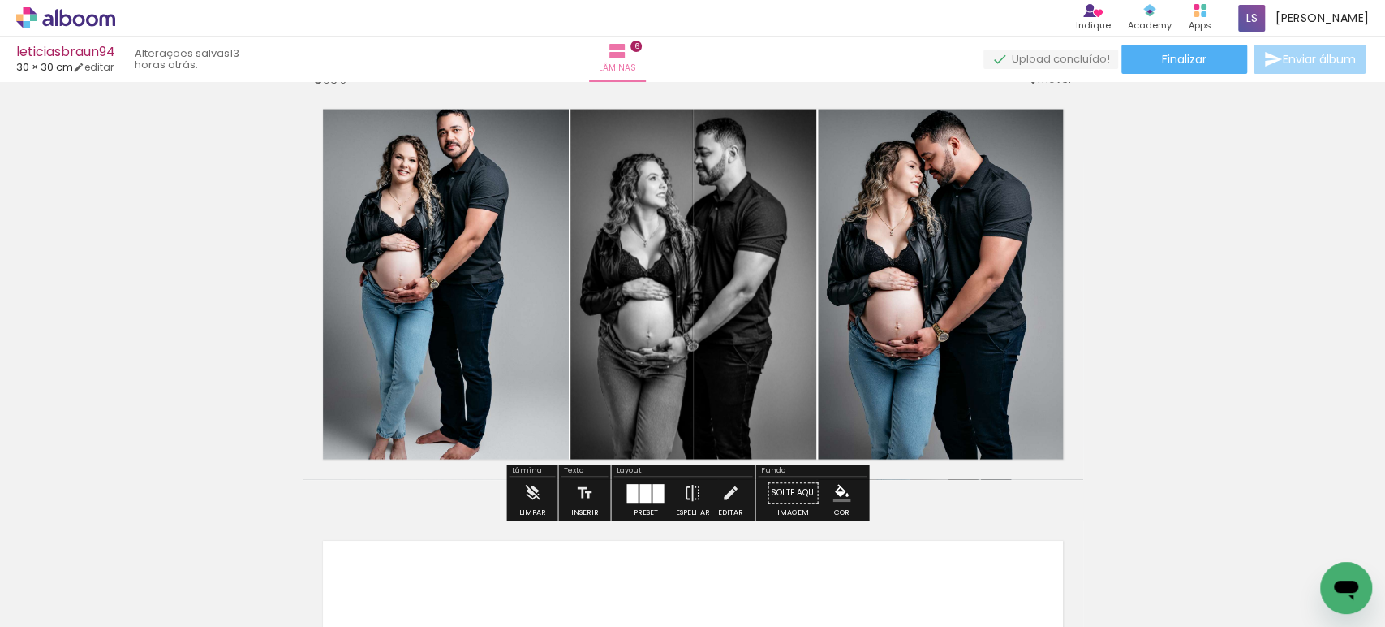
click at [455, 258] on quentale-photo at bounding box center [436, 284] width 266 height 390
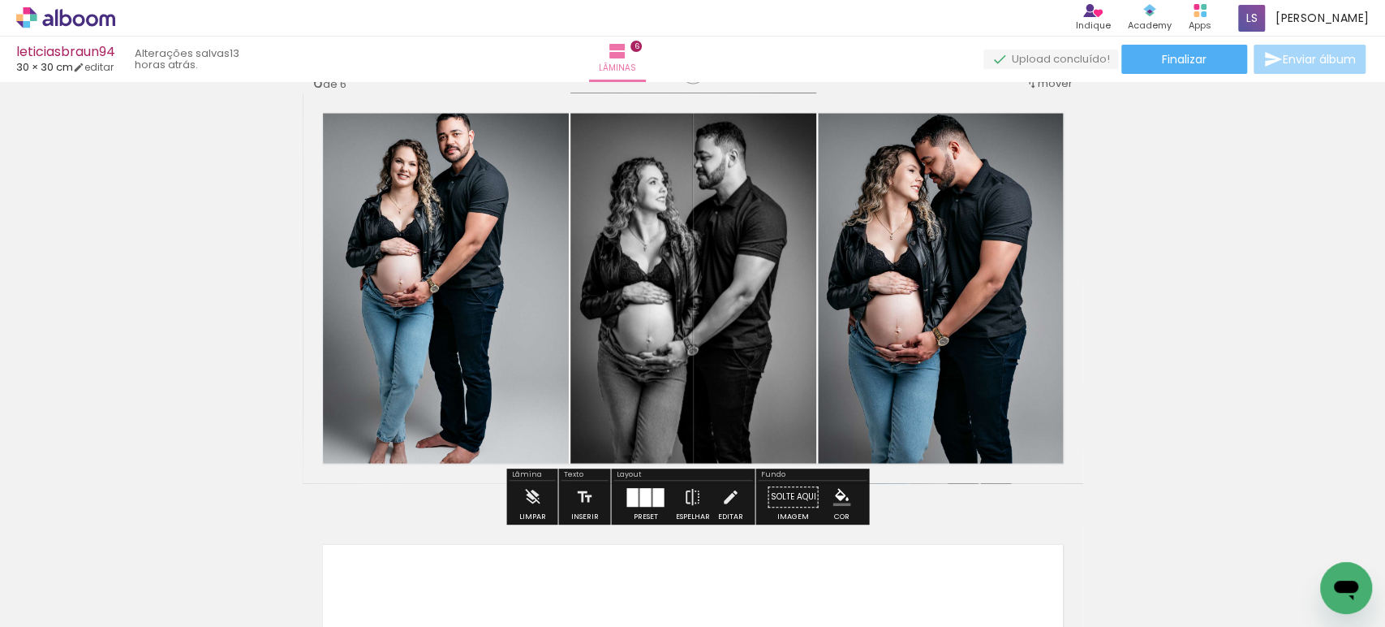
click at [0, 0] on div at bounding box center [0, 0] width 0 height 0
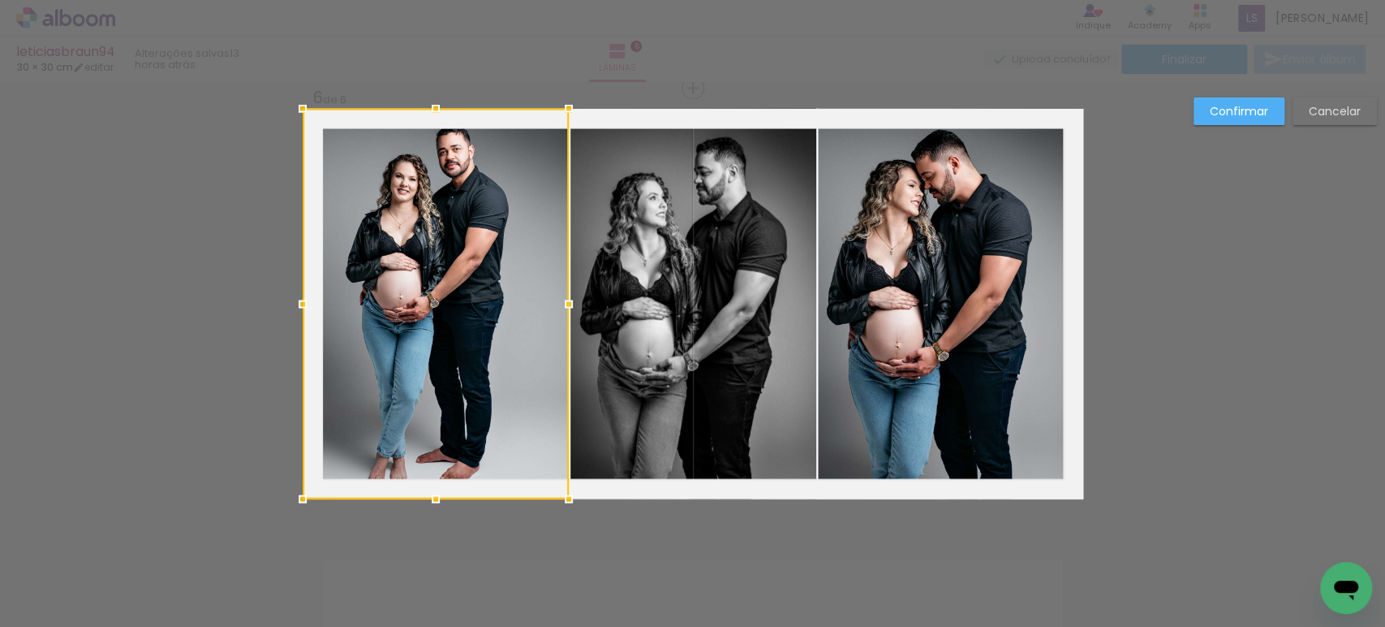
scroll to position [2175, 0]
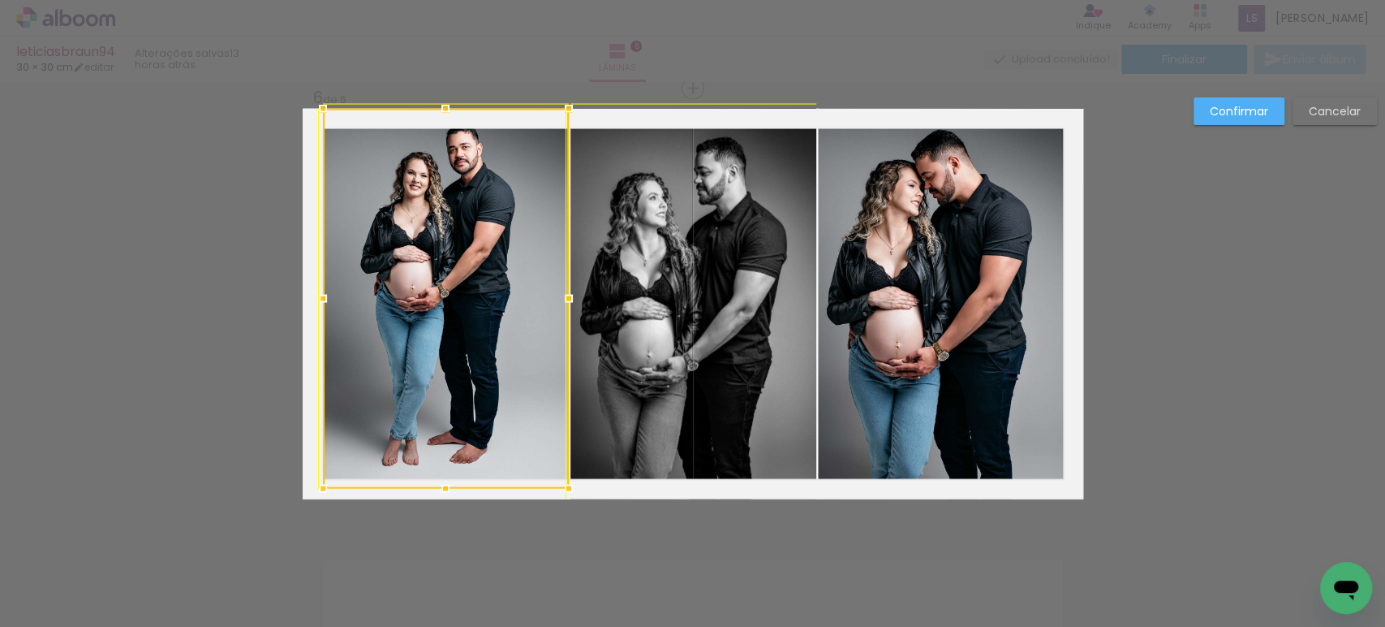
drag, startPoint x: 294, startPoint y: 503, endPoint x: 306, endPoint y: 492, distance: 16.7
click at [307, 492] on div at bounding box center [323, 488] width 32 height 32
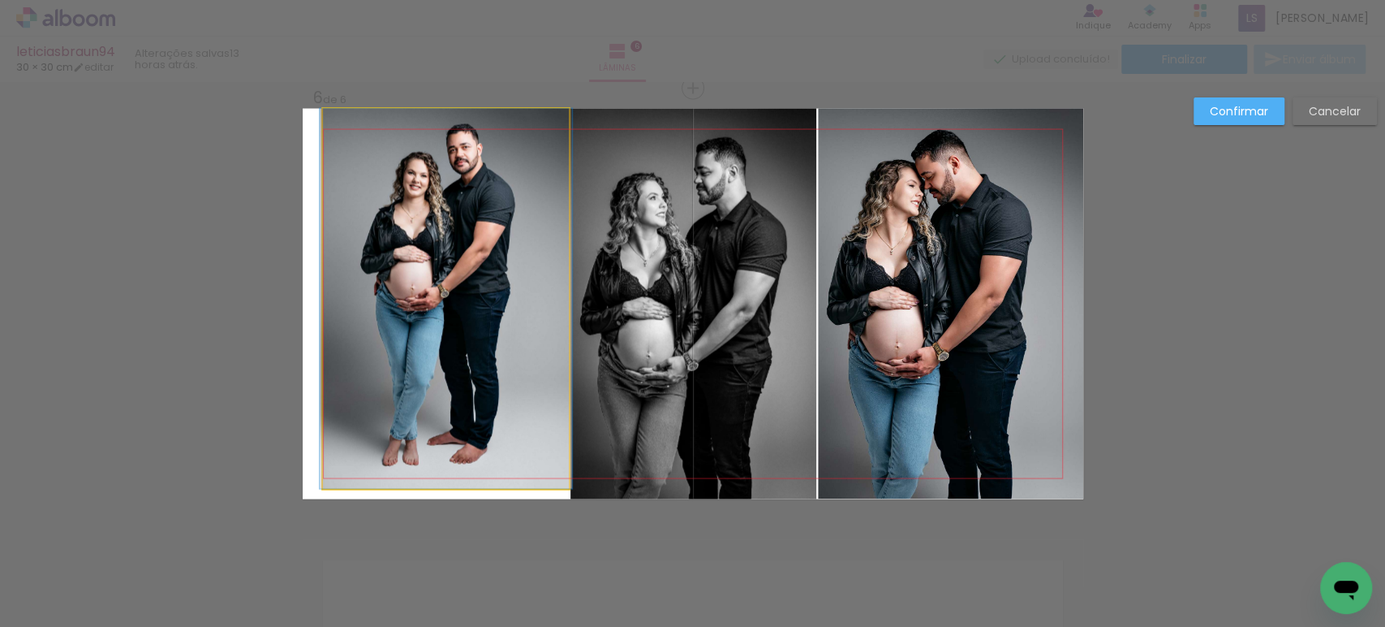
click at [437, 299] on quentale-photo at bounding box center [446, 299] width 246 height 380
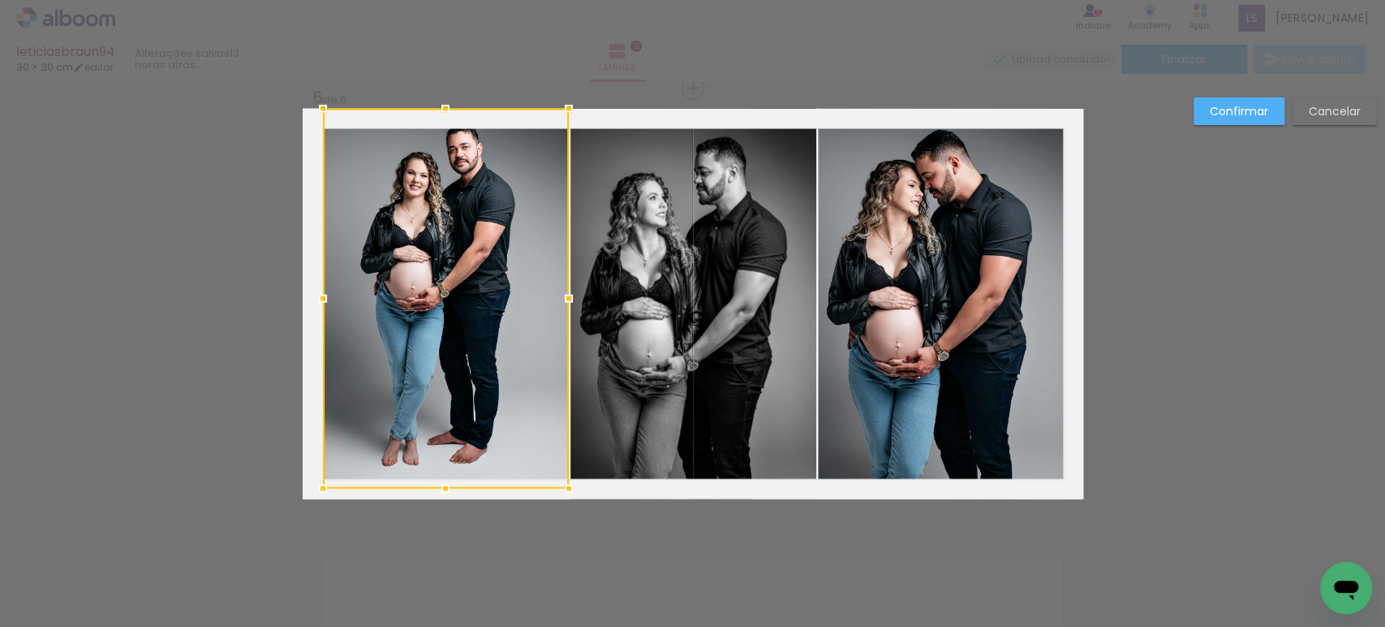
click at [313, 104] on span "6" at bounding box center [318, 98] width 10 height 22
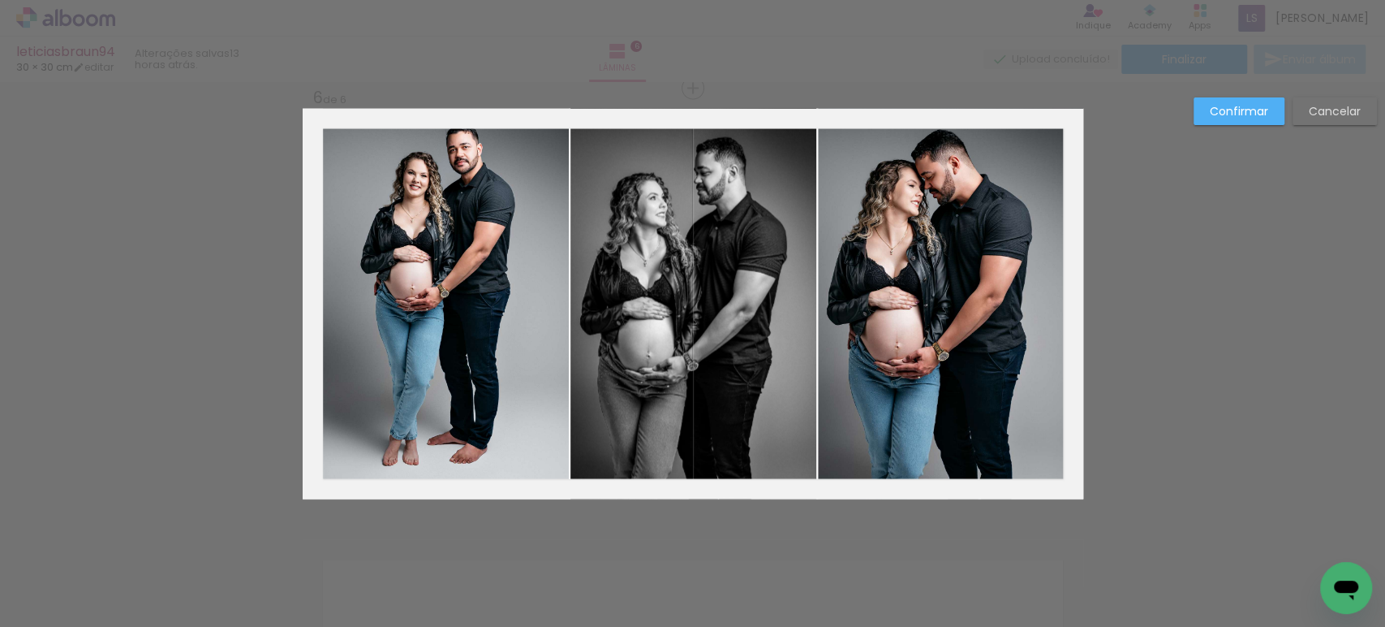
click at [323, 136] on quentale-photo at bounding box center [446, 299] width 246 height 380
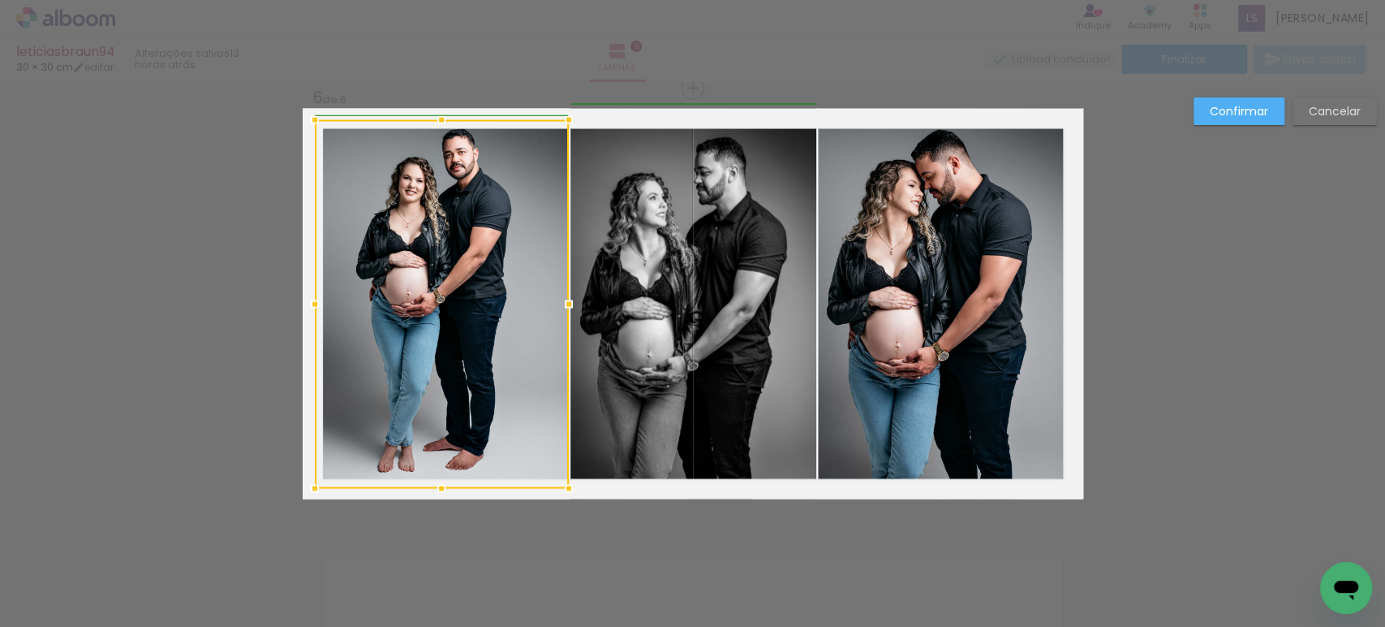
click at [317, 114] on div at bounding box center [315, 120] width 32 height 32
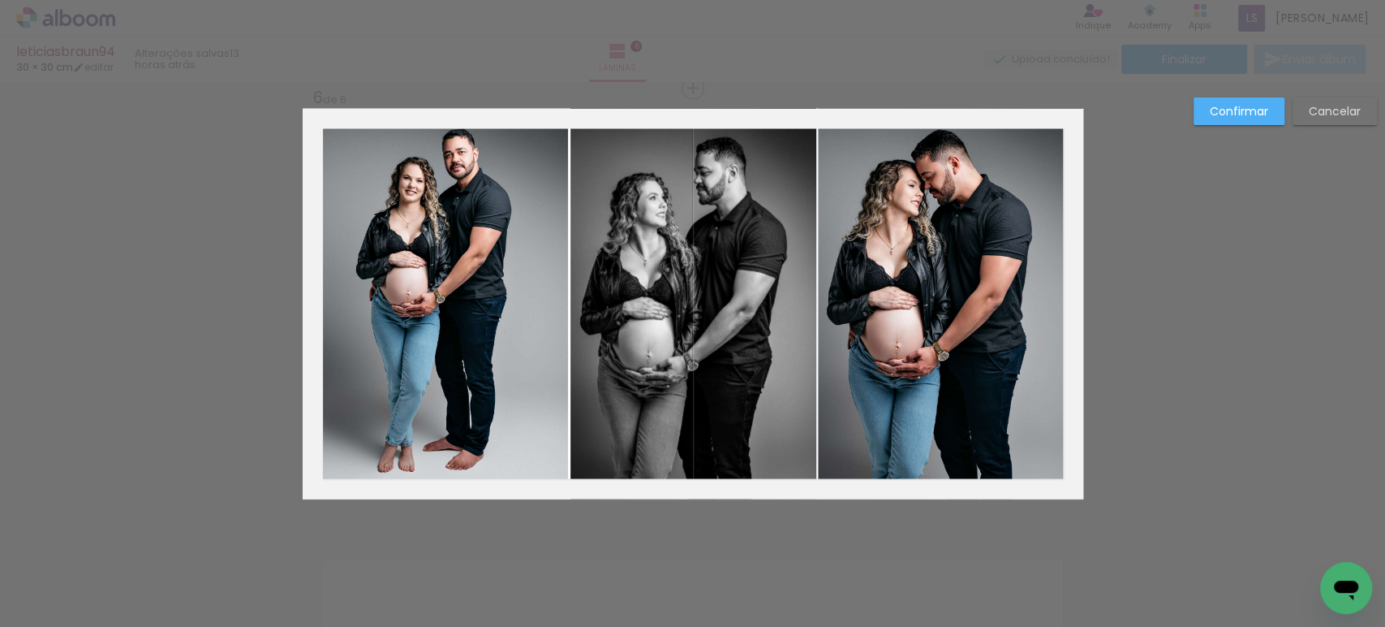
click at [0, 0] on slot "Confirmar" at bounding box center [0, 0] width 0 height 0
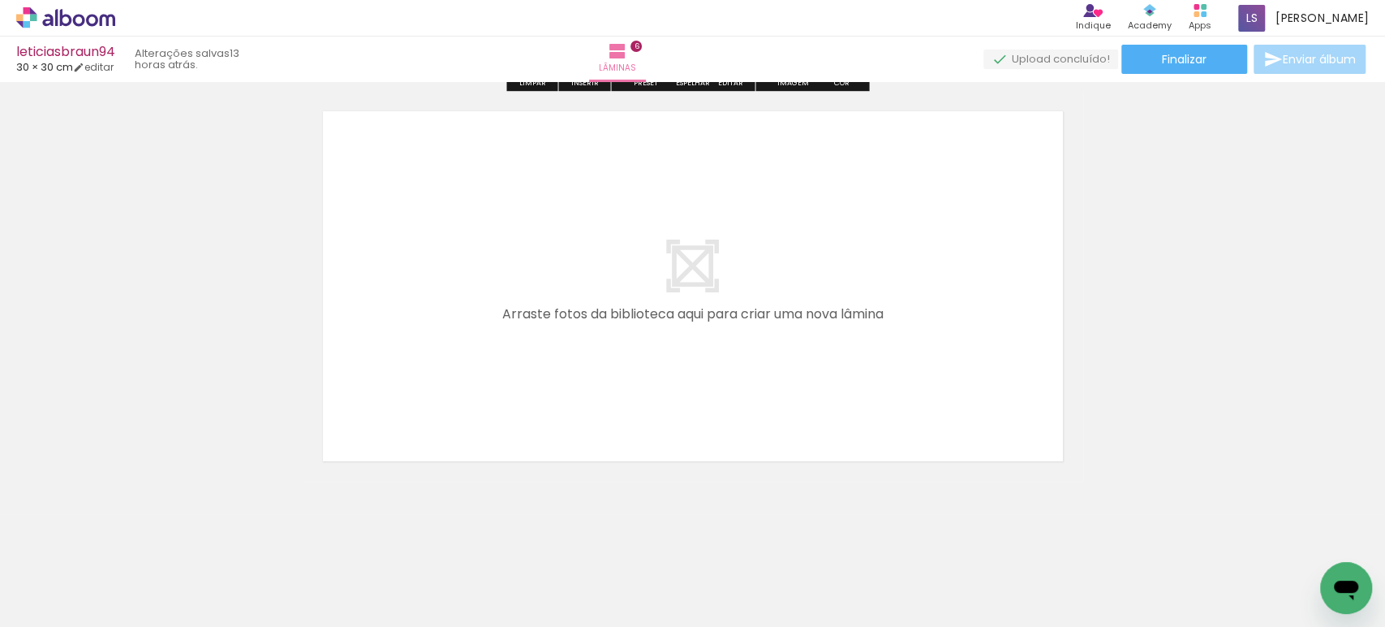
scroll to position [2626, 0]
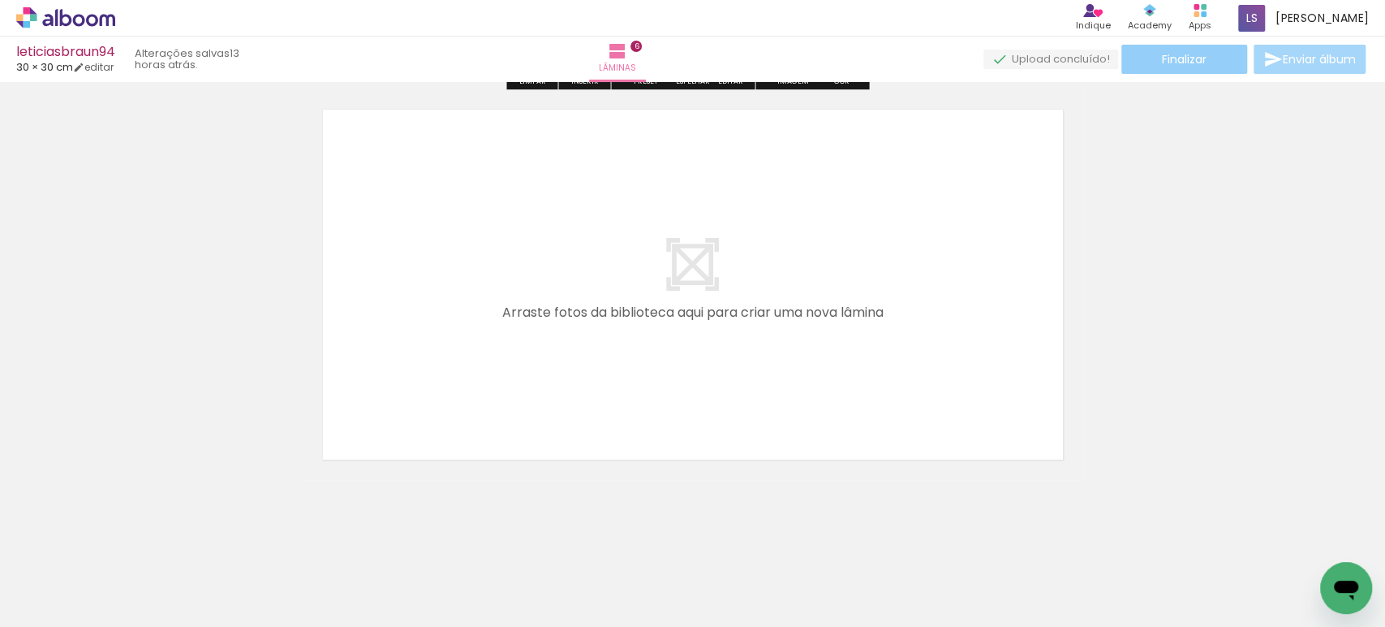
click at [1188, 65] on span "Finalizar" at bounding box center [1184, 59] width 45 height 11
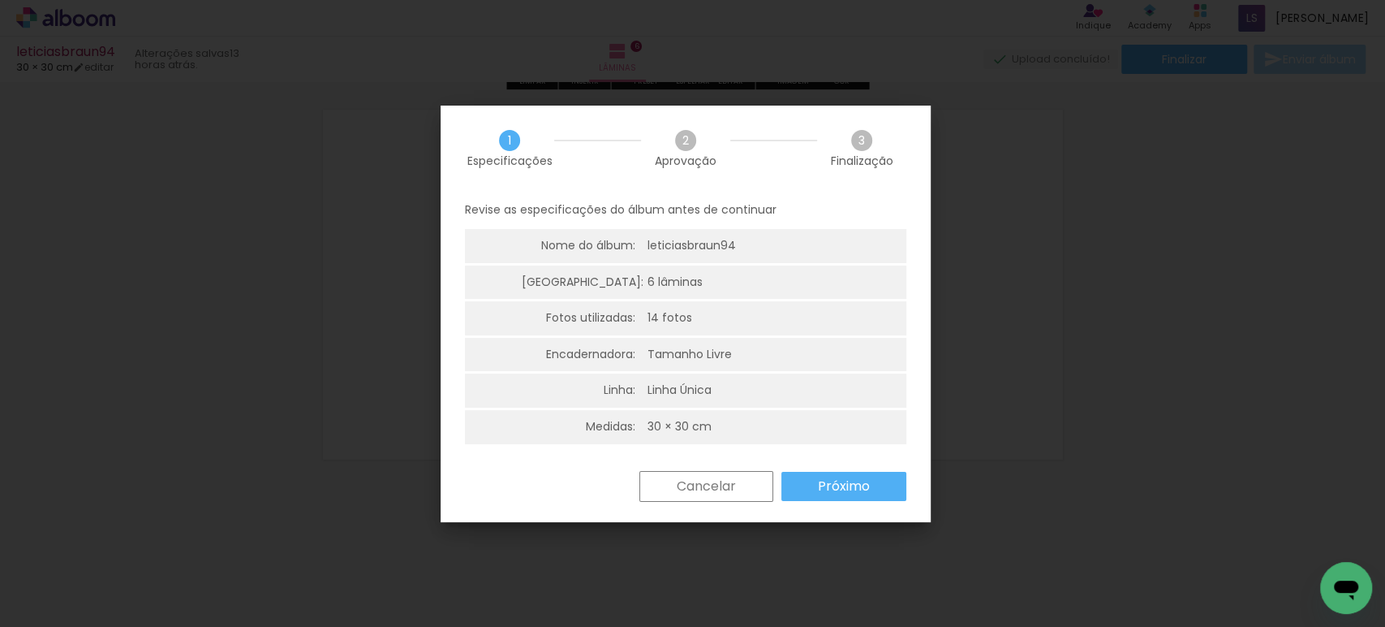
click at [855, 476] on paper-button "Próximo" at bounding box center [844, 486] width 125 height 29
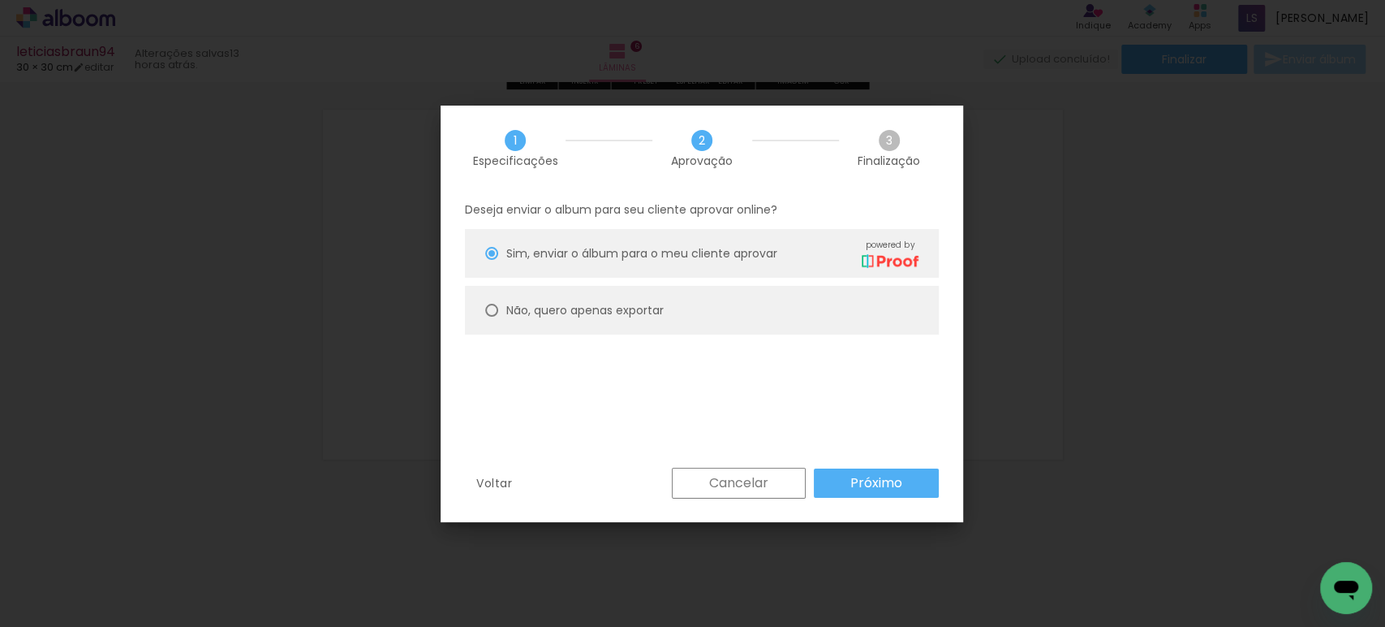
click at [0, 0] on slot "Não, quero apenas exportar" at bounding box center [0, 0] width 0 height 0
type paper-radio-button "on"
click at [0, 0] on slot "Próximo" at bounding box center [0, 0] width 0 height 0
type input "Alta, 300 DPI"
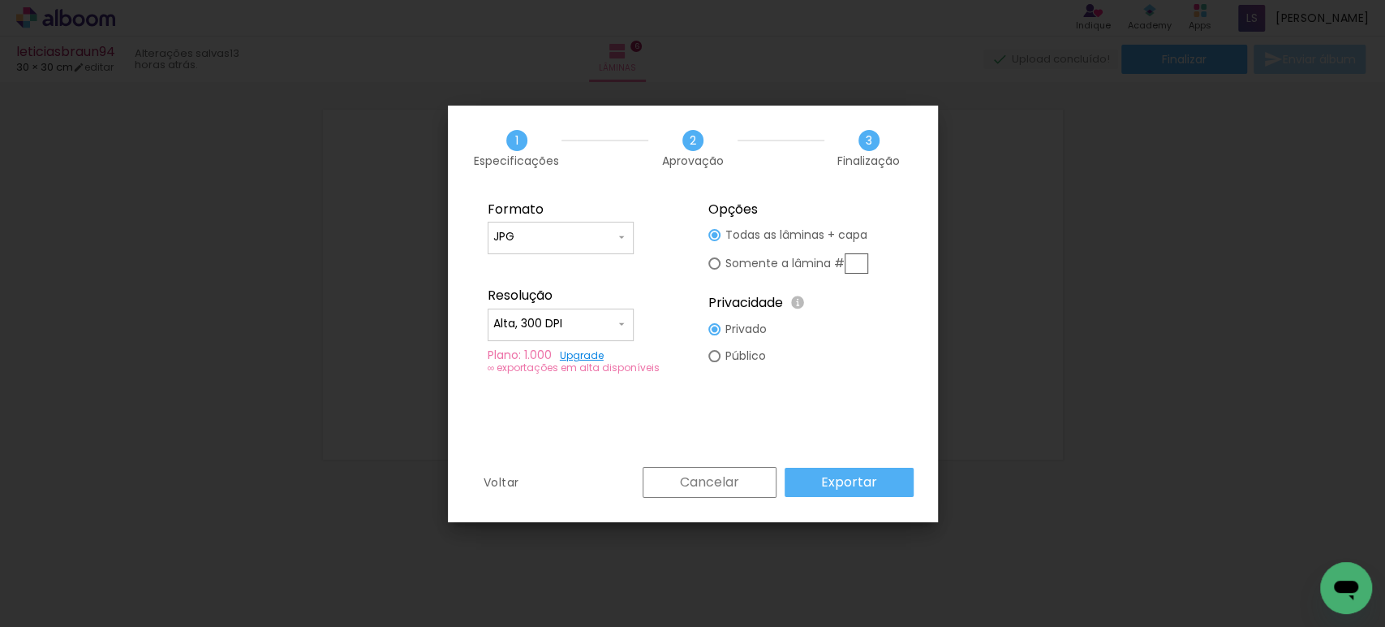
click at [881, 481] on paper-button "Exportar" at bounding box center [849, 482] width 129 height 29
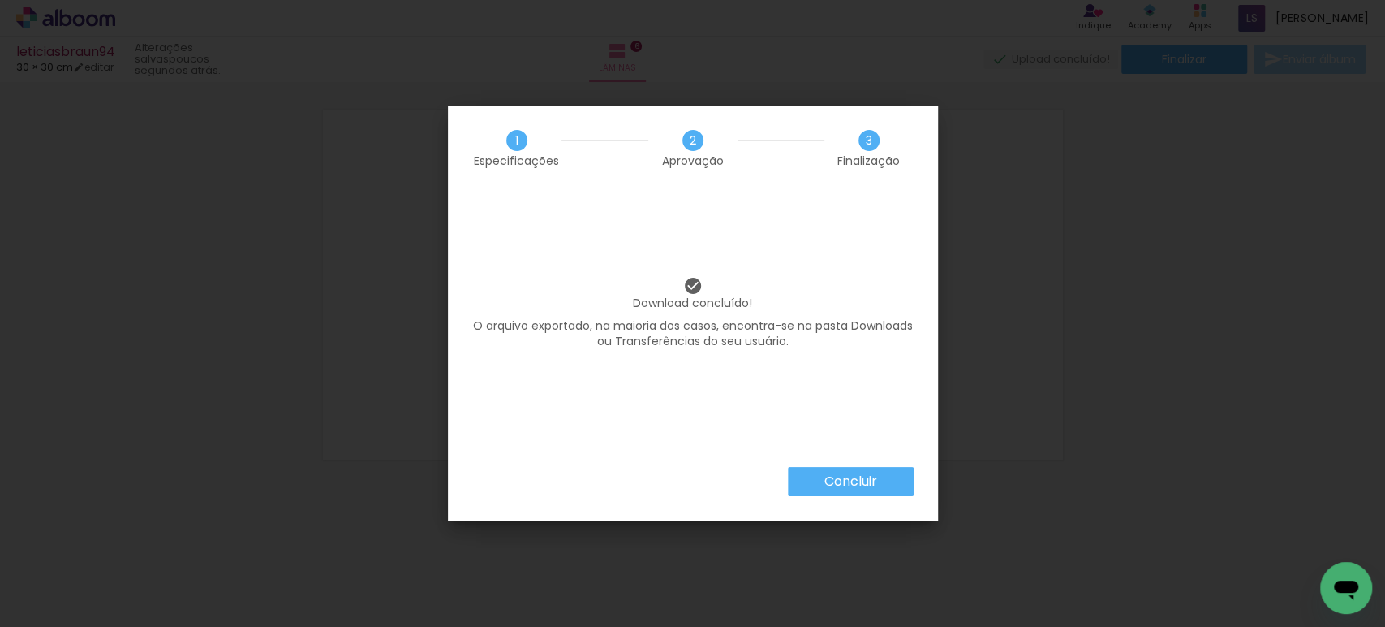
click at [0, 0] on slot "Concluir" at bounding box center [0, 0] width 0 height 0
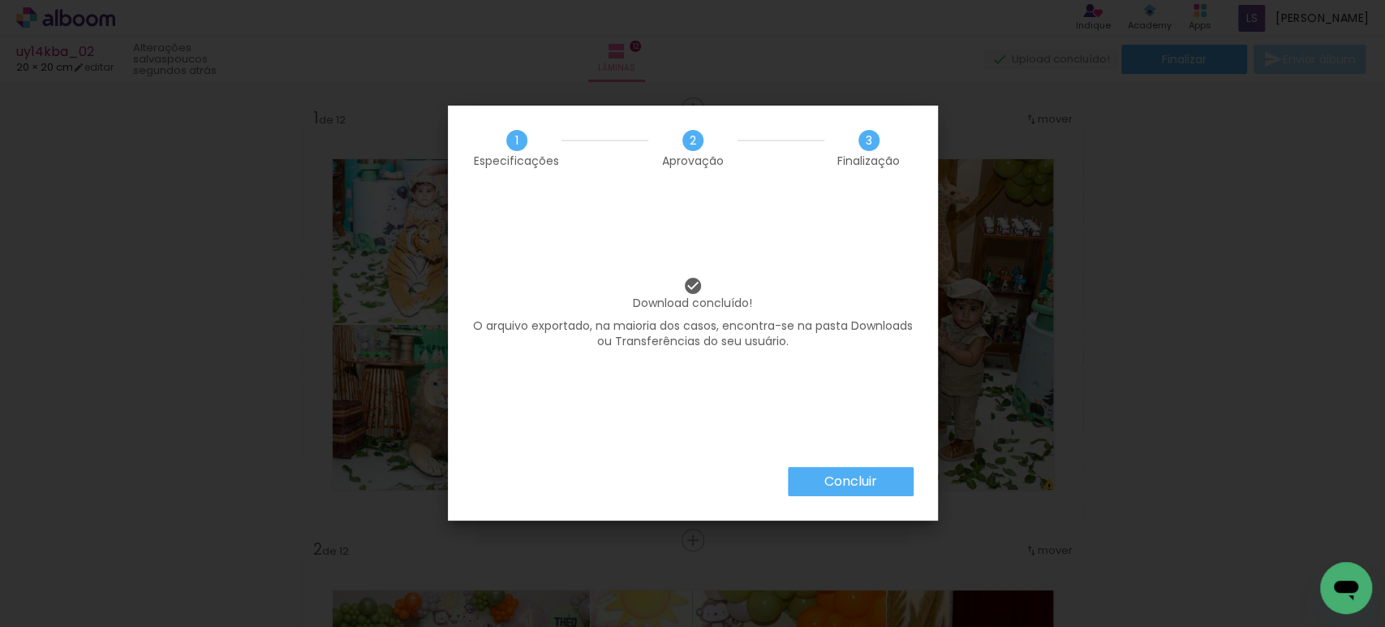
scroll to position [4761, 0]
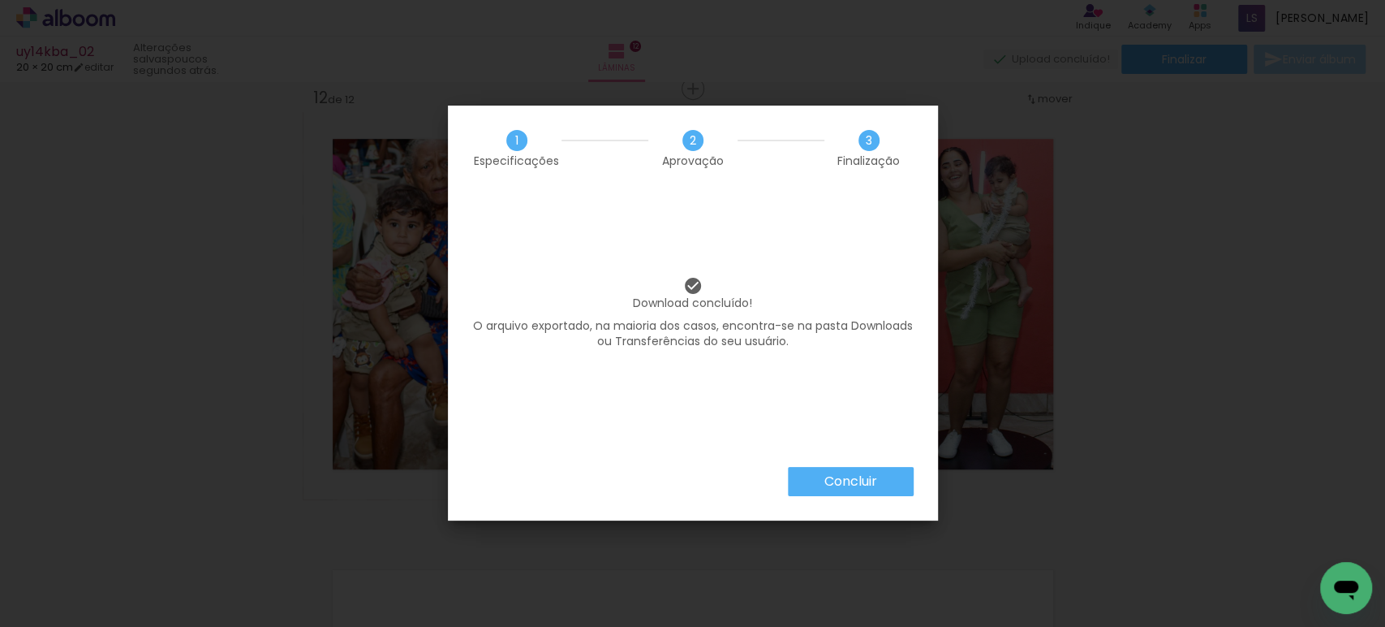
click at [822, 480] on paper-button "Concluir" at bounding box center [851, 481] width 126 height 29
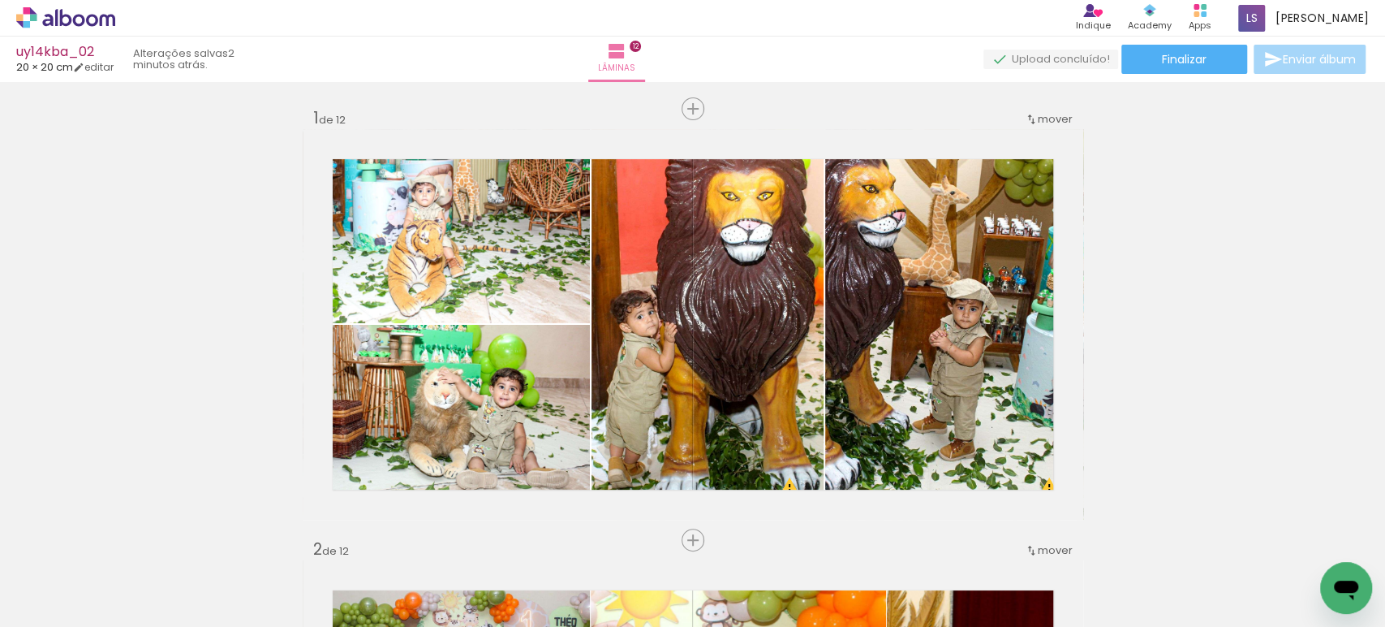
scroll to position [4761, 0]
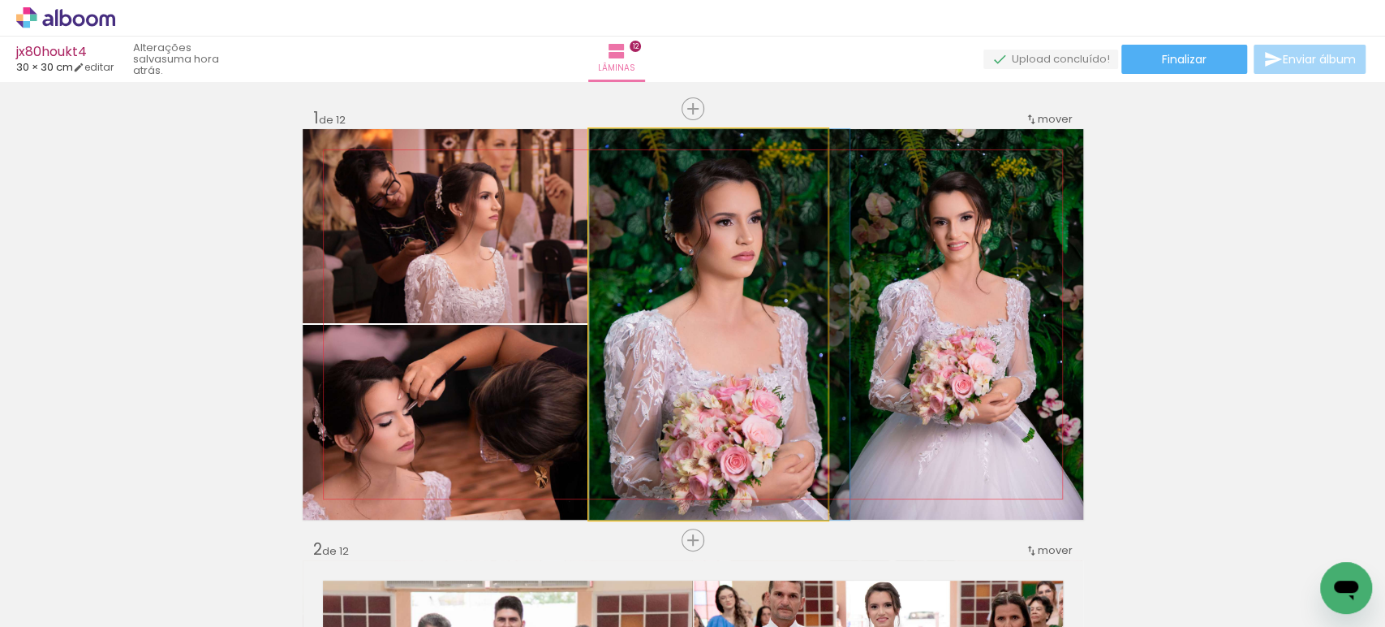
click at [712, 327] on quentale-photo at bounding box center [708, 324] width 239 height 390
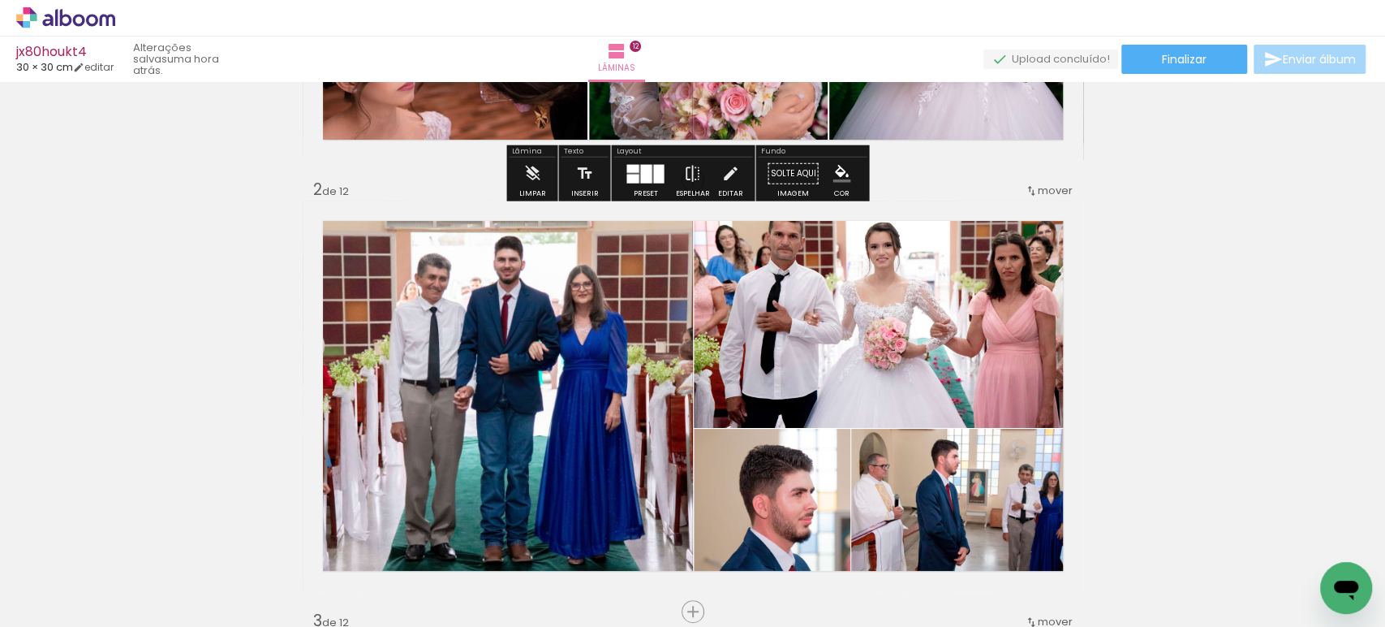
scroll to position [363, 0]
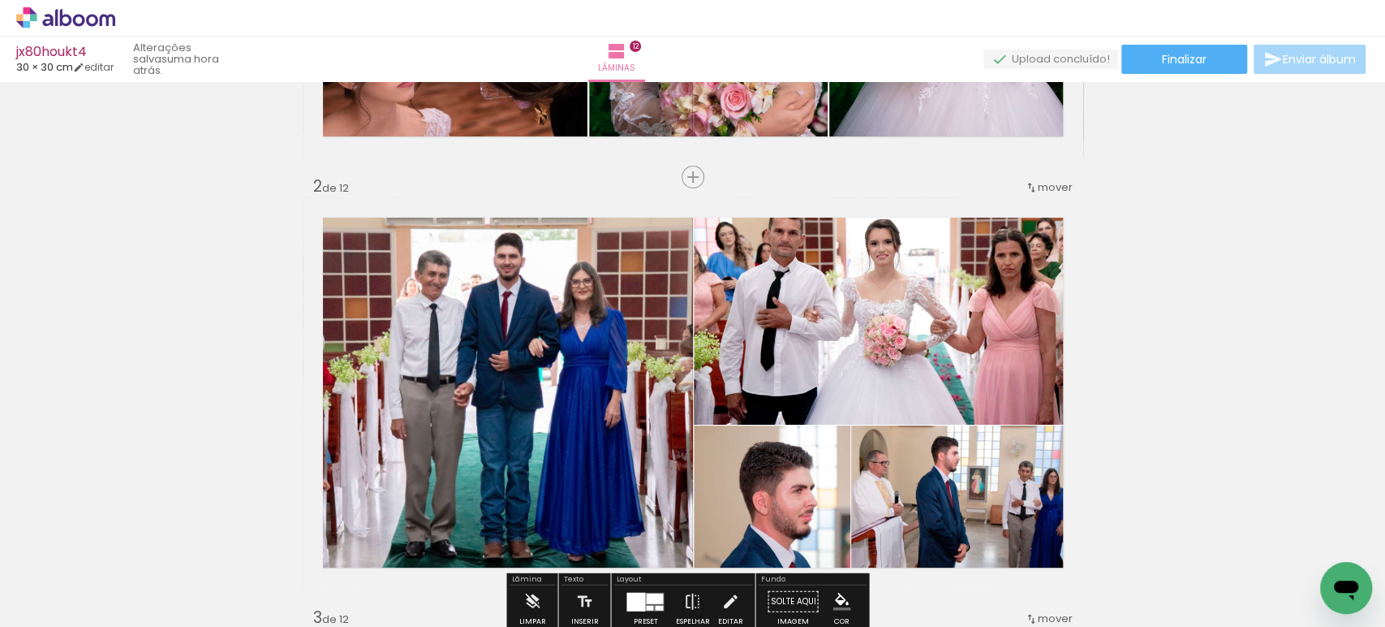
click at [925, 292] on quentale-photo at bounding box center [888, 310] width 389 height 227
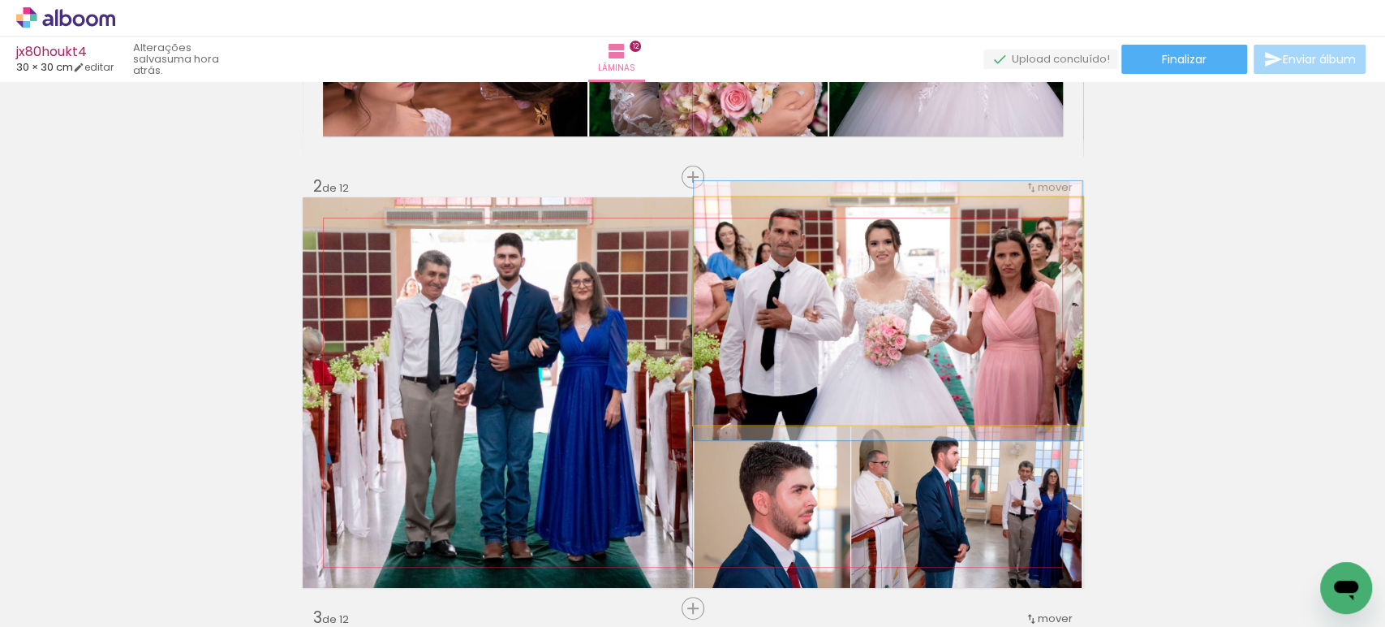
click at [925, 292] on quentale-photo at bounding box center [888, 310] width 389 height 227
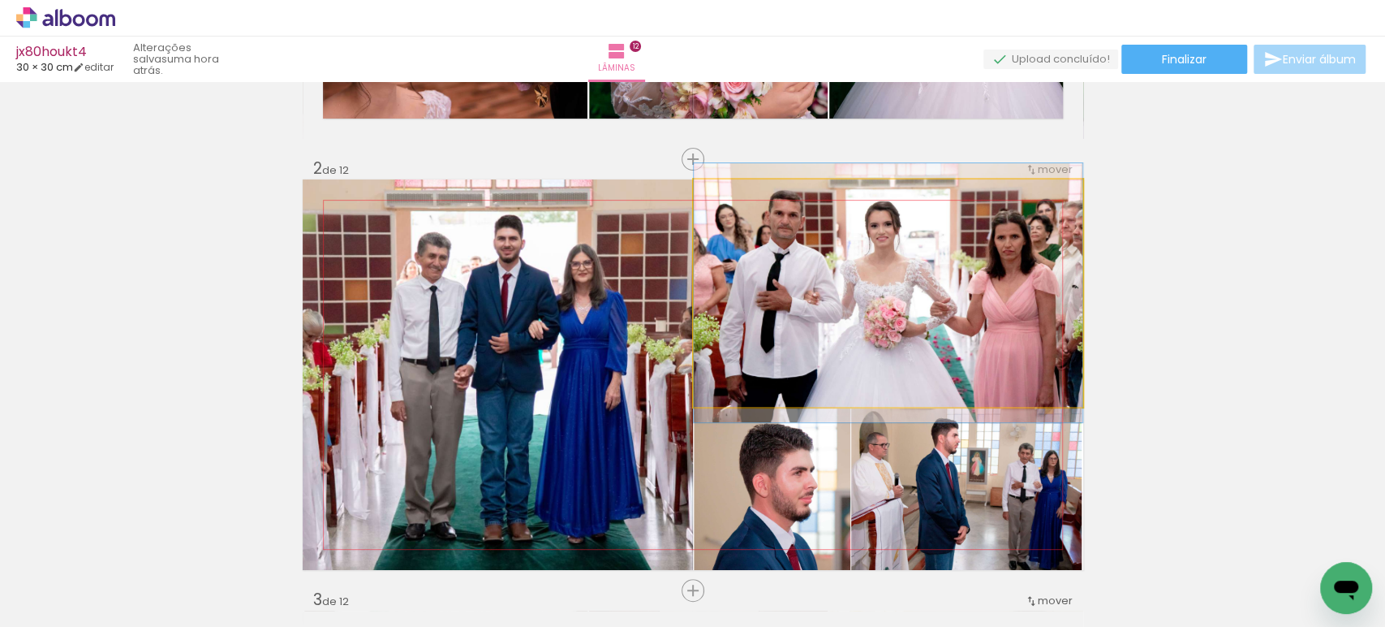
click at [0, 0] on div at bounding box center [0, 0] width 0 height 0
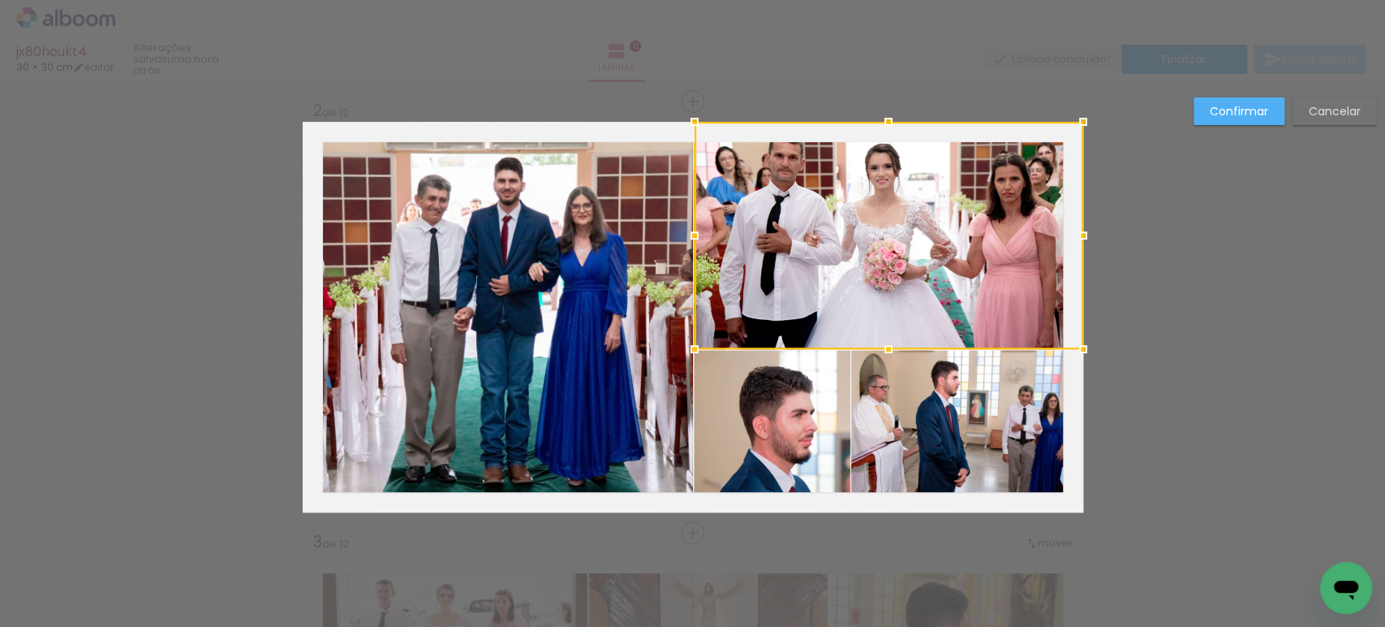
scroll to position [451, 0]
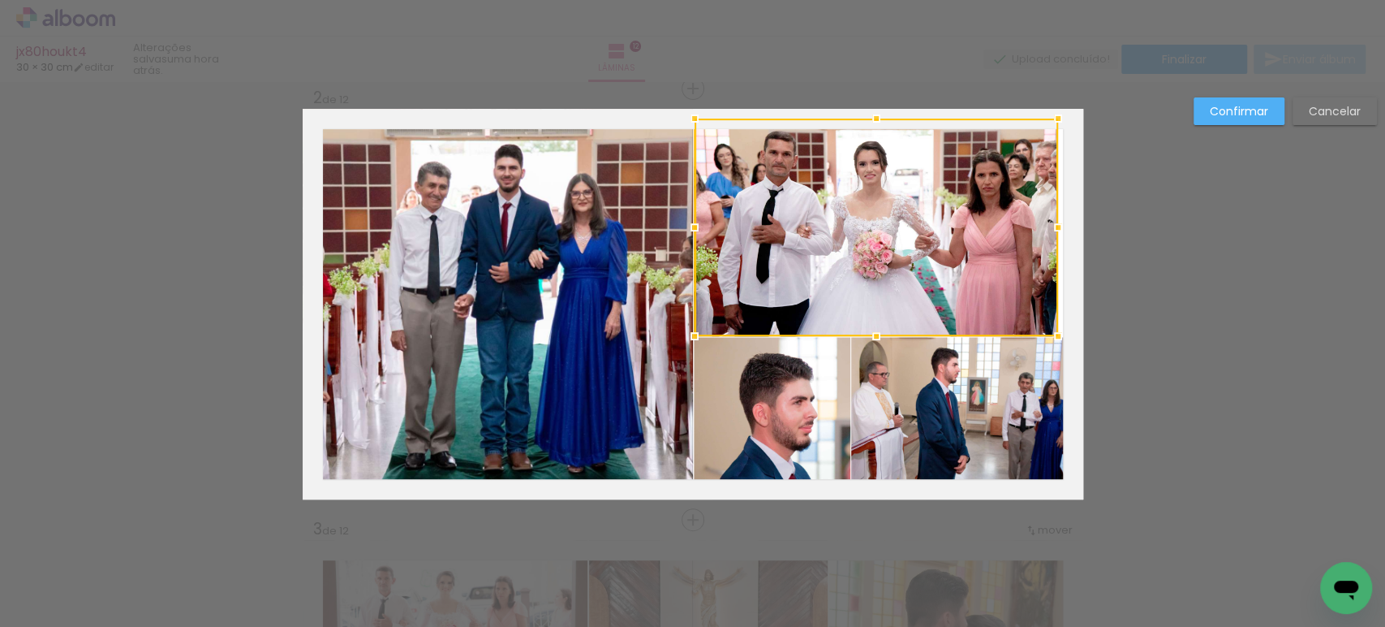
drag, startPoint x: 1080, startPoint y: 105, endPoint x: 1054, endPoint y: 115, distance: 27.3
click at [1054, 115] on div at bounding box center [1058, 118] width 32 height 32
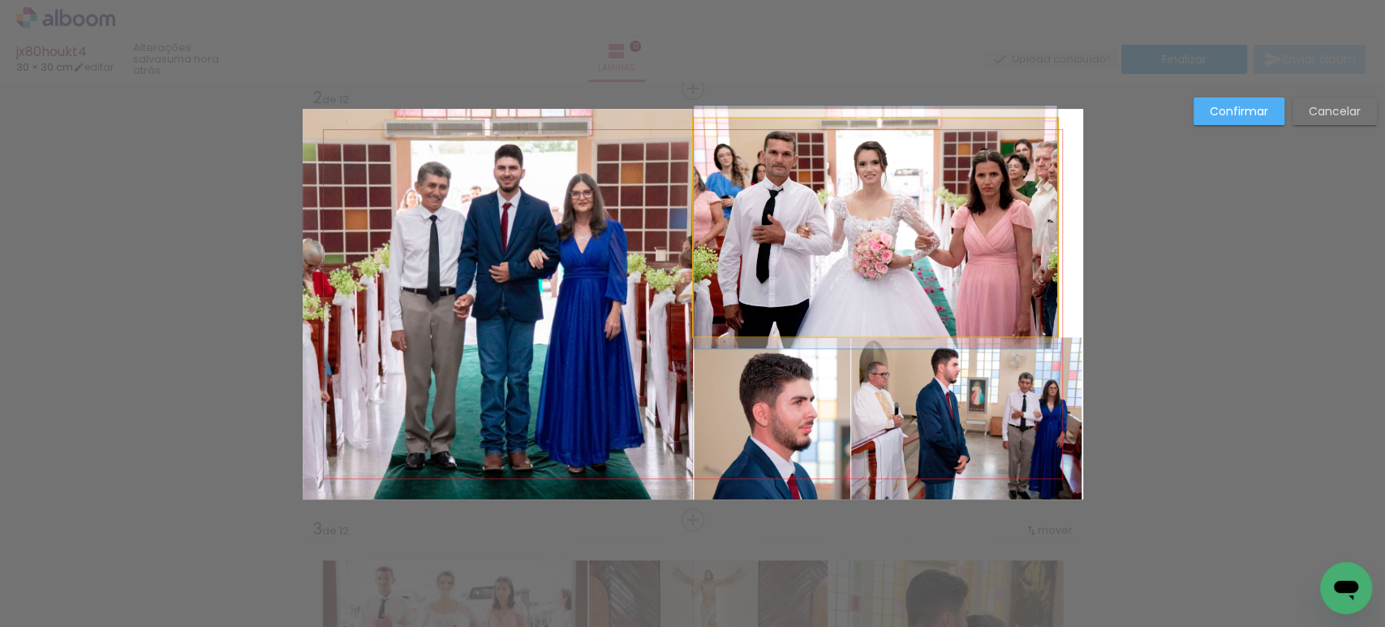
click at [1037, 205] on quentale-photo at bounding box center [876, 228] width 364 height 218
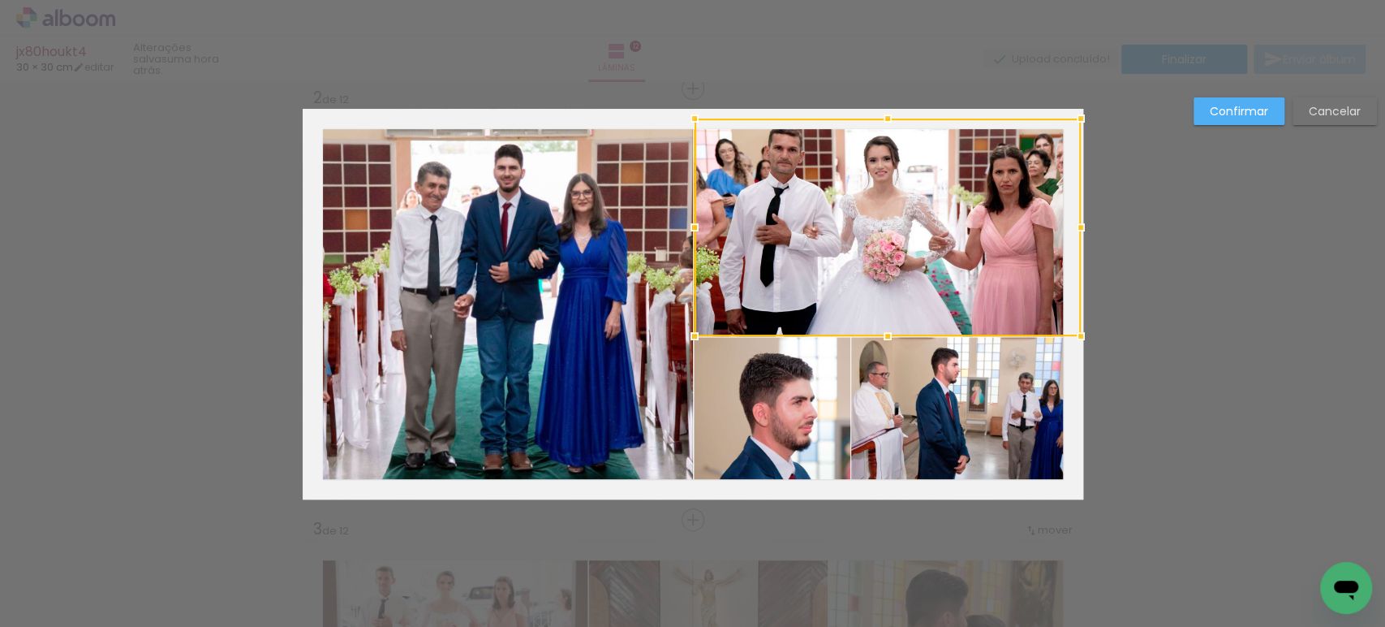
click at [1065, 224] on div at bounding box center [1081, 227] width 32 height 32
click at [0, 0] on slot "Confirmar" at bounding box center [0, 0] width 0 height 0
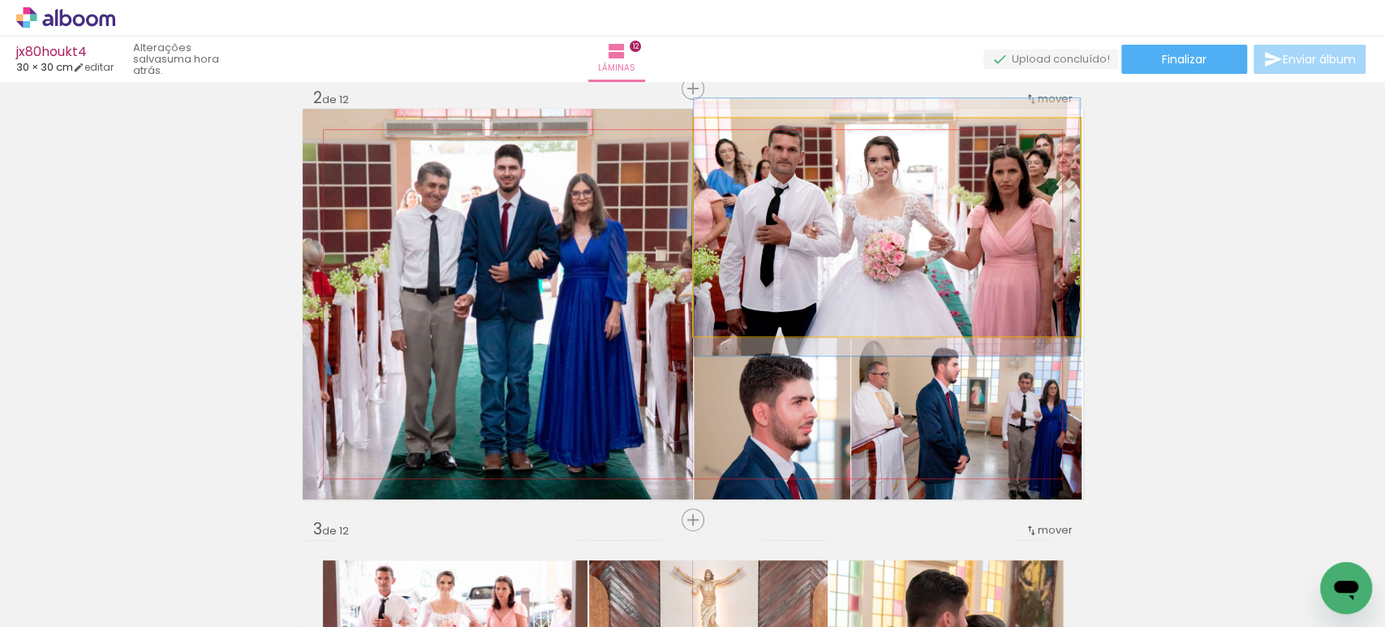
click at [909, 153] on quentale-photo at bounding box center [887, 228] width 386 height 218
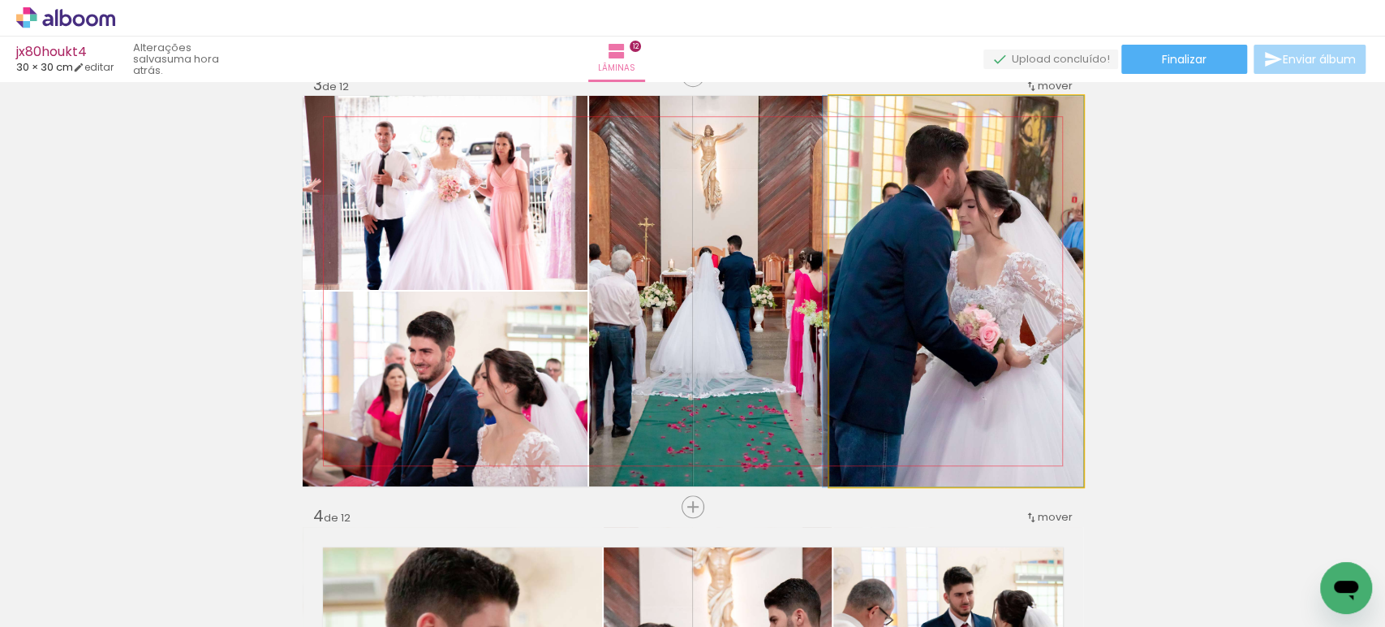
scroll to position [896, 0]
click at [966, 265] on quentale-photo at bounding box center [957, 290] width 254 height 390
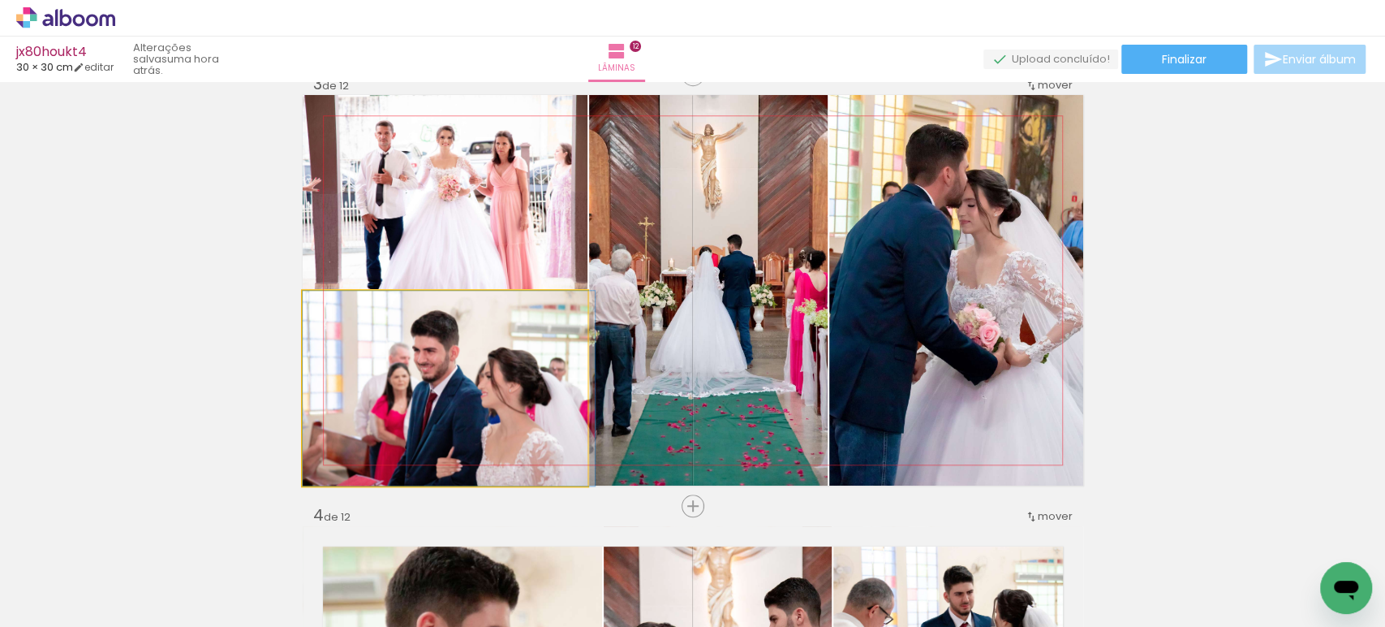
drag, startPoint x: 386, startPoint y: 409, endPoint x: 394, endPoint y: 388, distance: 22.9
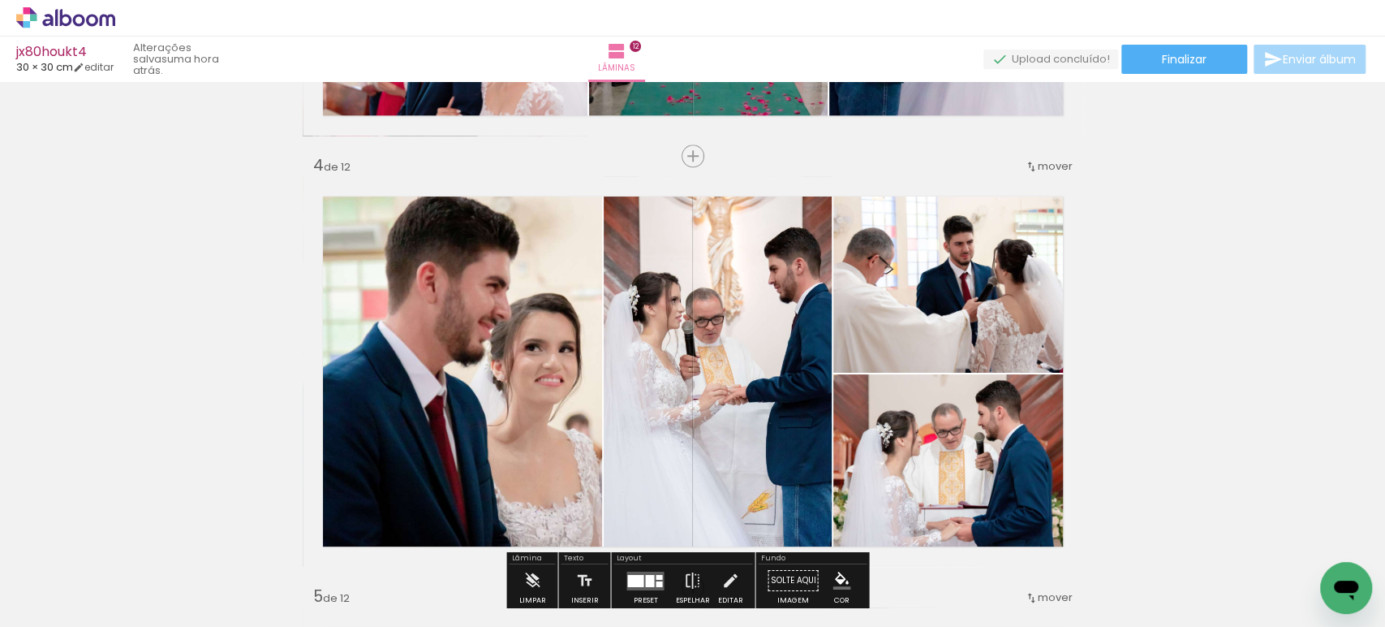
click at [481, 292] on quentale-photo at bounding box center [453, 371] width 300 height 390
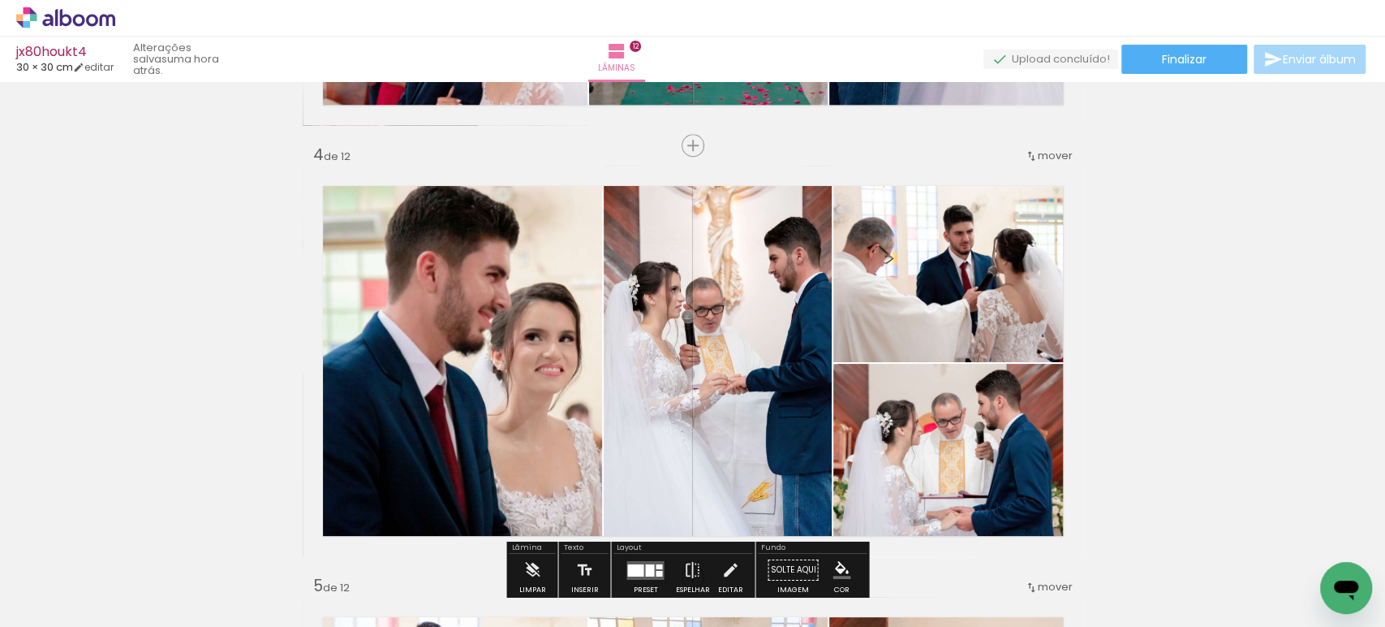
click at [0, 0] on div at bounding box center [0, 0] width 0 height 0
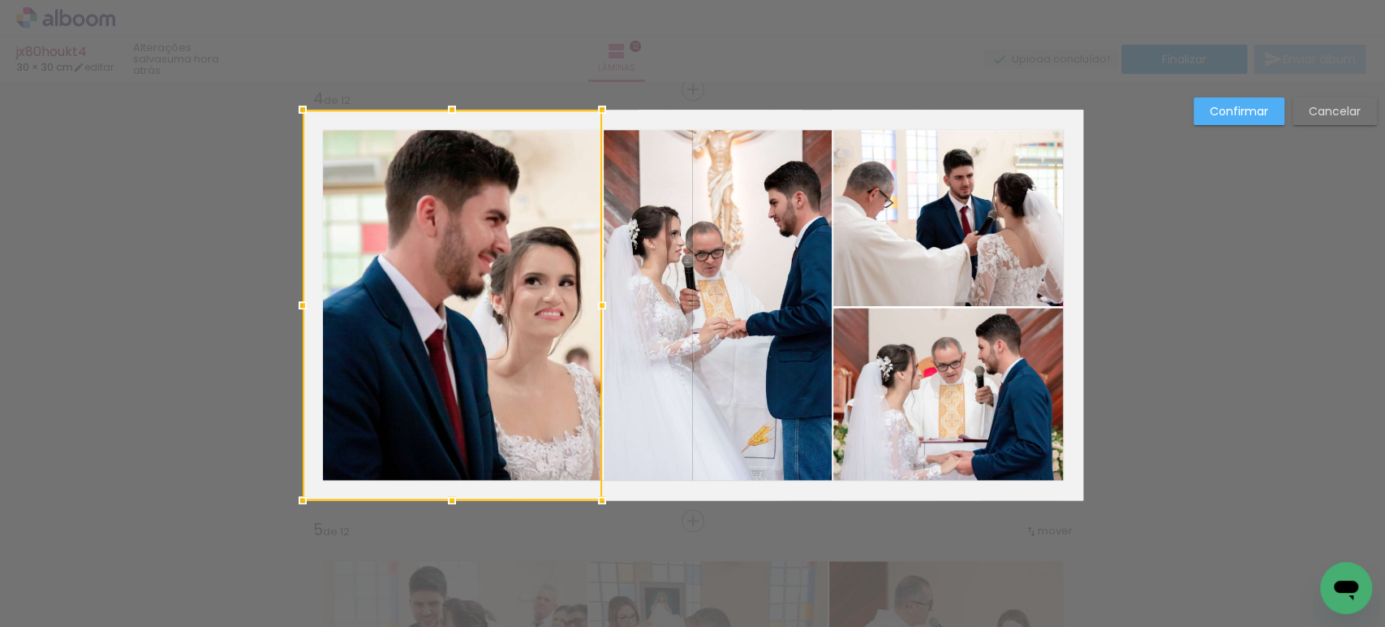
scroll to position [1313, 0]
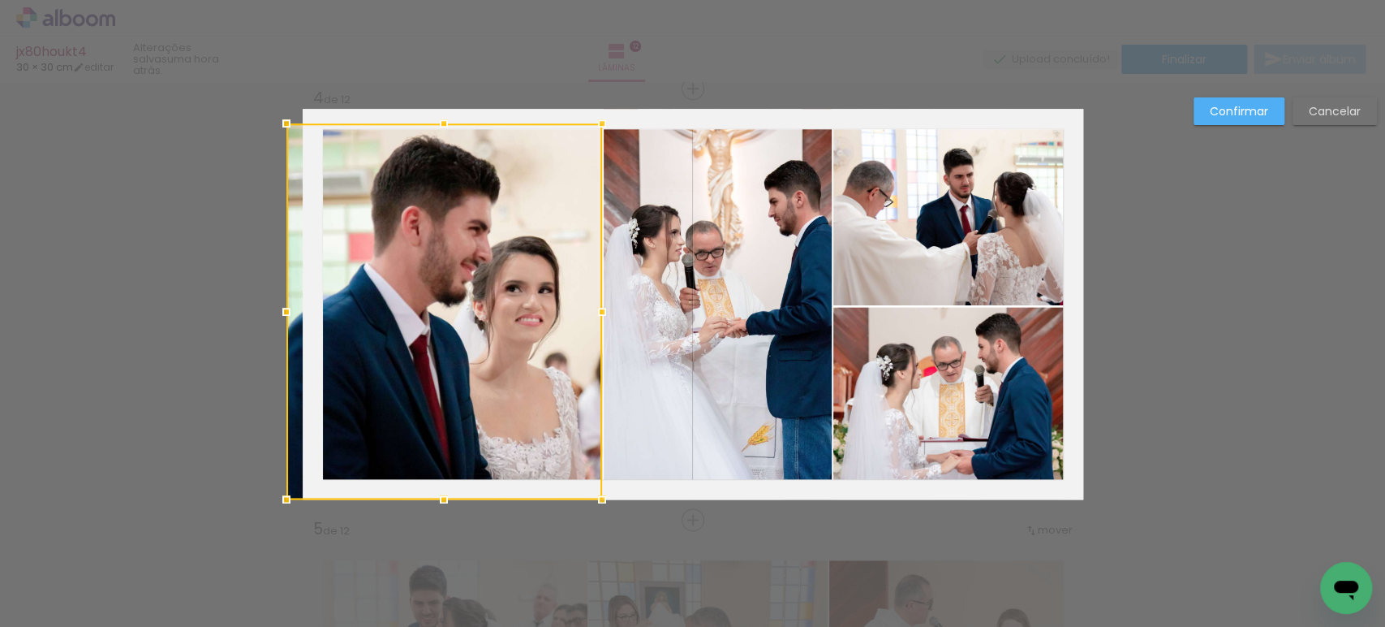
drag, startPoint x: 293, startPoint y: 105, endPoint x: 299, endPoint y: 119, distance: 15.7
click at [303, 119] on album-spread "4 de 12" at bounding box center [693, 304] width 781 height 390
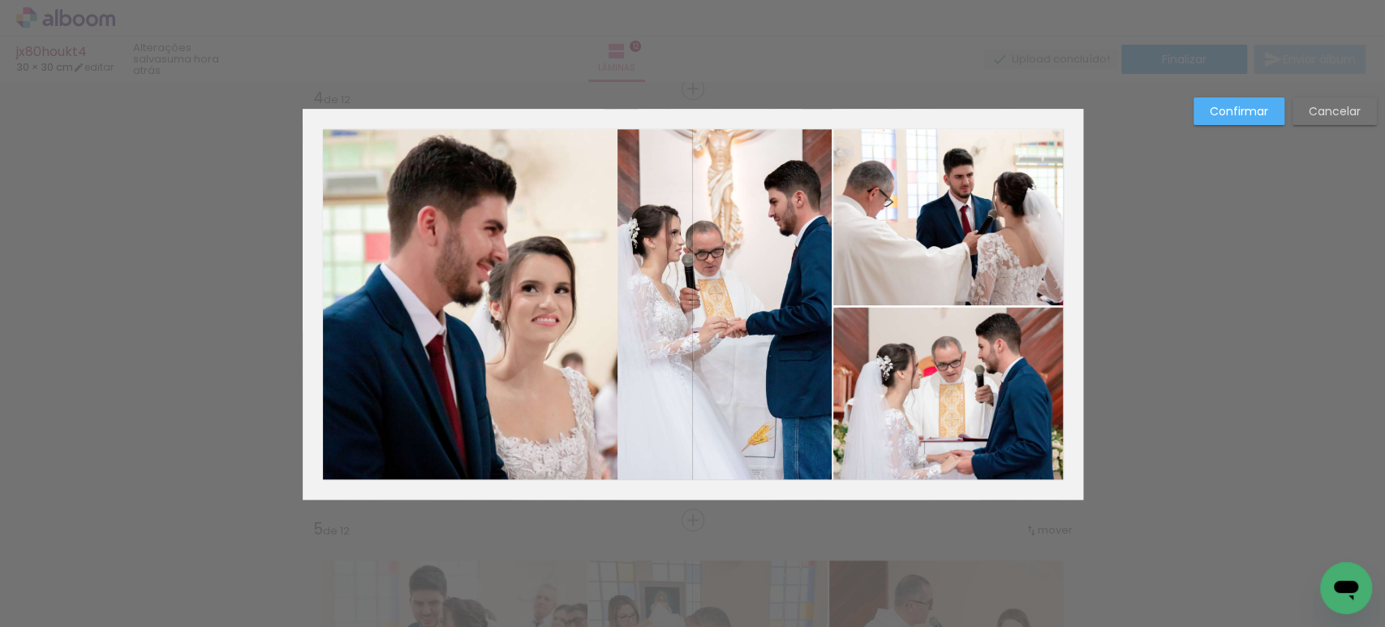
click at [497, 202] on quentale-photo at bounding box center [461, 311] width 316 height 376
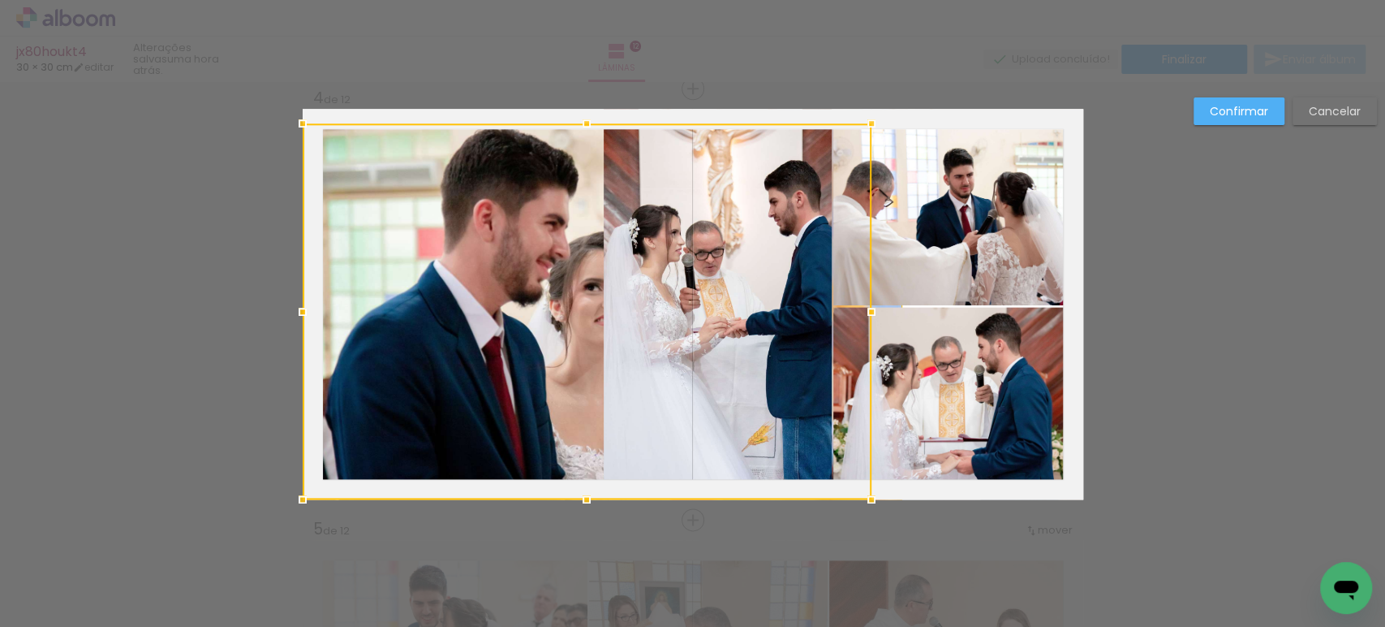
drag, startPoint x: 598, startPoint y: 311, endPoint x: 580, endPoint y: 309, distance: 17.9
click at [580, 309] on div at bounding box center [587, 311] width 569 height 376
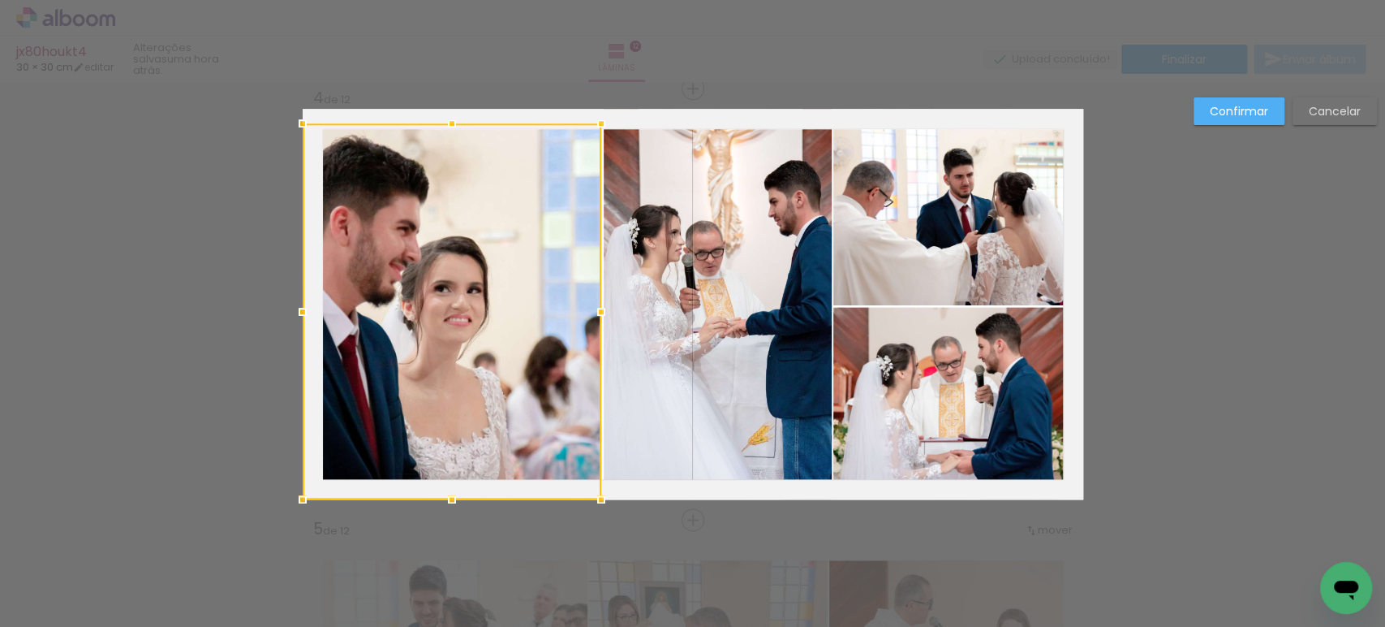
drag, startPoint x: 903, startPoint y: 310, endPoint x: 602, endPoint y: 311, distance: 300.3
click at [602, 311] on div at bounding box center [601, 311] width 32 height 32
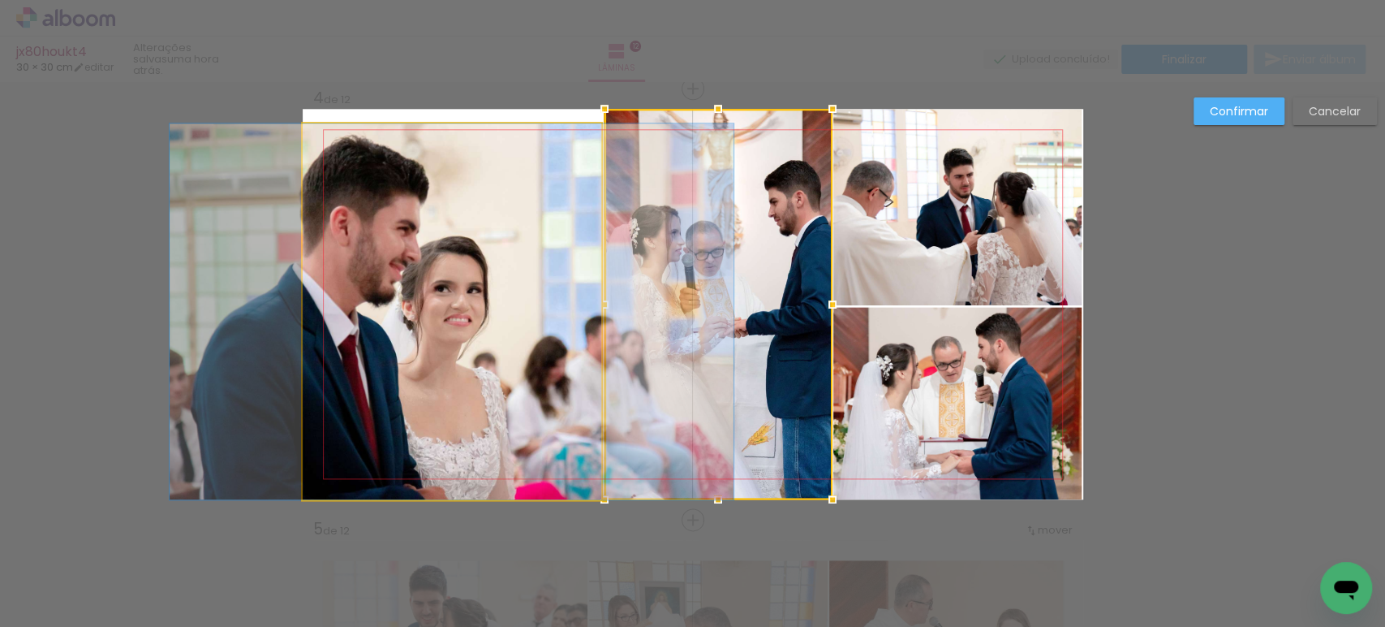
click at [554, 309] on quentale-photo at bounding box center [452, 311] width 299 height 376
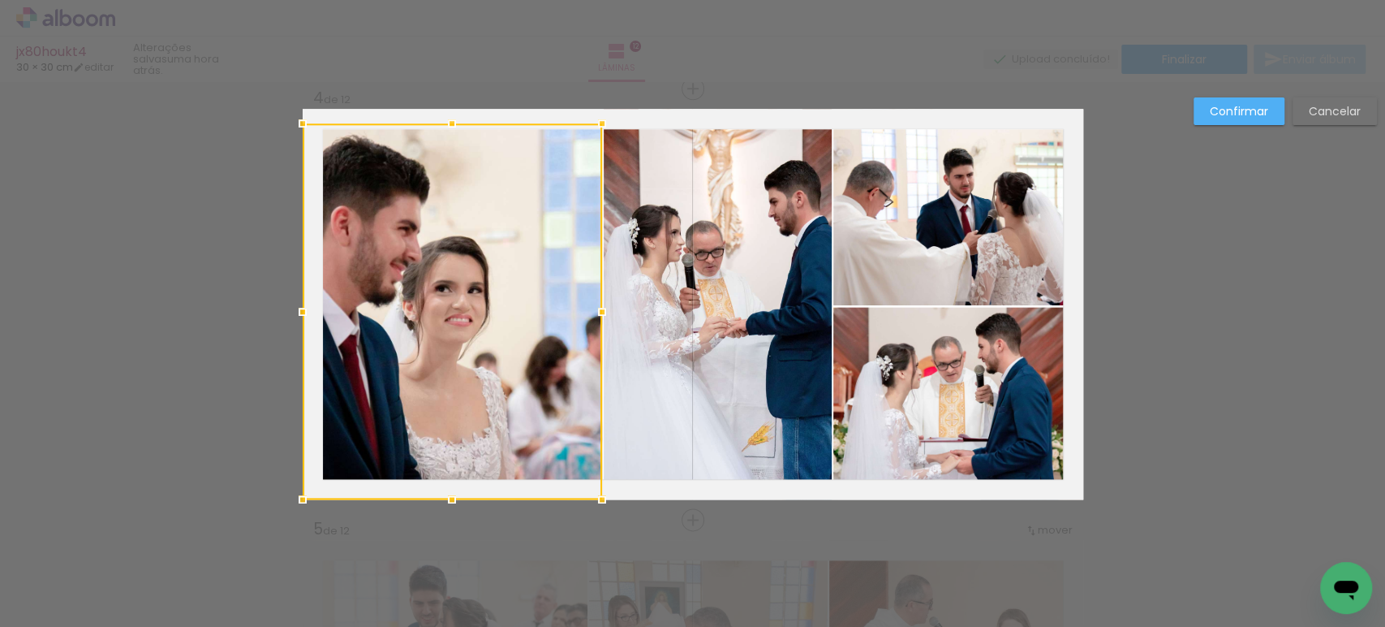
click at [591, 309] on div at bounding box center [602, 311] width 32 height 32
click at [0, 0] on slot "Confirmar" at bounding box center [0, 0] width 0 height 0
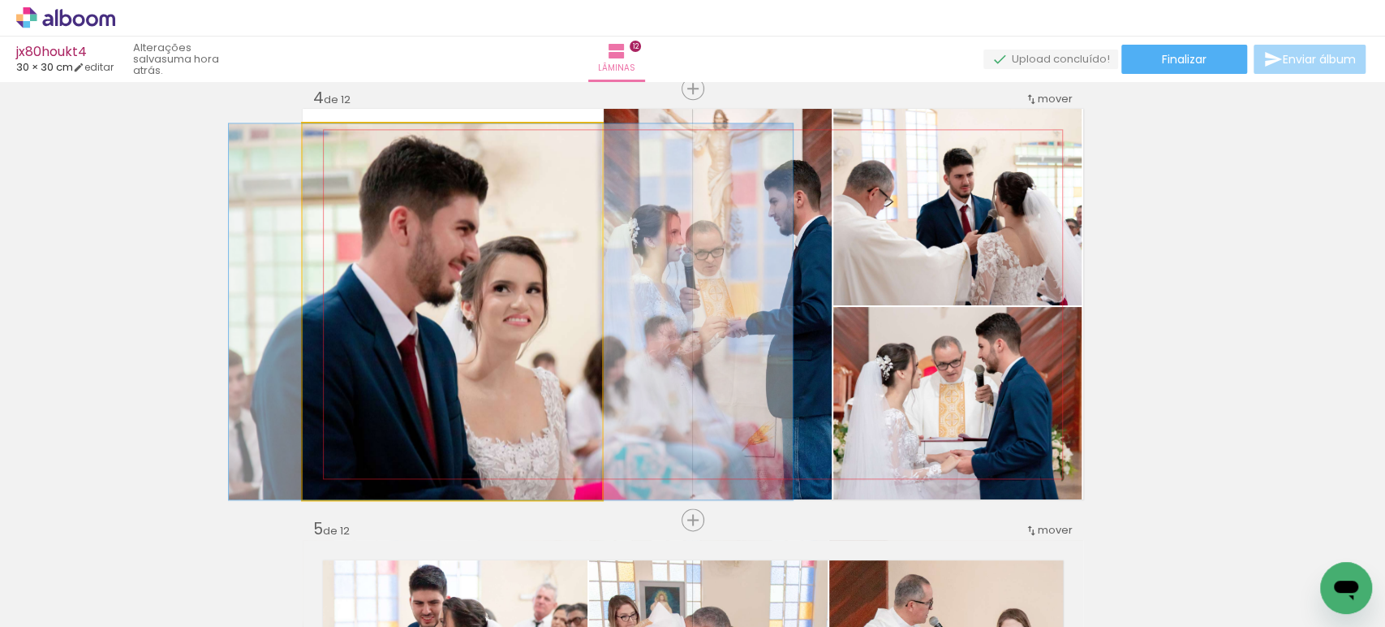
drag, startPoint x: 464, startPoint y: 262, endPoint x: 523, endPoint y: 265, distance: 58.5
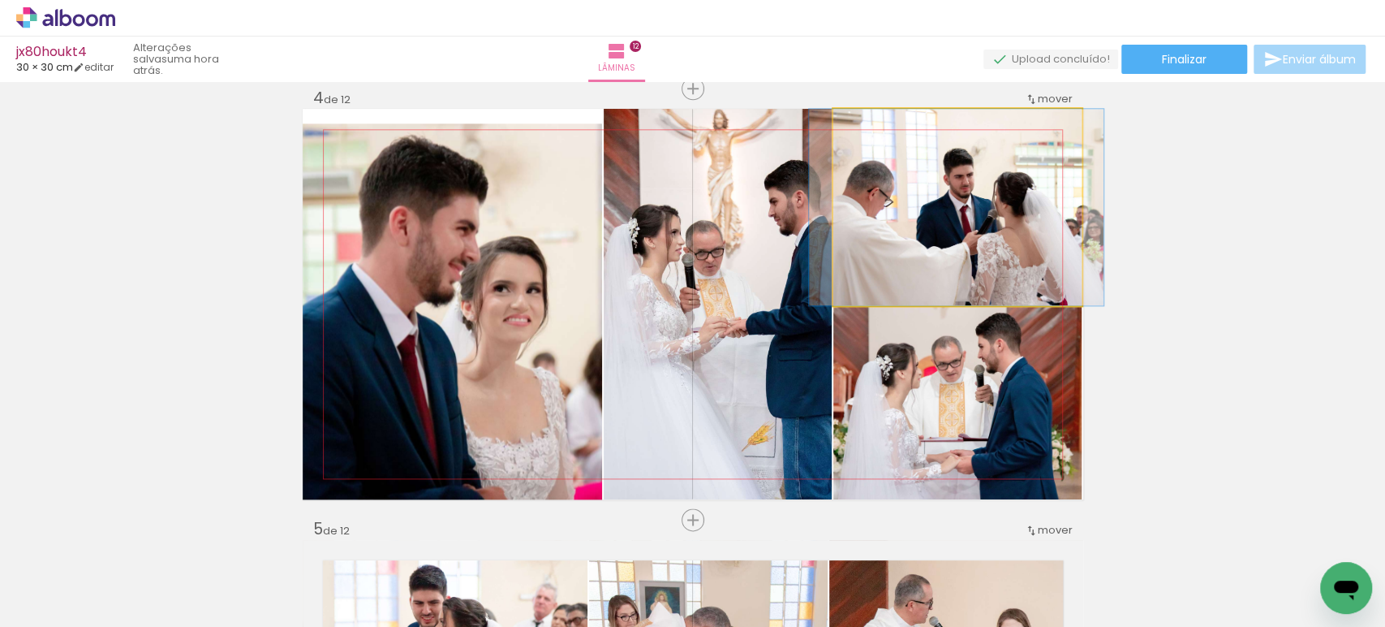
click at [955, 210] on quentale-photo at bounding box center [958, 207] width 248 height 196
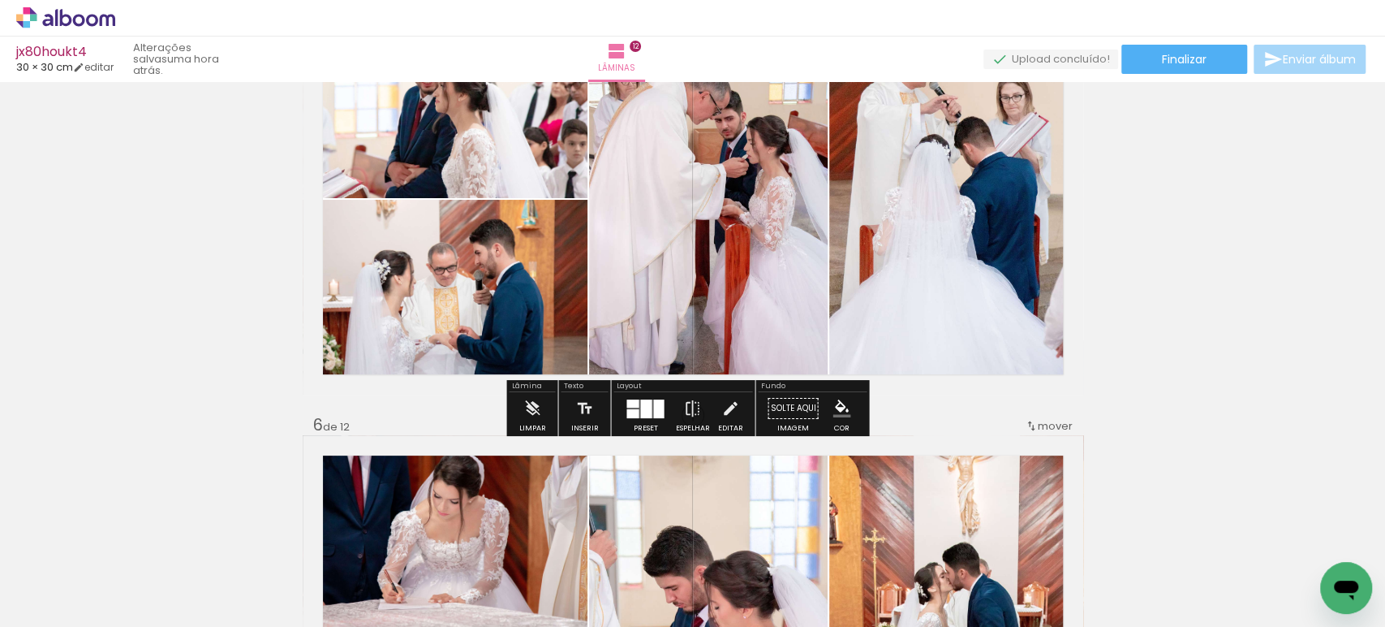
scroll to position [1850, 0]
click at [994, 246] on quentale-photo at bounding box center [957, 198] width 254 height 390
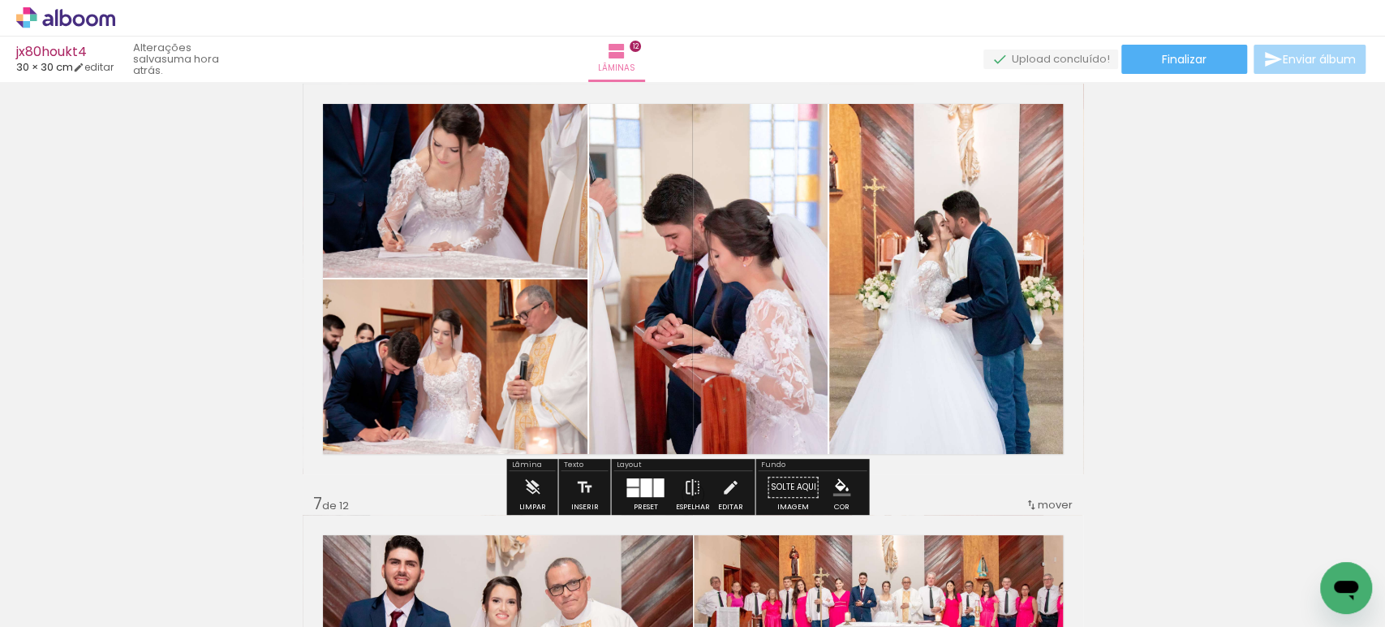
scroll to position [2201, 0]
click at [418, 206] on quentale-photo at bounding box center [445, 180] width 285 height 194
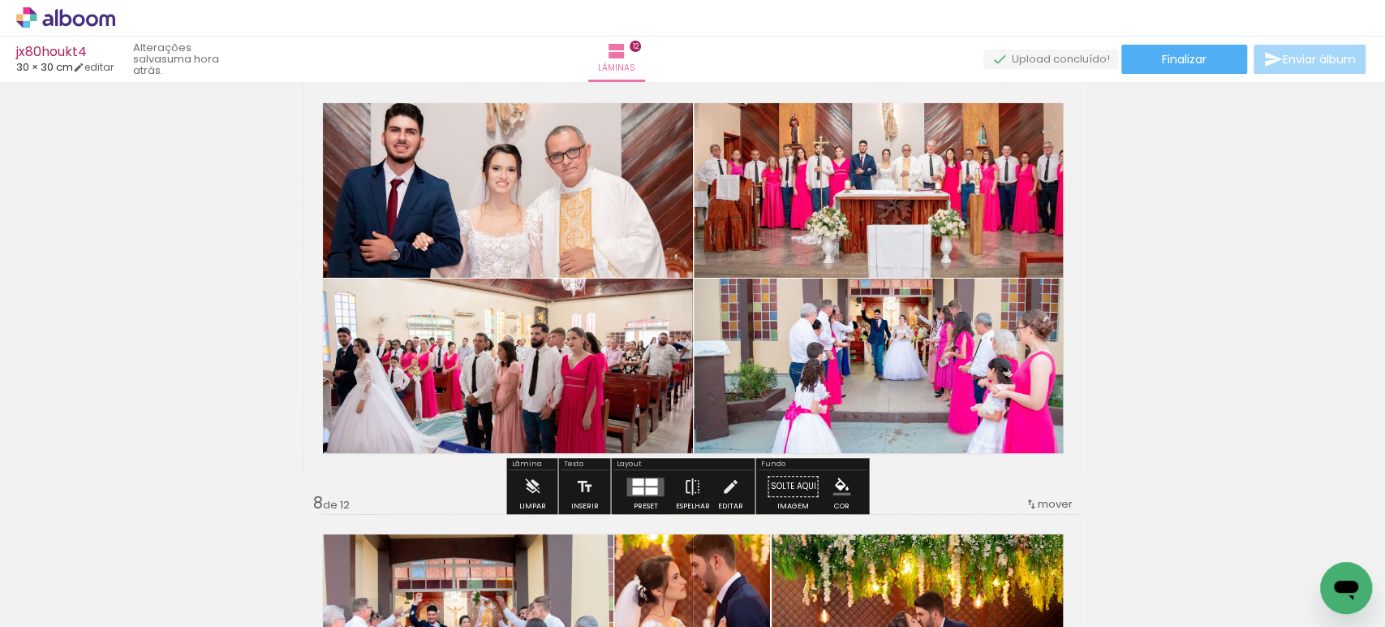
scroll to position [2646, 0]
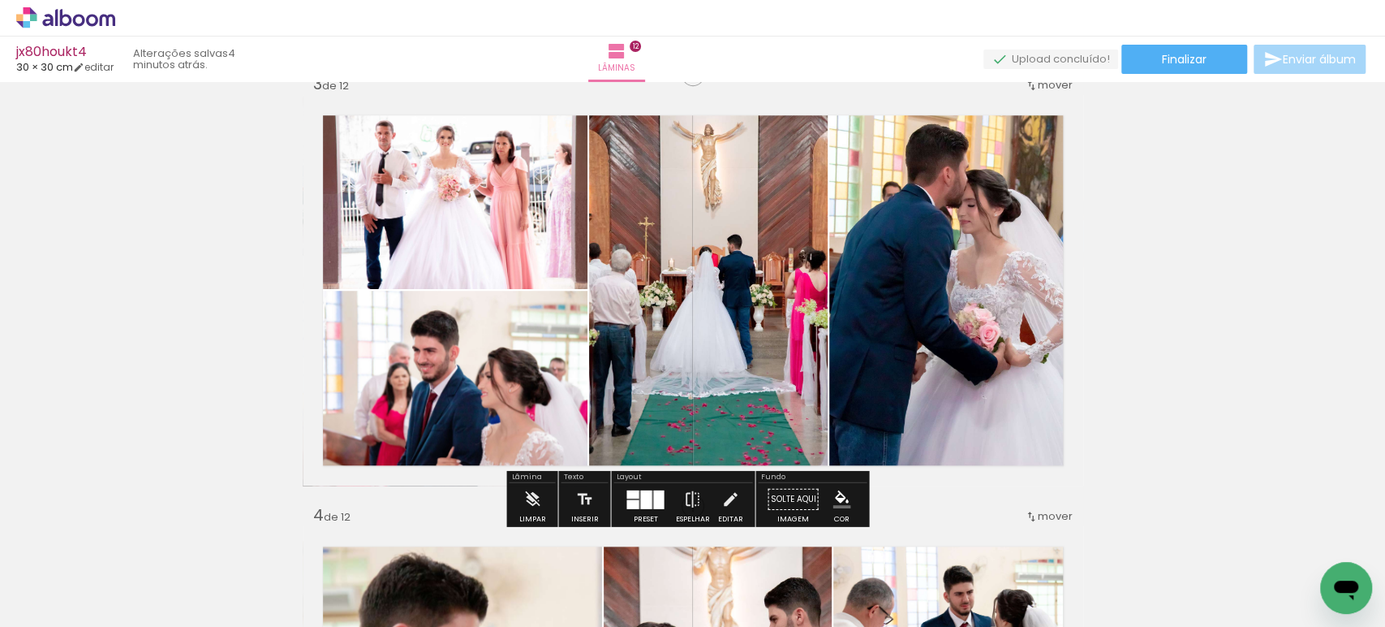
scroll to position [899, 0]
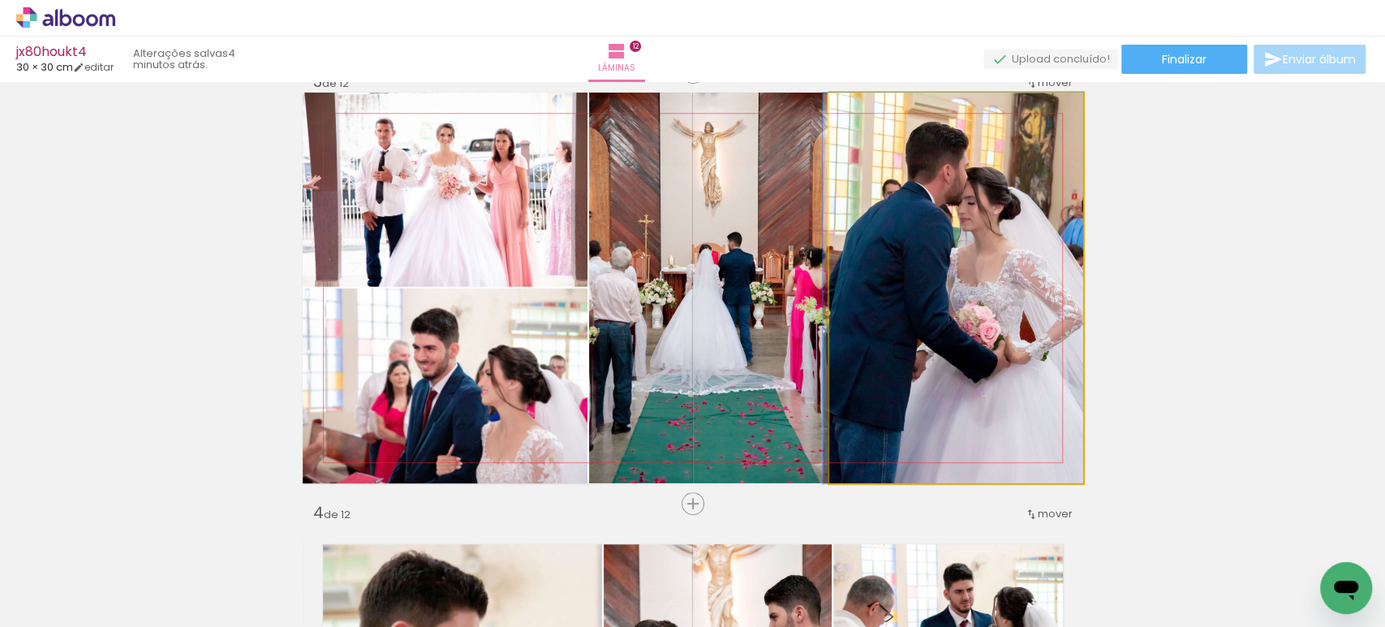
click at [918, 252] on quentale-photo at bounding box center [957, 288] width 254 height 390
click at [868, 264] on quentale-photo at bounding box center [957, 288] width 254 height 390
drag, startPoint x: 868, startPoint y: 264, endPoint x: 855, endPoint y: 261, distance: 14.0
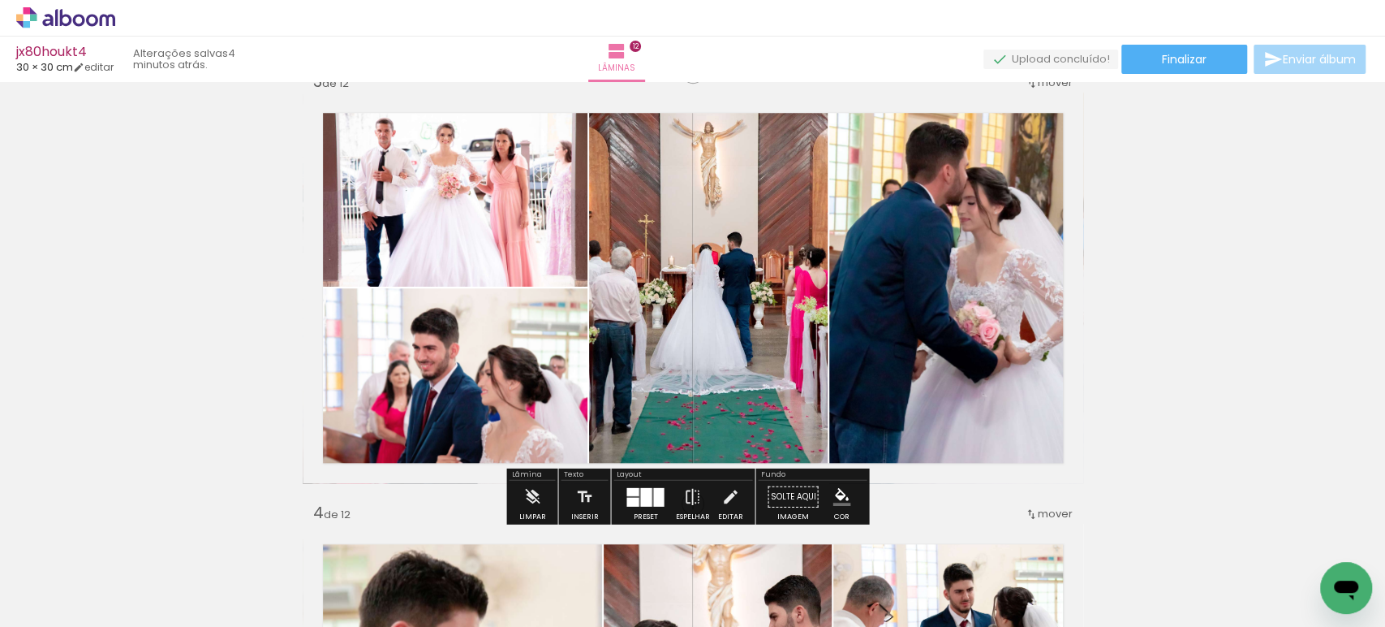
click at [883, 256] on quentale-photo at bounding box center [957, 288] width 254 height 390
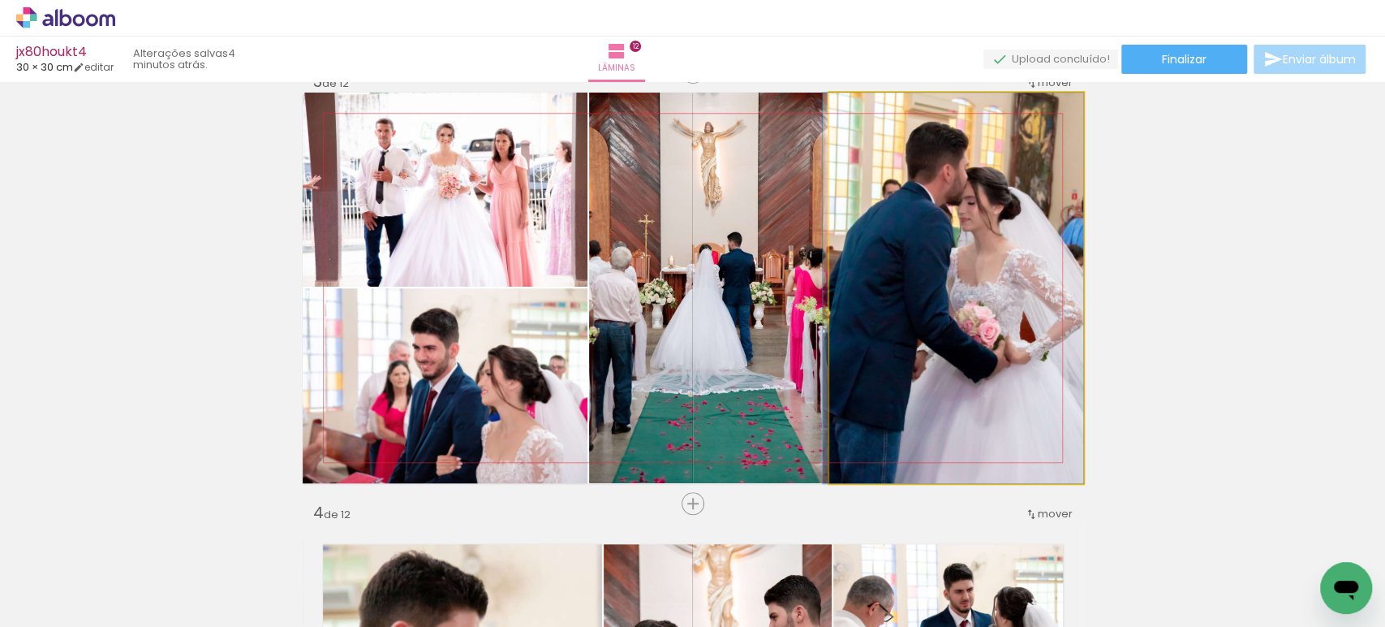
click at [883, 256] on quentale-photo at bounding box center [957, 288] width 254 height 390
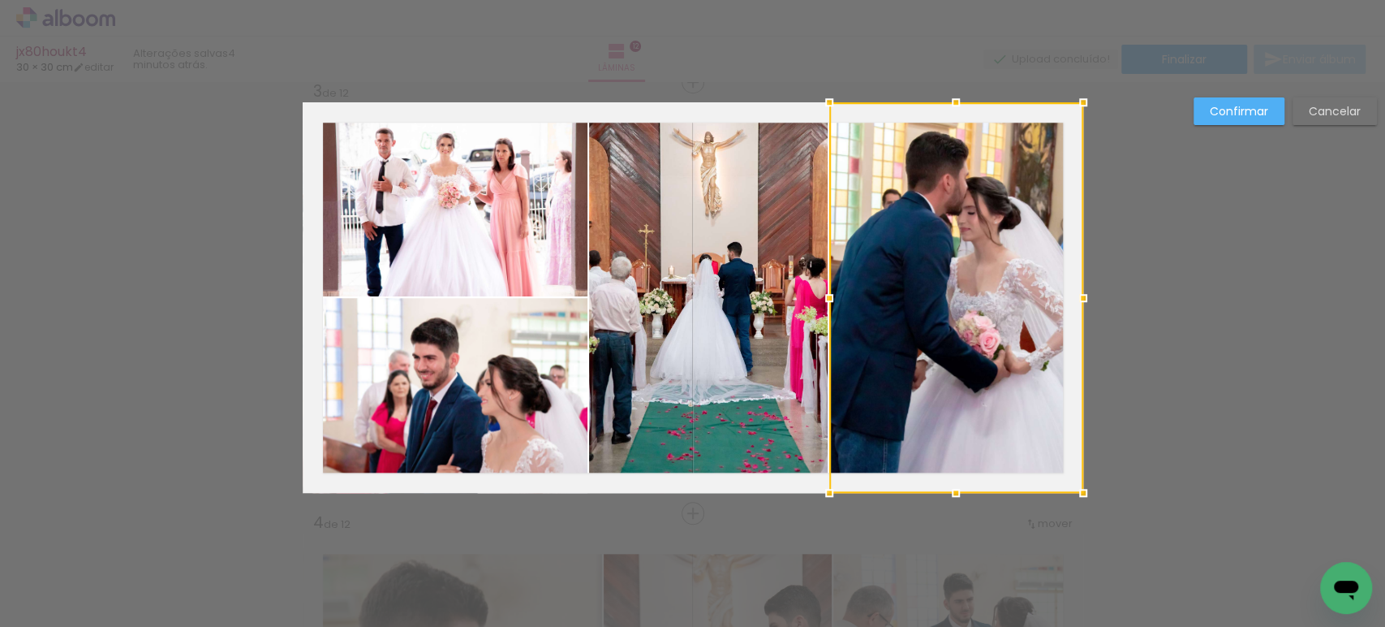
scroll to position [882, 0]
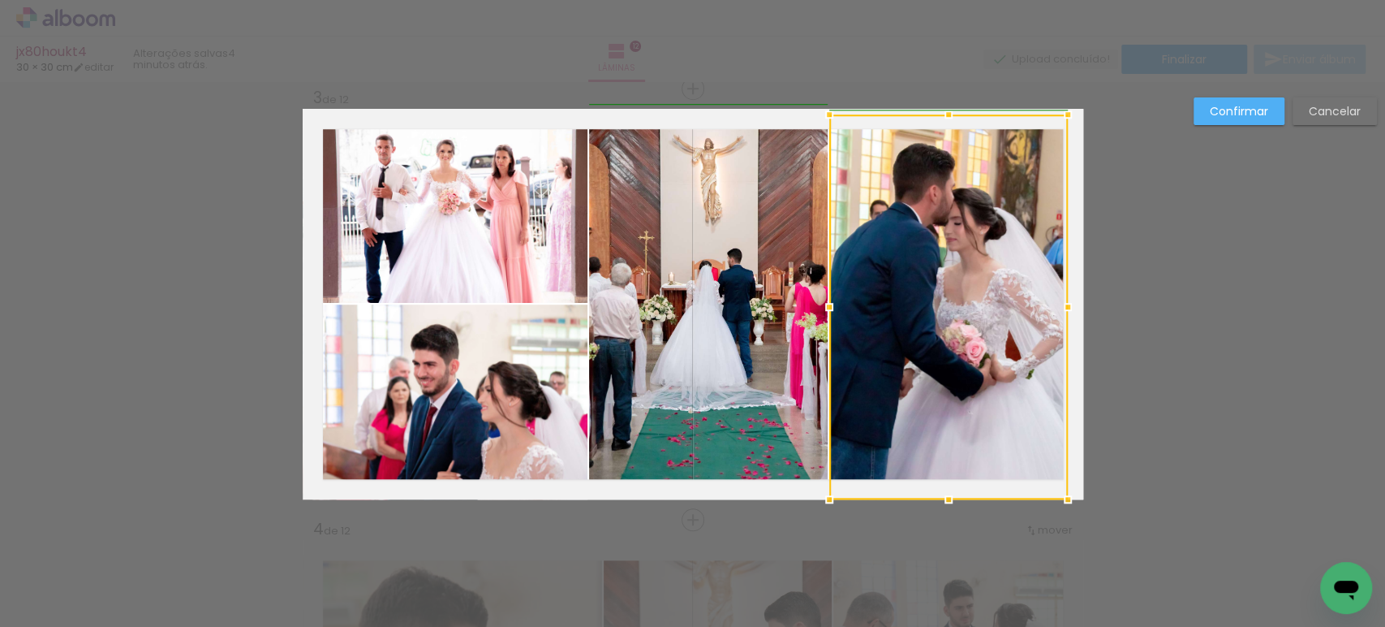
drag, startPoint x: 1077, startPoint y: 106, endPoint x: 1058, endPoint y: 111, distance: 19.5
click at [1058, 111] on div at bounding box center [1068, 114] width 32 height 32
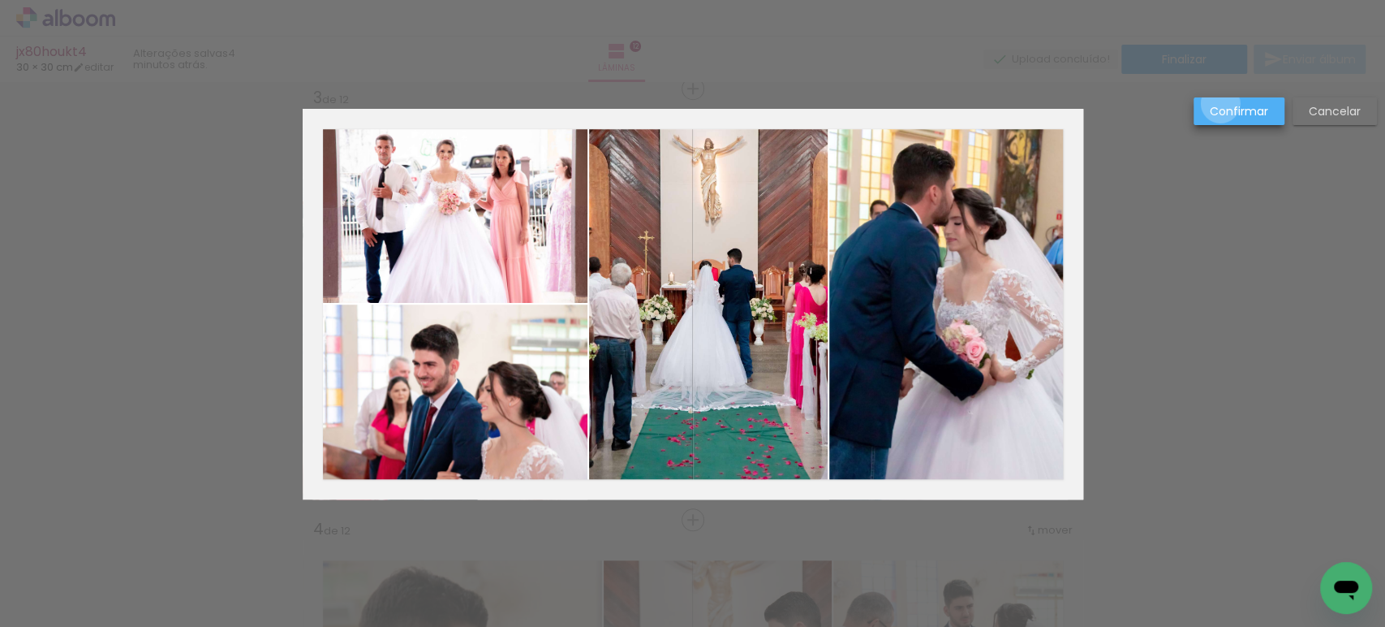
click at [0, 0] on slot "Confirmar" at bounding box center [0, 0] width 0 height 0
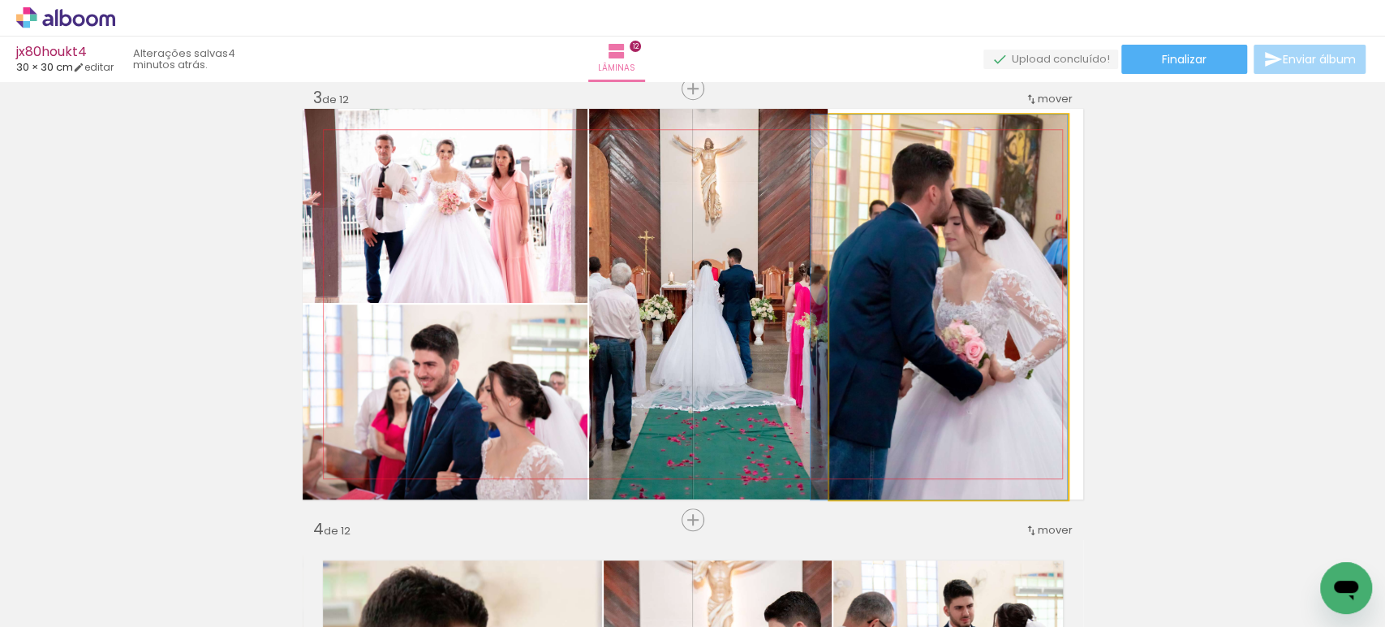
drag, startPoint x: 993, startPoint y: 250, endPoint x: 973, endPoint y: 252, distance: 20.4
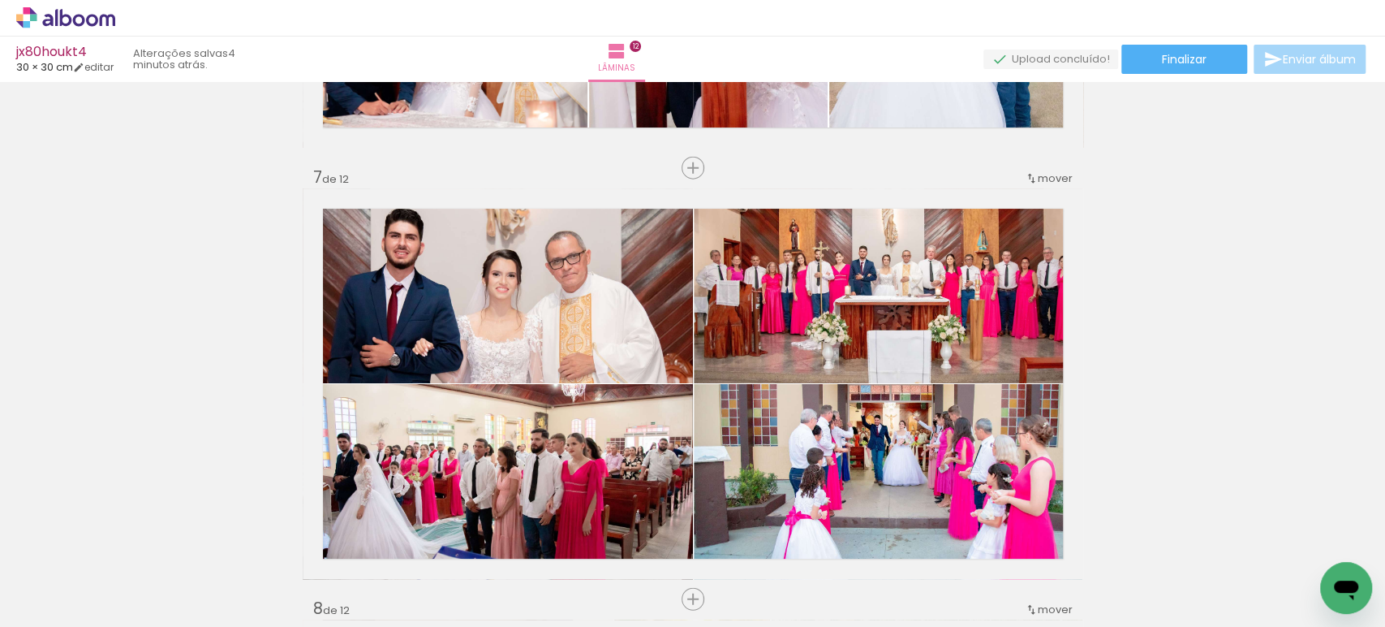
scroll to position [2526, 0]
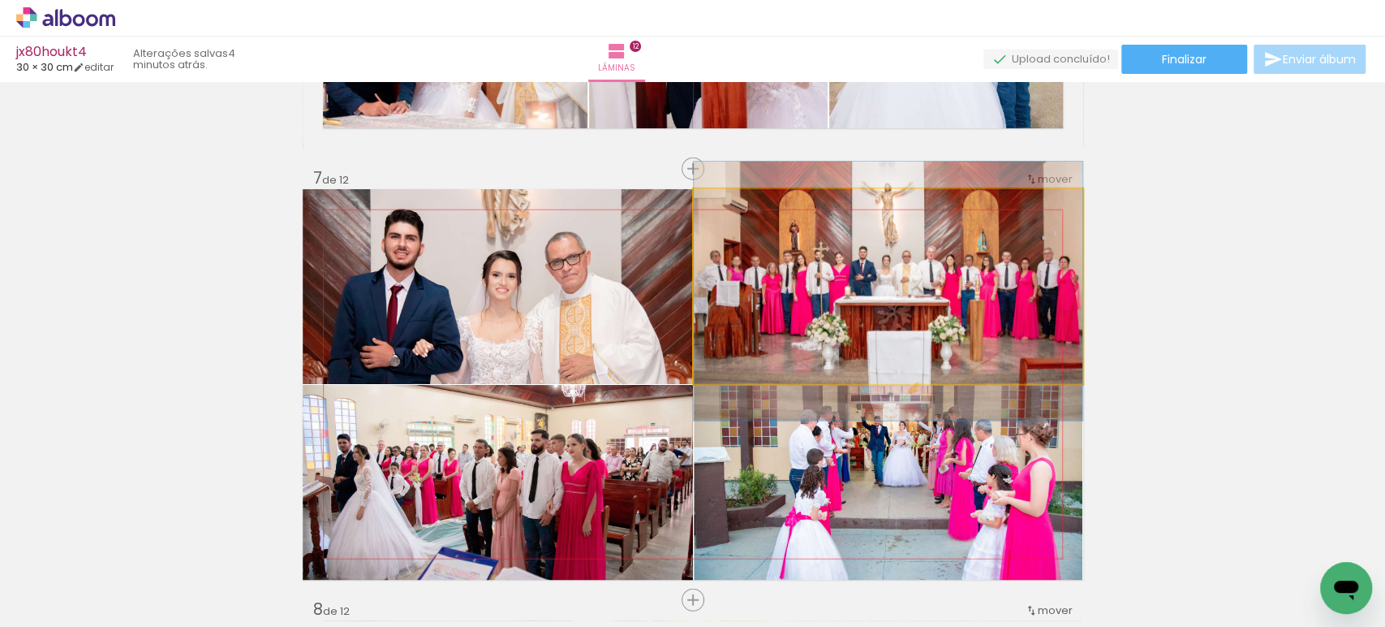
click at [869, 252] on quentale-photo at bounding box center [888, 286] width 389 height 195
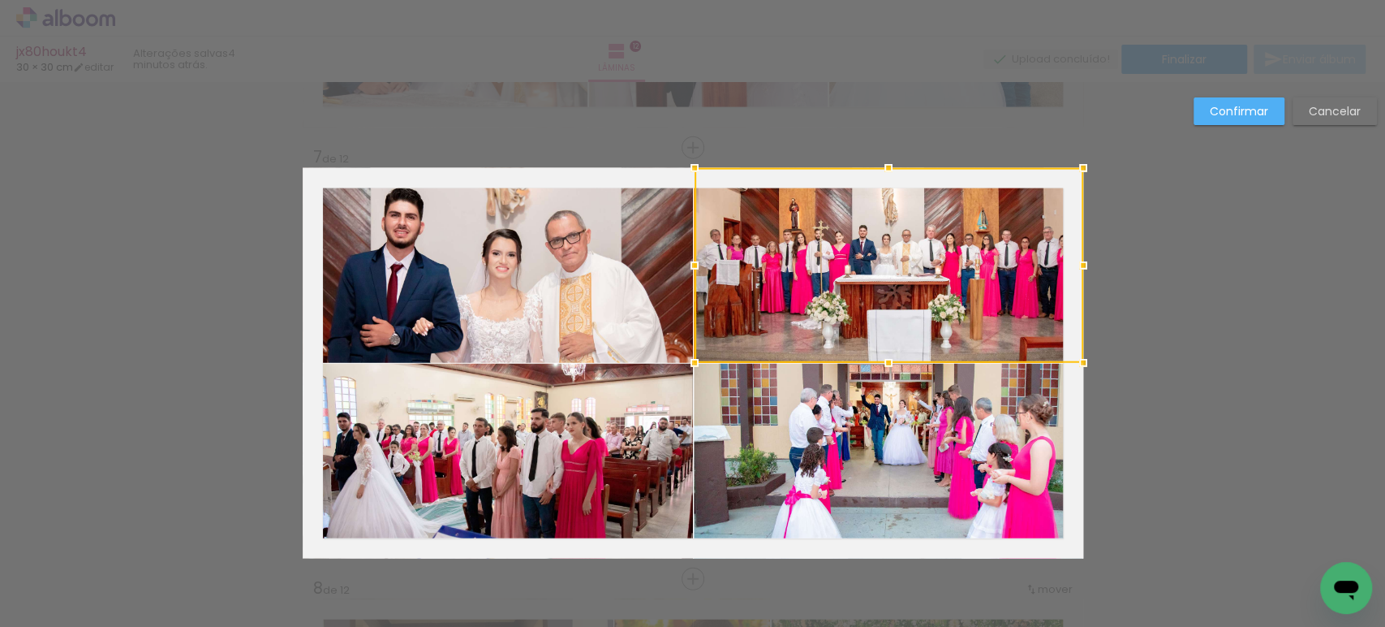
click at [869, 252] on div at bounding box center [889, 265] width 389 height 195
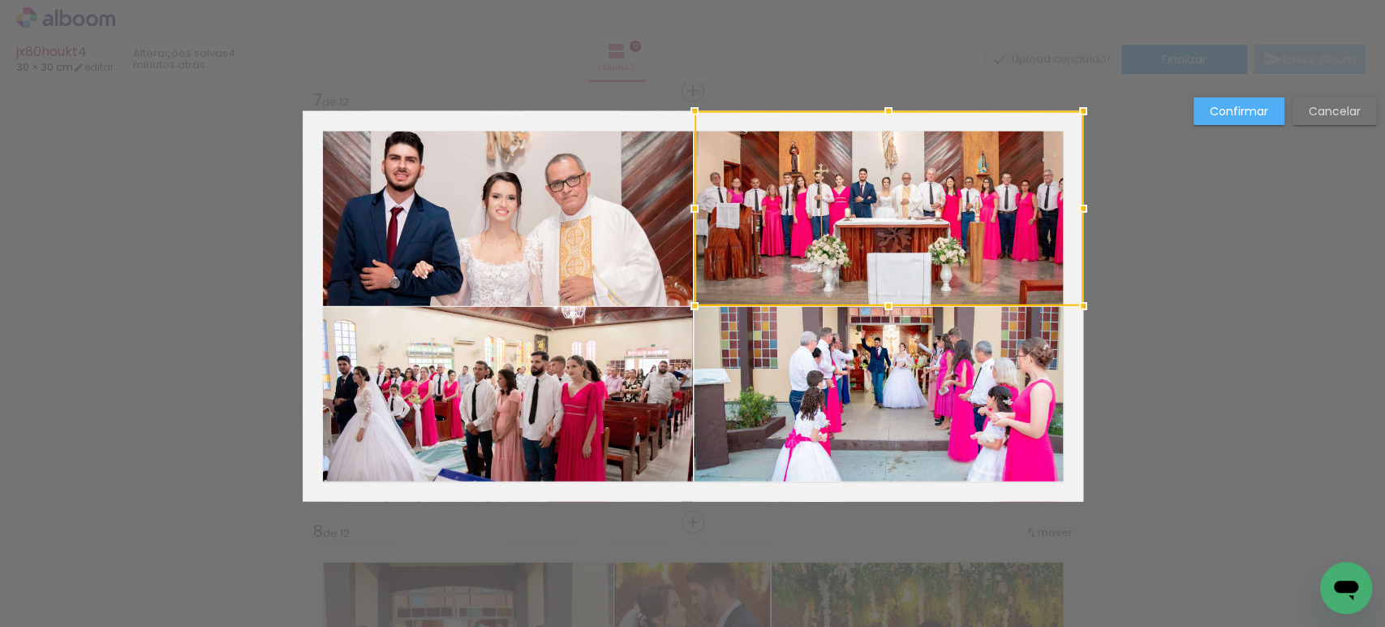
scroll to position [2606, 0]
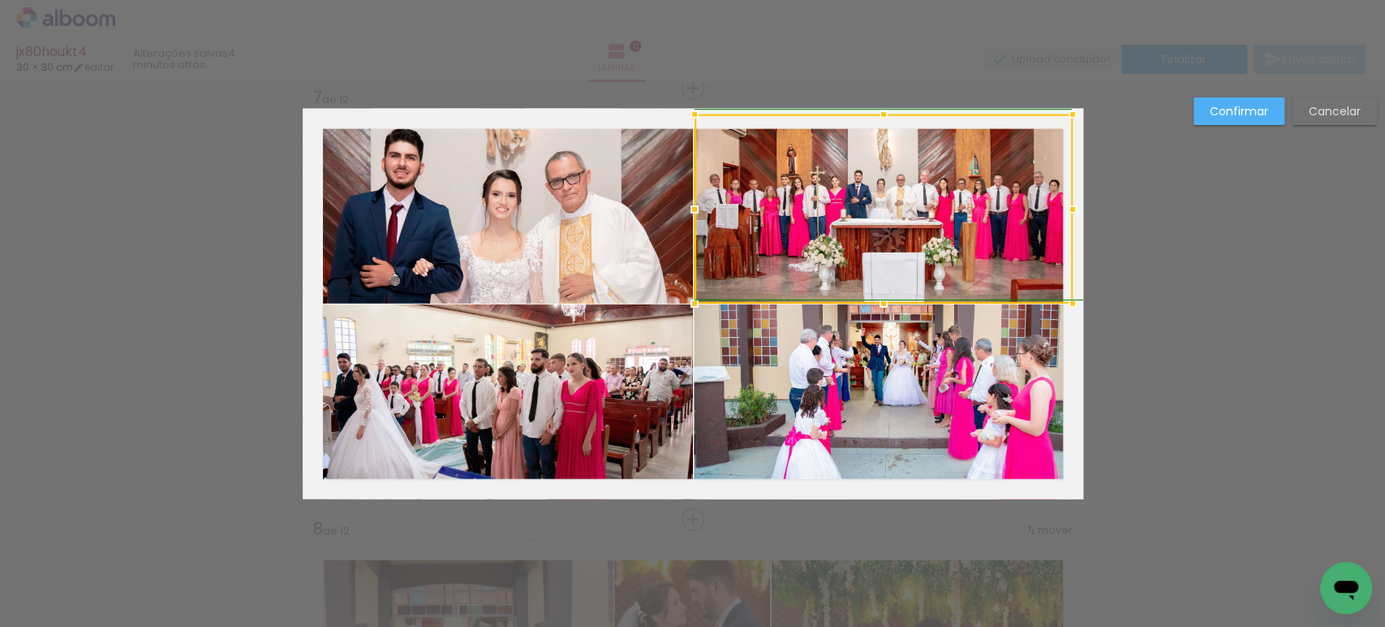
drag, startPoint x: 1080, startPoint y: 102, endPoint x: 1075, endPoint y: 109, distance: 8.6
click at [1075, 109] on div at bounding box center [1073, 114] width 32 height 32
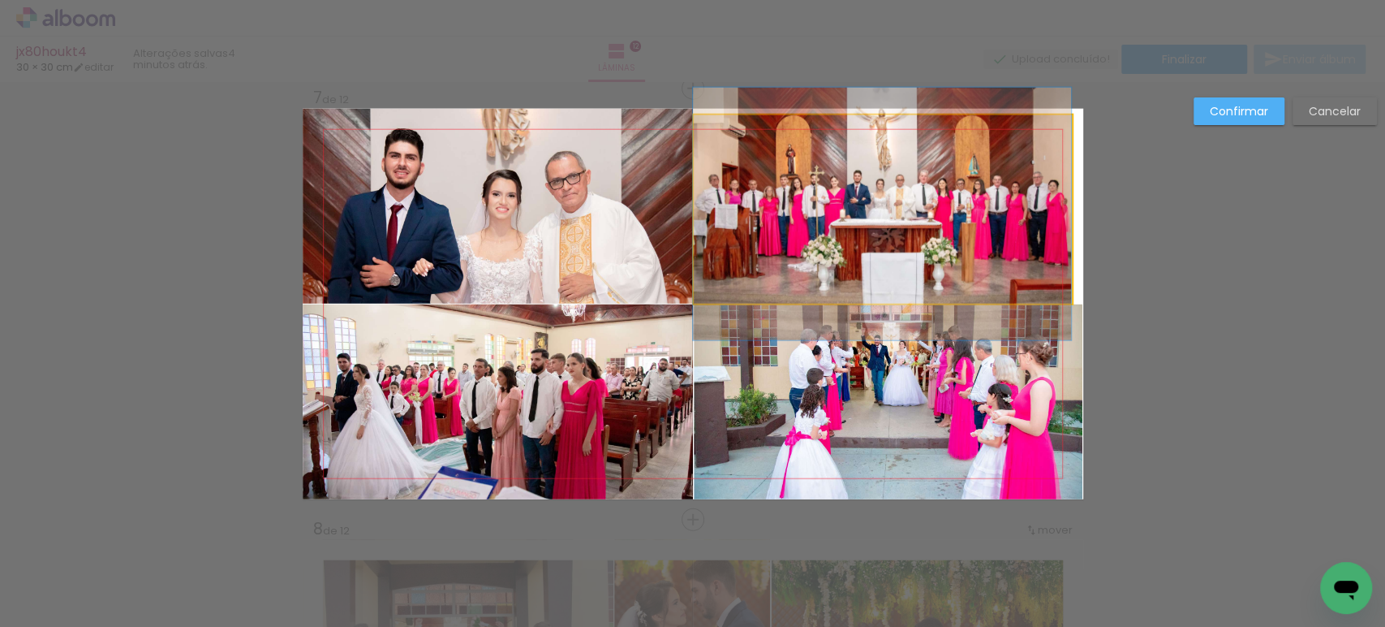
drag, startPoint x: 993, startPoint y: 189, endPoint x: 971, endPoint y: 189, distance: 21.9
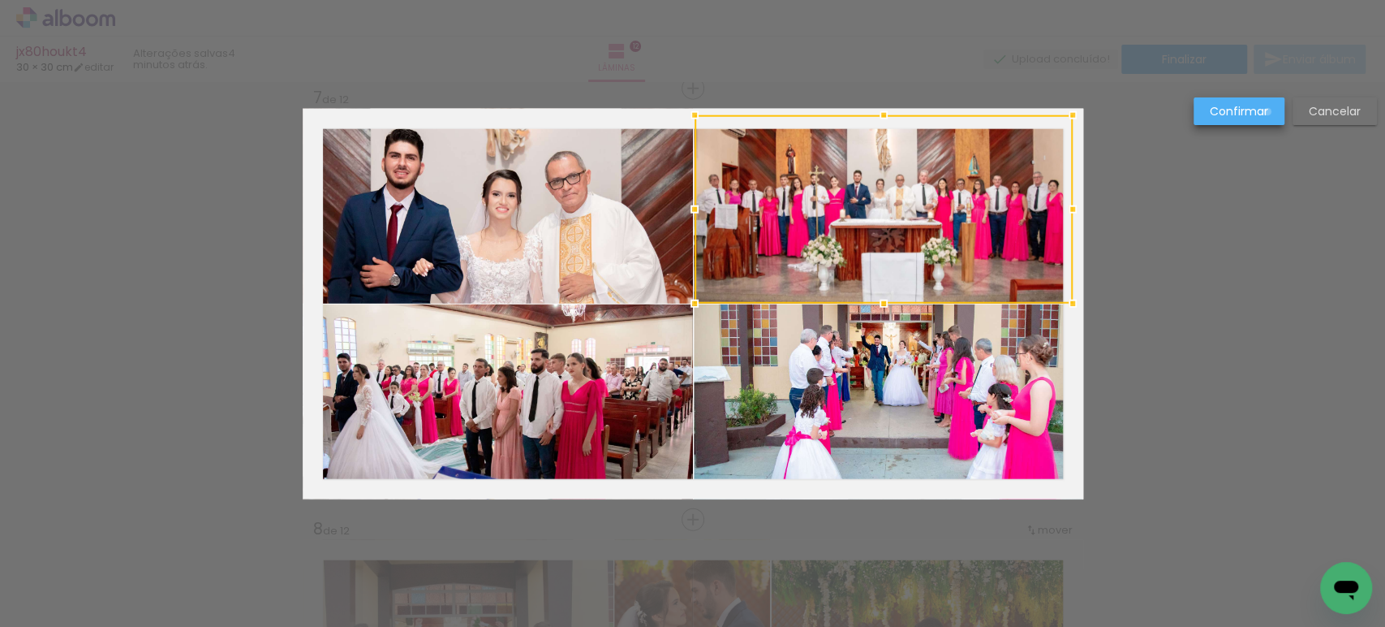
click at [1268, 112] on paper-button "Confirmar" at bounding box center [1239, 111] width 91 height 28
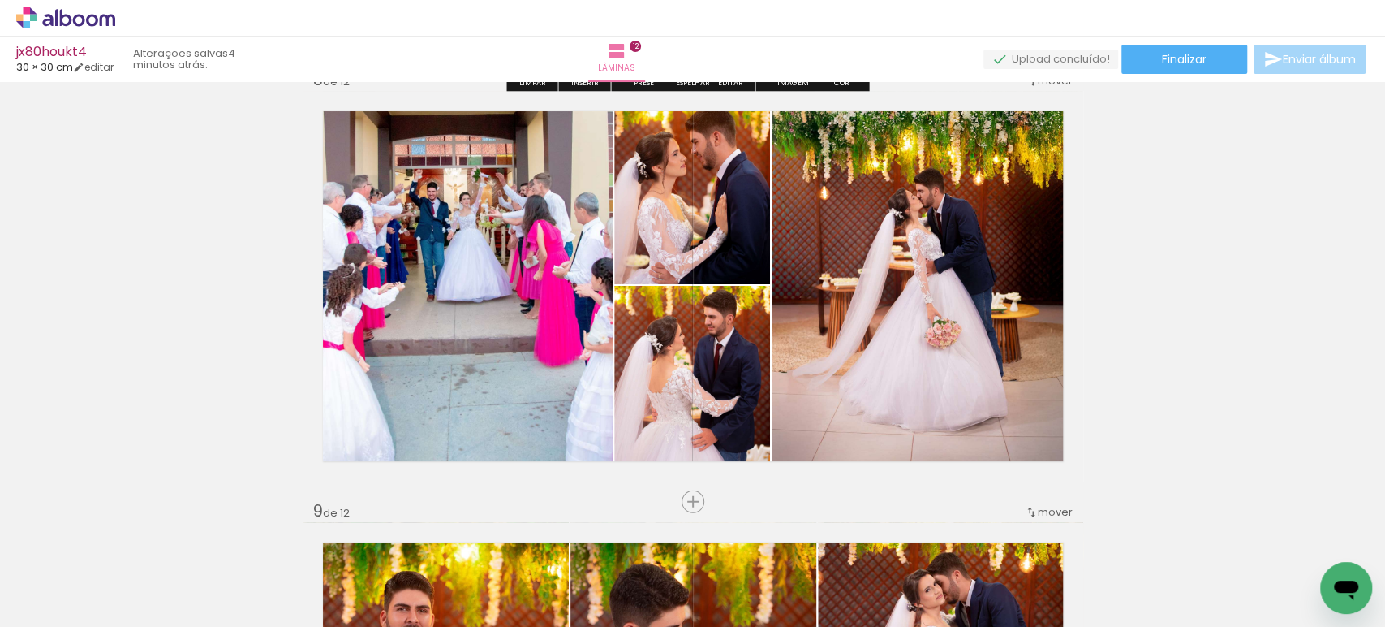
scroll to position [3056, 0]
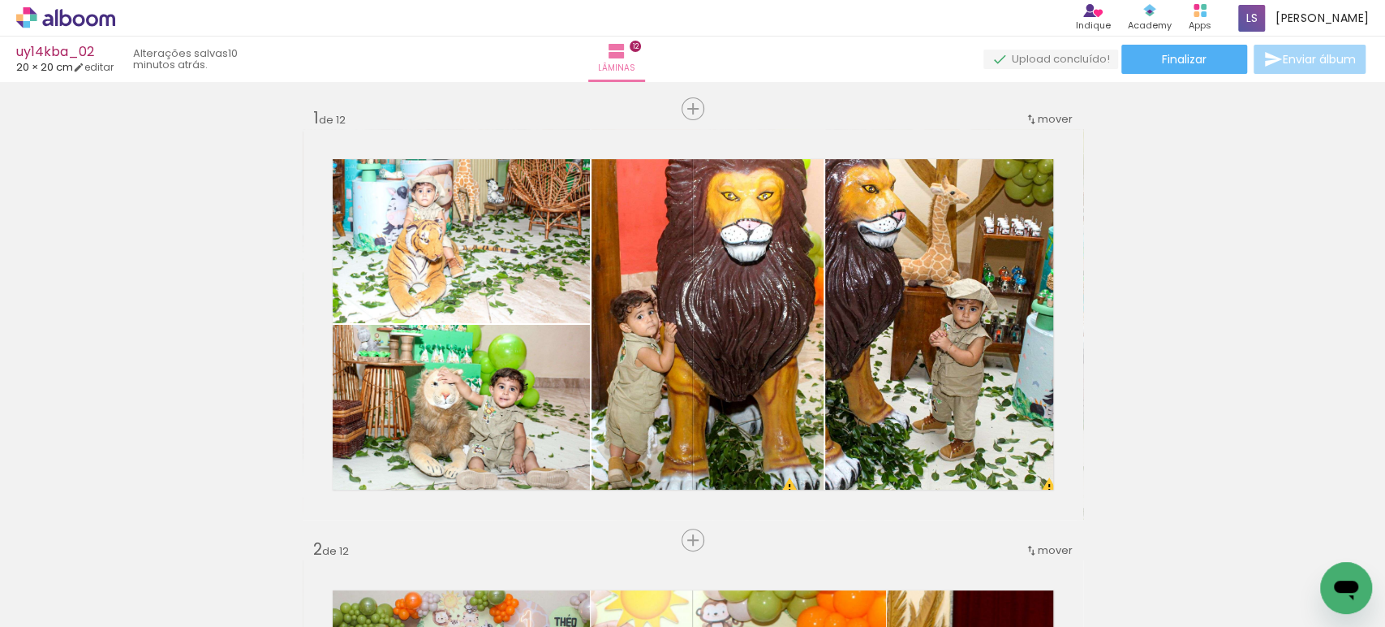
scroll to position [4761, 0]
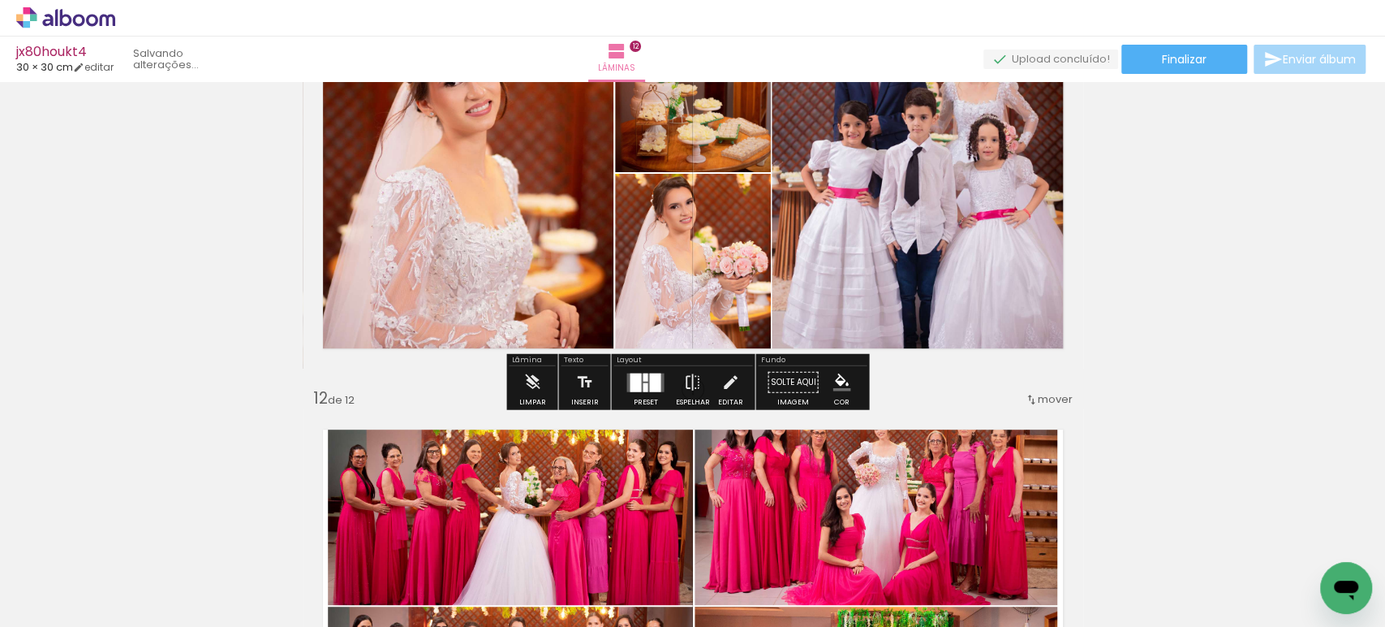
scroll to position [4462, 0]
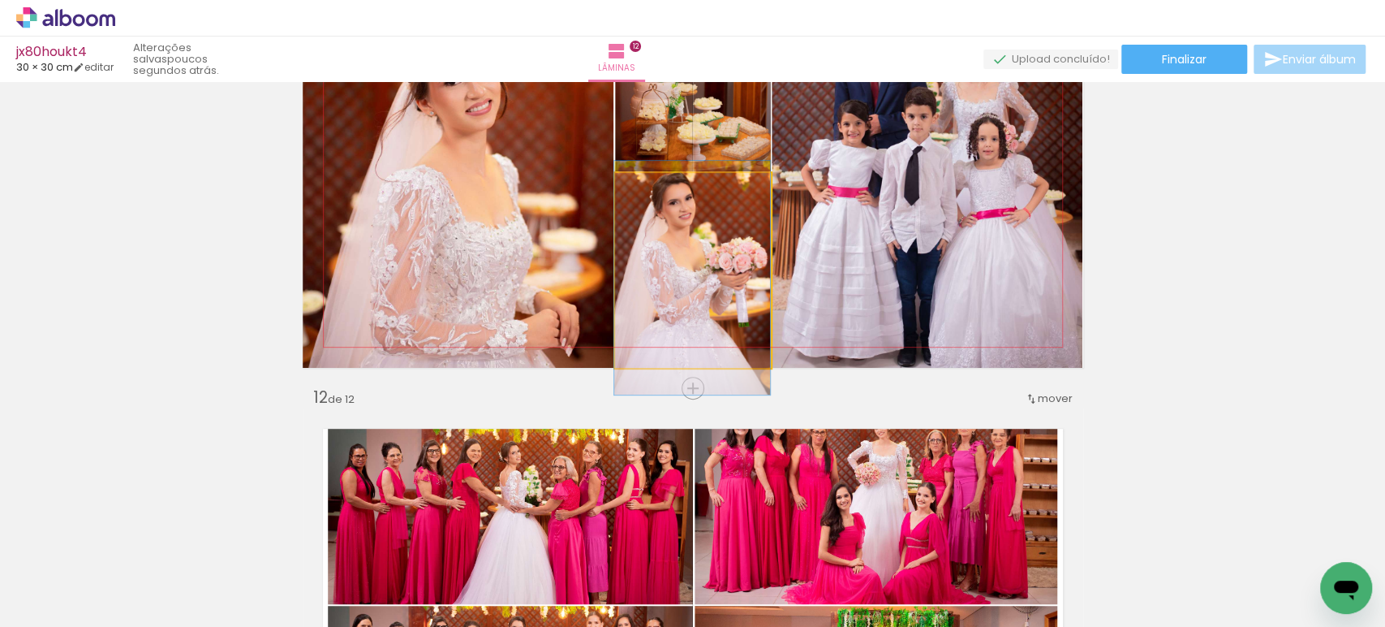
drag, startPoint x: 703, startPoint y: 235, endPoint x: 673, endPoint y: 231, distance: 30.2
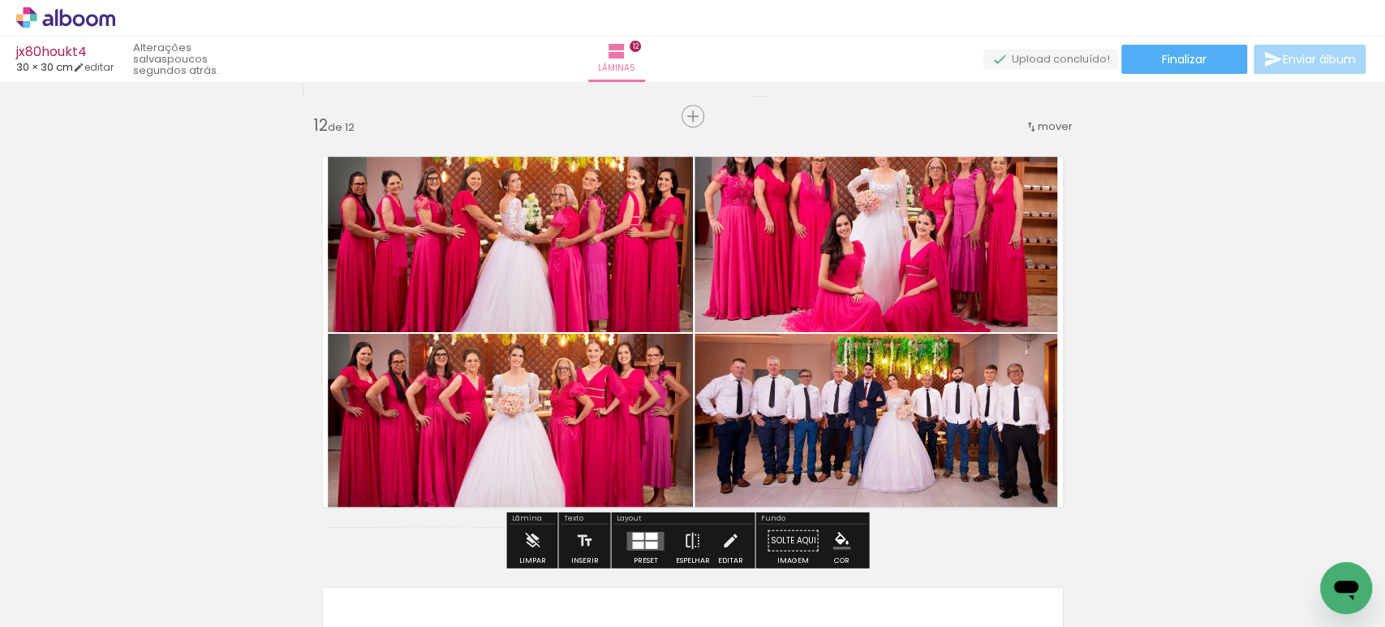
click at [534, 252] on quentale-photo at bounding box center [510, 234] width 365 height 196
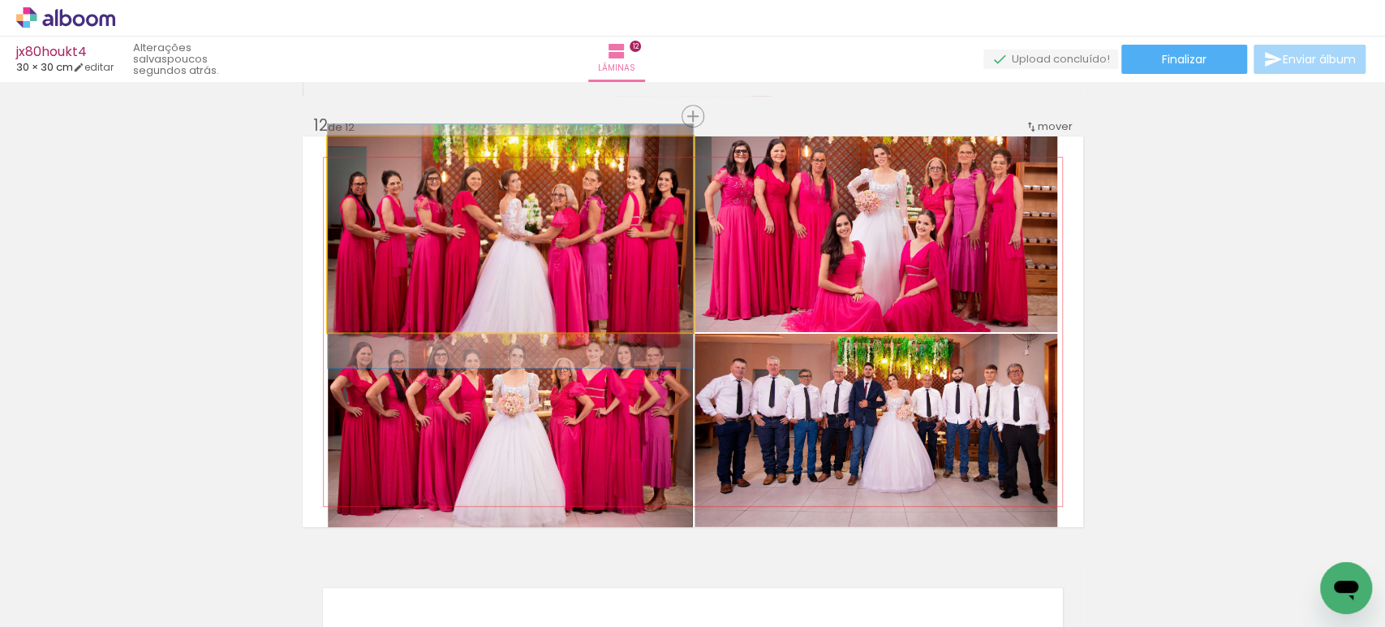
click at [534, 252] on quentale-photo at bounding box center [510, 234] width 365 height 196
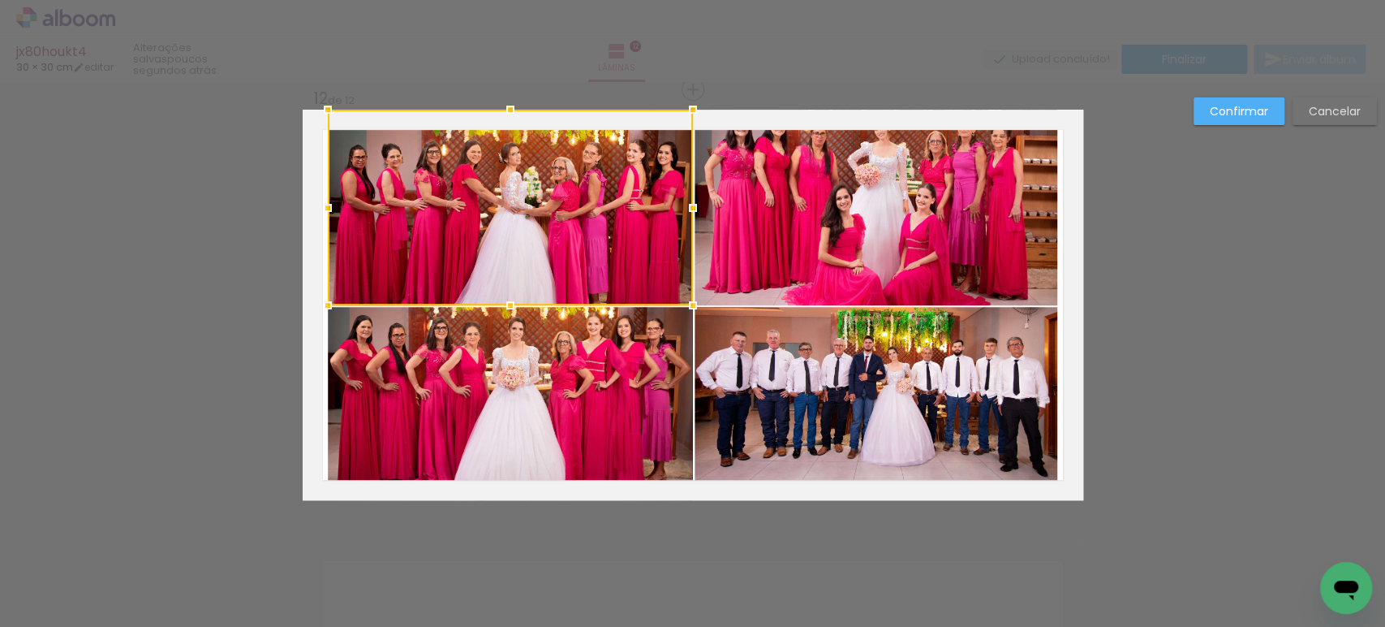
scroll to position [4761, 0]
click at [923, 205] on quentale-photo at bounding box center [877, 207] width 364 height 196
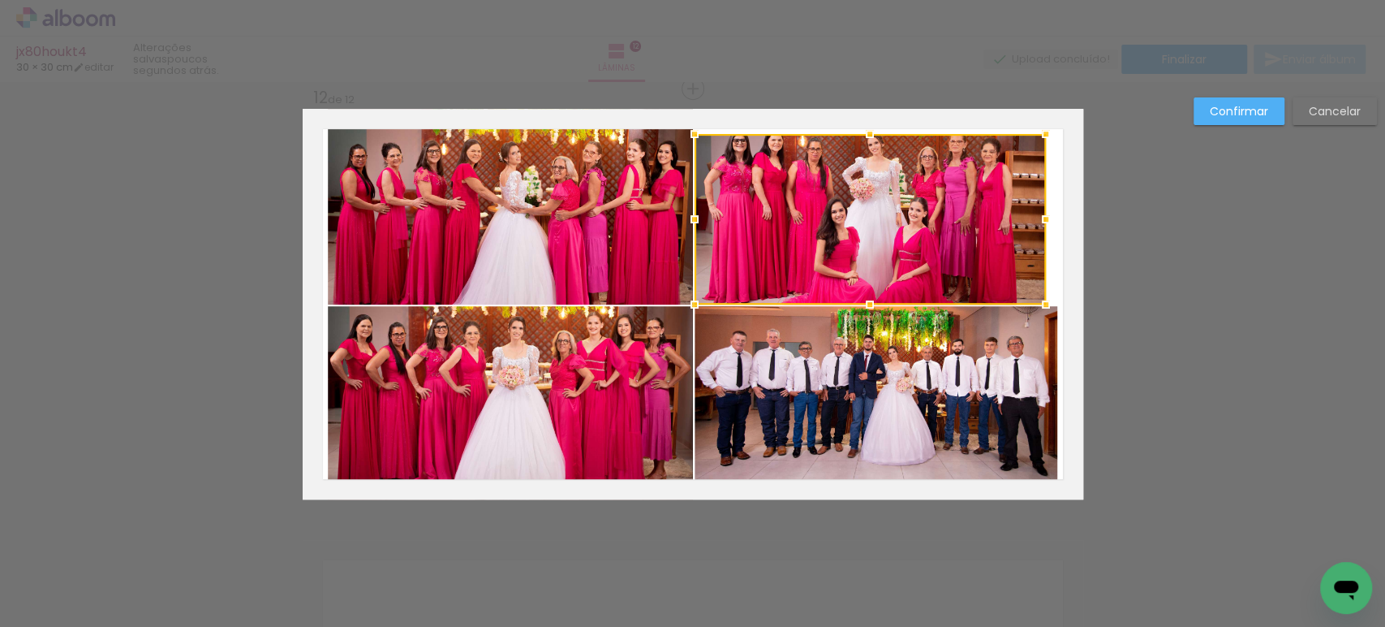
drag, startPoint x: 1052, startPoint y: 106, endPoint x: 1041, endPoint y: 131, distance: 27.3
click at [1041, 131] on div at bounding box center [1046, 134] width 32 height 32
click at [972, 154] on quentale-photo at bounding box center [870, 219] width 351 height 170
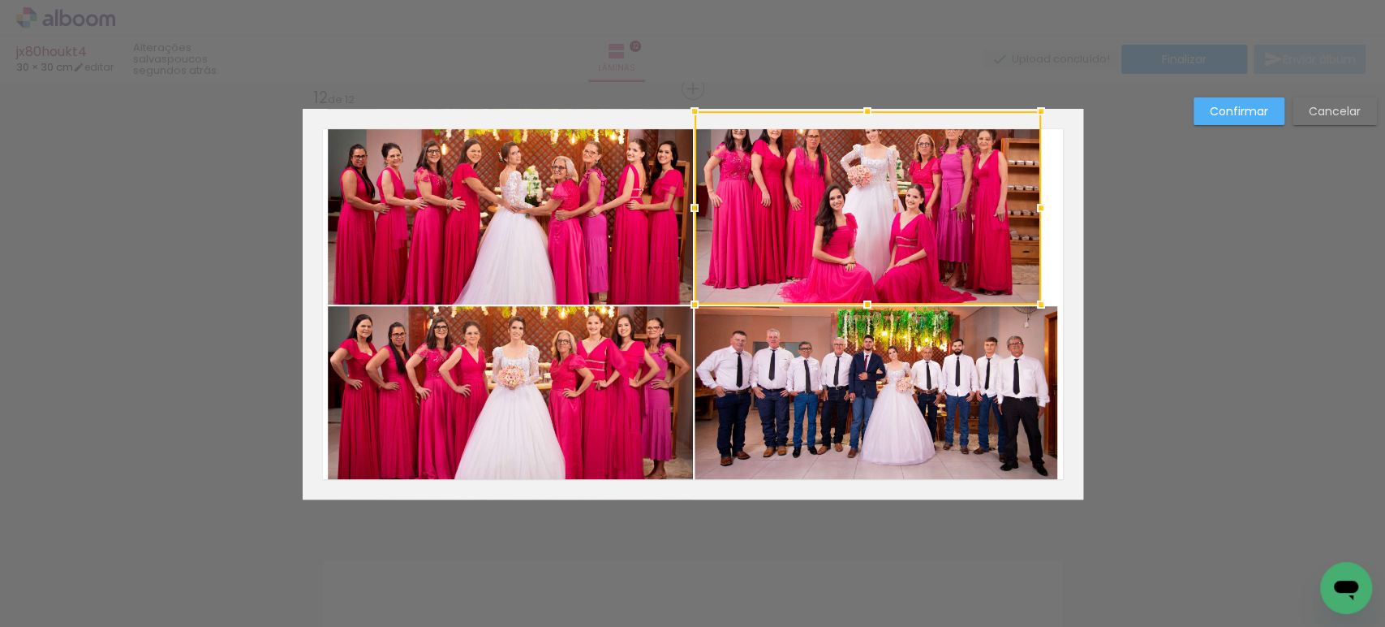
click at [1034, 128] on album-spread "12 de 12" at bounding box center [693, 304] width 781 height 390
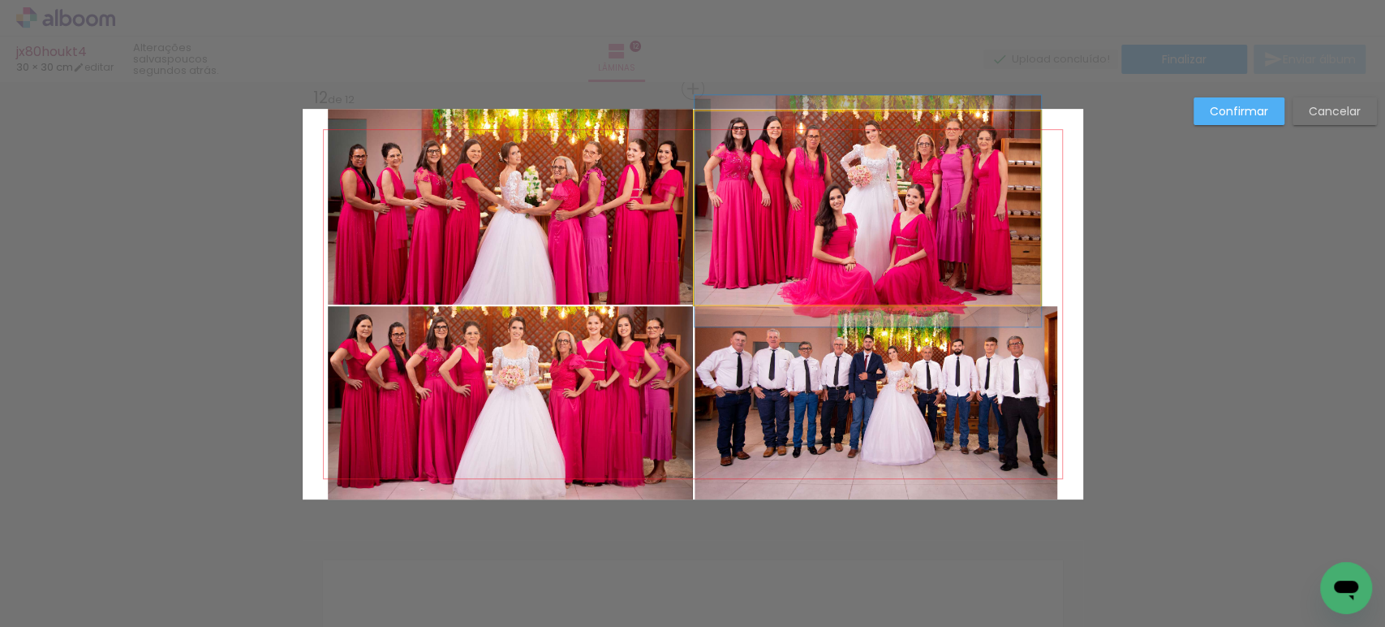
click at [877, 132] on quentale-photo at bounding box center [868, 207] width 347 height 193
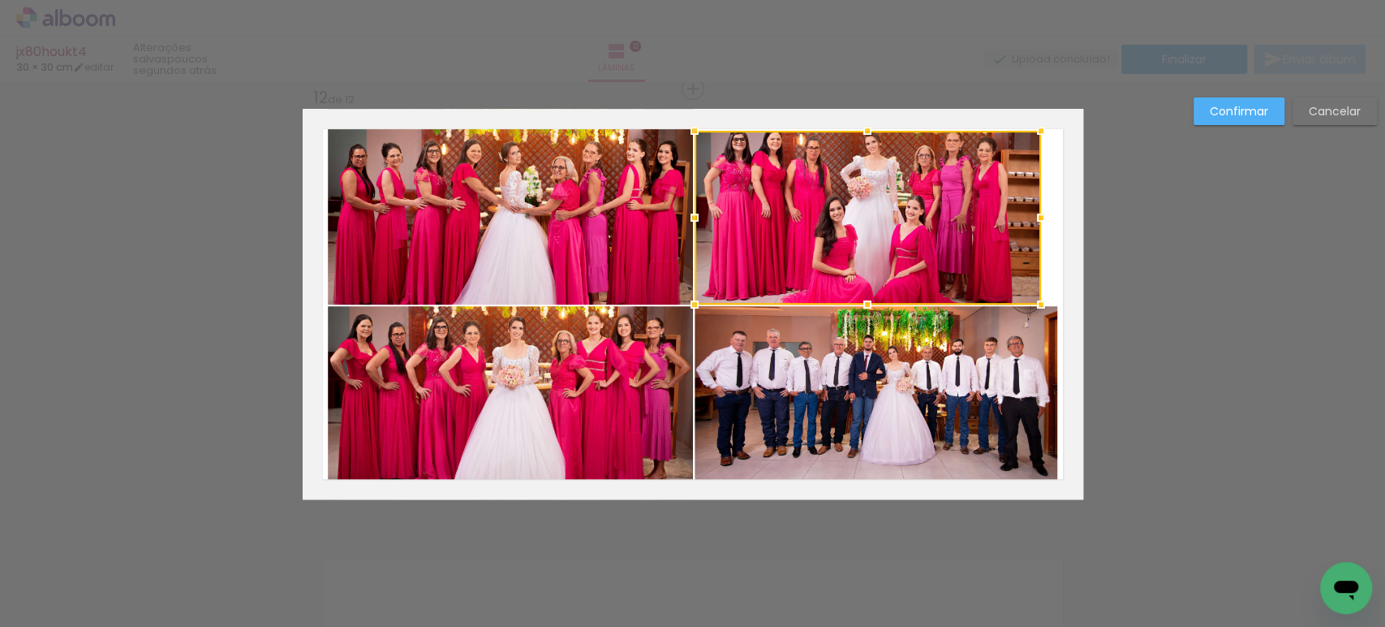
click at [867, 117] on div at bounding box center [867, 130] width 32 height 32
click at [0, 0] on slot "Confirmar" at bounding box center [0, 0] width 0 height 0
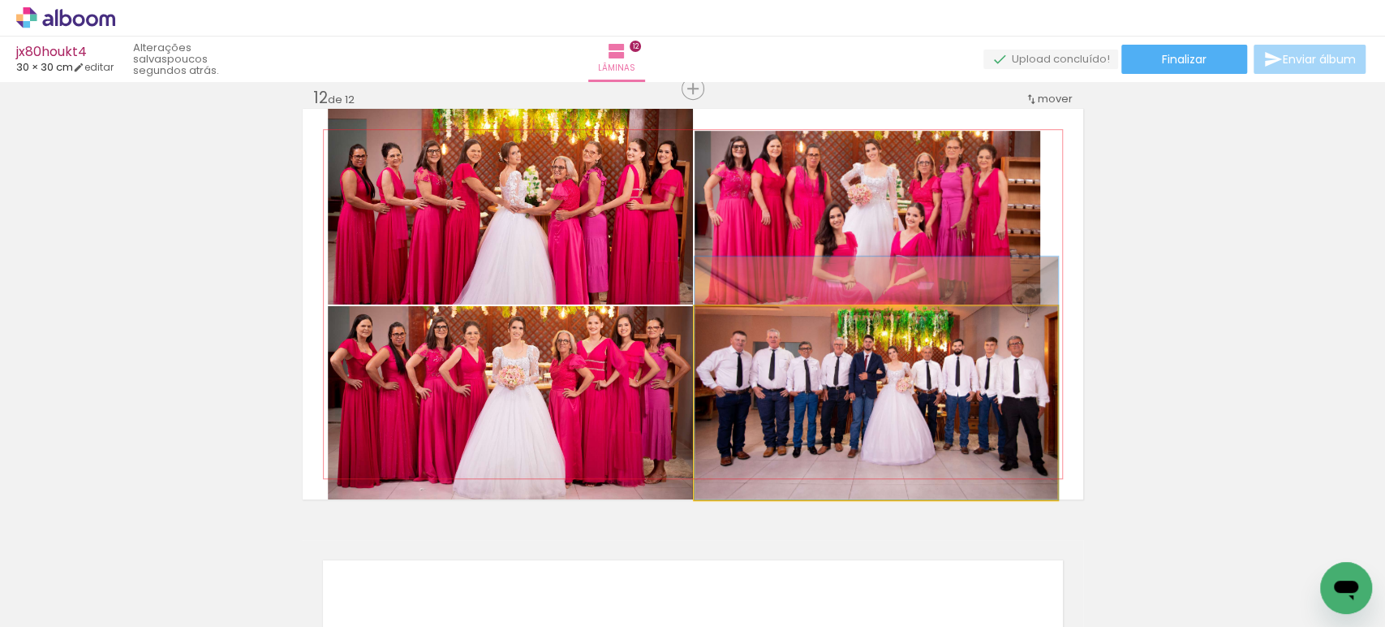
click at [995, 393] on quentale-photo at bounding box center [877, 402] width 364 height 193
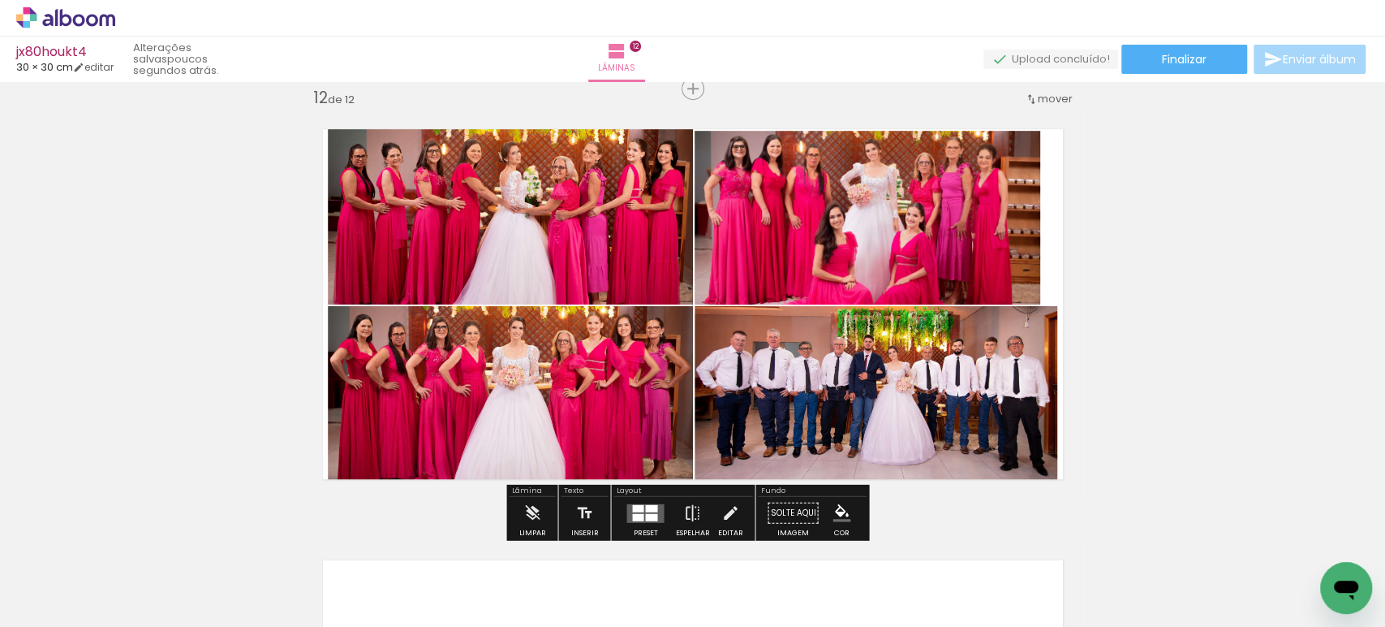
click at [1001, 392] on quentale-photo at bounding box center [877, 402] width 364 height 193
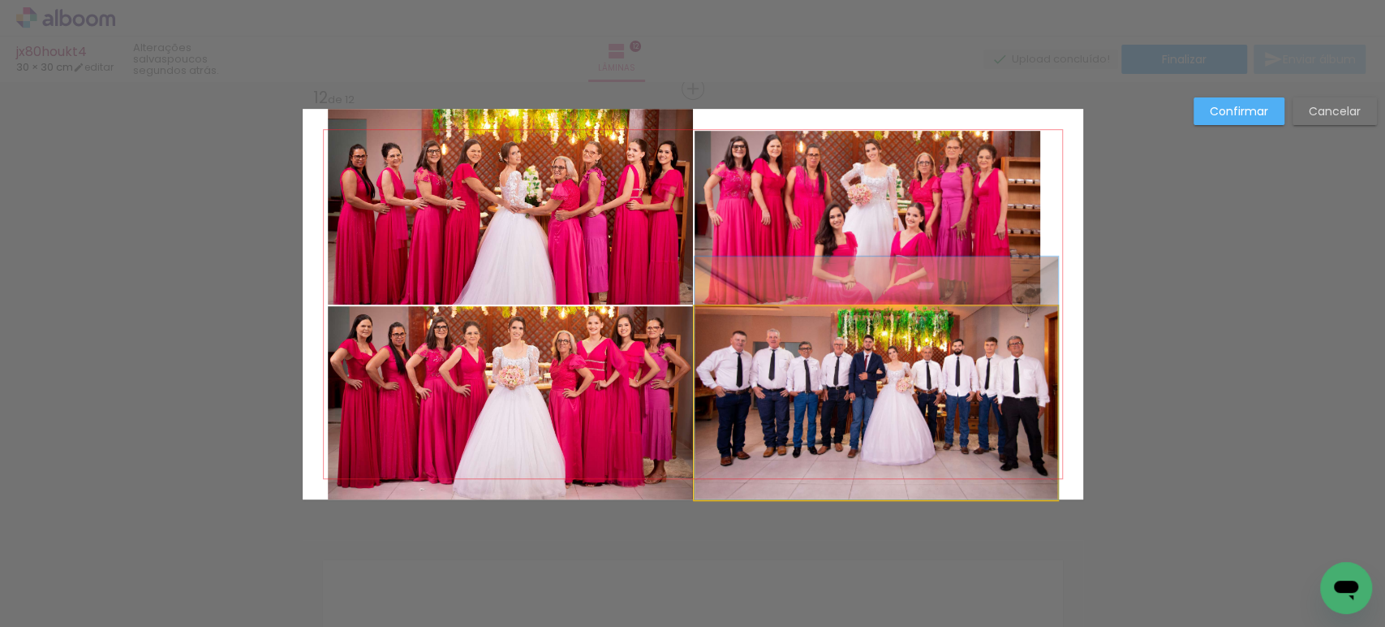
click at [1001, 392] on quentale-photo at bounding box center [877, 402] width 364 height 193
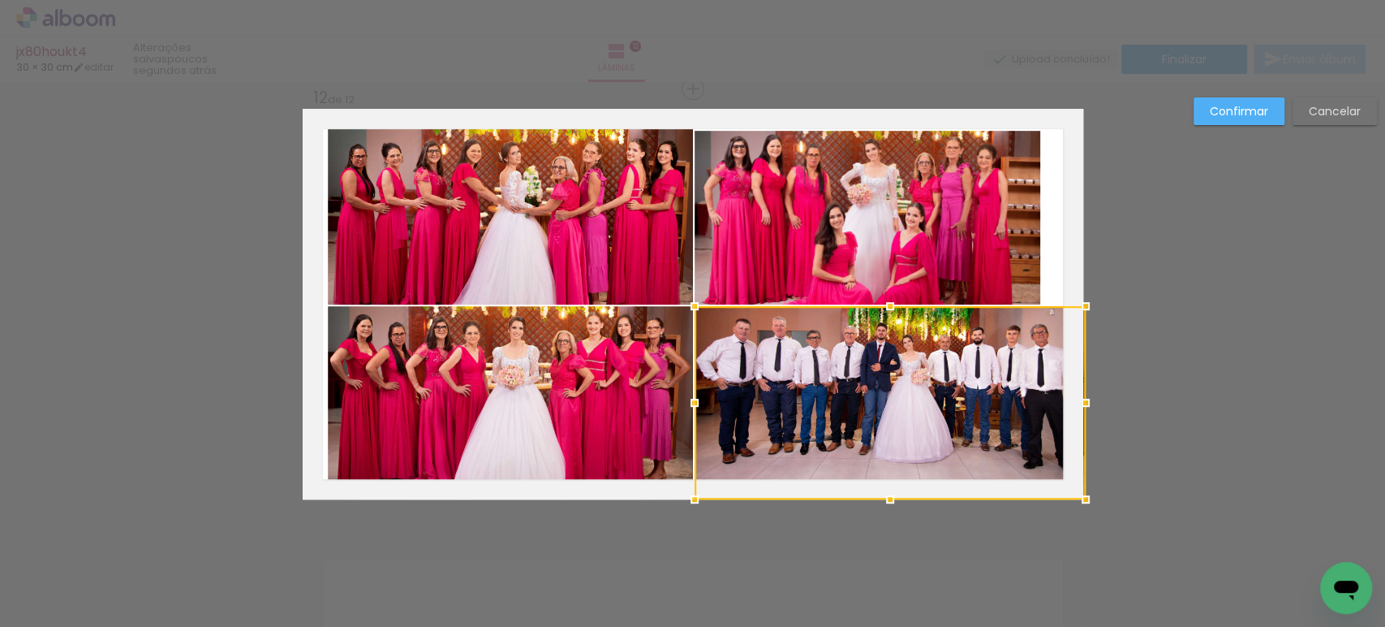
drag, startPoint x: 1049, startPoint y: 396, endPoint x: 1067, endPoint y: 401, distance: 18.5
click at [1070, 401] on div at bounding box center [1086, 402] width 32 height 32
click at [1227, 101] on paper-button "Confirmar" at bounding box center [1239, 111] width 91 height 28
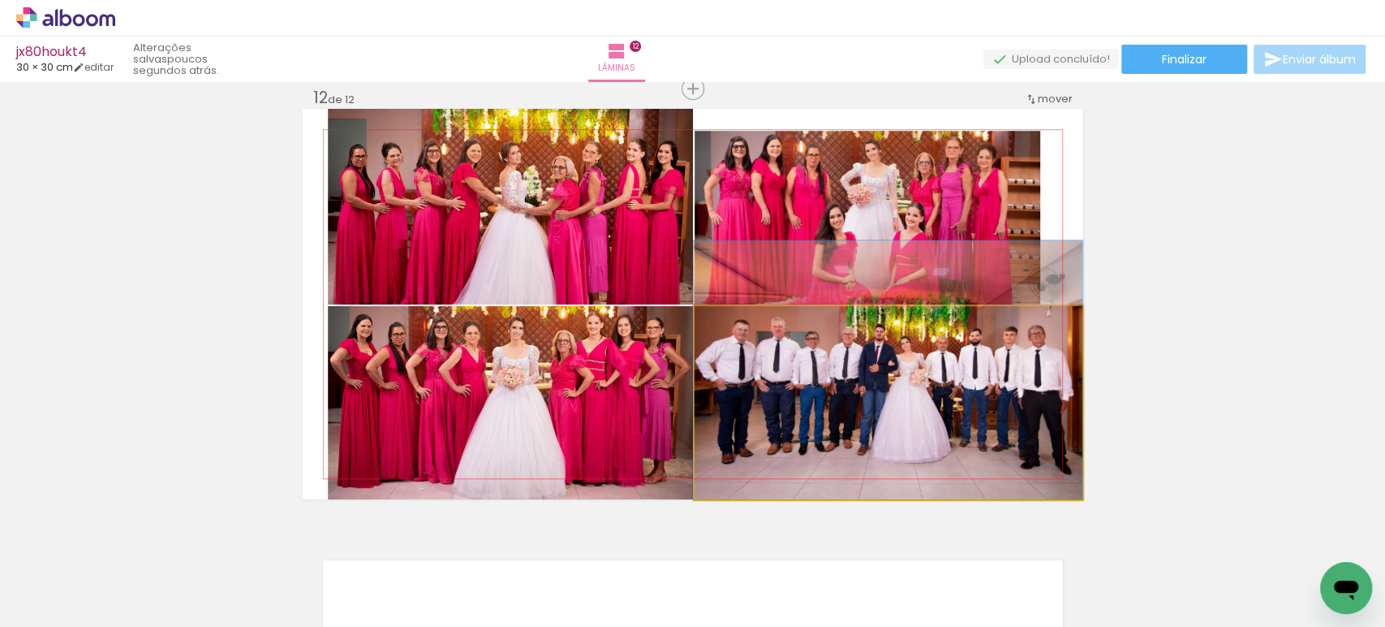
drag, startPoint x: 974, startPoint y: 412, endPoint x: 964, endPoint y: 412, distance: 9.7
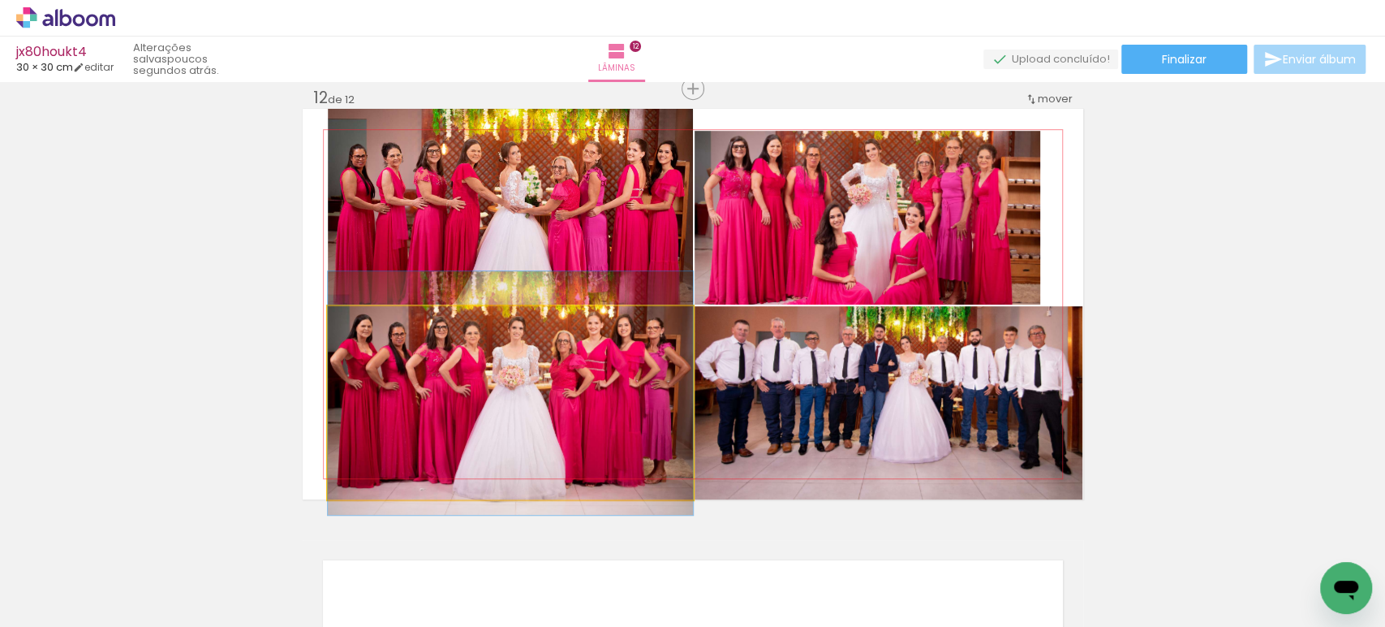
click at [646, 420] on quentale-photo at bounding box center [510, 402] width 365 height 193
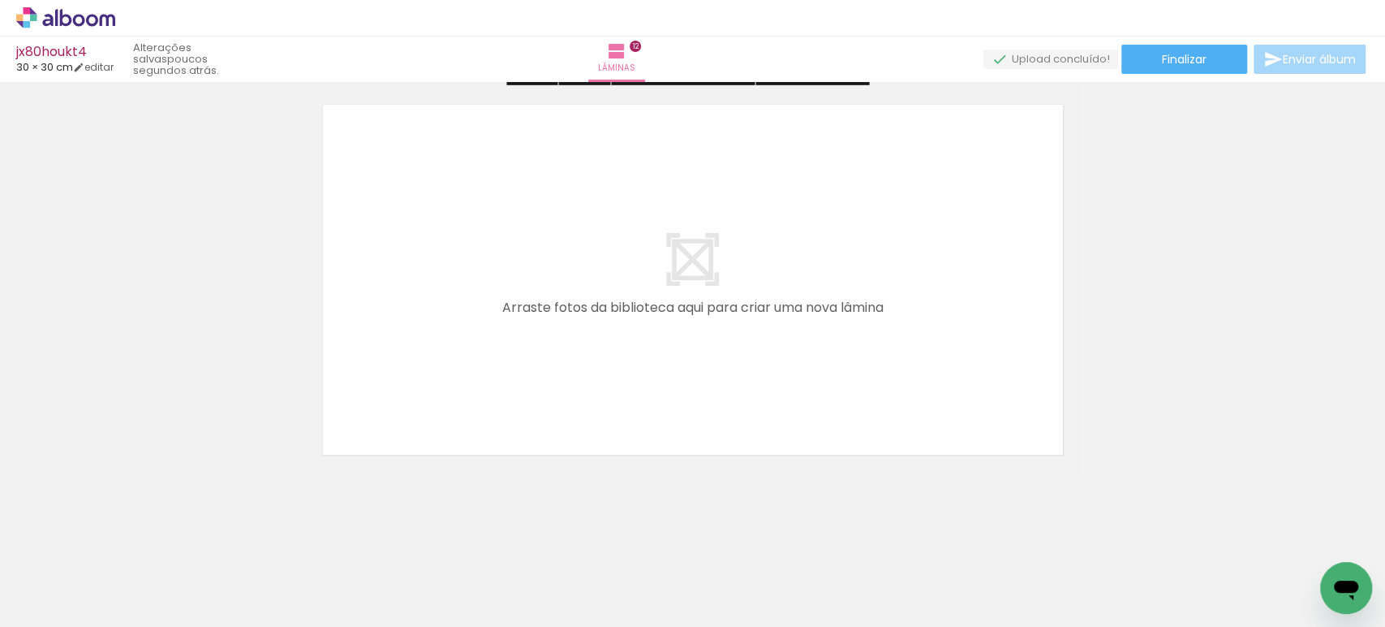
scroll to position [5217, 0]
click at [1162, 64] on span "Finalizar" at bounding box center [1184, 59] width 45 height 11
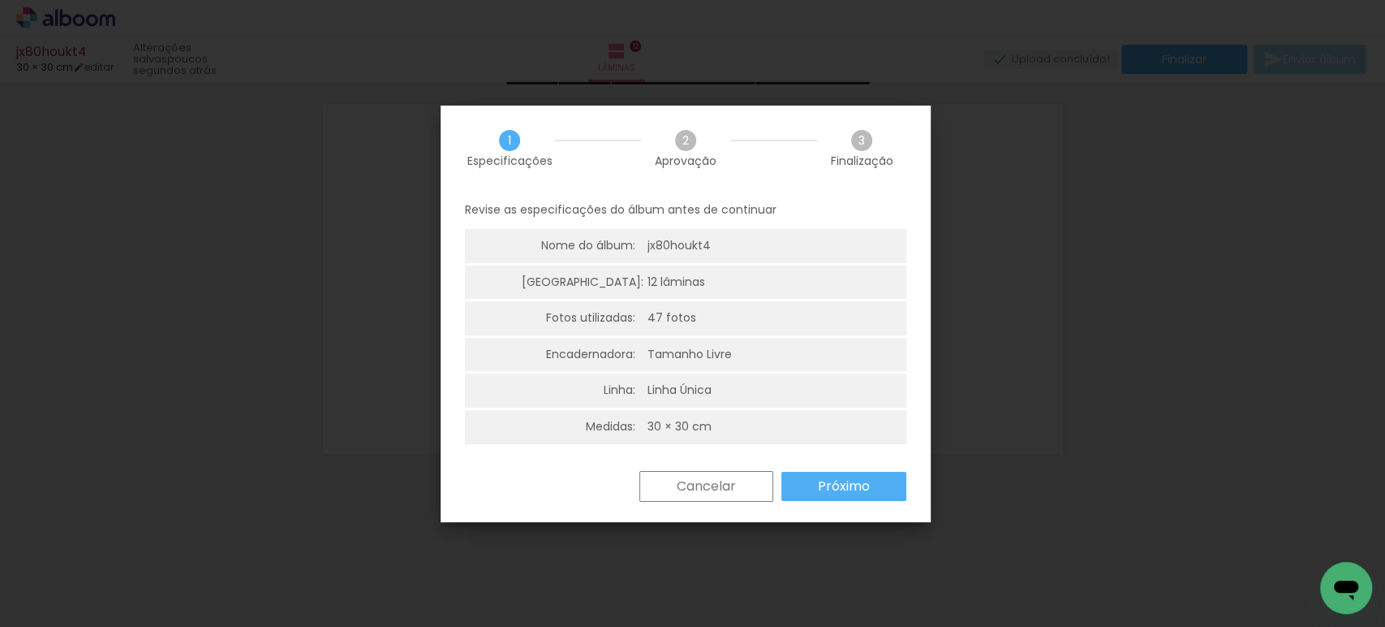
click at [0, 0] on slot "Próximo" at bounding box center [0, 0] width 0 height 0
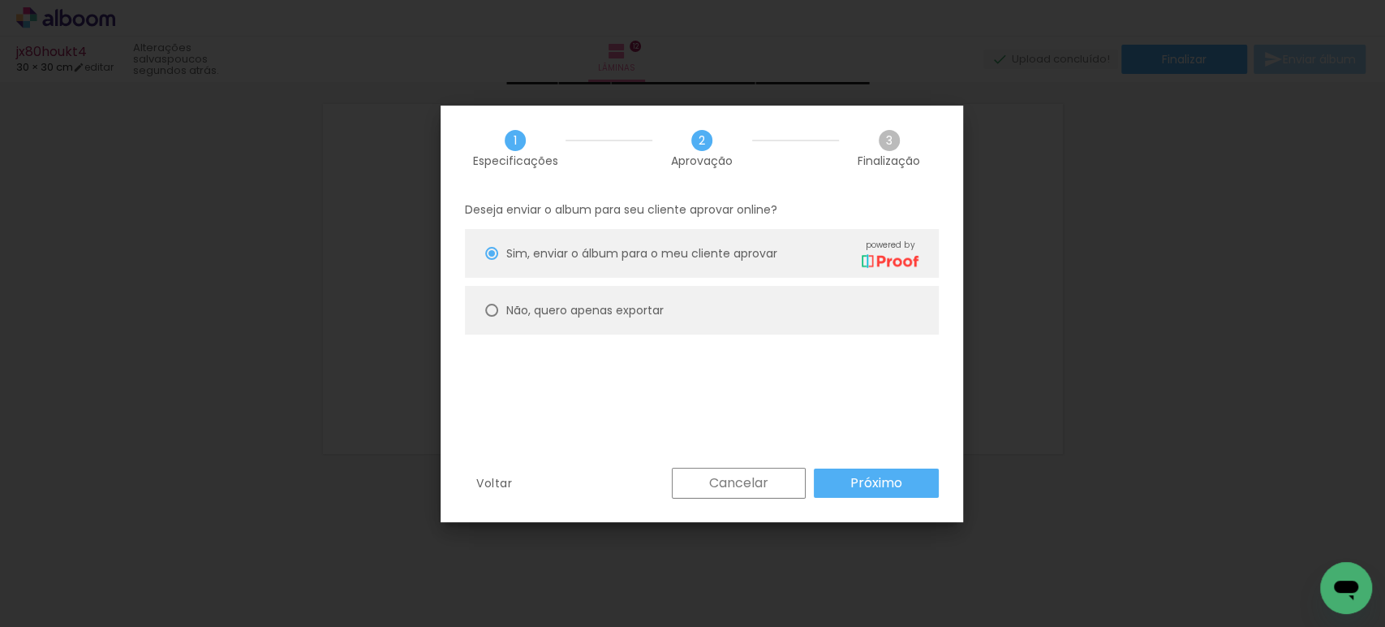
click at [641, 295] on paper-radio-button "Não, quero apenas exportar" at bounding box center [702, 310] width 474 height 49
type paper-radio-button "on"
click at [0, 0] on slot "Próximo" at bounding box center [0, 0] width 0 height 0
type input "Alta, 300 DPI"
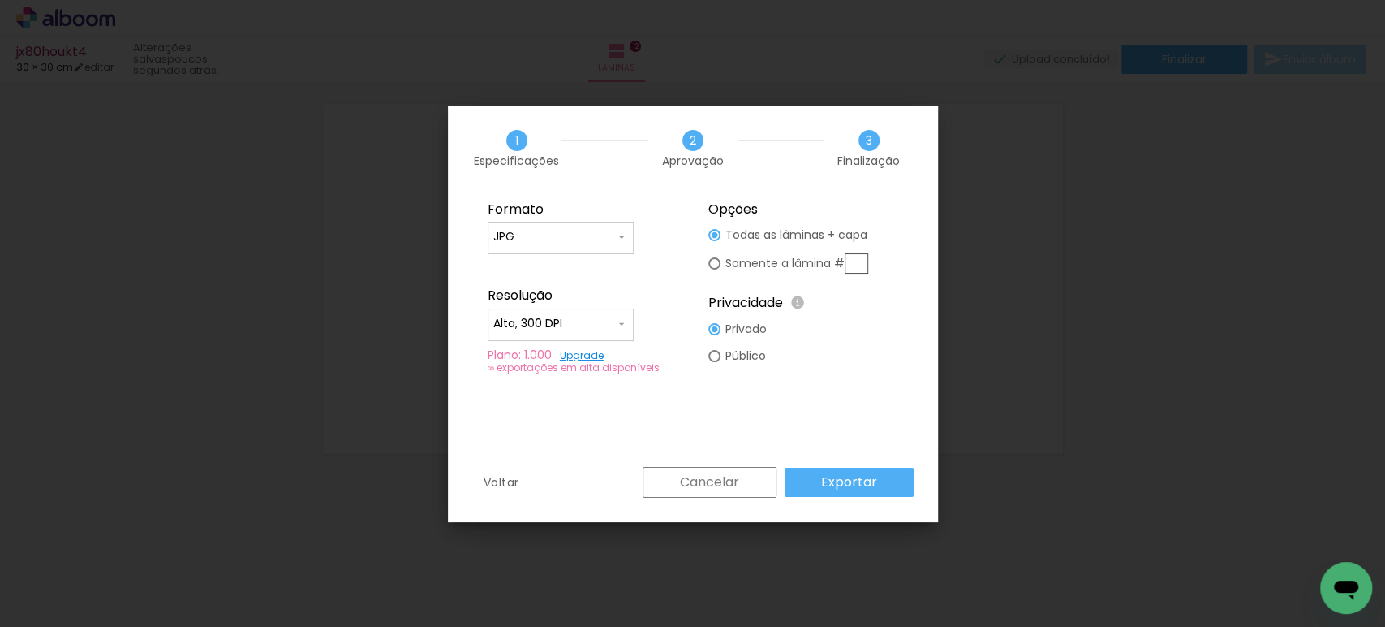
click at [883, 477] on paper-button "Exportar" at bounding box center [849, 482] width 129 height 29
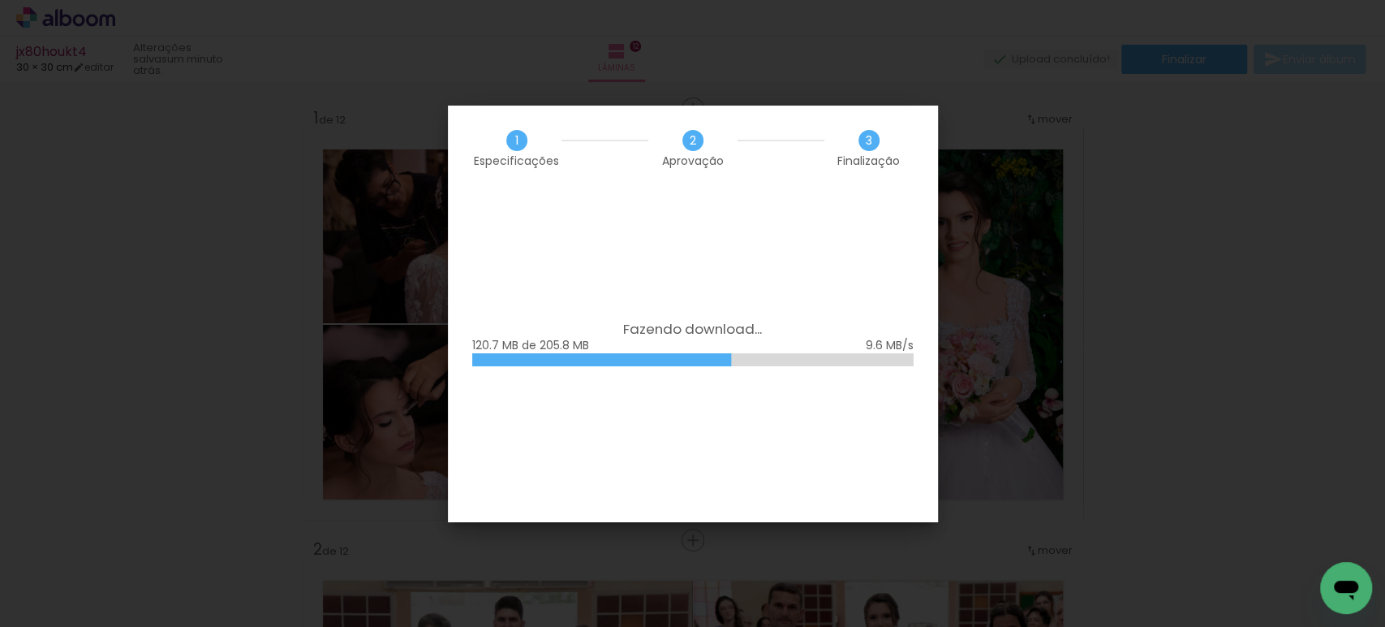
scroll to position [5217, 0]
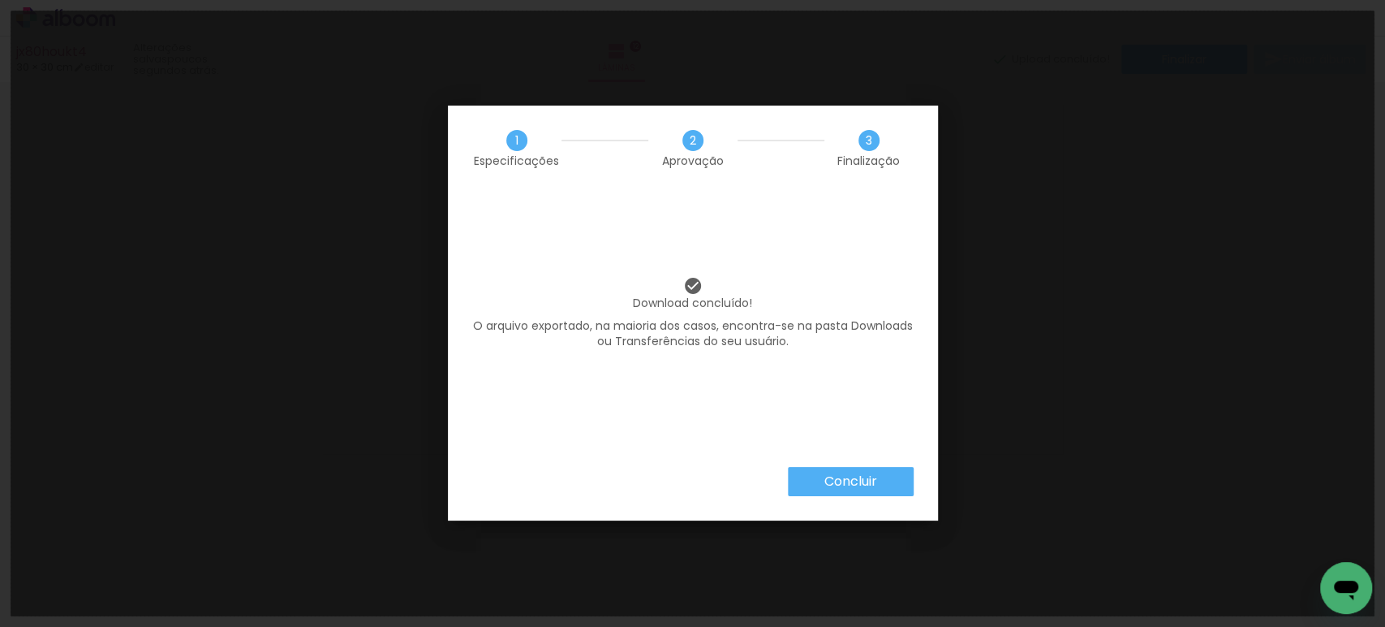
click at [0, 0] on slot "Concluir" at bounding box center [0, 0] width 0 height 0
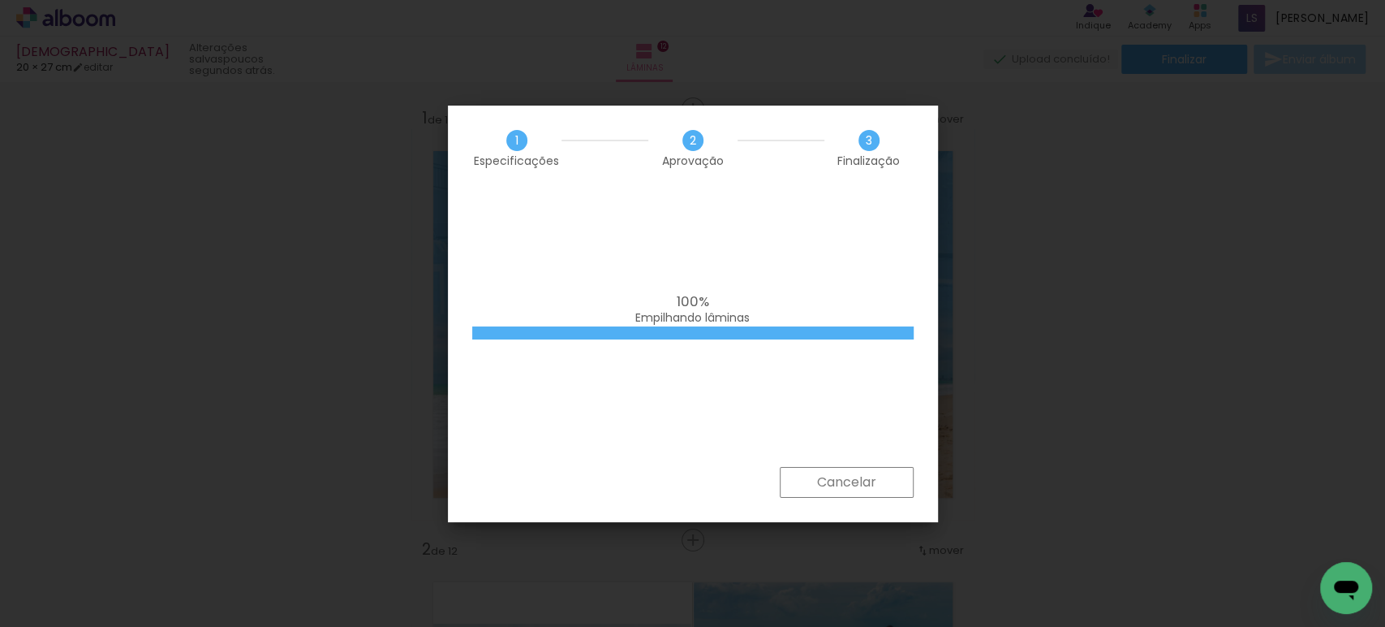
scroll to position [4781, 0]
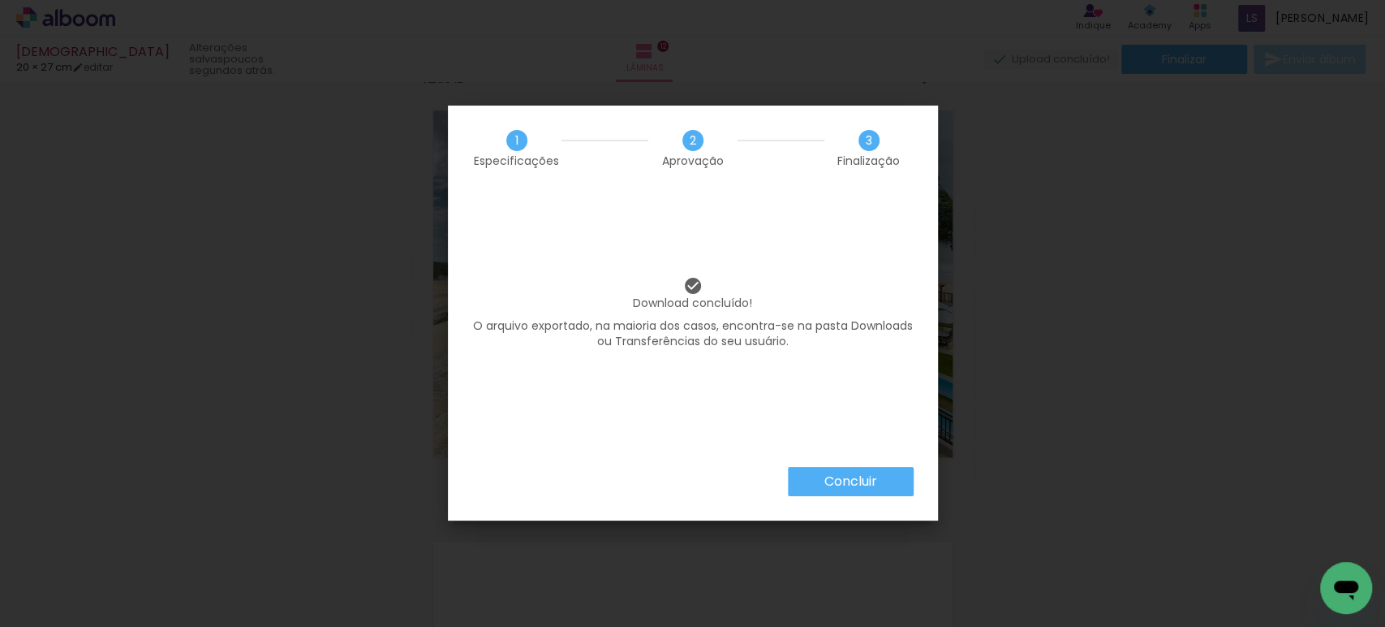
click at [0, 0] on slot "Concluir" at bounding box center [0, 0] width 0 height 0
